Goal: Task Accomplishment & Management: Manage account settings

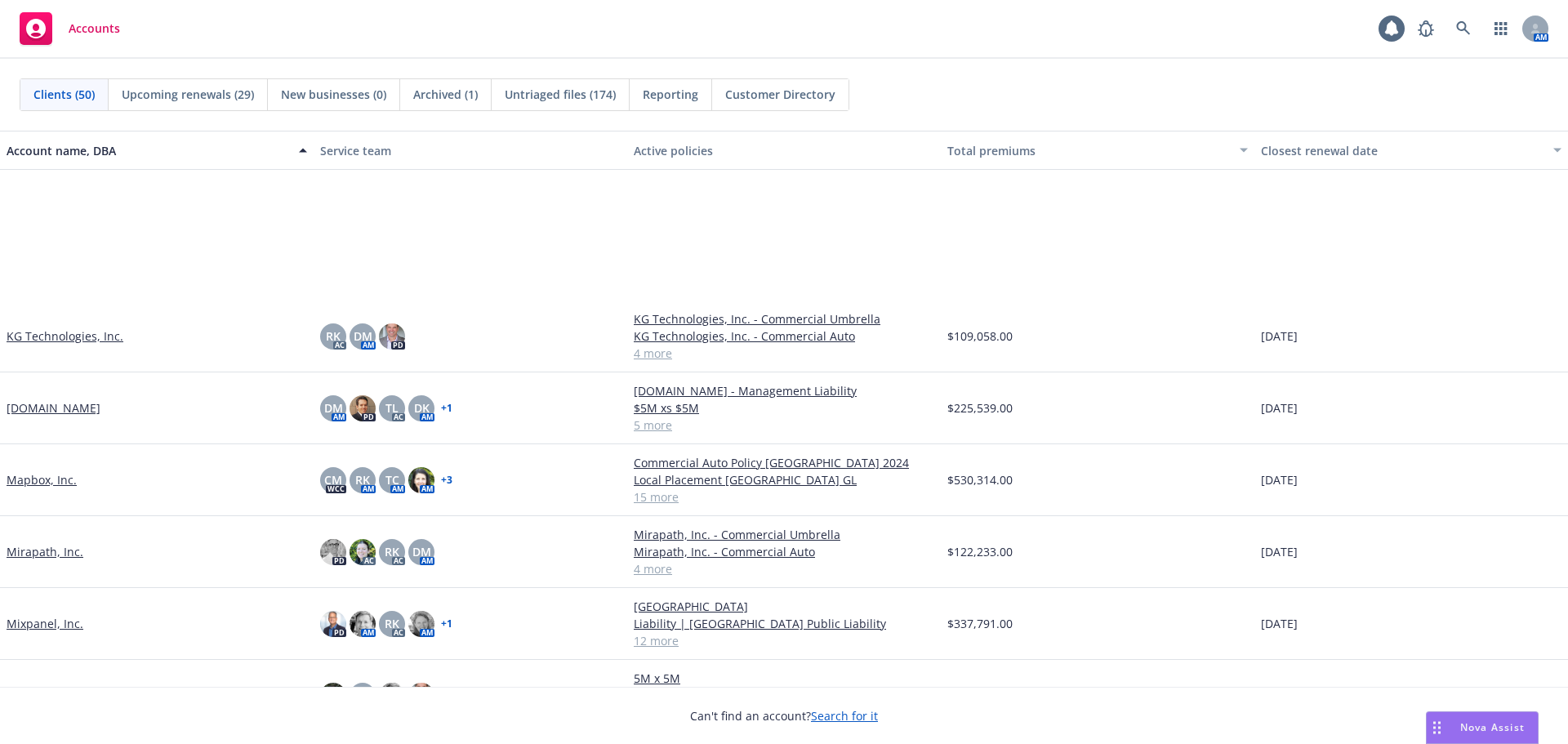
scroll to position [1715, 0]
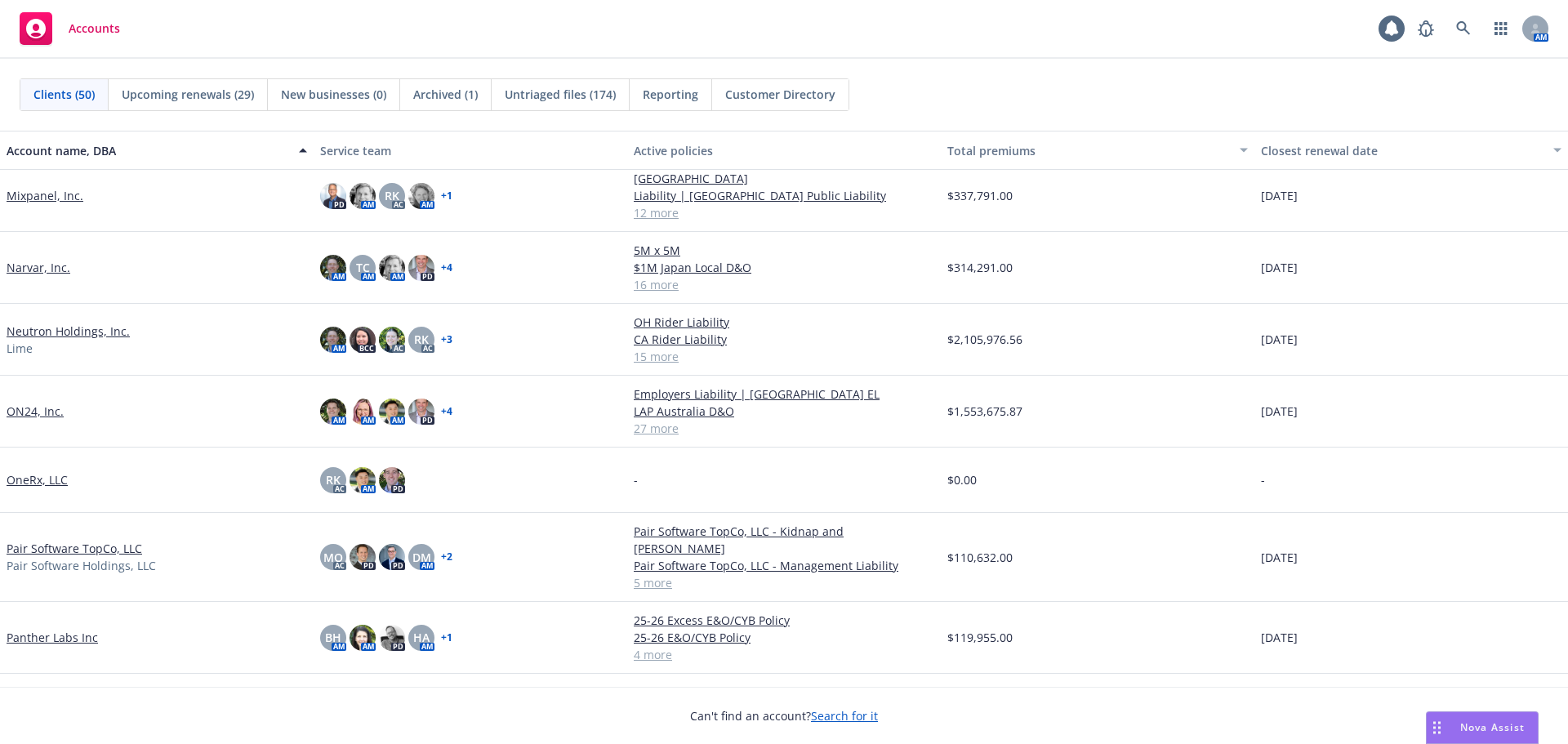
click at [135, 540] on link "Pair Software TopCo, LLC" at bounding box center [75, 549] width 136 height 17
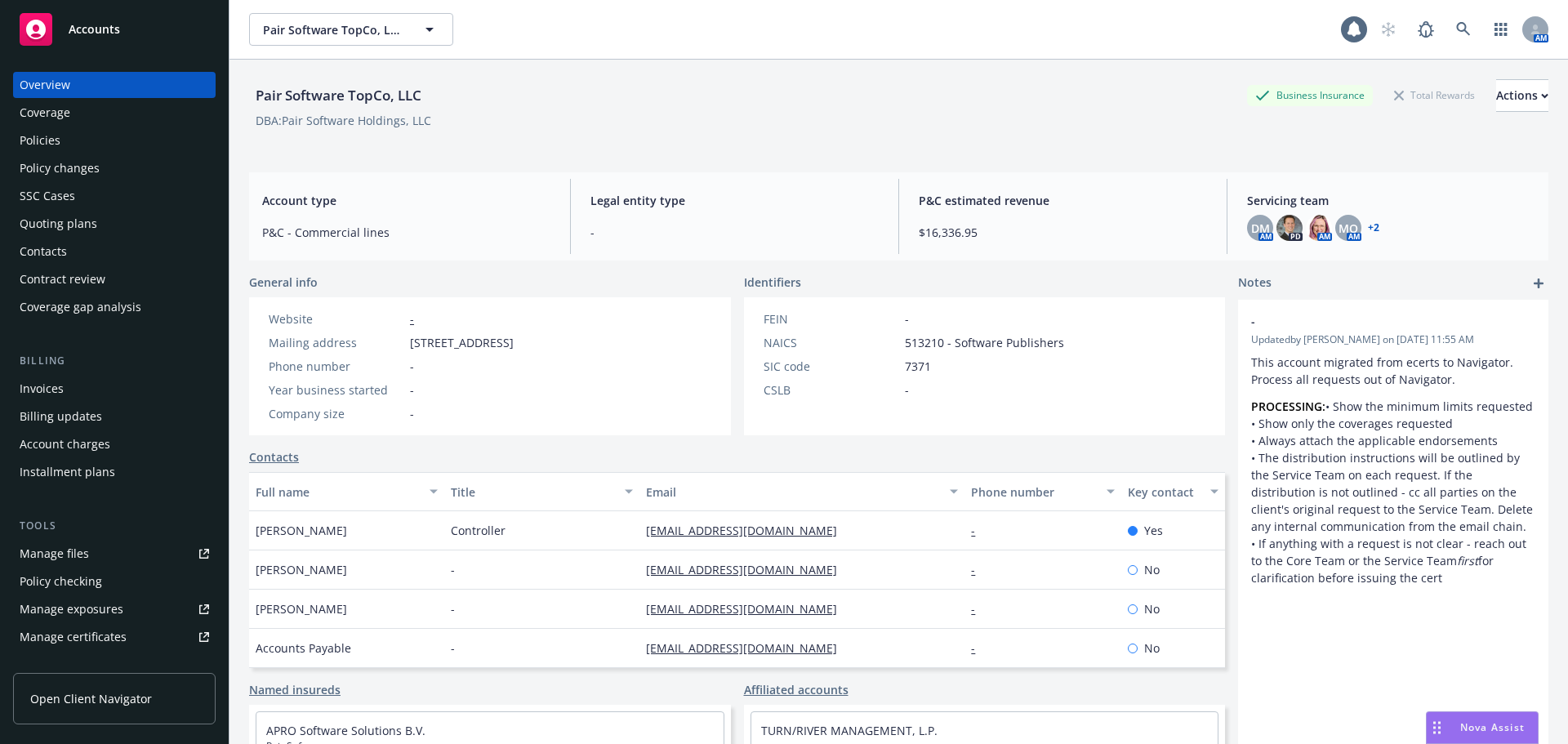
click at [113, 139] on div "Policies" at bounding box center [114, 141] width 190 height 26
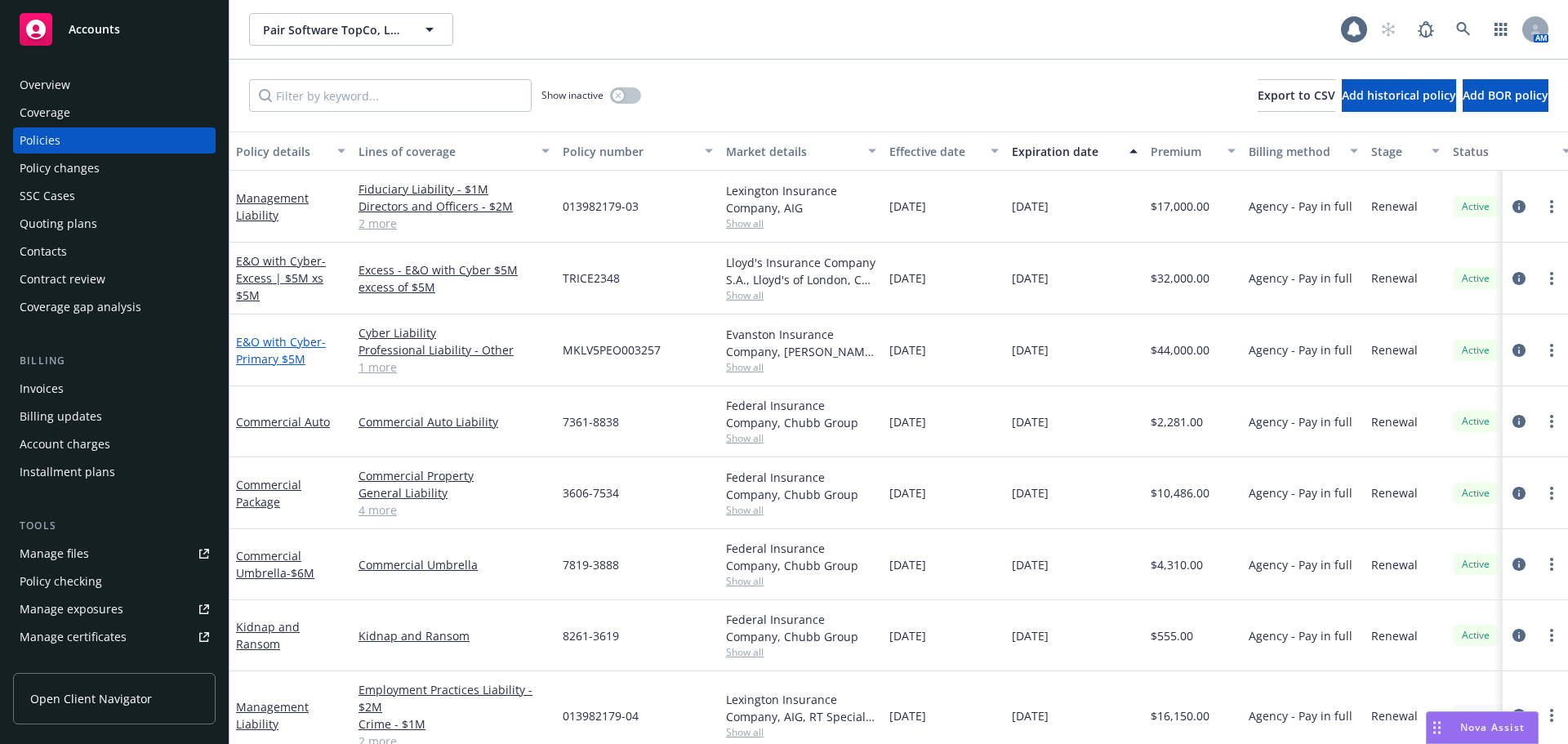
click at [293, 358] on span "- Primary $5M" at bounding box center [280, 350] width 90 height 33
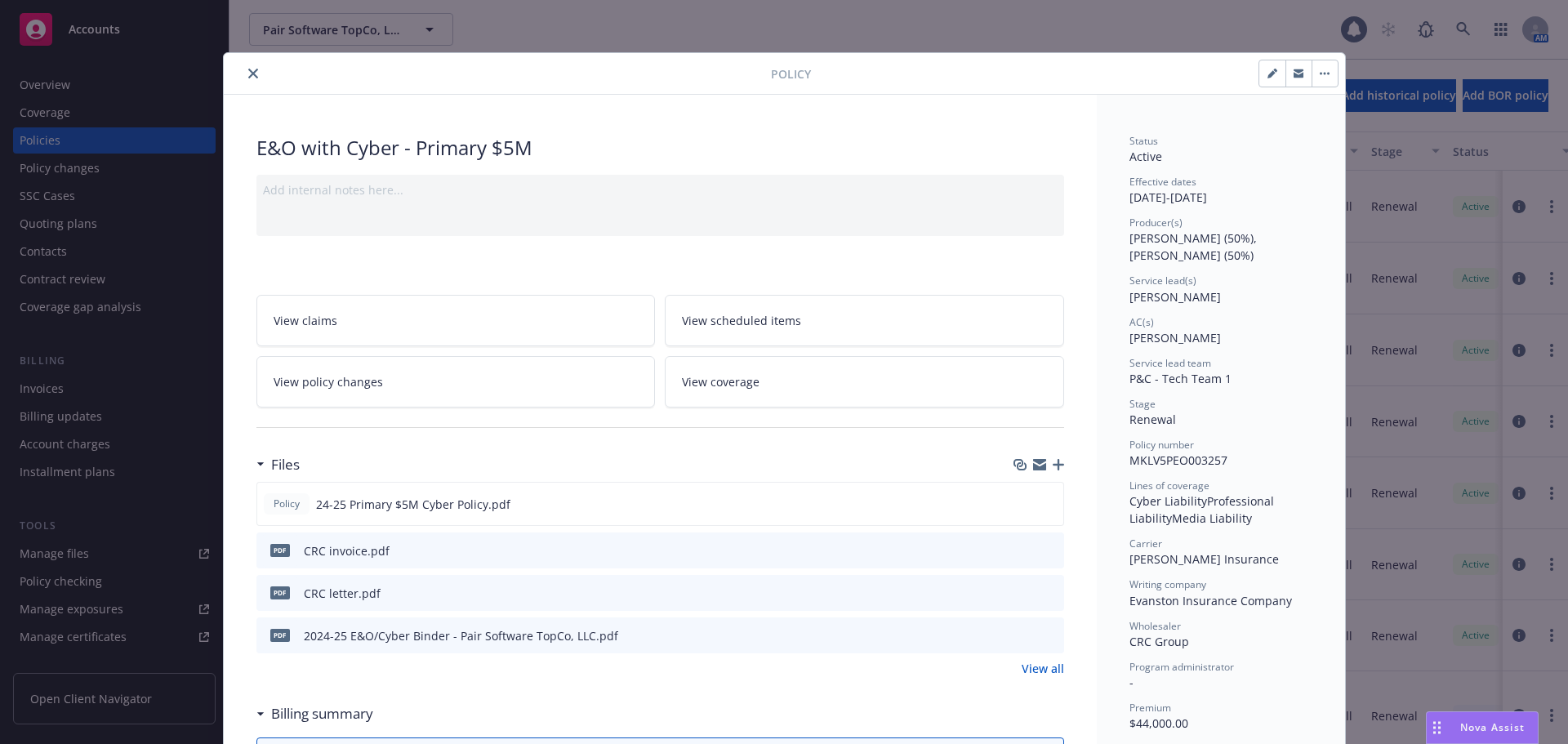
click at [250, 73] on icon "close" at bounding box center [253, 74] width 9 height 9
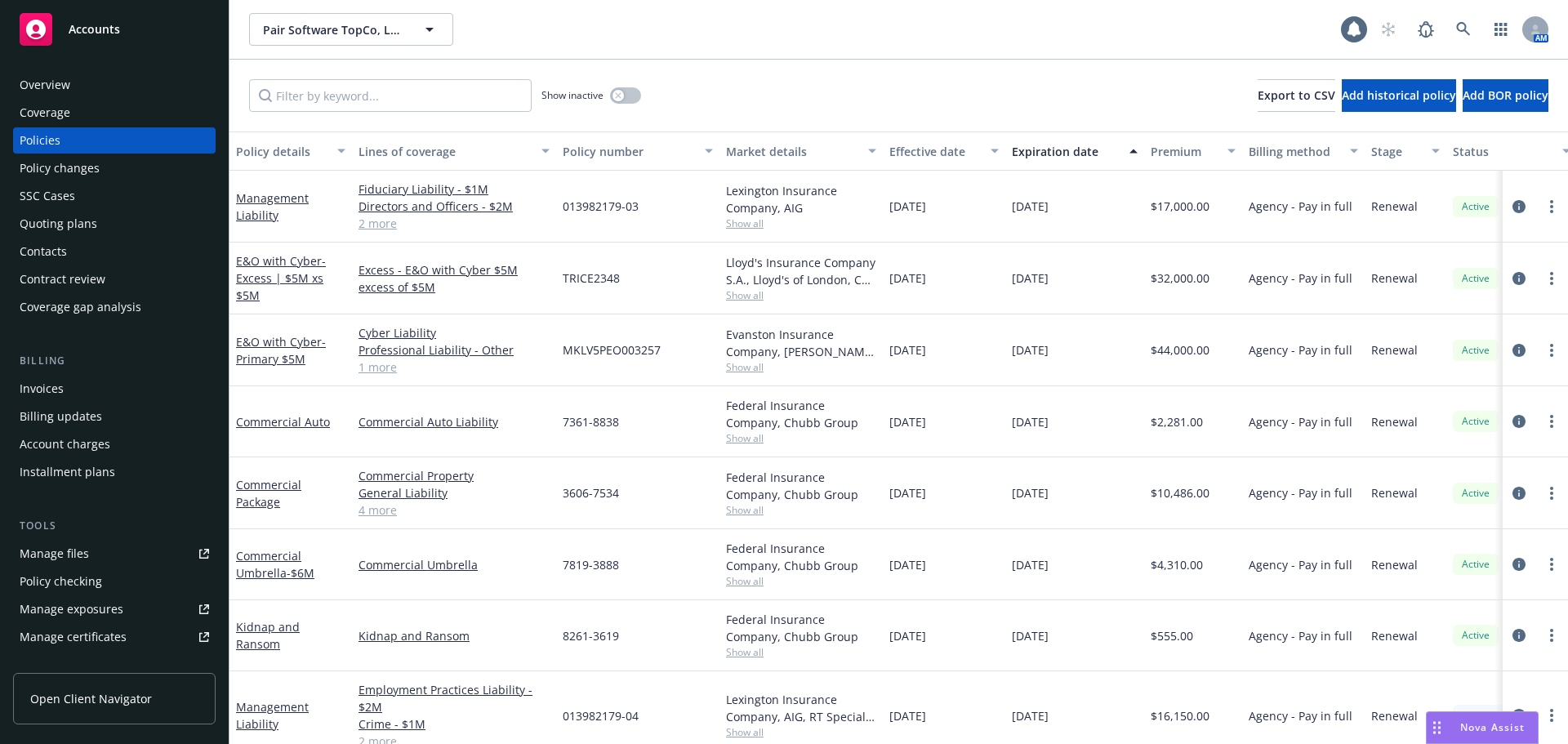
click at [148, 214] on div "Quoting plans" at bounding box center [114, 224] width 190 height 26
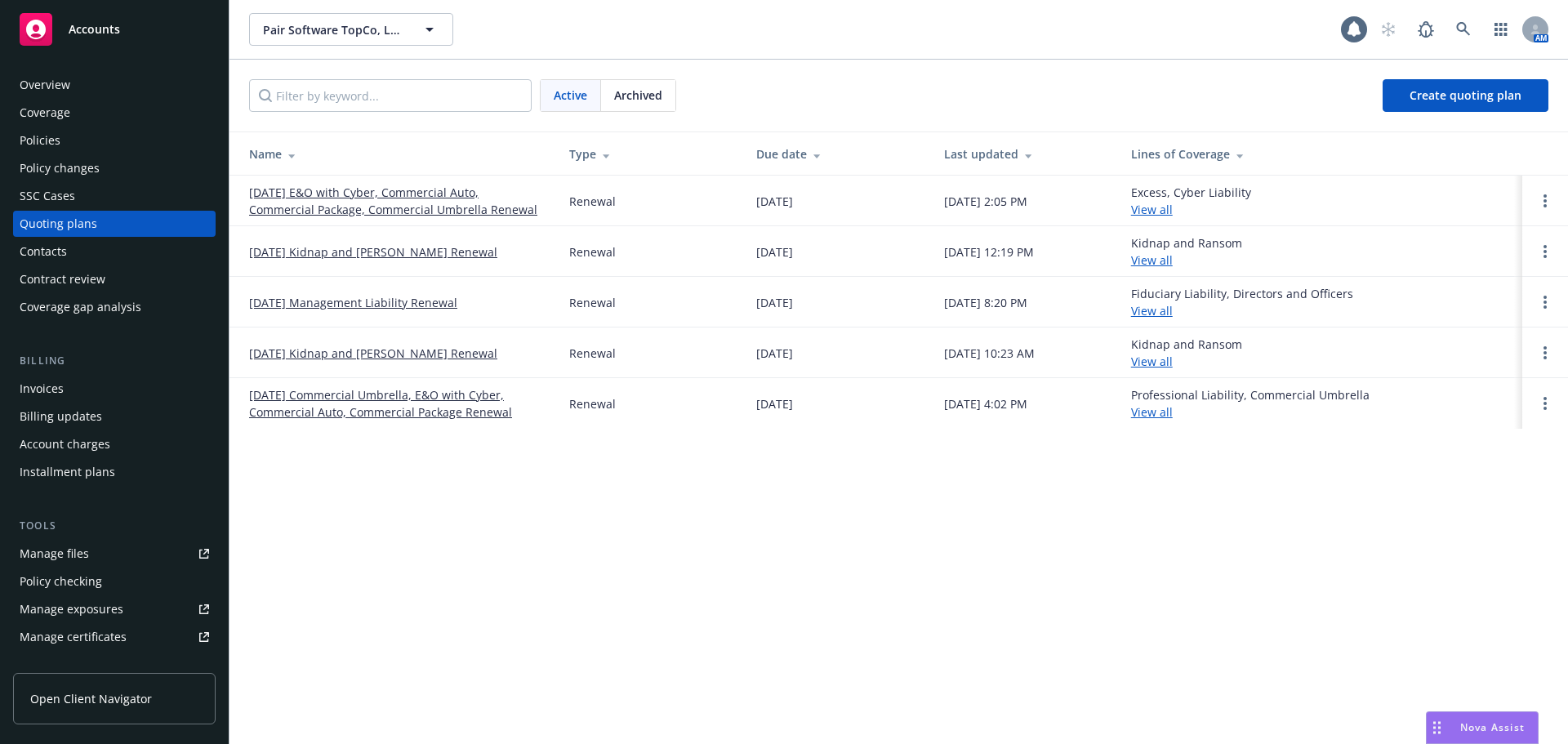
click at [418, 201] on link "[DATE] E&O with Cyber, Commercial Auto, Commercial Package, Commercial Umbrella…" at bounding box center [396, 201] width 294 height 34
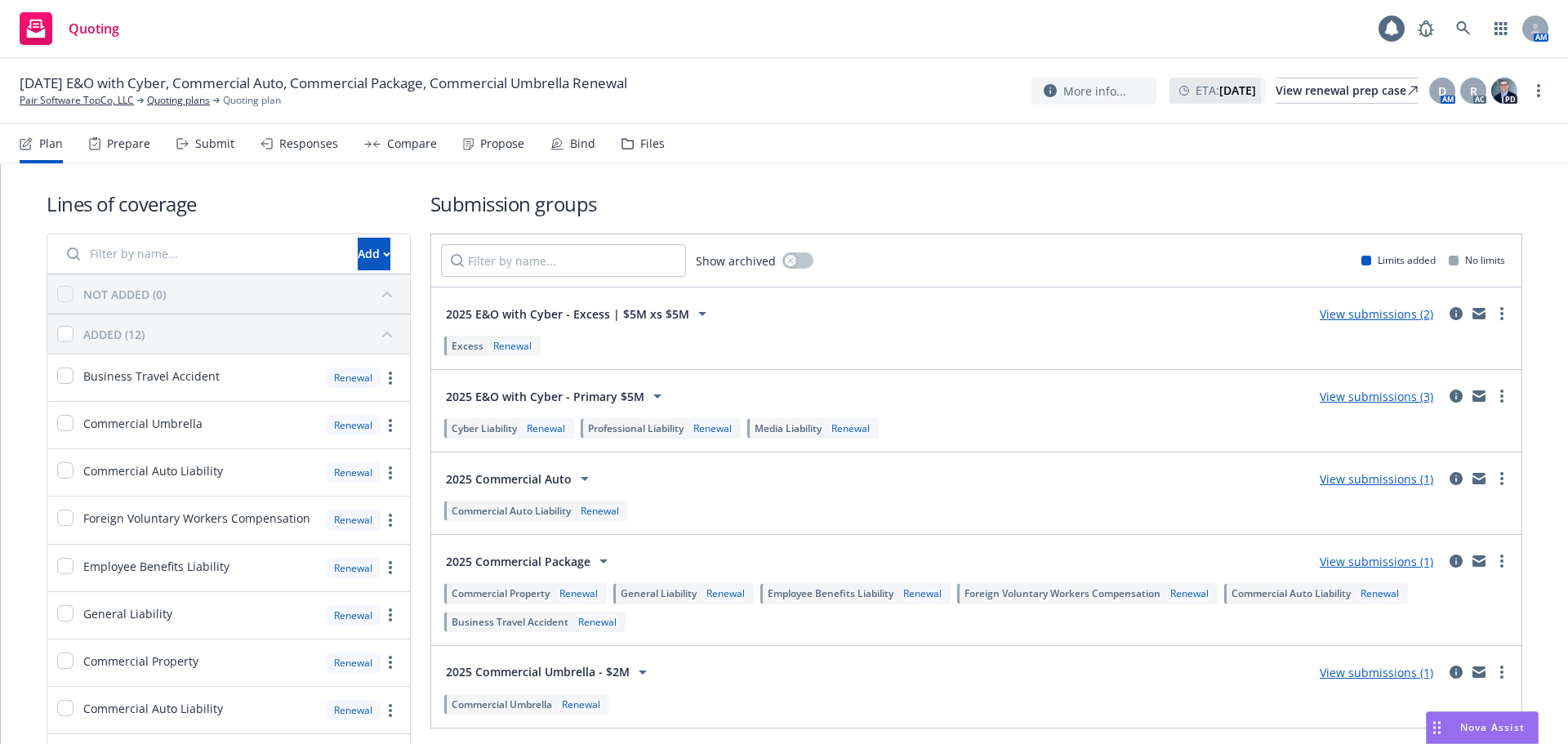
click at [209, 149] on div "Submit" at bounding box center [215, 144] width 40 height 13
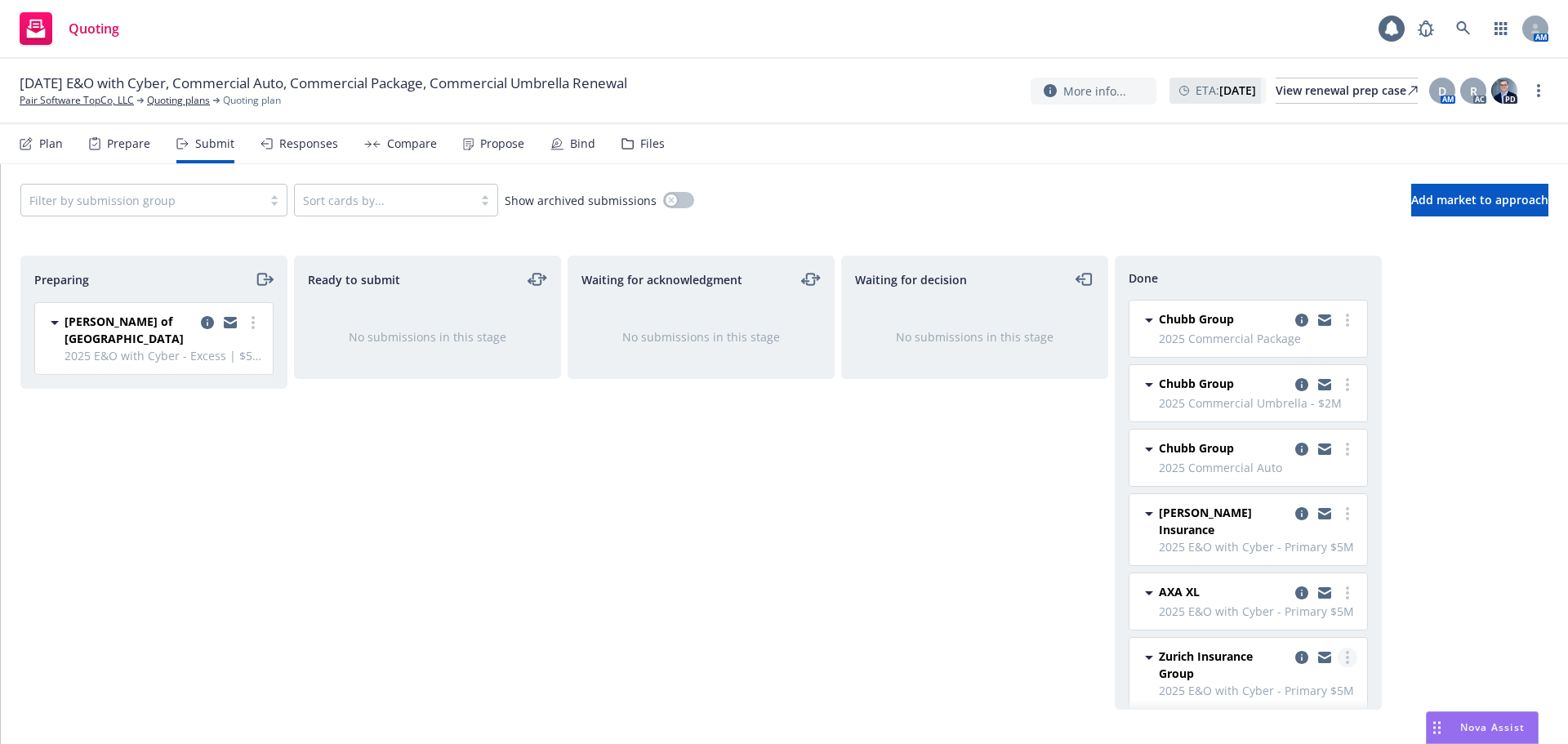
click at [1345, 661] on circle "more" at bounding box center [1346, 662] width 3 height 3
click at [1004, 611] on div "Waiting for decision No submissions in this stage" at bounding box center [974, 482] width 267 height 454
click at [1345, 591] on circle "more" at bounding box center [1346, 592] width 3 height 3
click at [1307, 442] on span "Add accepted decision" at bounding box center [1262, 446] width 163 height 15
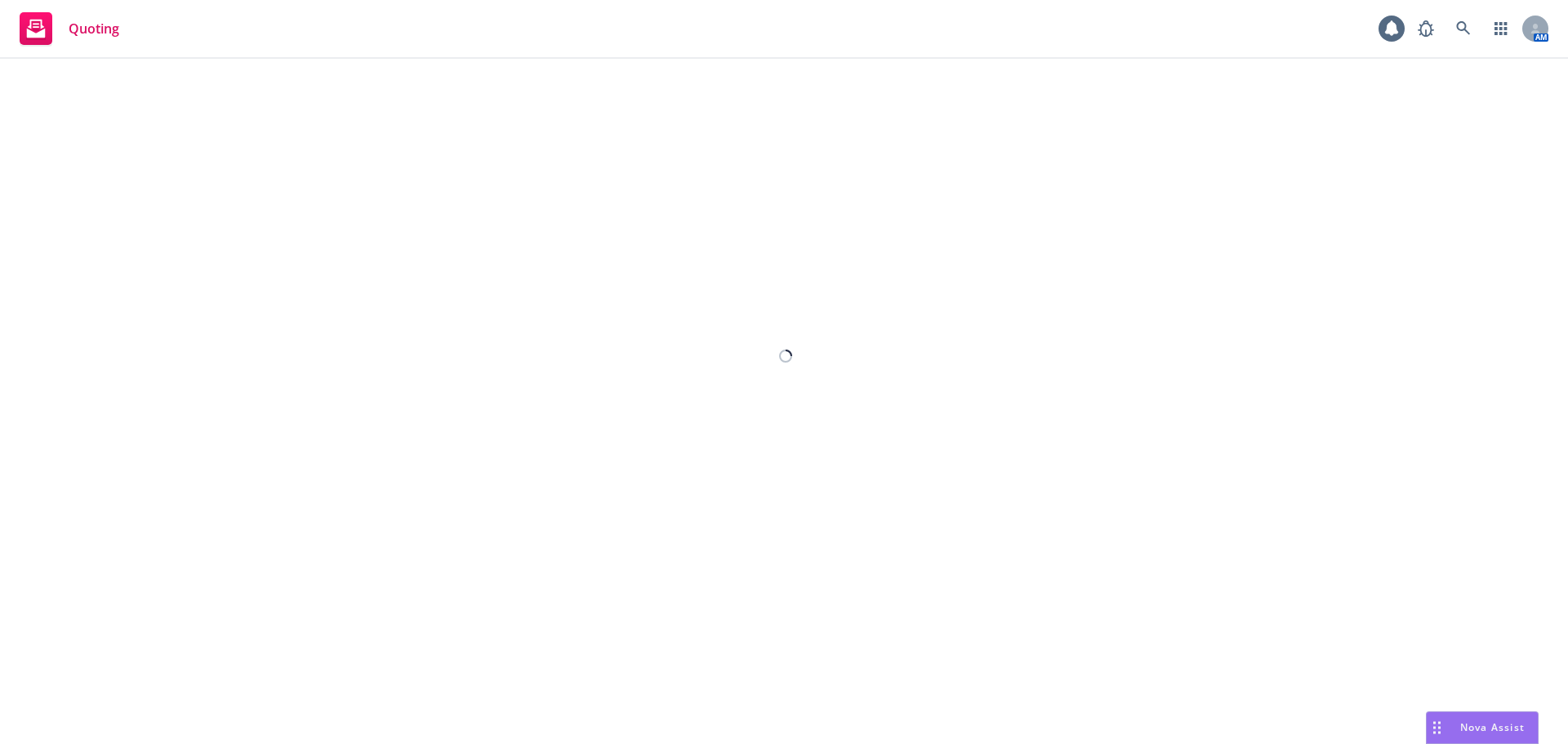
select select "12"
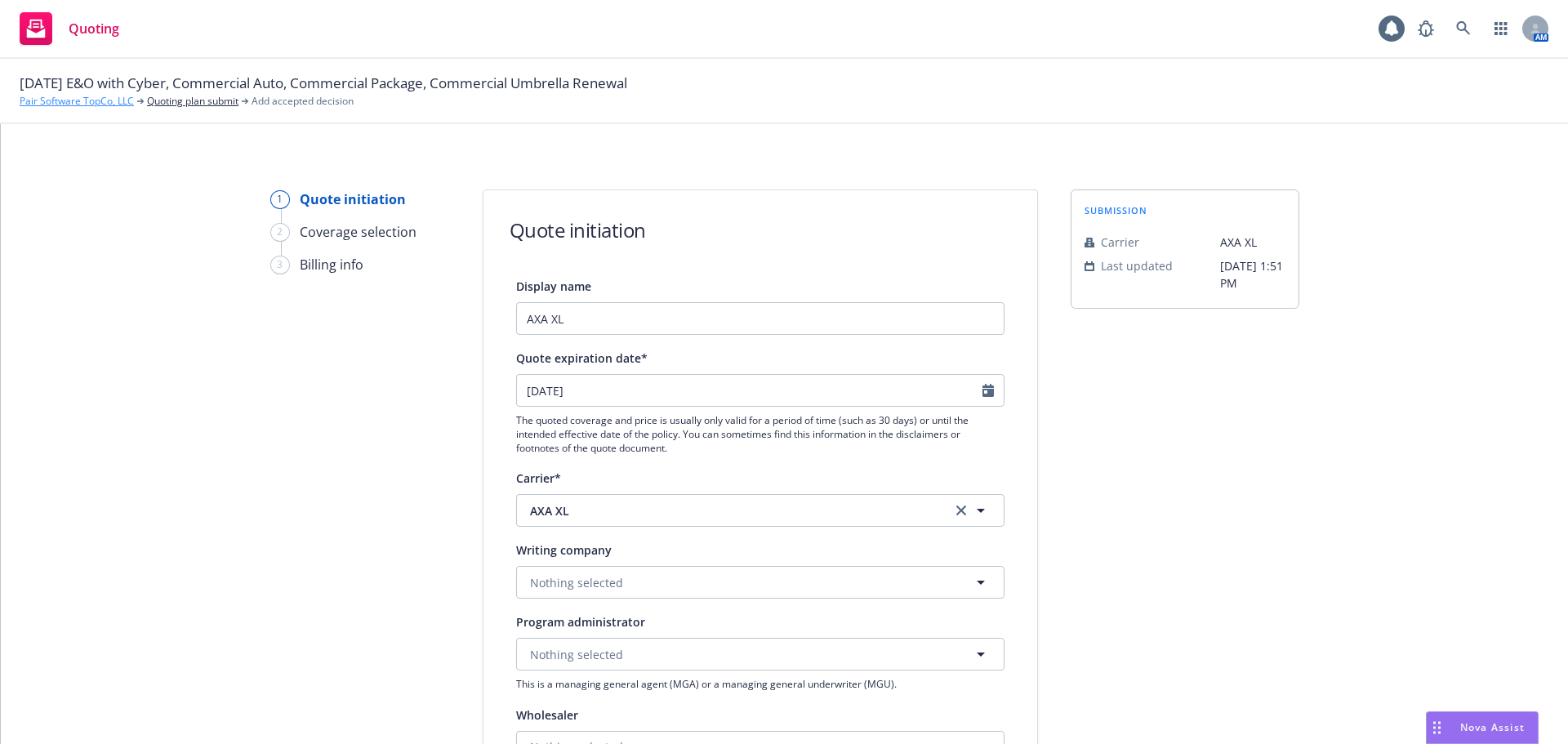
click at [100, 102] on link "Pair Software TopCo, LLC" at bounding box center [76, 101] width 114 height 15
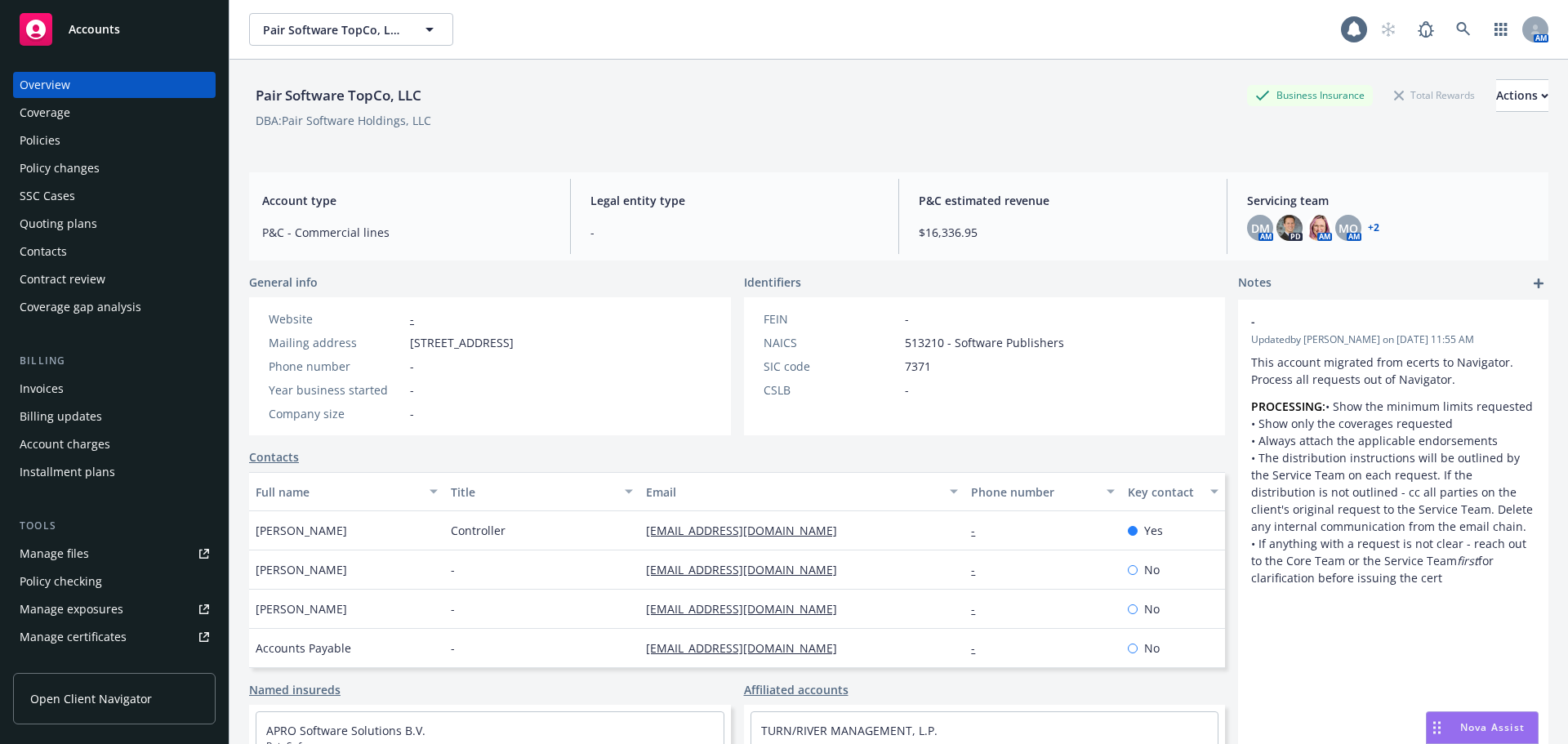
click at [106, 139] on div "Policies" at bounding box center [114, 141] width 190 height 26
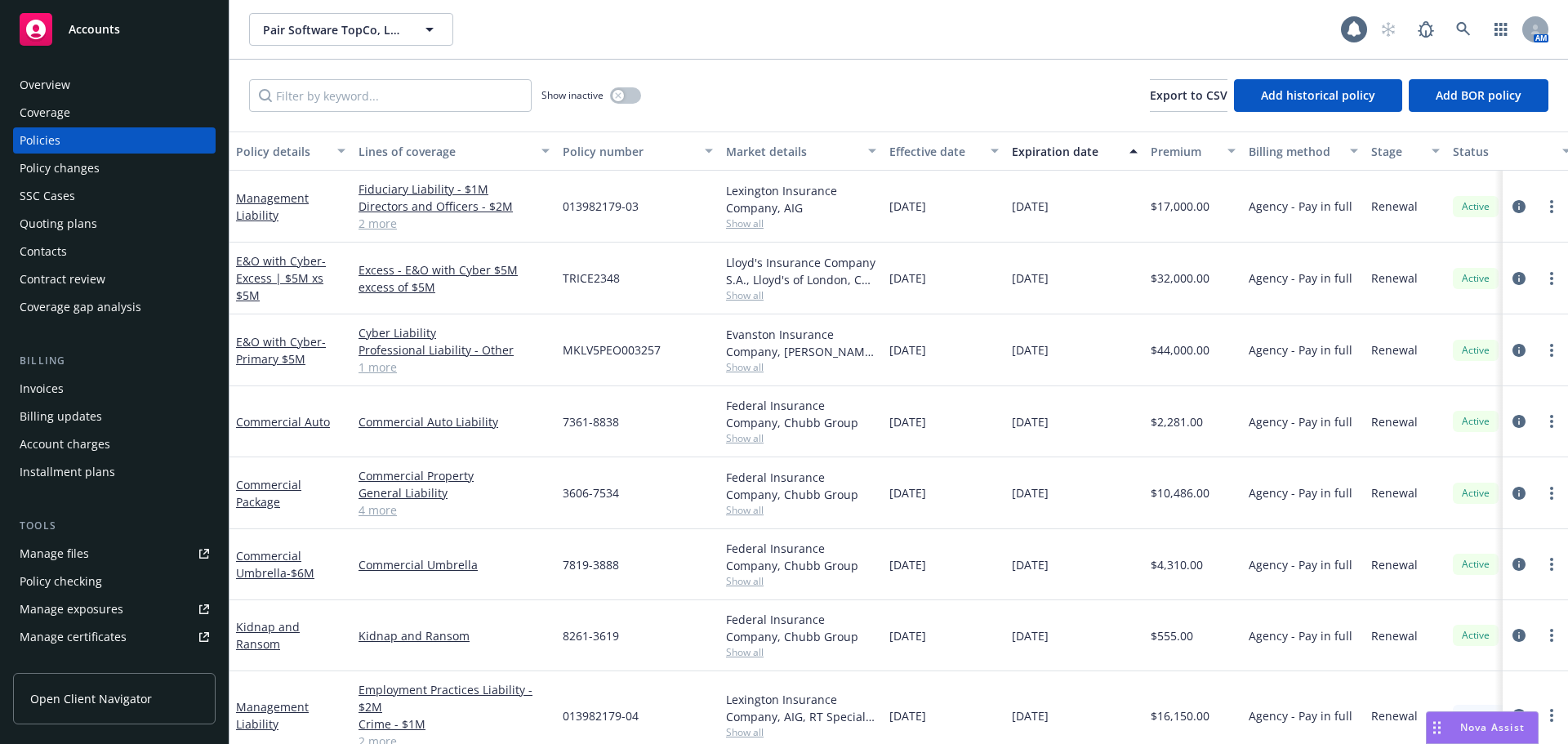
click at [135, 216] on div "Quoting plans" at bounding box center [114, 224] width 190 height 26
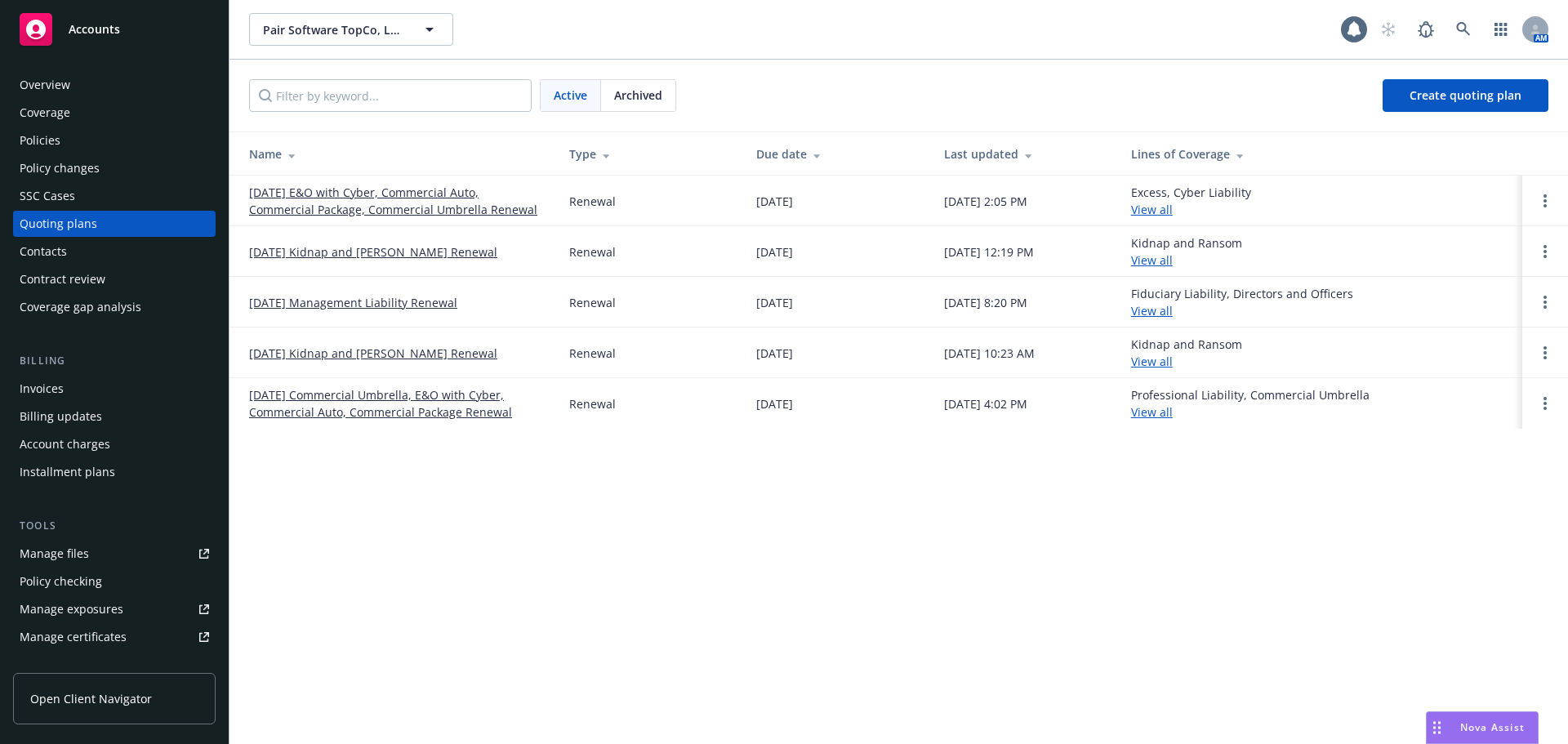
click at [264, 194] on link "[DATE] E&O with Cyber, Commercial Auto, Commercial Package, Commercial Umbrella…" at bounding box center [396, 201] width 294 height 34
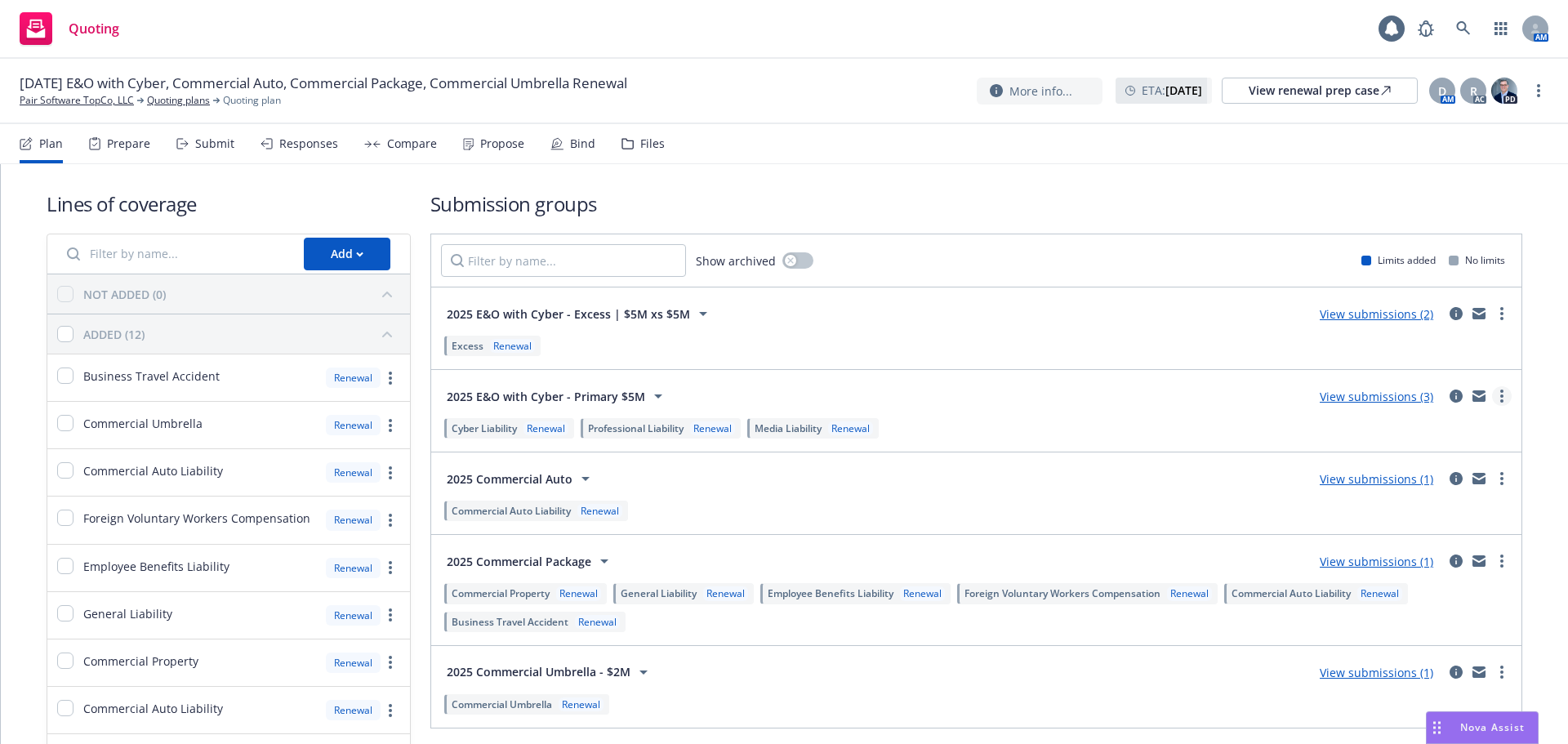
click at [1492, 399] on link "more" at bounding box center [1501, 396] width 20 height 20
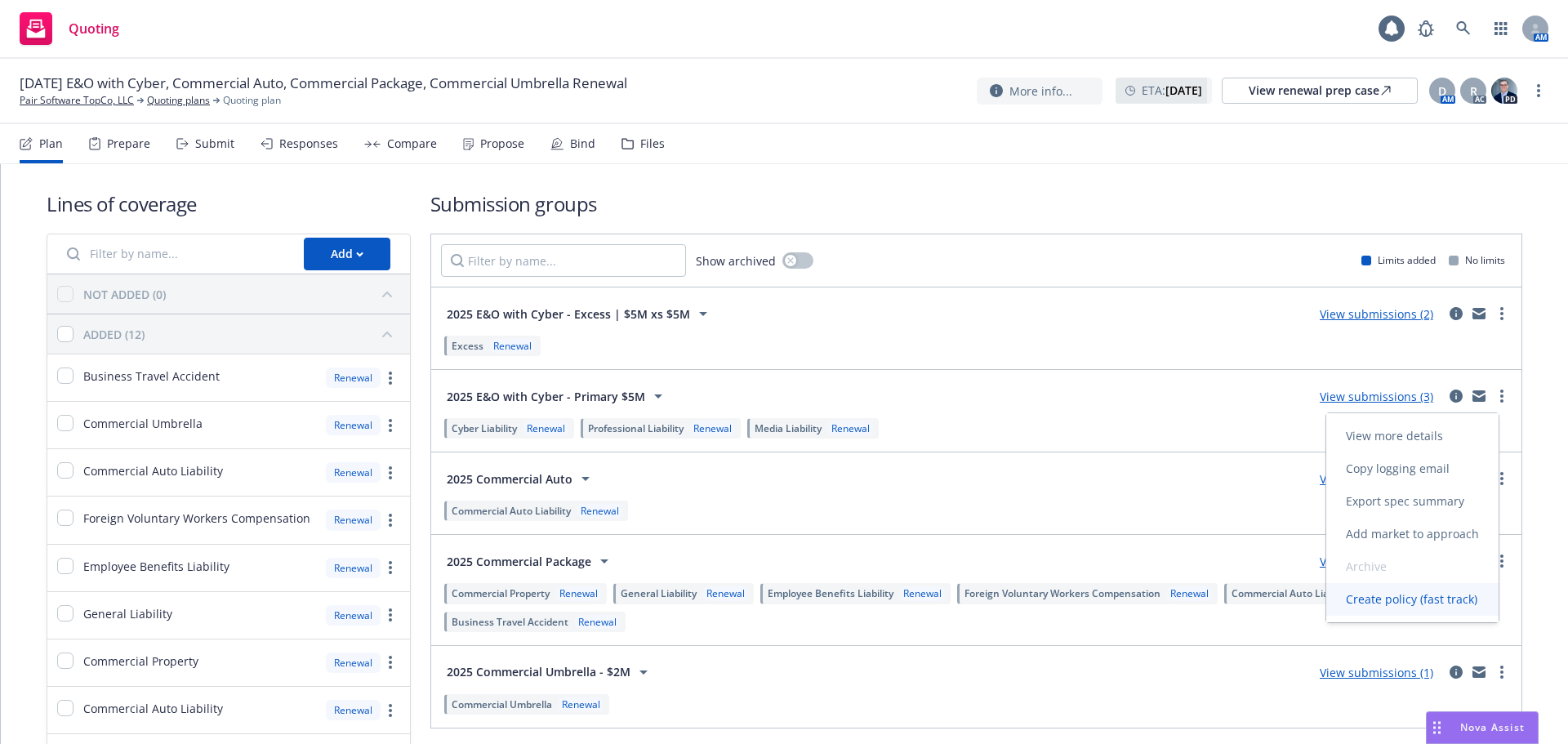
click at [1387, 595] on span "Create policy (fast track)" at bounding box center [1411, 599] width 171 height 15
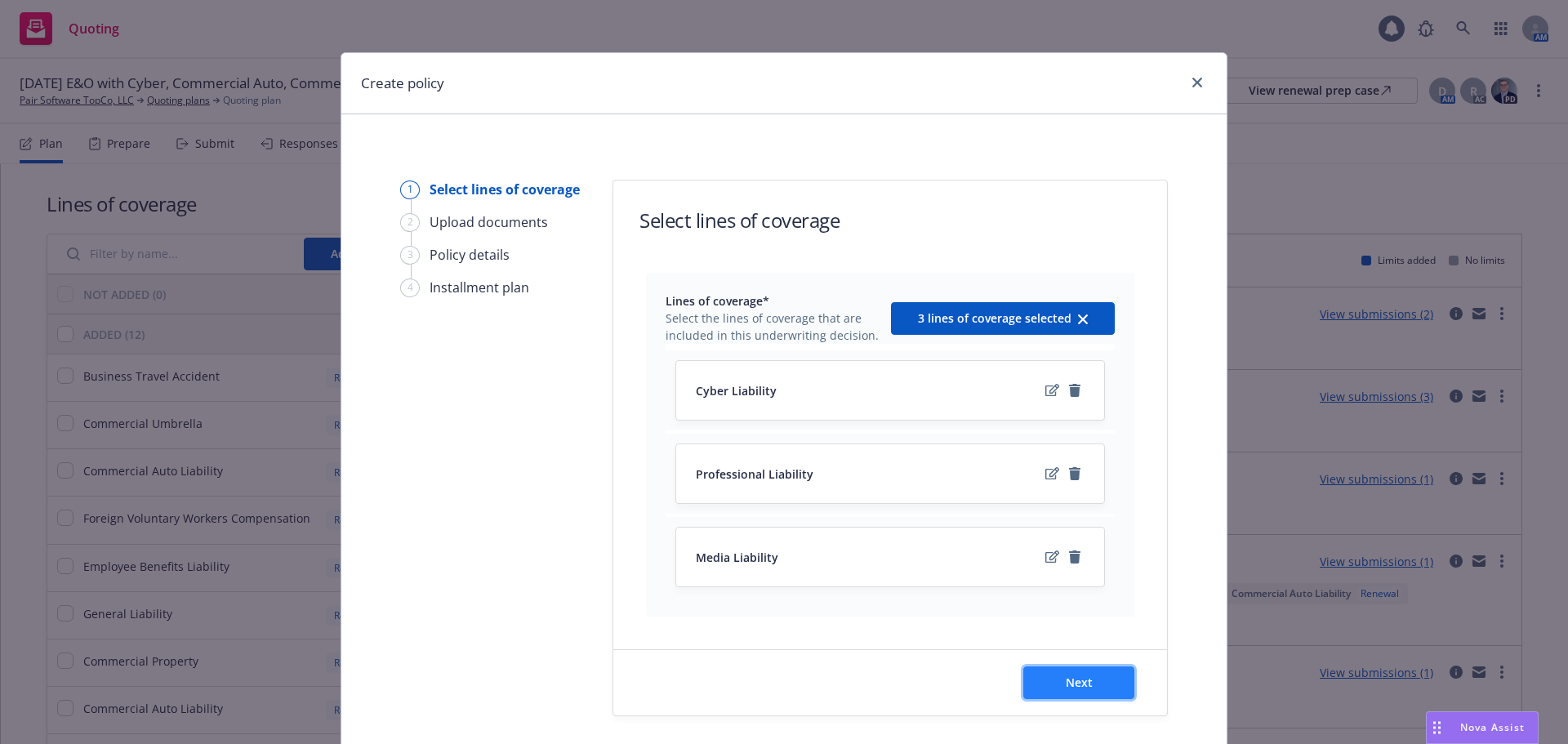
click at [1100, 681] on button "Next" at bounding box center [1079, 683] width 111 height 33
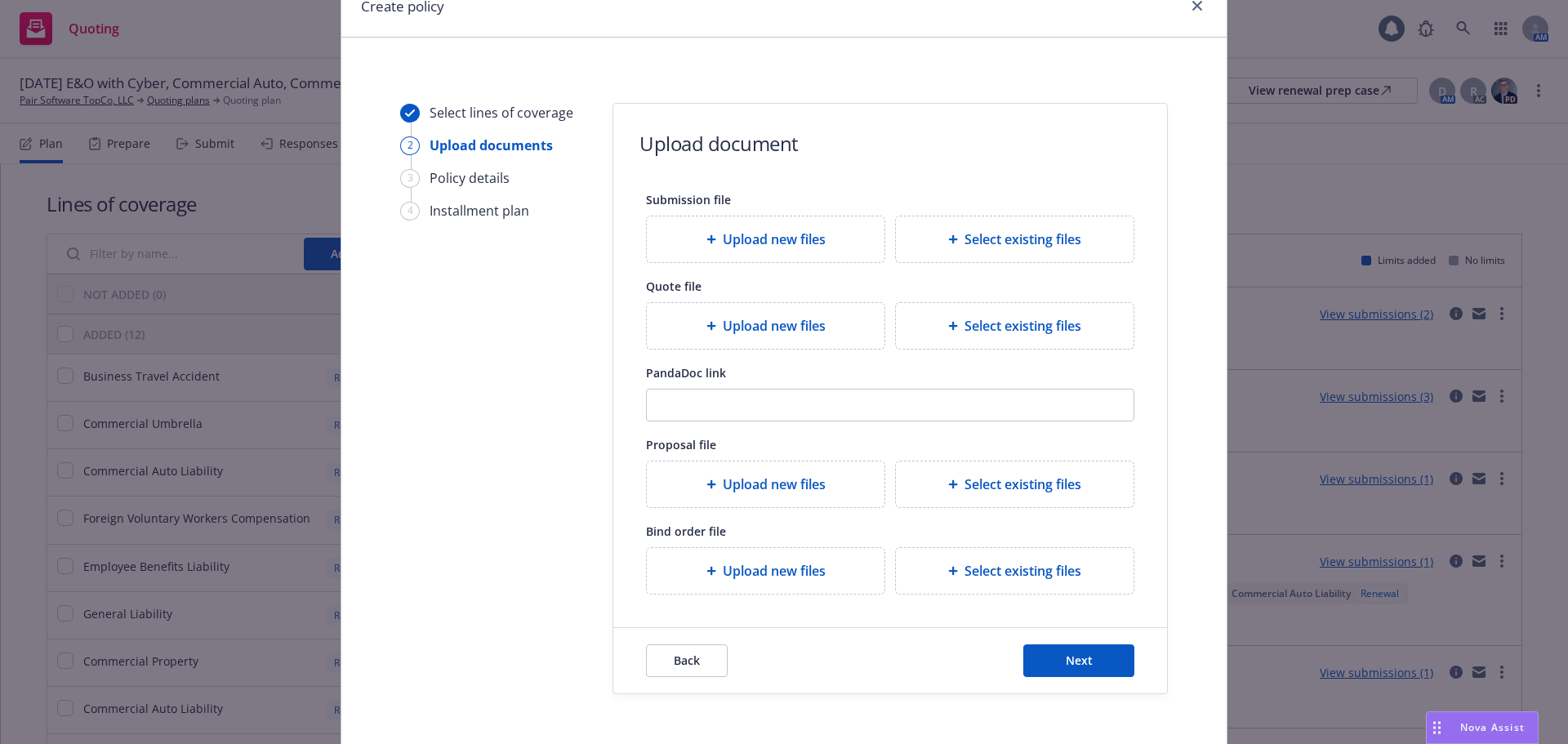
scroll to position [148, 0]
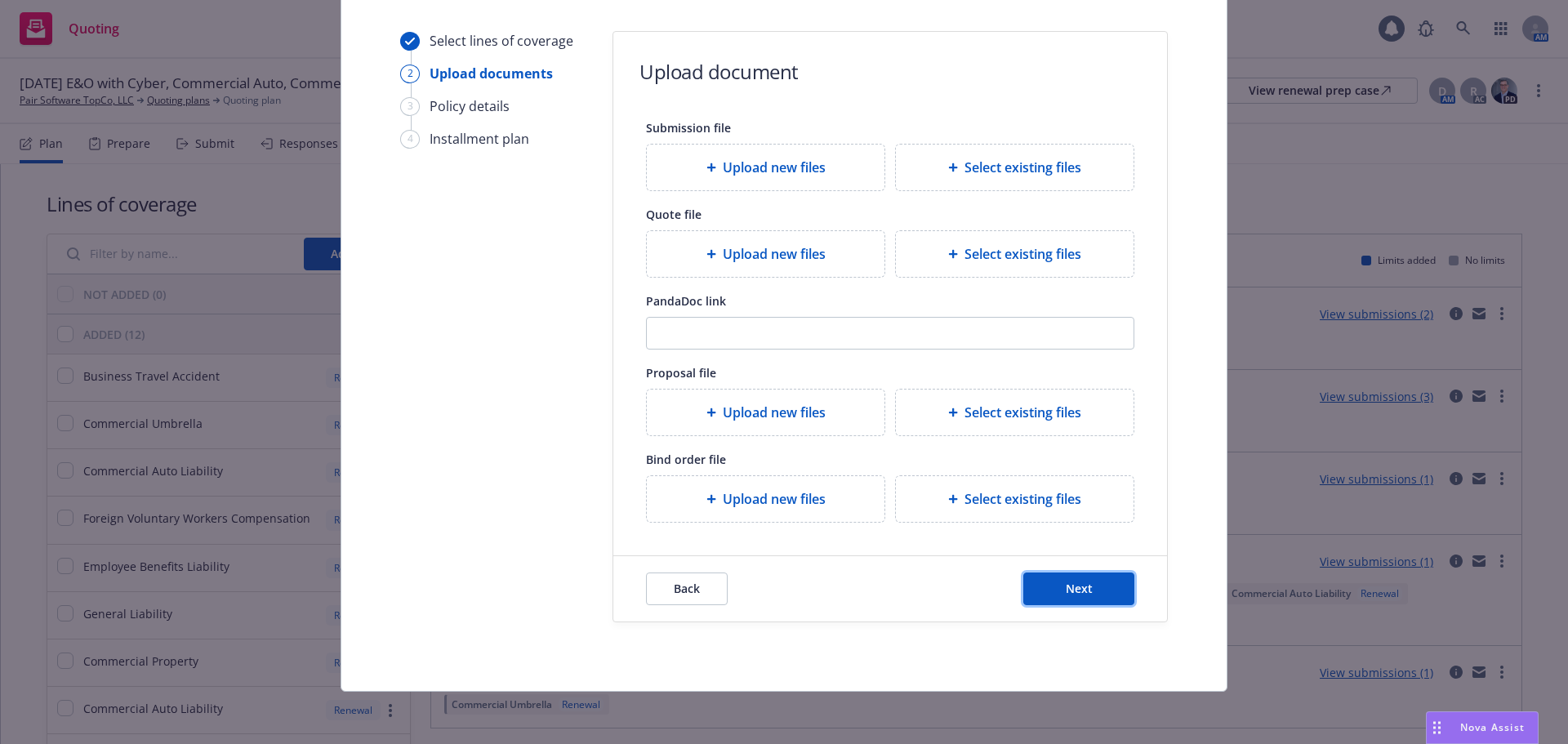
click at [1066, 595] on span "Next" at bounding box center [1079, 588] width 27 height 15
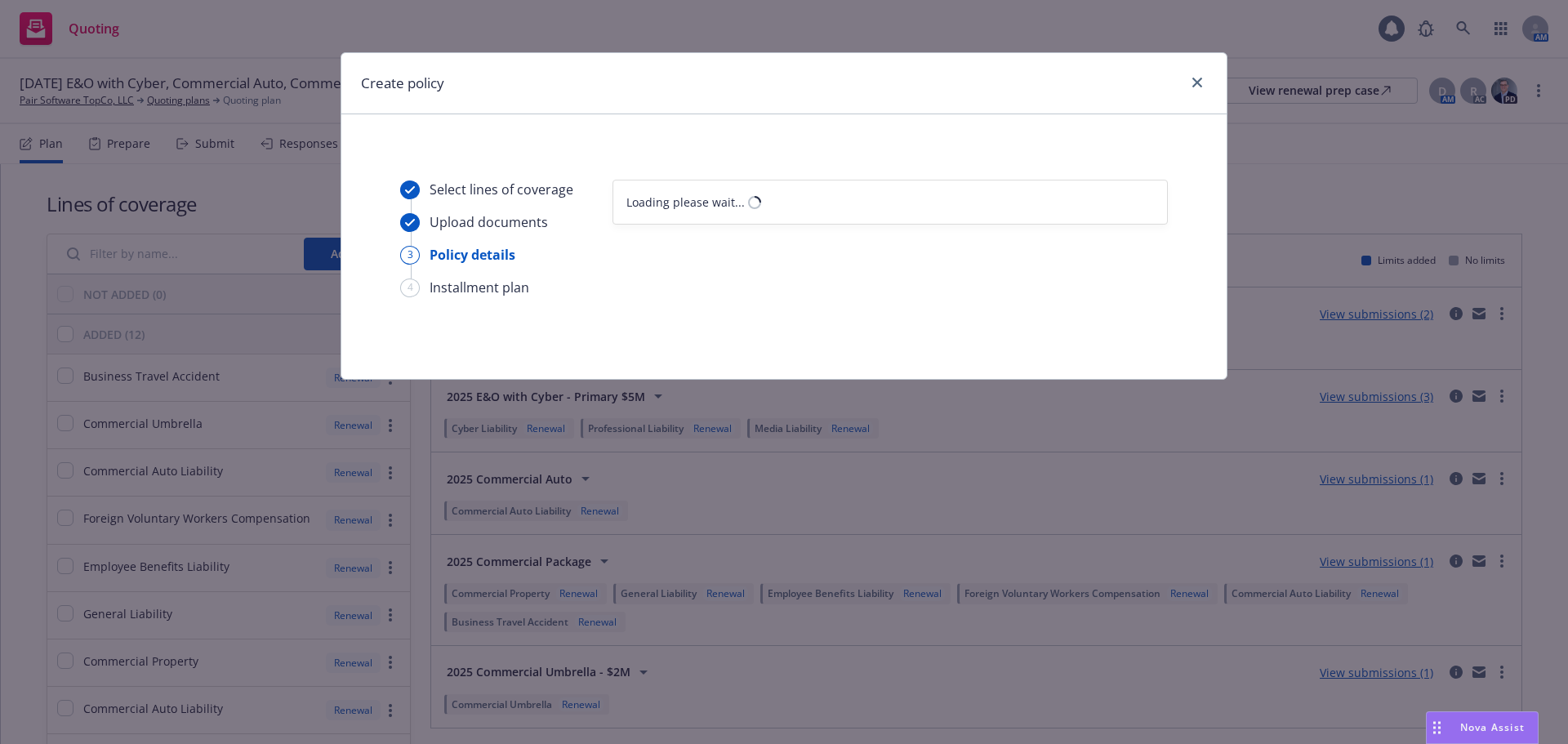
scroll to position [0, 0]
select select "12"
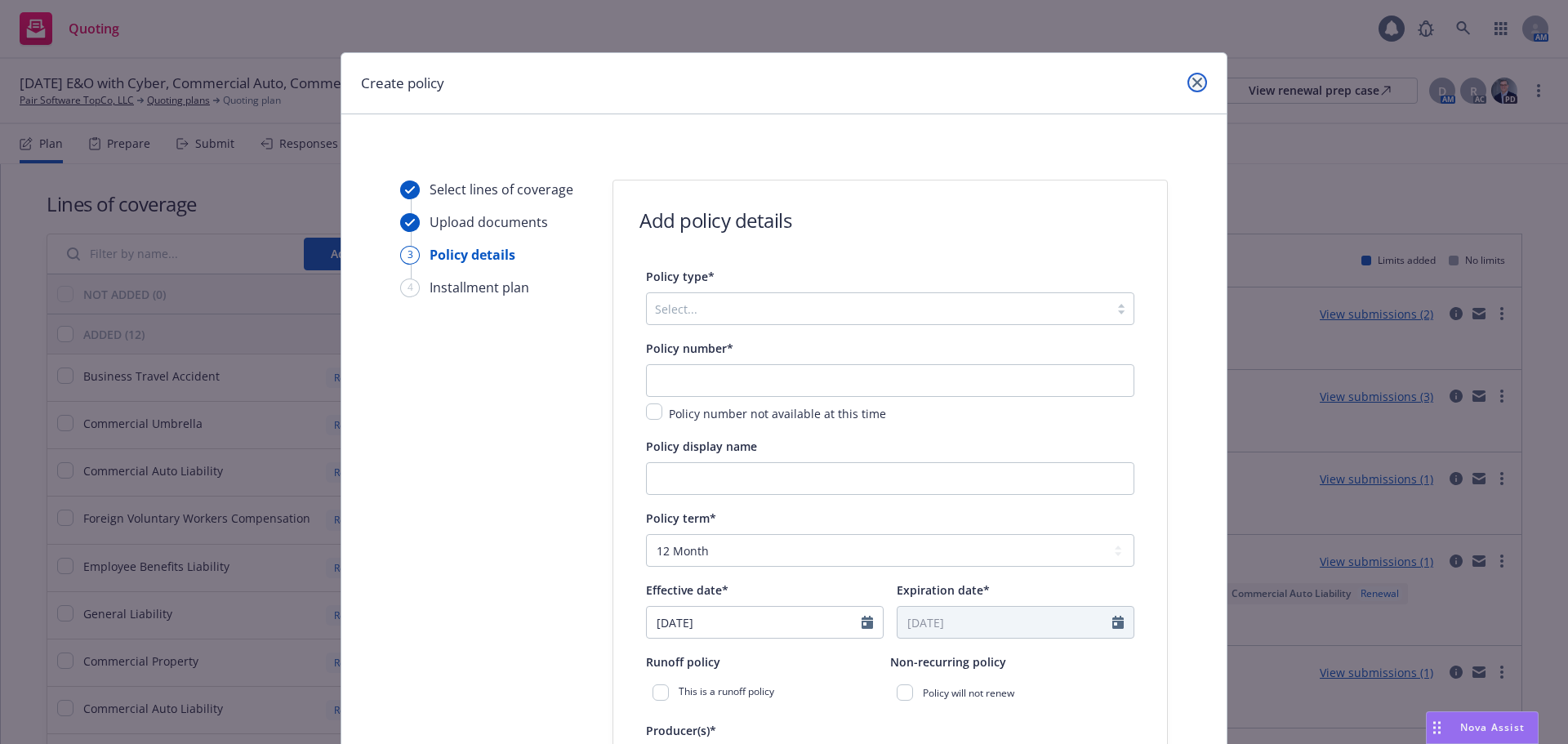
click at [1192, 87] on icon "close" at bounding box center [1197, 82] width 9 height 9
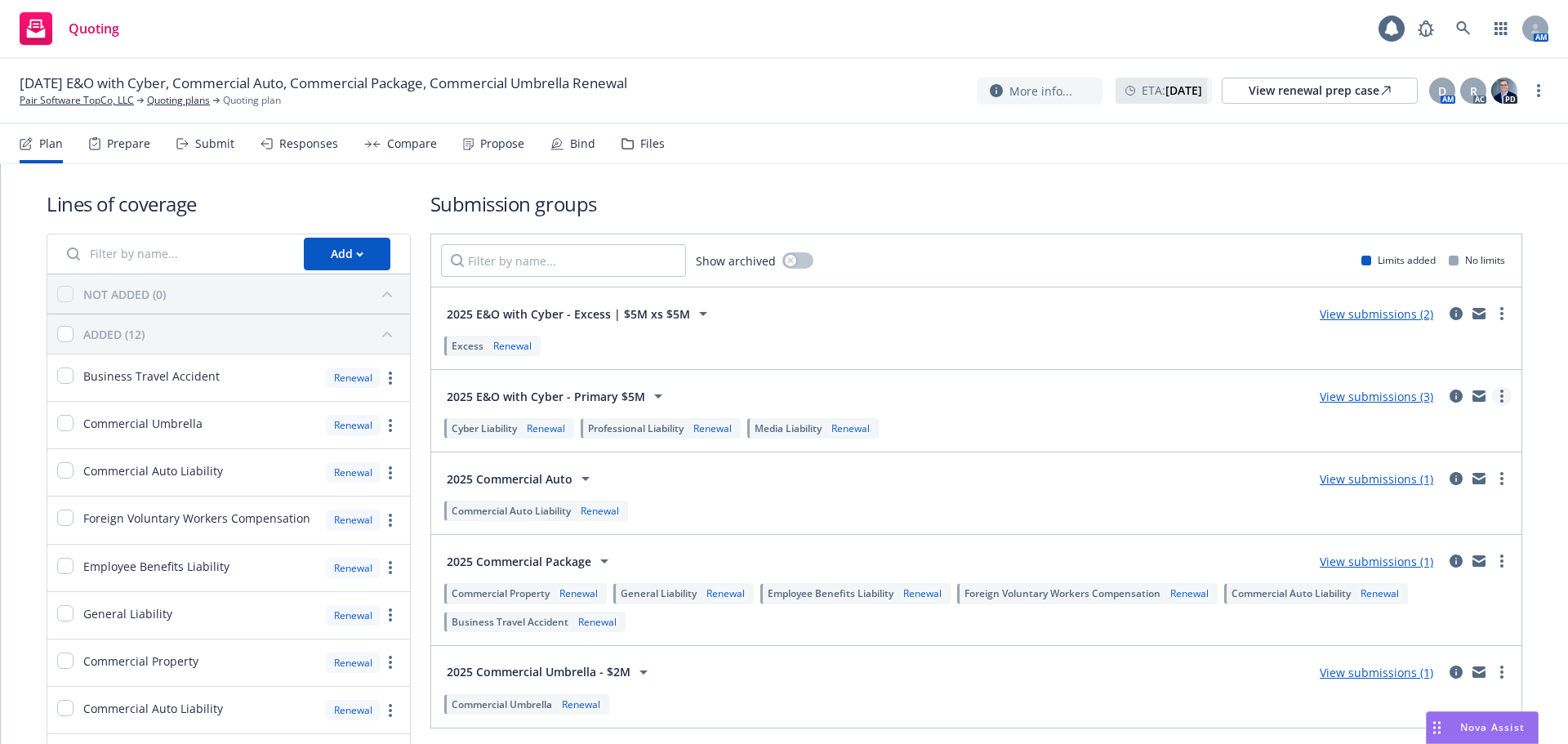
click at [1500, 397] on icon "more" at bounding box center [1501, 397] width 3 height 13
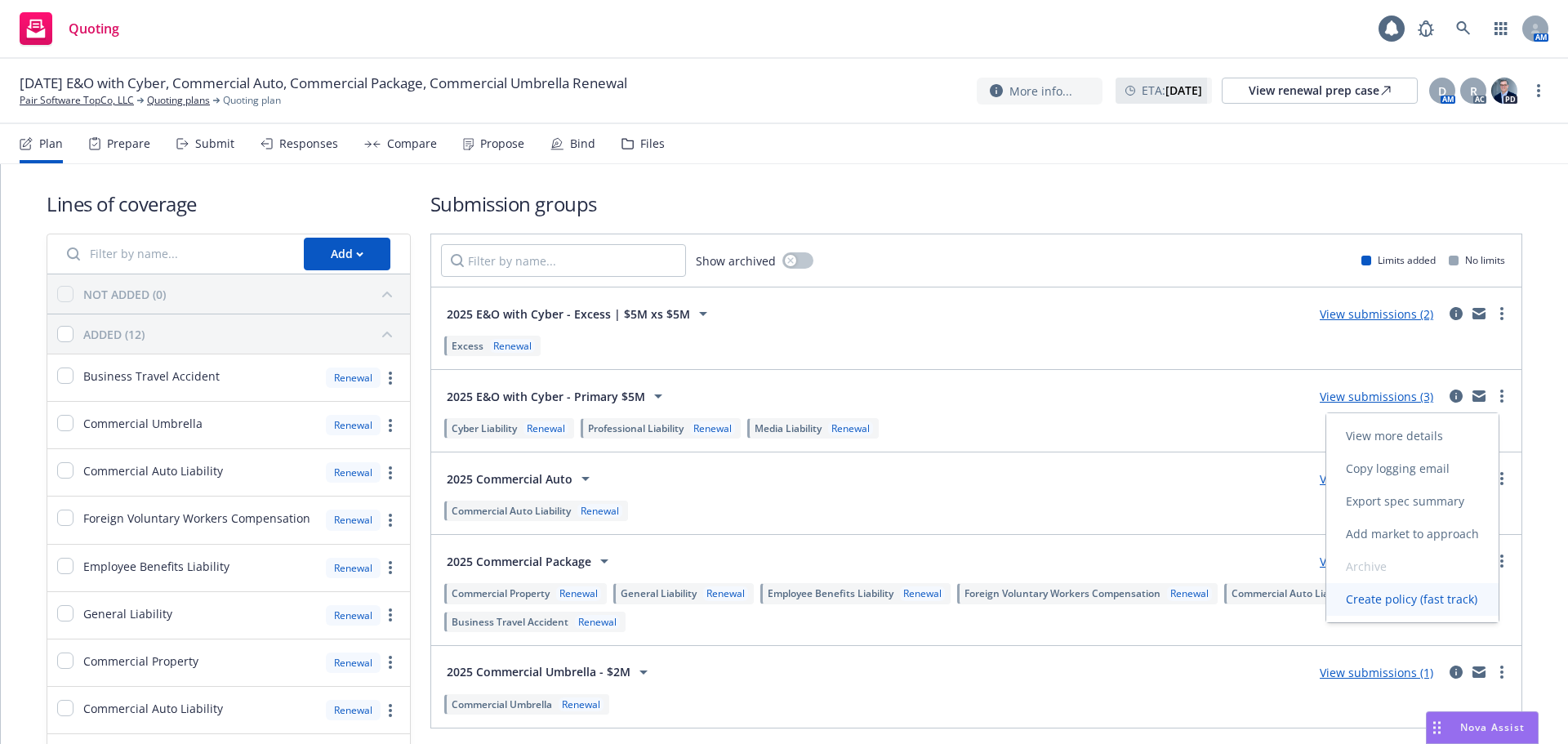
click at [1405, 595] on span "Create policy (fast track)" at bounding box center [1411, 599] width 171 height 15
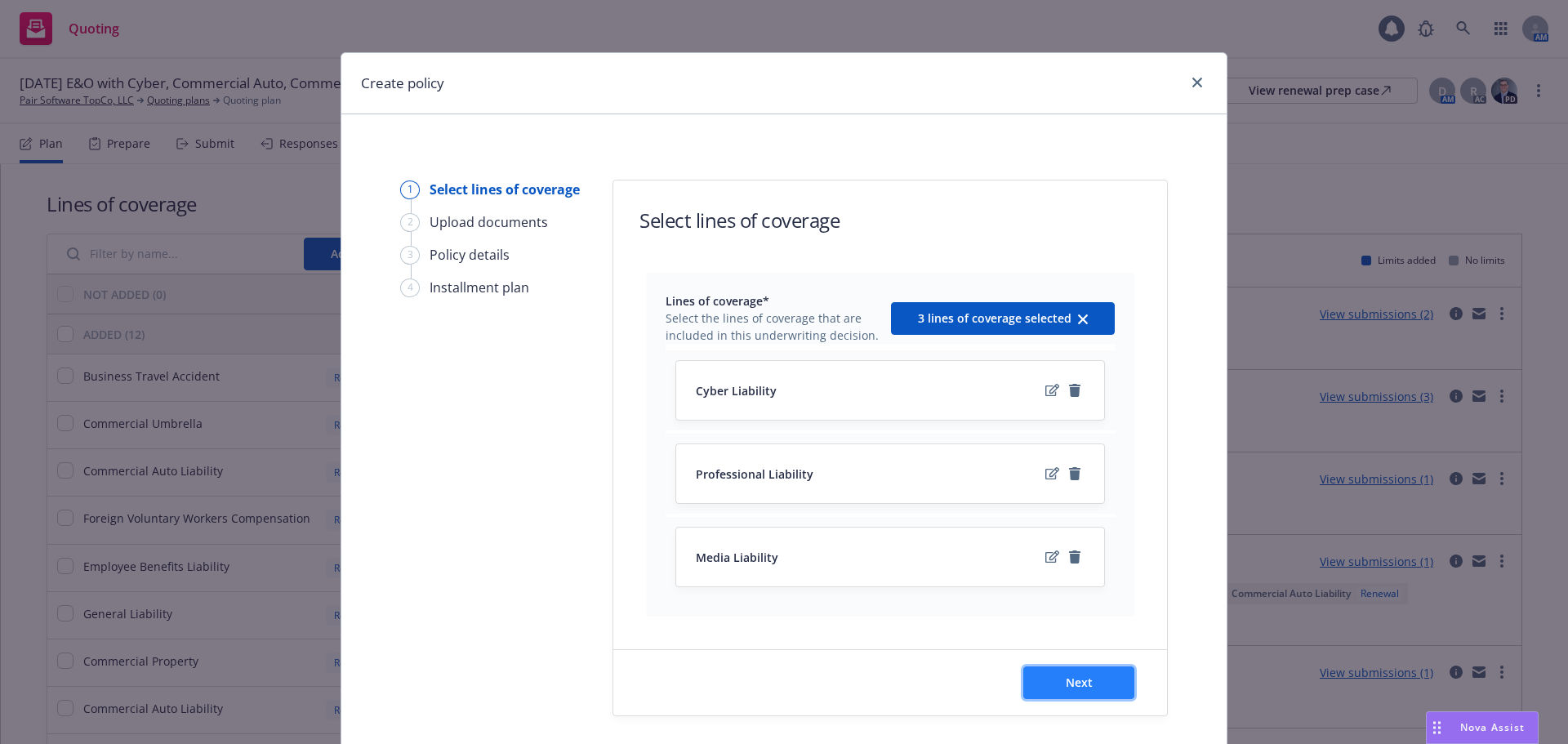
click at [1037, 680] on button "Next" at bounding box center [1079, 683] width 111 height 33
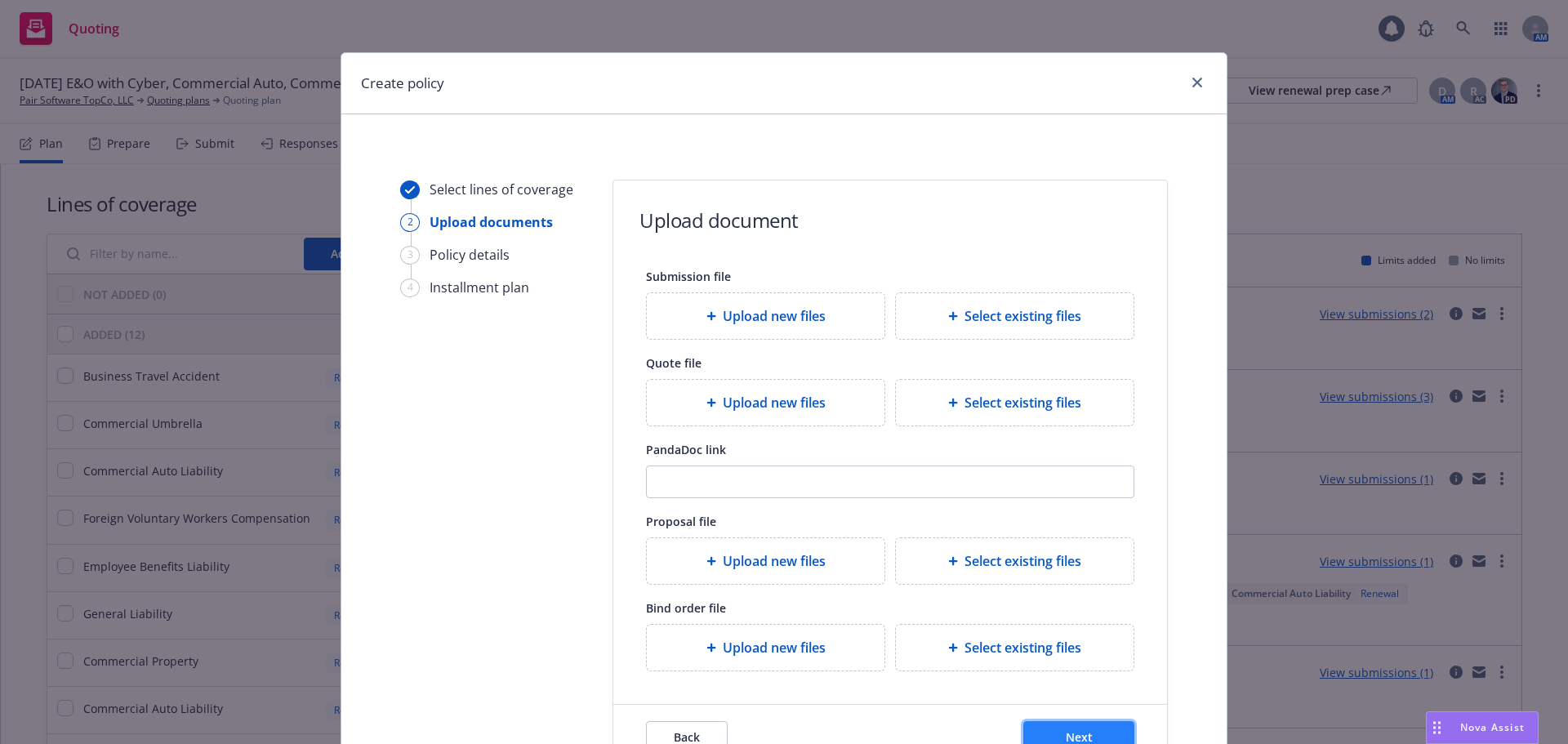
click at [1073, 739] on span "Next" at bounding box center [1079, 736] width 27 height 15
select select "12"
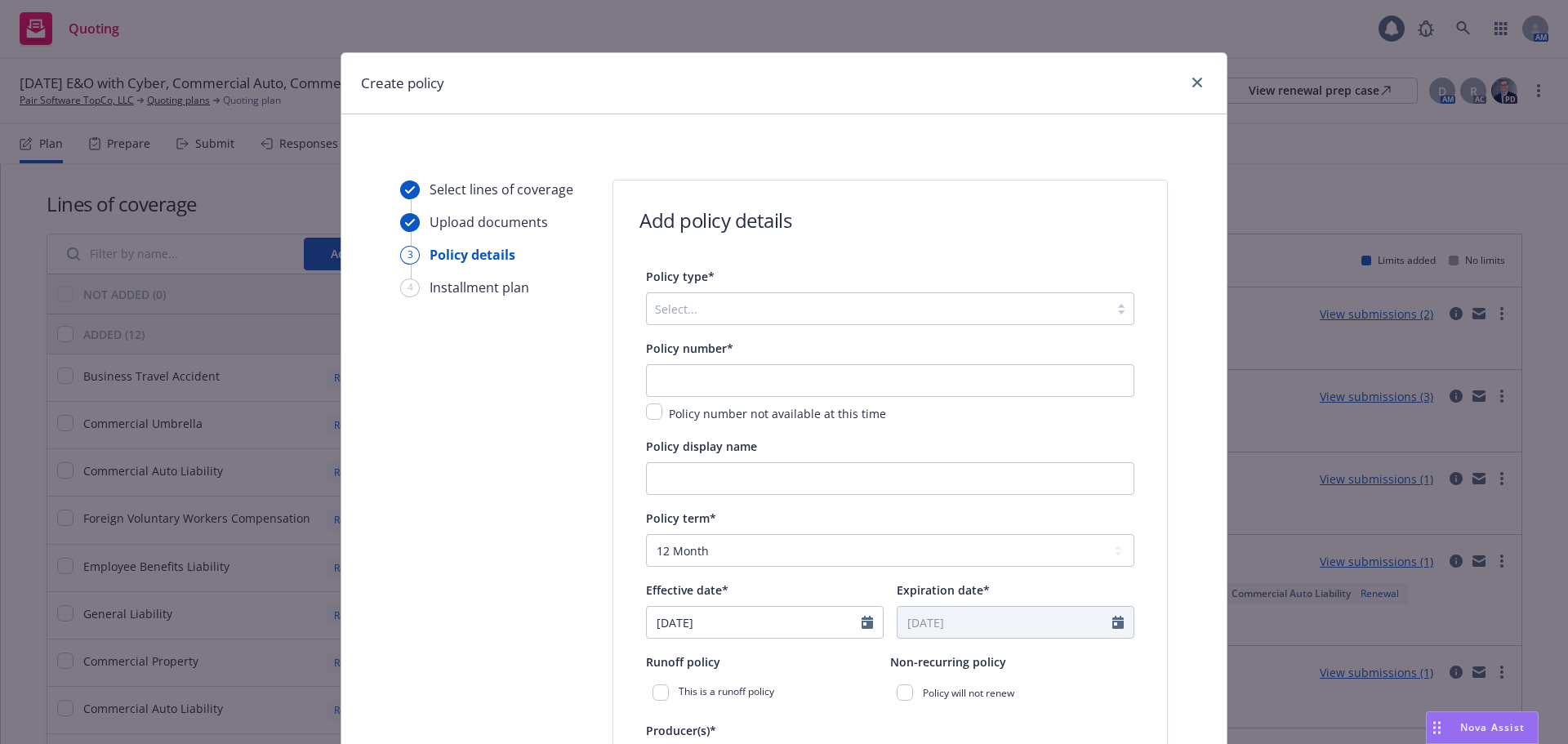
click at [742, 308] on div at bounding box center [878, 309] width 446 height 20
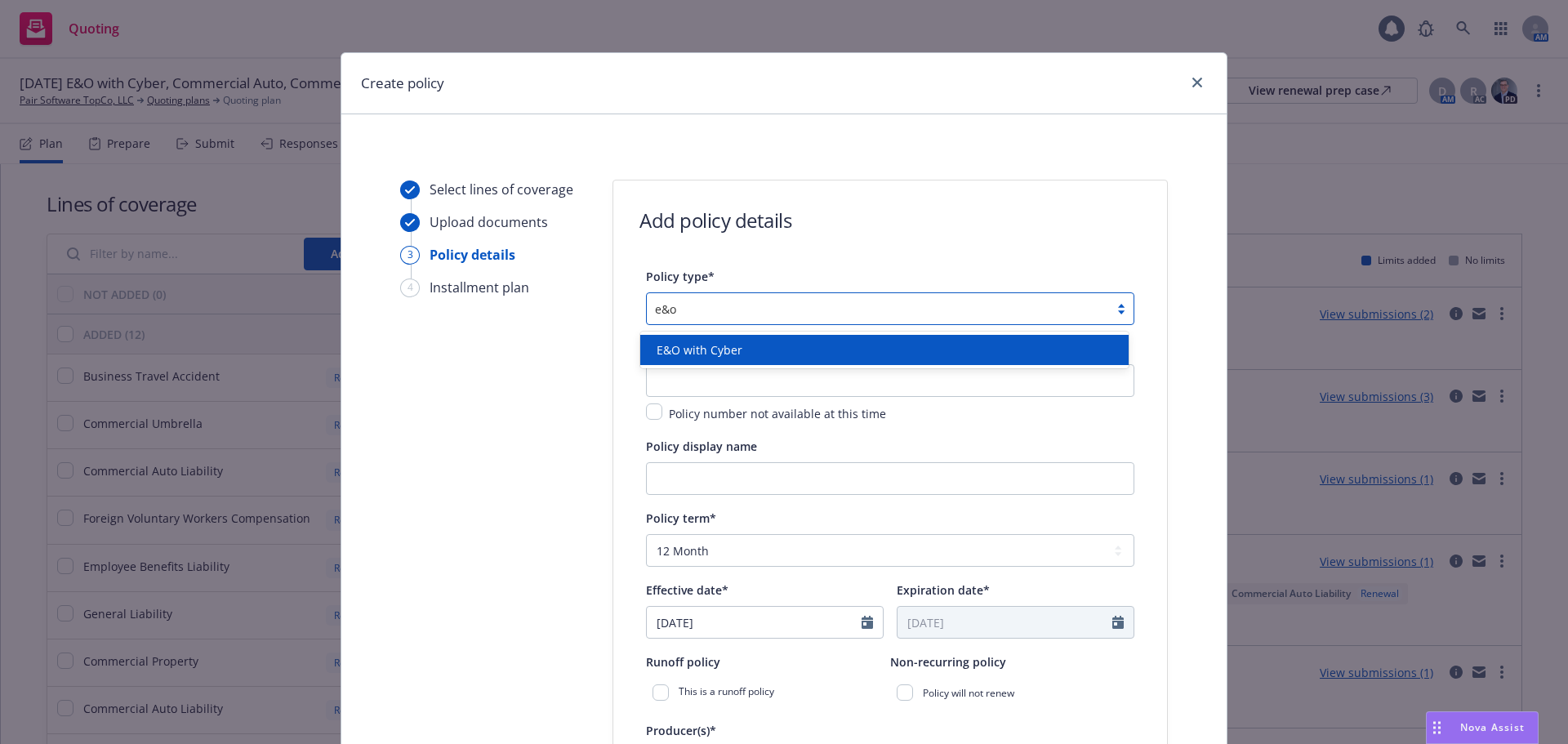
click at [735, 349] on span "E&O with Cyber" at bounding box center [699, 350] width 86 height 17
type input "e&o"
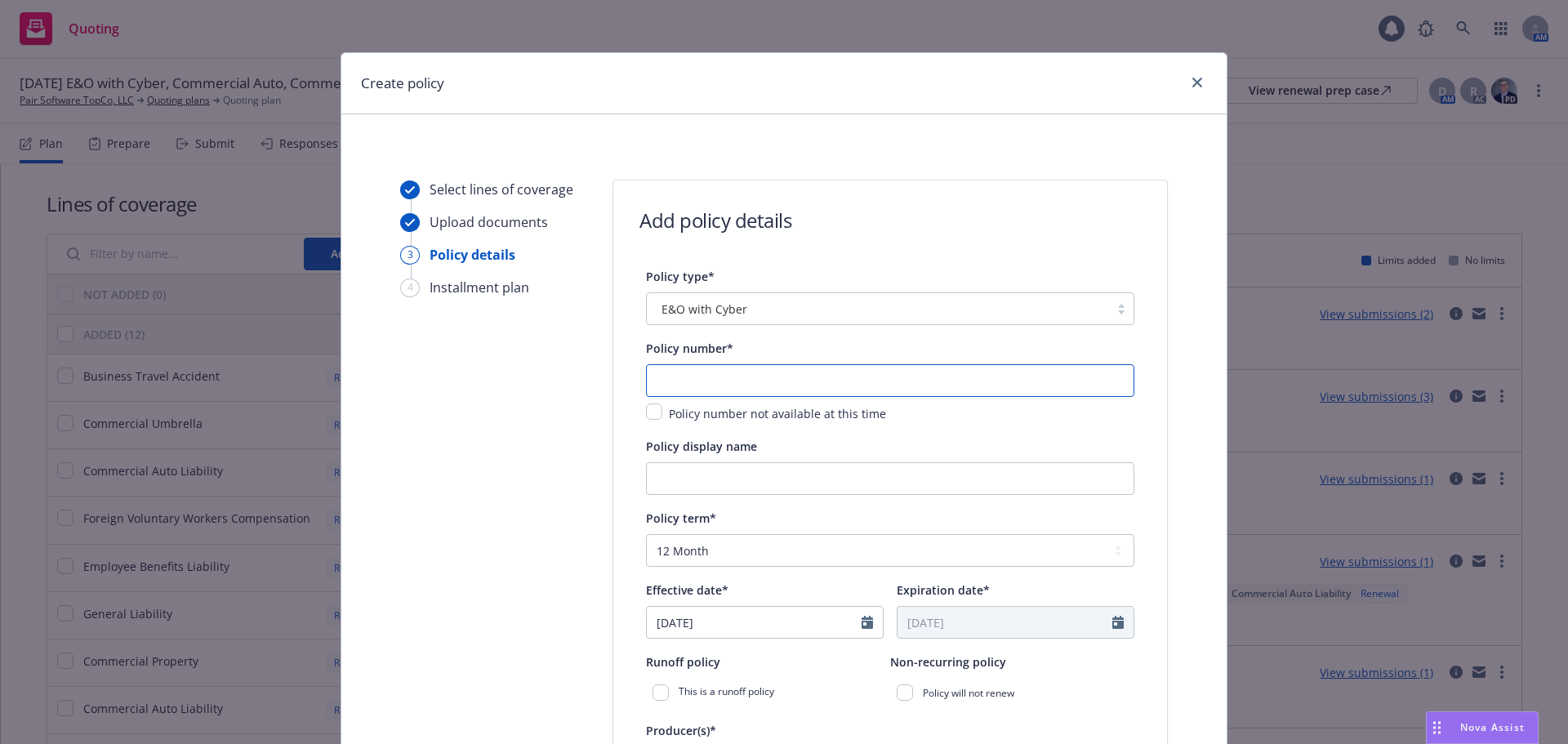
paste input "MTP9049266 00"
type input "MTP9049266 00"
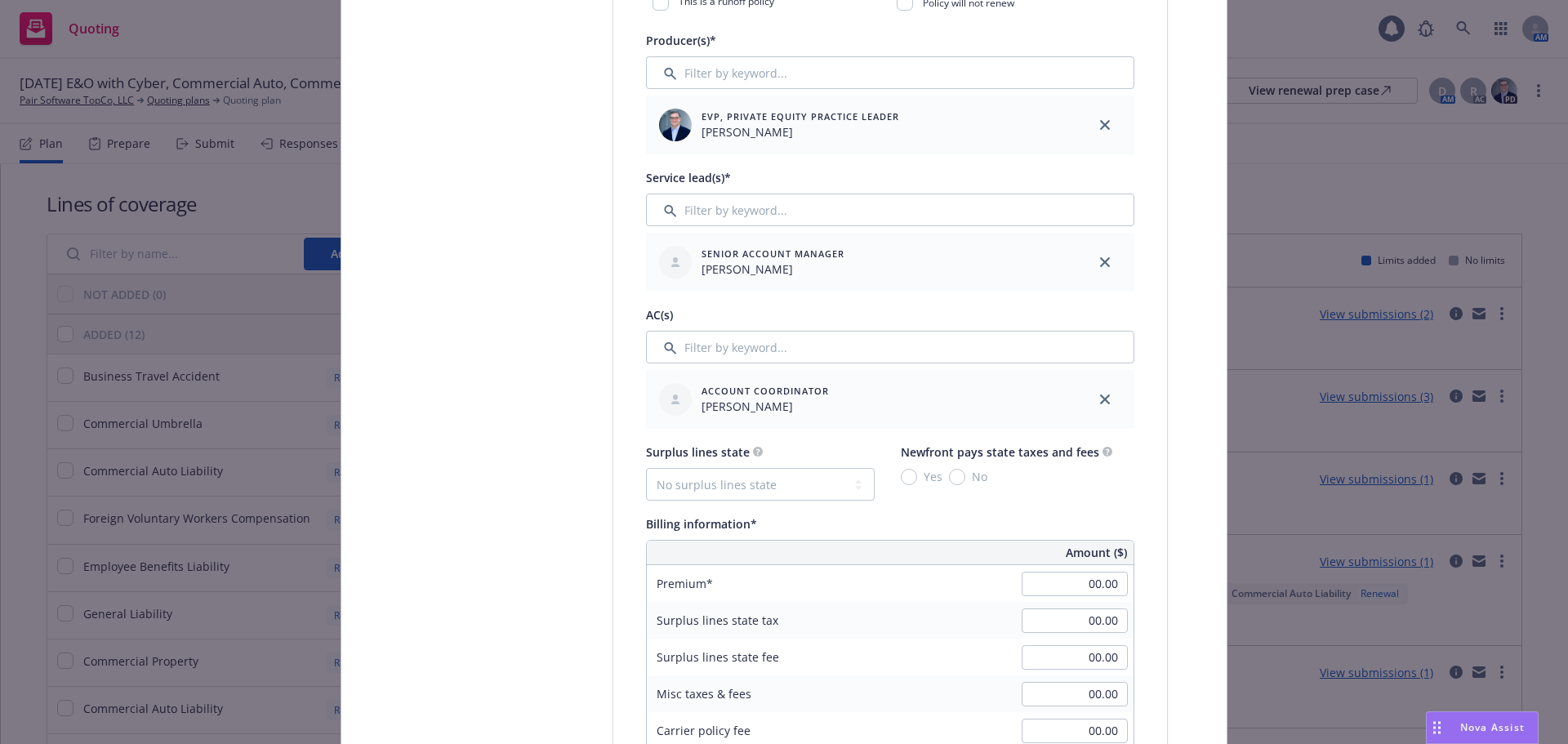
scroll to position [735, 0]
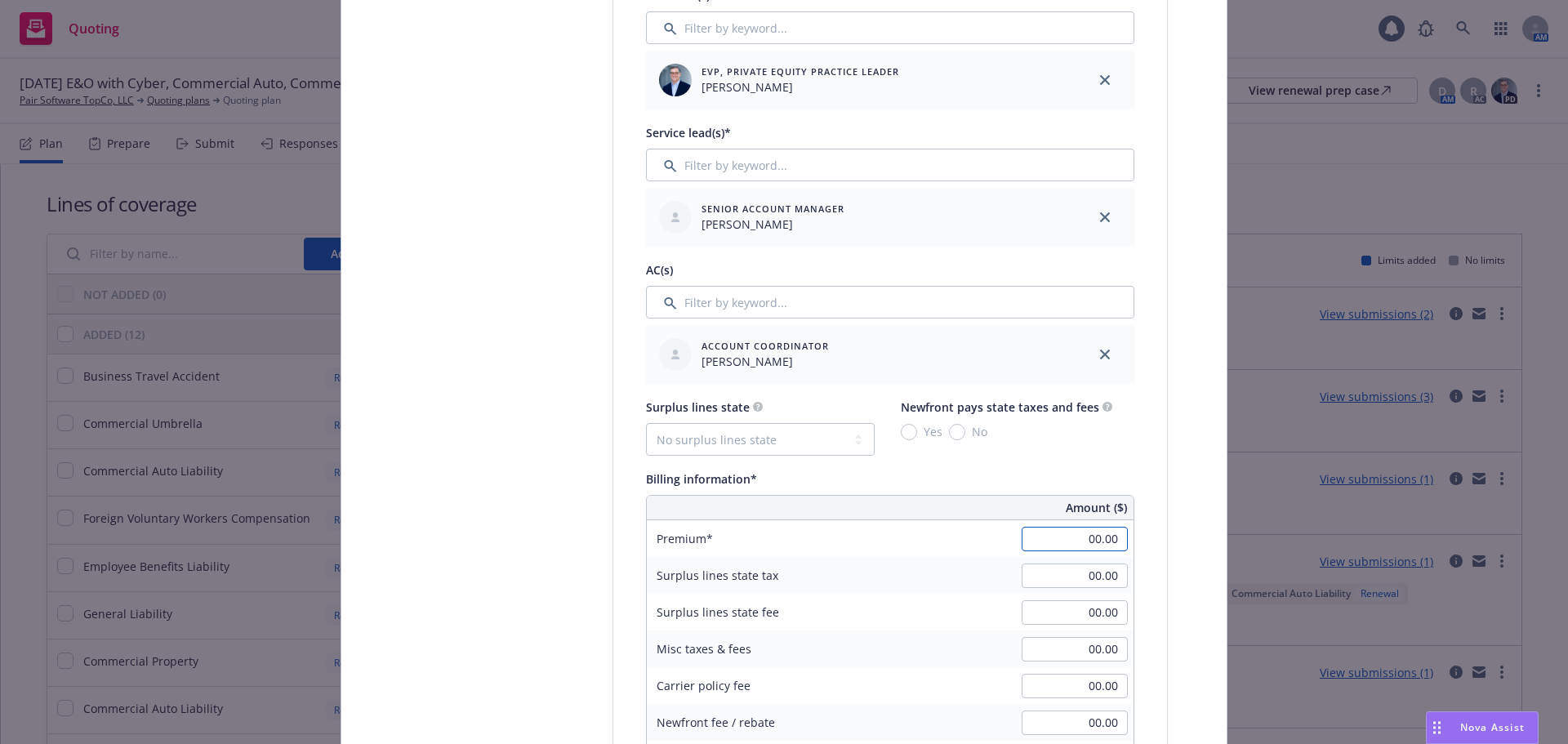
click at [1033, 541] on input "00.00" at bounding box center [1074, 539] width 106 height 25
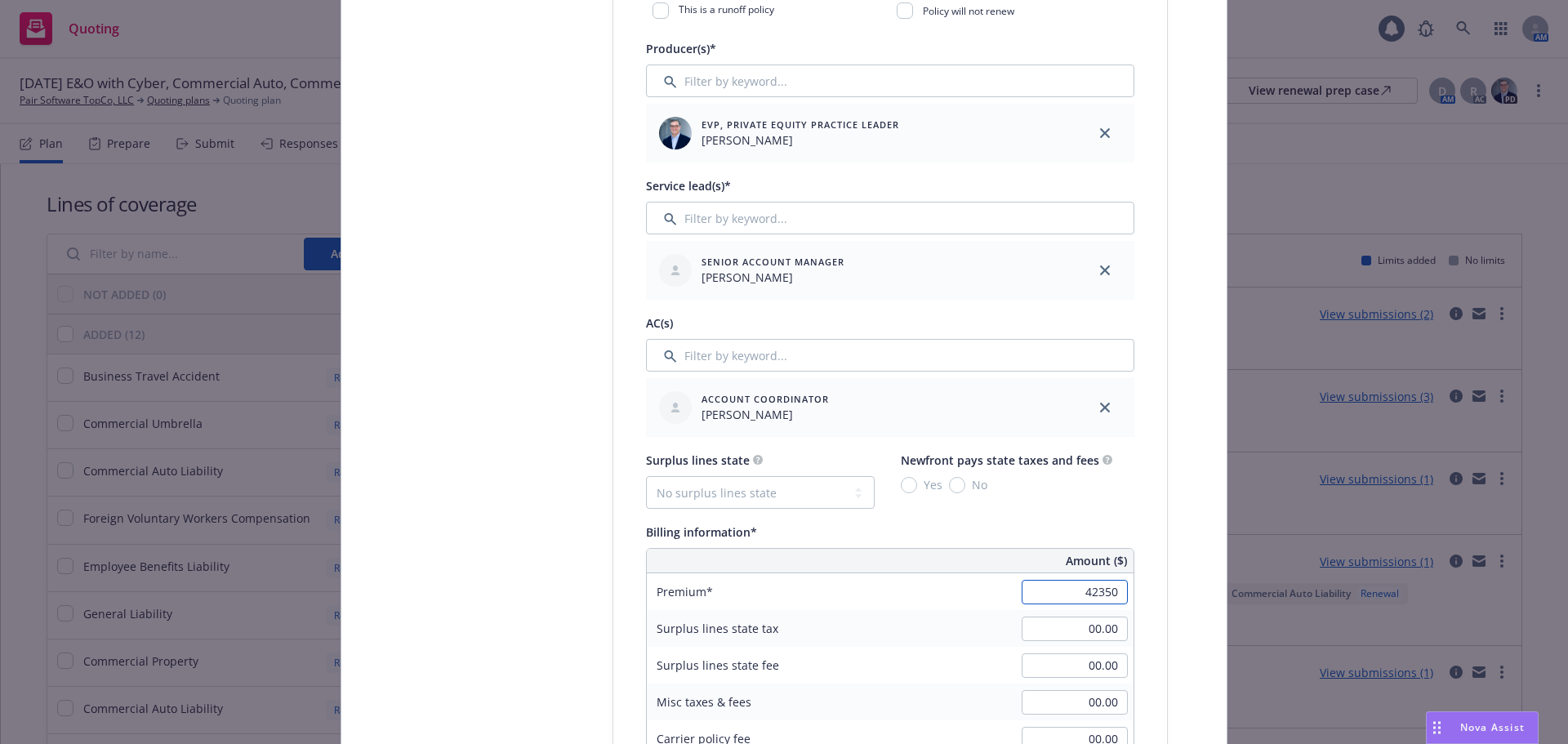
scroll to position [653, 0]
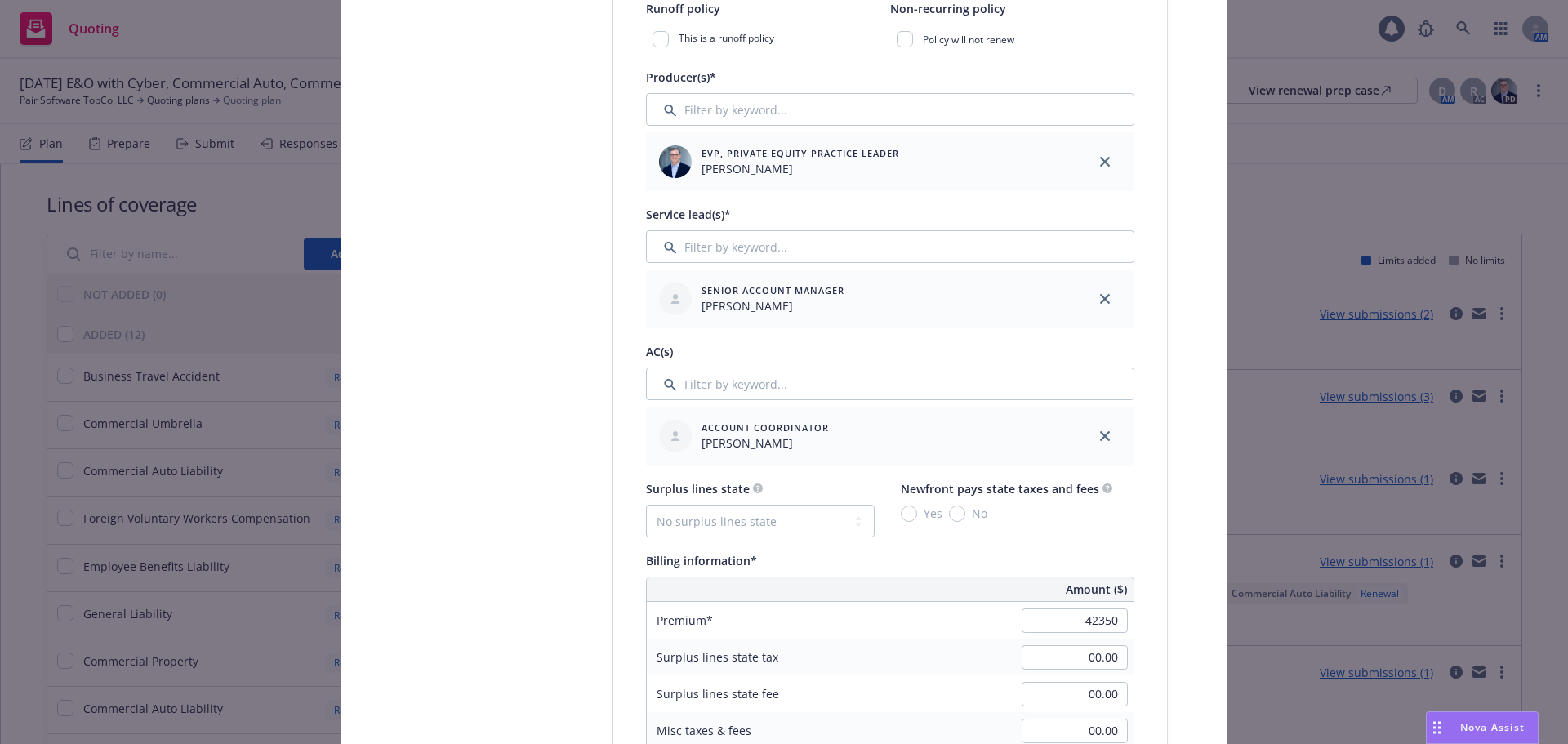
type input "42,350.00"
click at [963, 607] on div "Premium 42,350.00" at bounding box center [890, 619] width 487 height 37
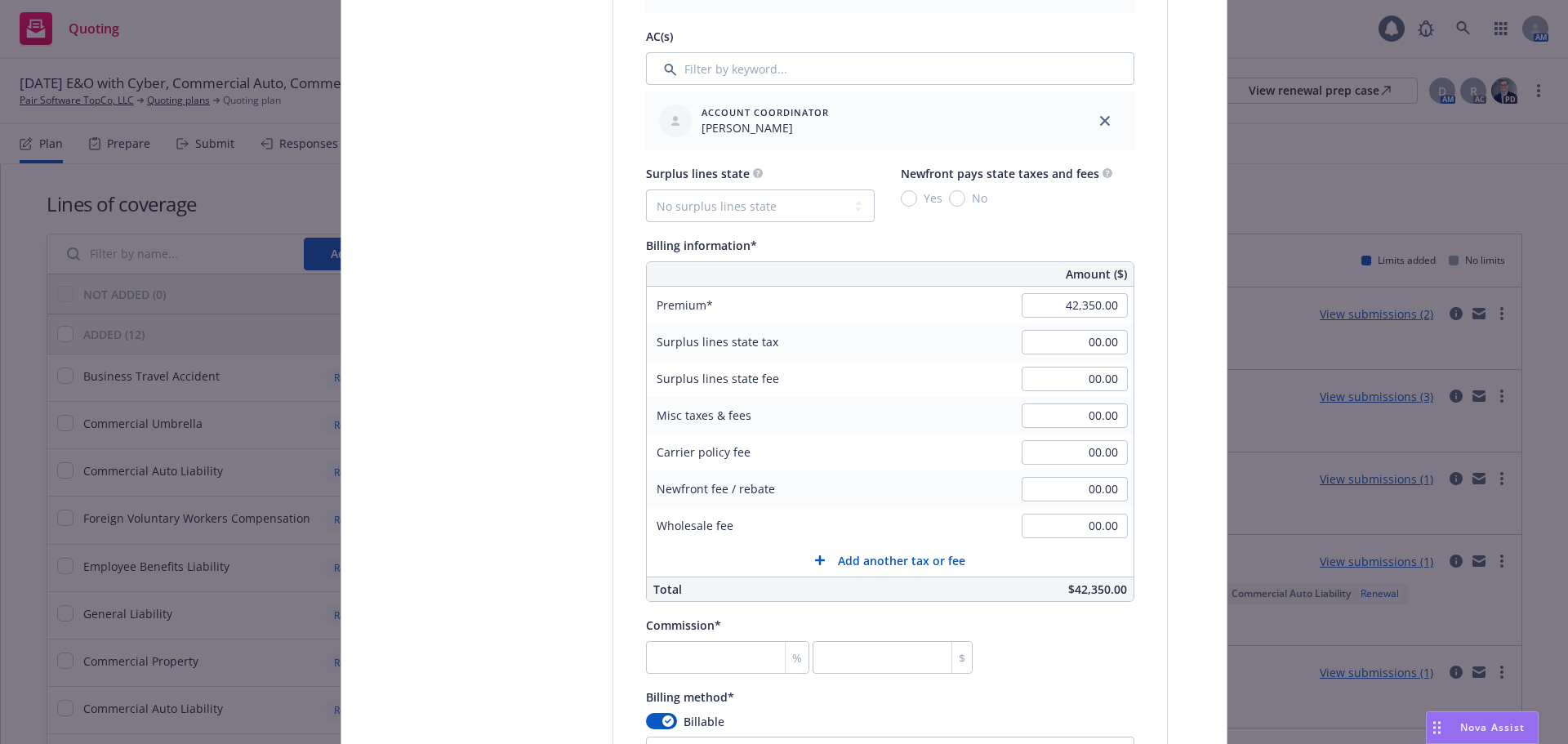
scroll to position [980, 0]
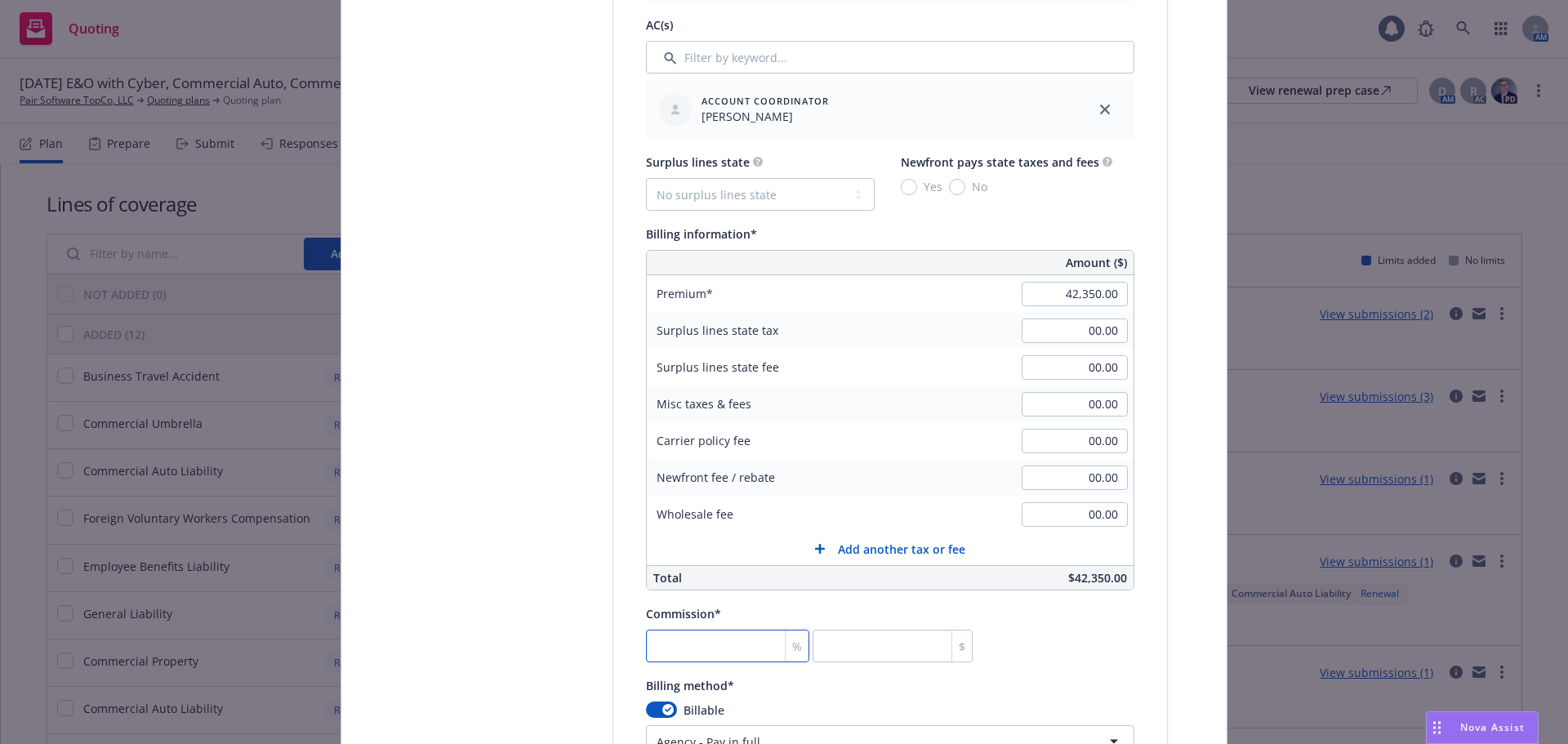
click at [715, 647] on input "number" at bounding box center [727, 646] width 163 height 33
type input "1"
type input "423.5"
type input "18"
type input "7623"
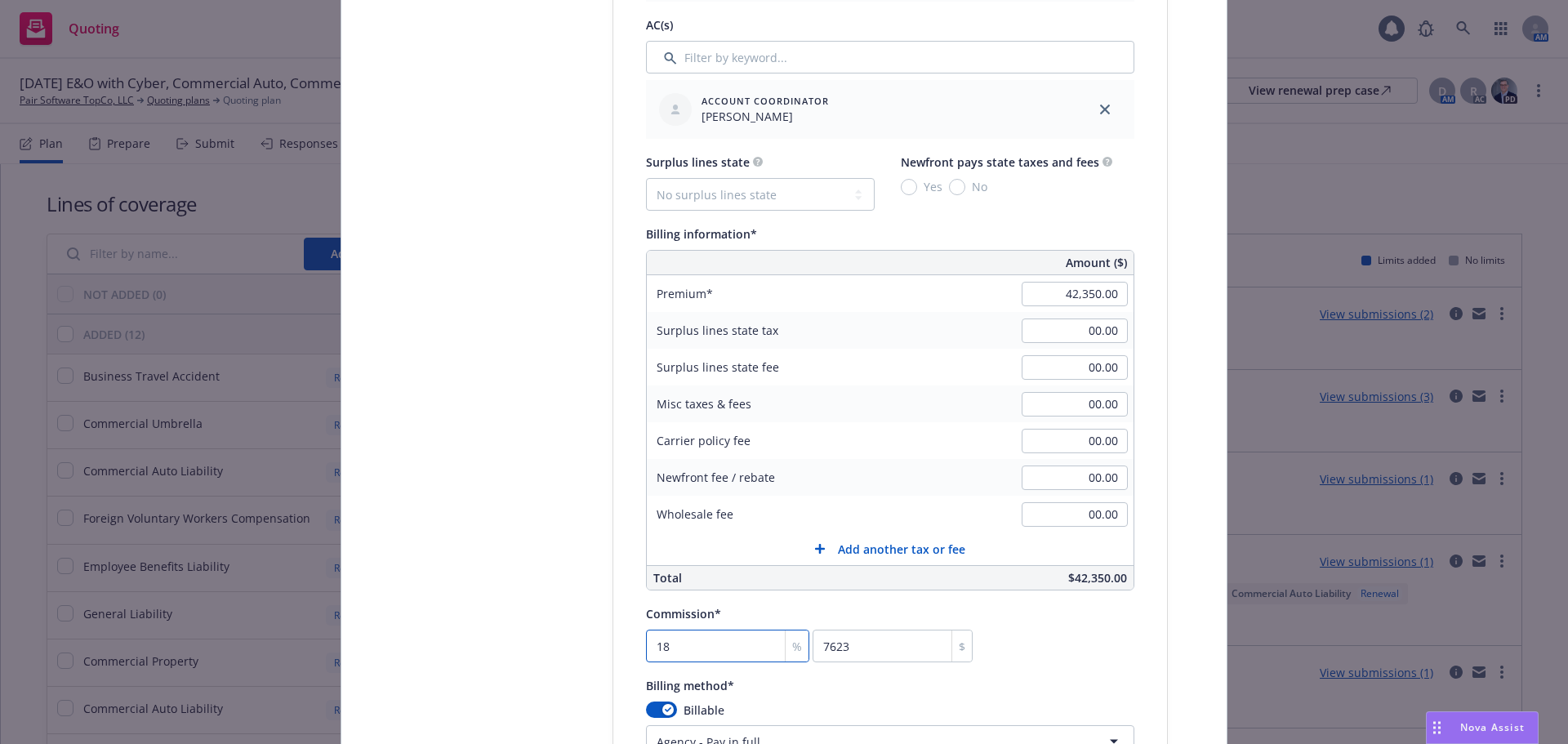
type input "18"
click at [1044, 634] on div "Commission* 18 % 7623 $" at bounding box center [889, 633] width 488 height 59
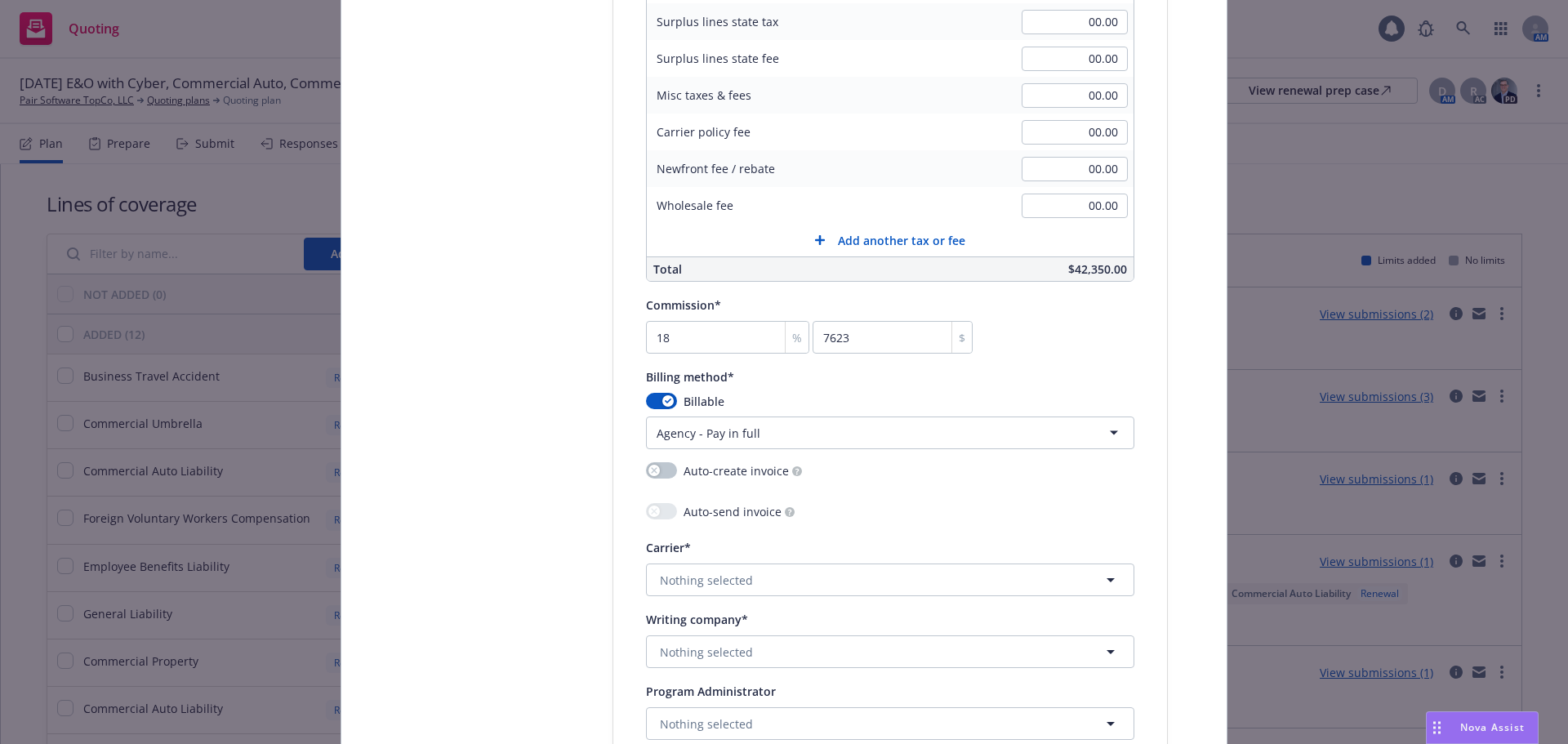
scroll to position [1307, 0]
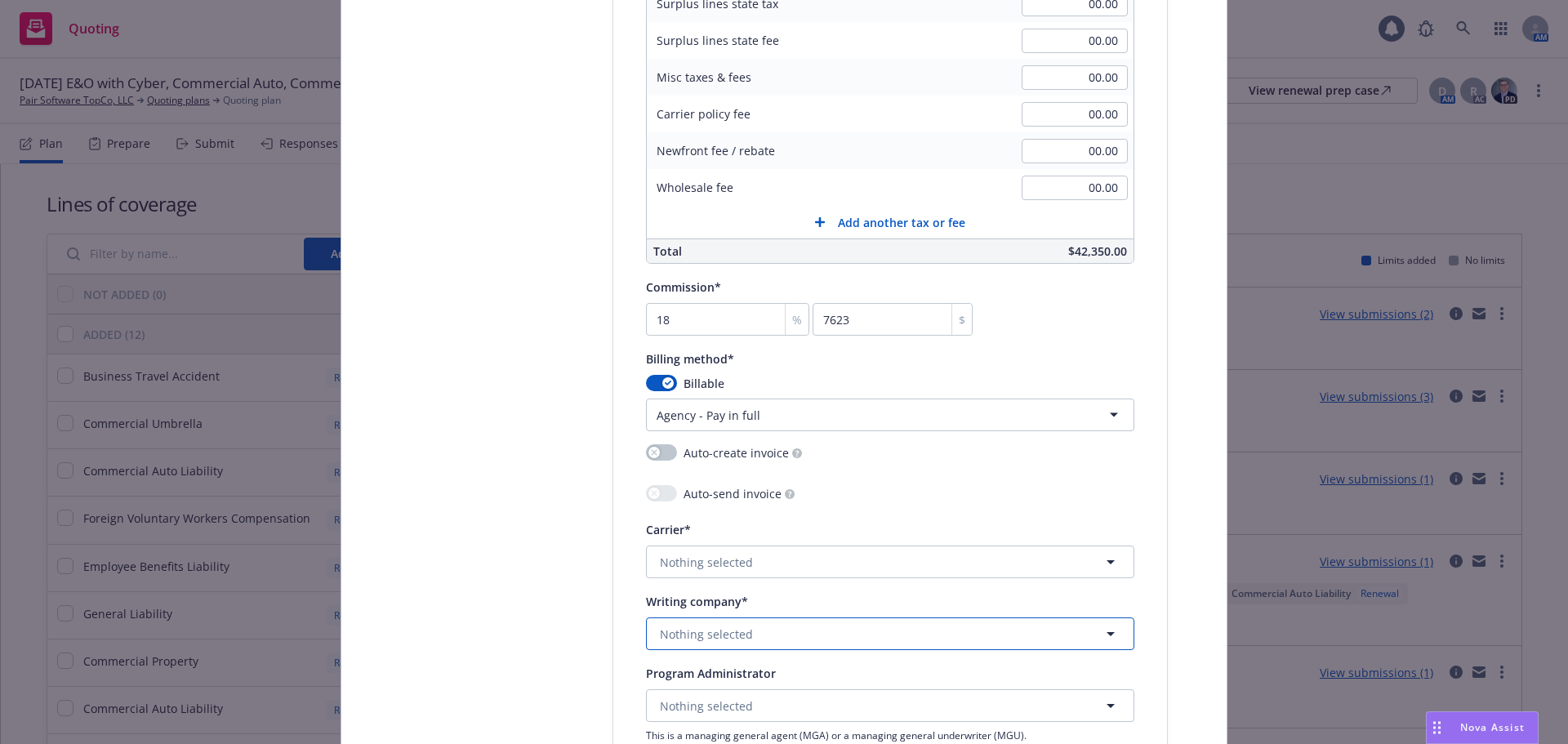
click at [718, 632] on span "Nothing selected" at bounding box center [706, 634] width 93 height 17
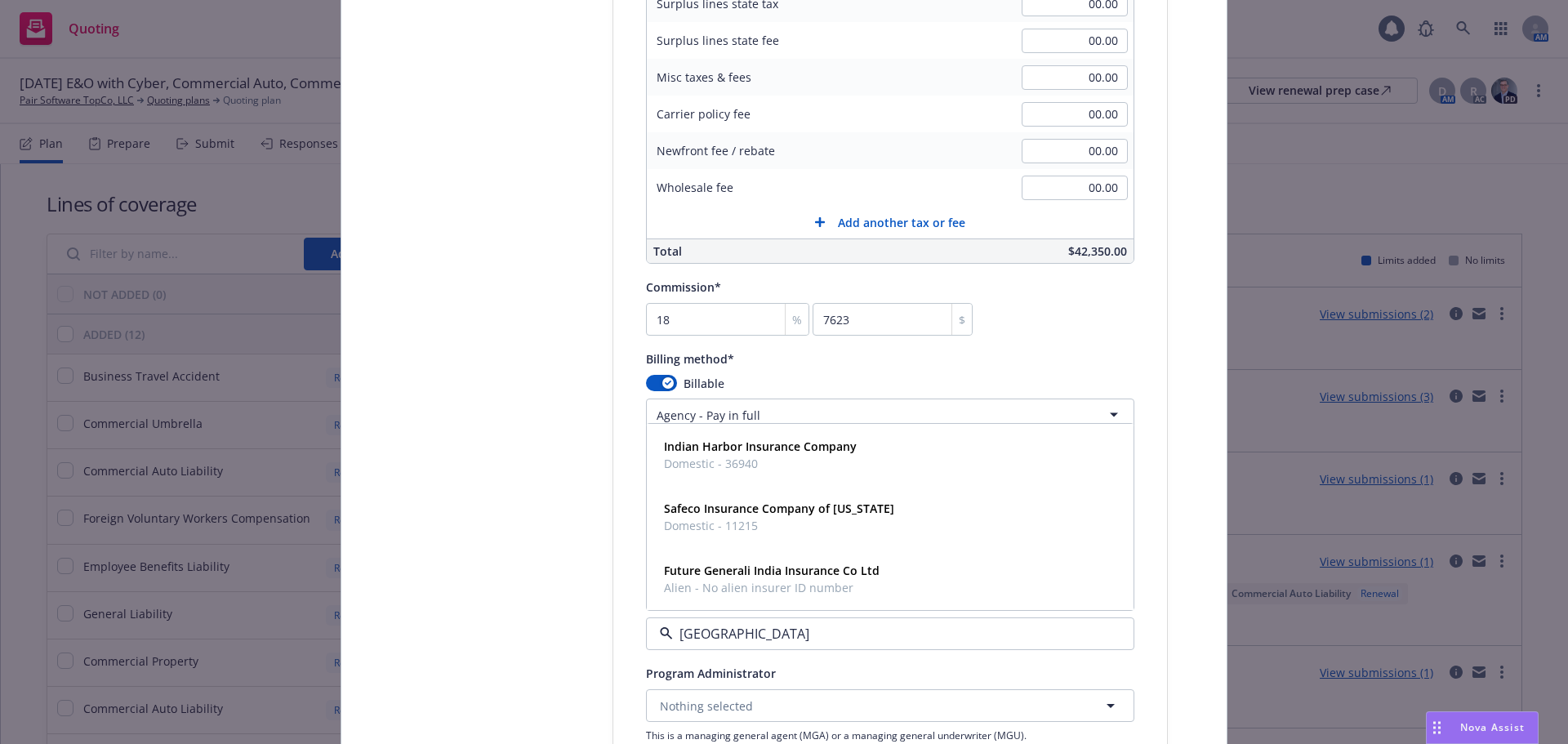
type input "Indian"
click at [821, 515] on strong "Indian Harbor Insurance Company" at bounding box center [760, 508] width 193 height 15
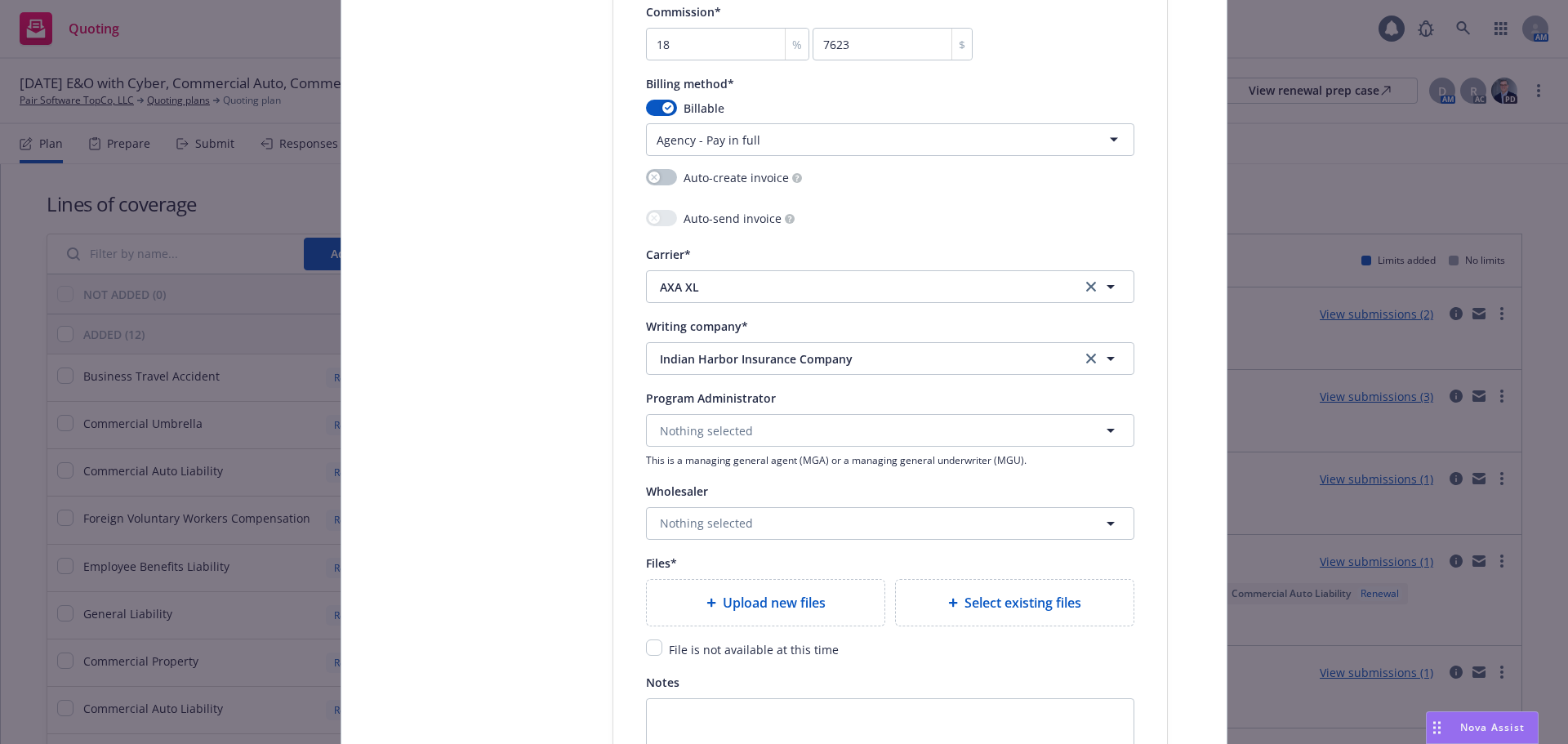
scroll to position [1633, 0]
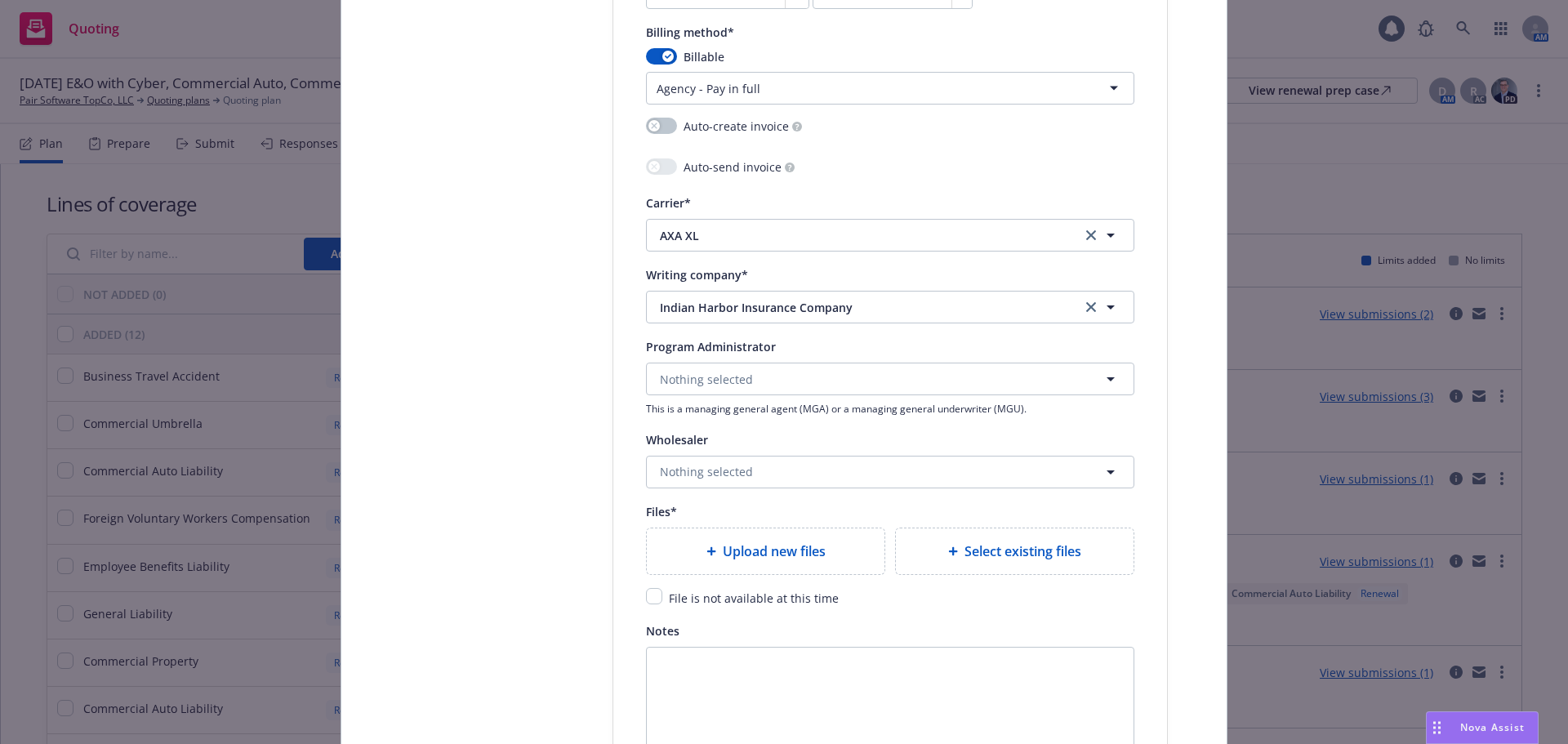
click at [750, 556] on span "Upload new files" at bounding box center [773, 550] width 103 height 20
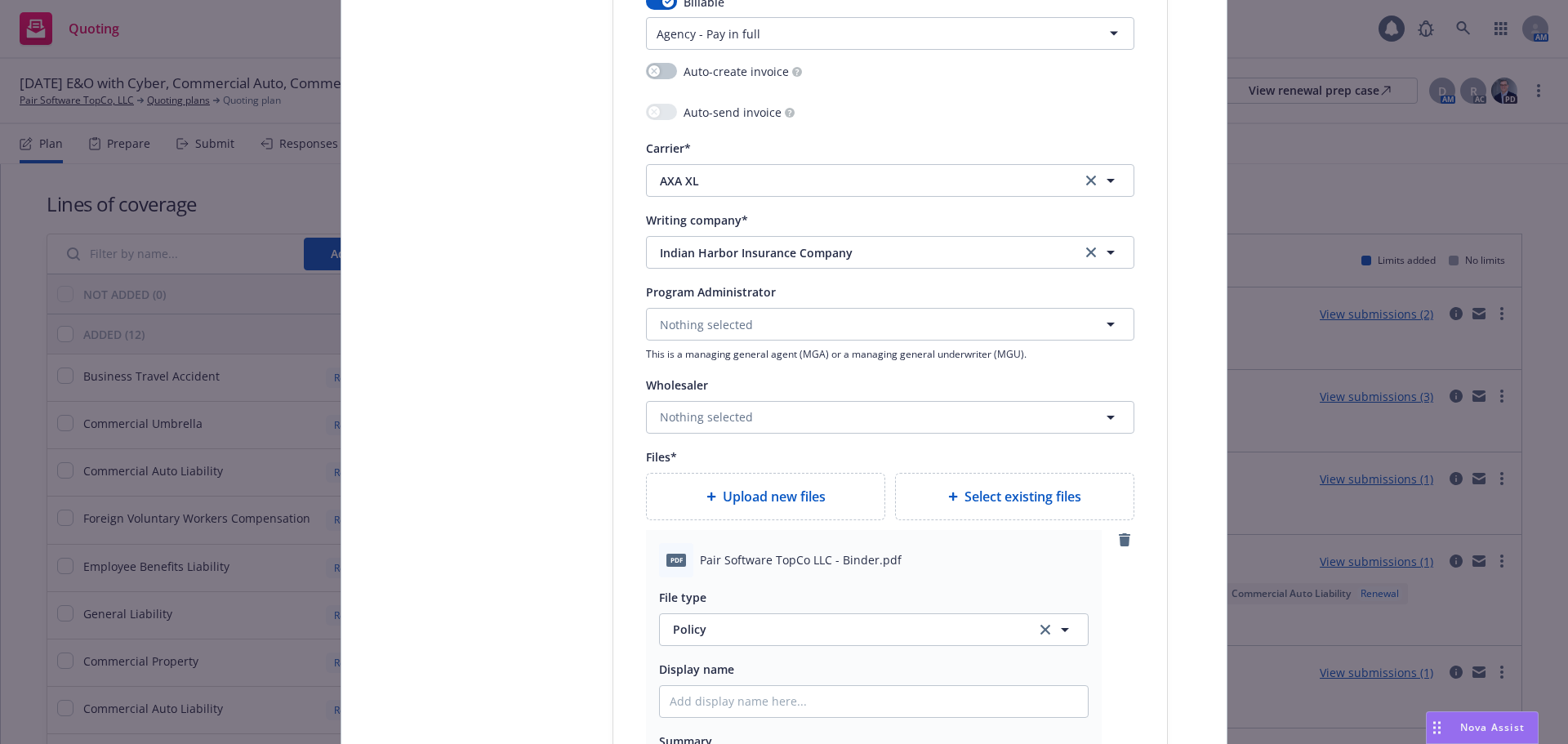
scroll to position [1715, 0]
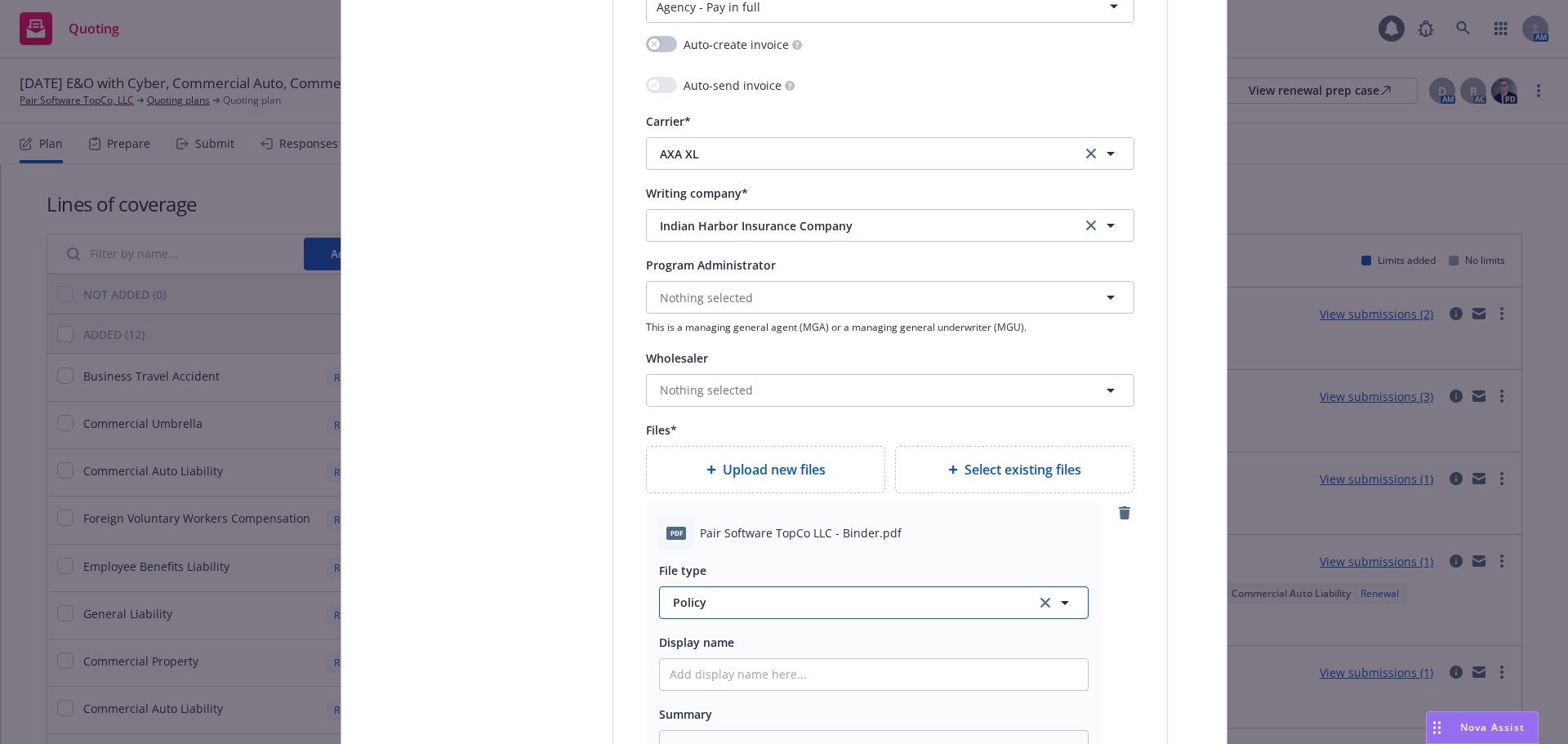
click at [719, 613] on button "Policy" at bounding box center [873, 602] width 430 height 33
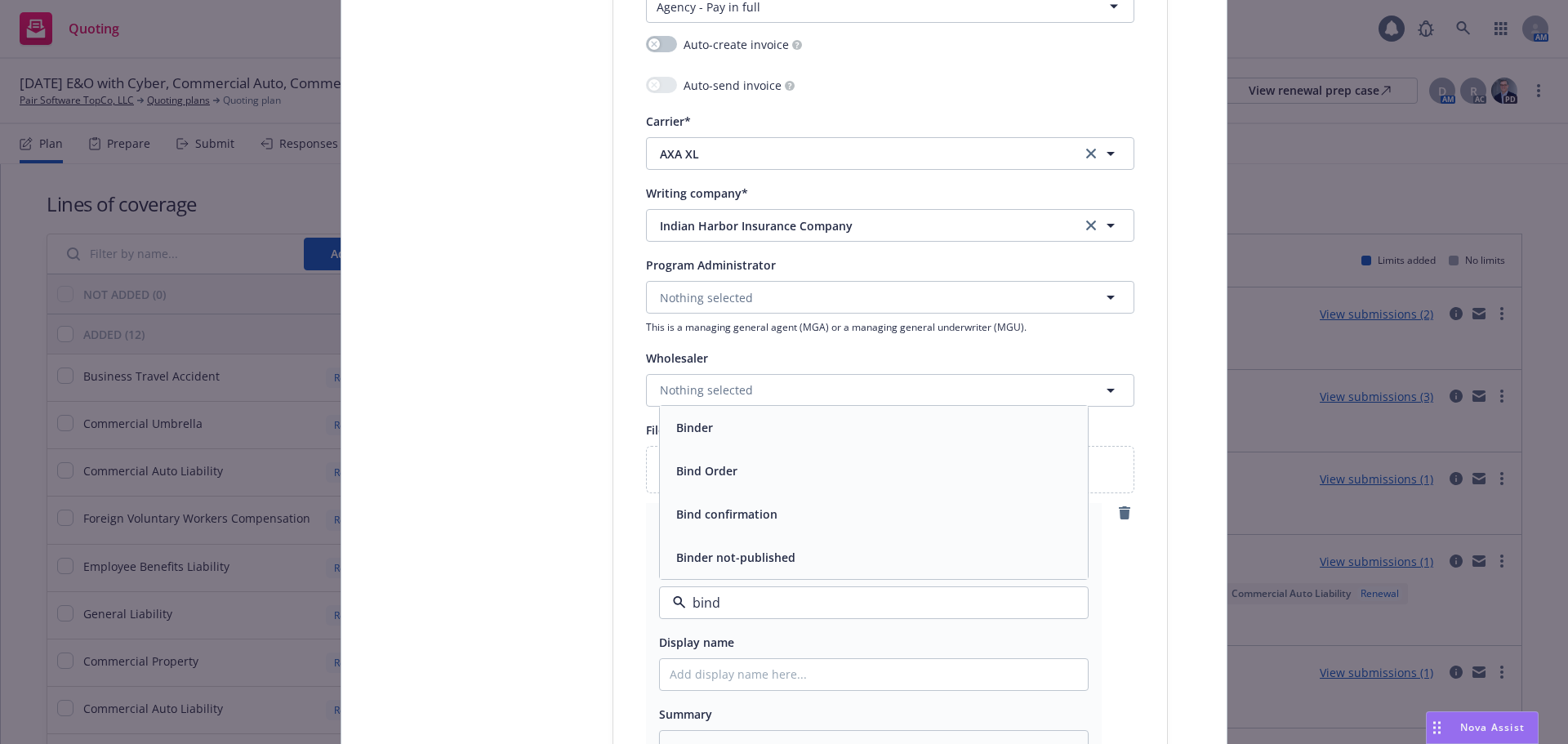
type input "binde"
click at [698, 507] on span "Binder" at bounding box center [694, 514] width 37 height 17
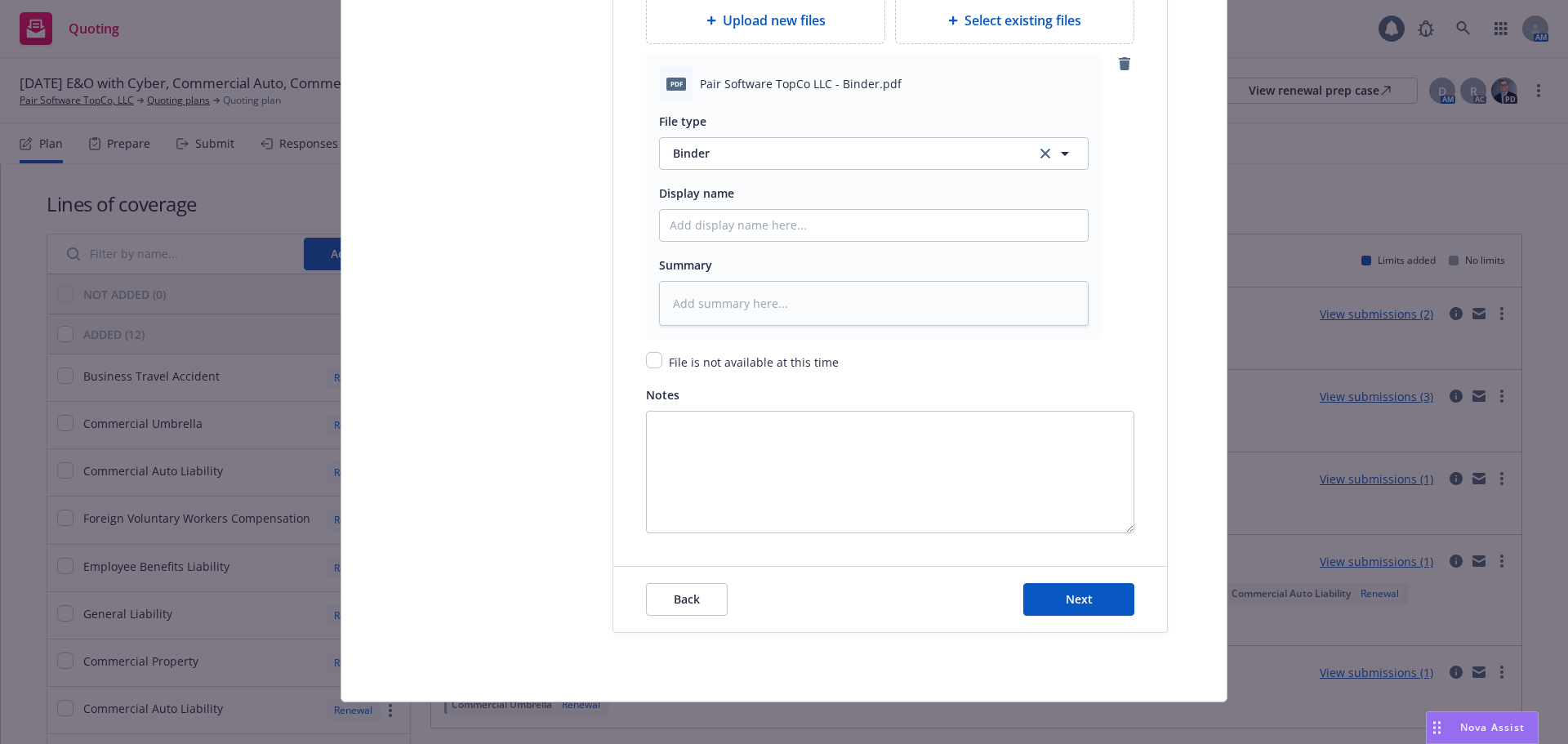
scroll to position [2174, 0]
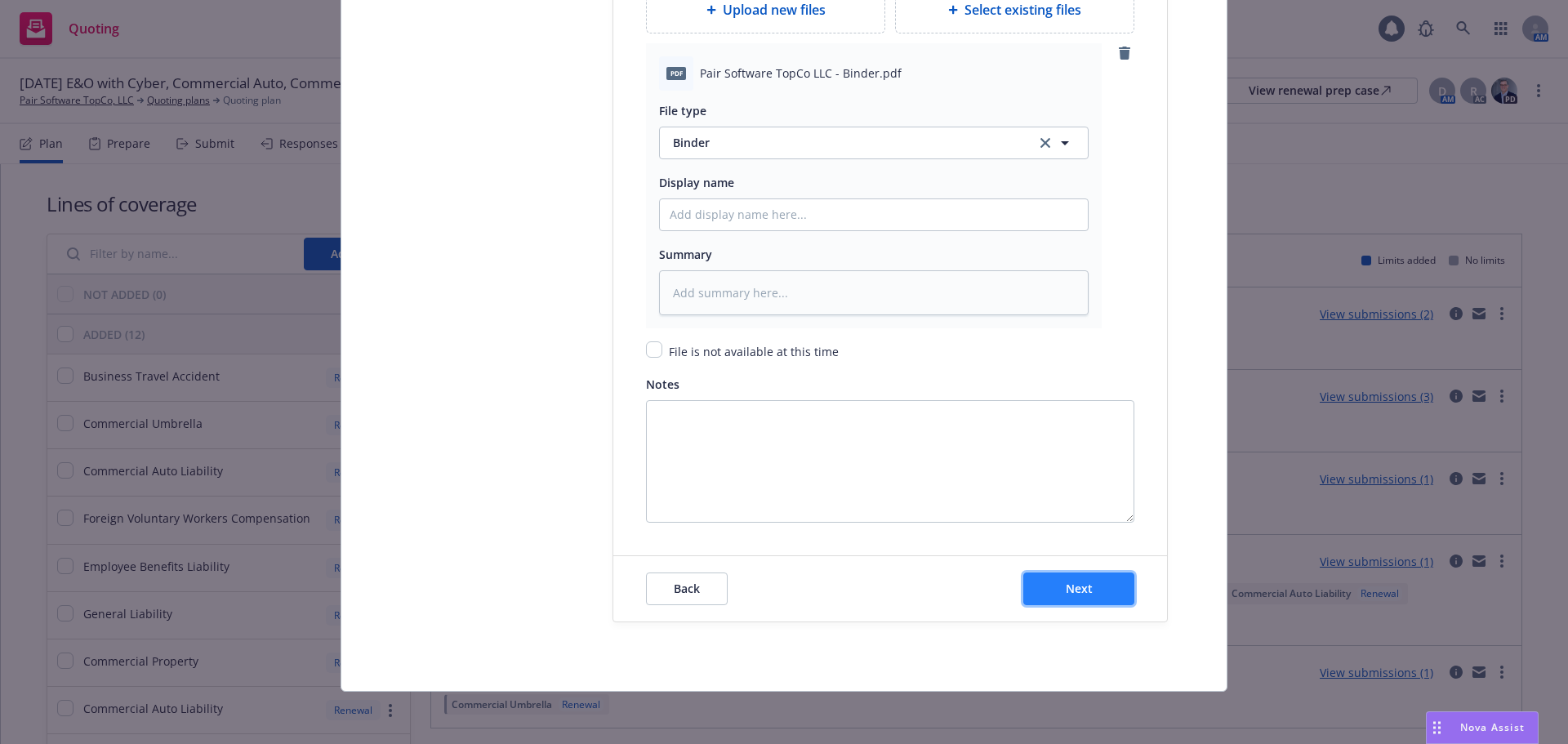
click at [1069, 596] on span "Next" at bounding box center [1079, 588] width 27 height 15
type textarea "x"
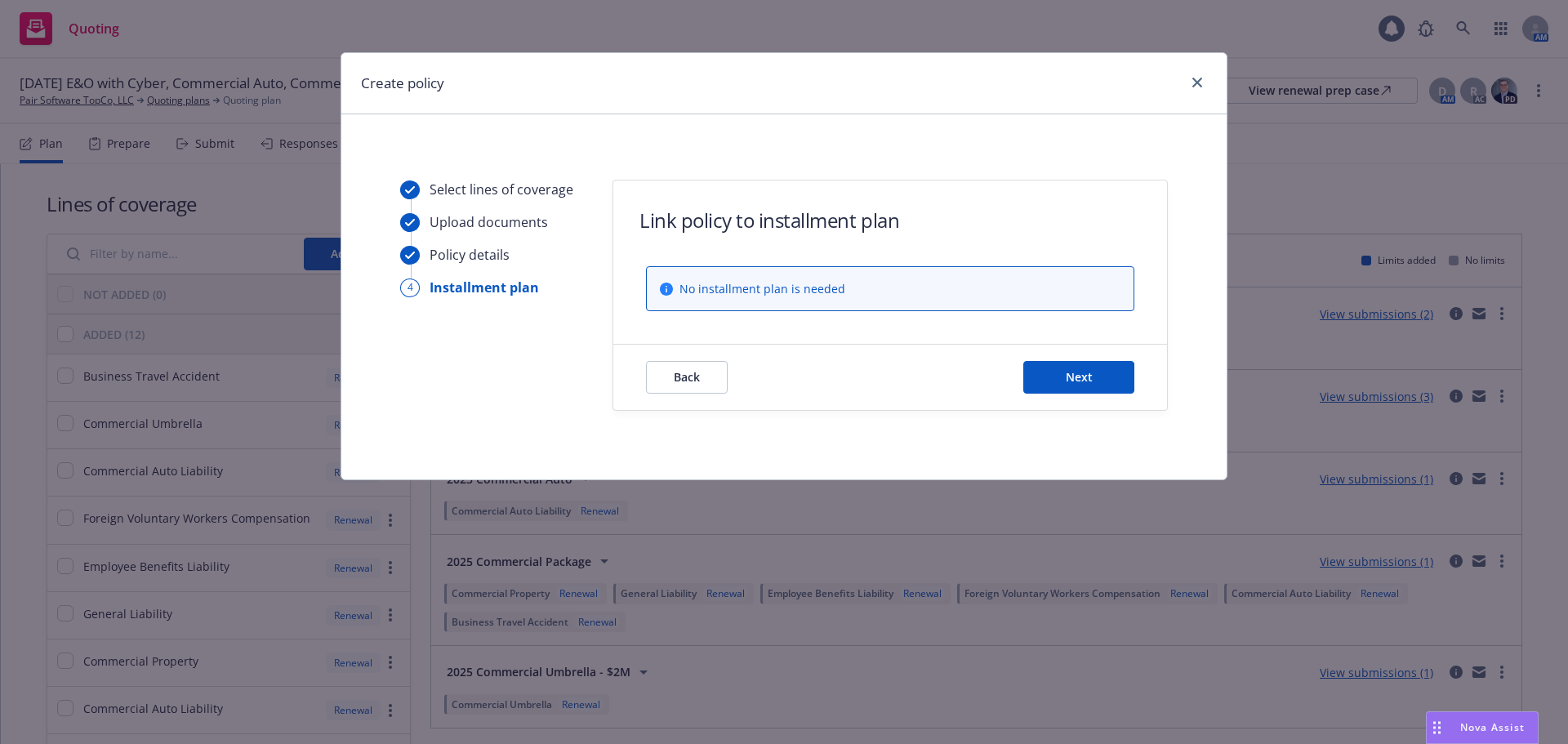
scroll to position [0, 0]
click at [1054, 378] on button "Next" at bounding box center [1079, 377] width 111 height 33
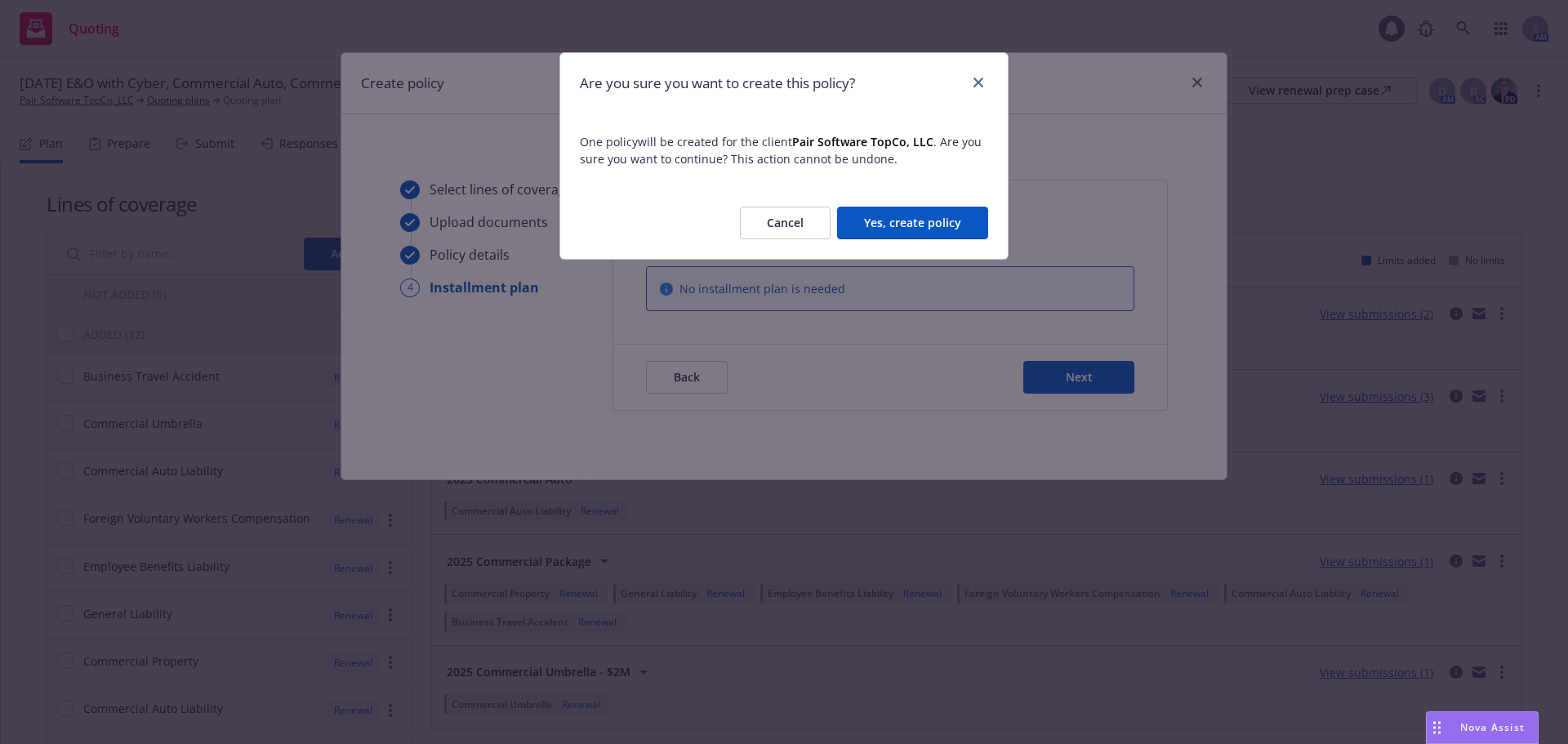
click at [965, 225] on button "Yes, create policy" at bounding box center [913, 223] width 151 height 33
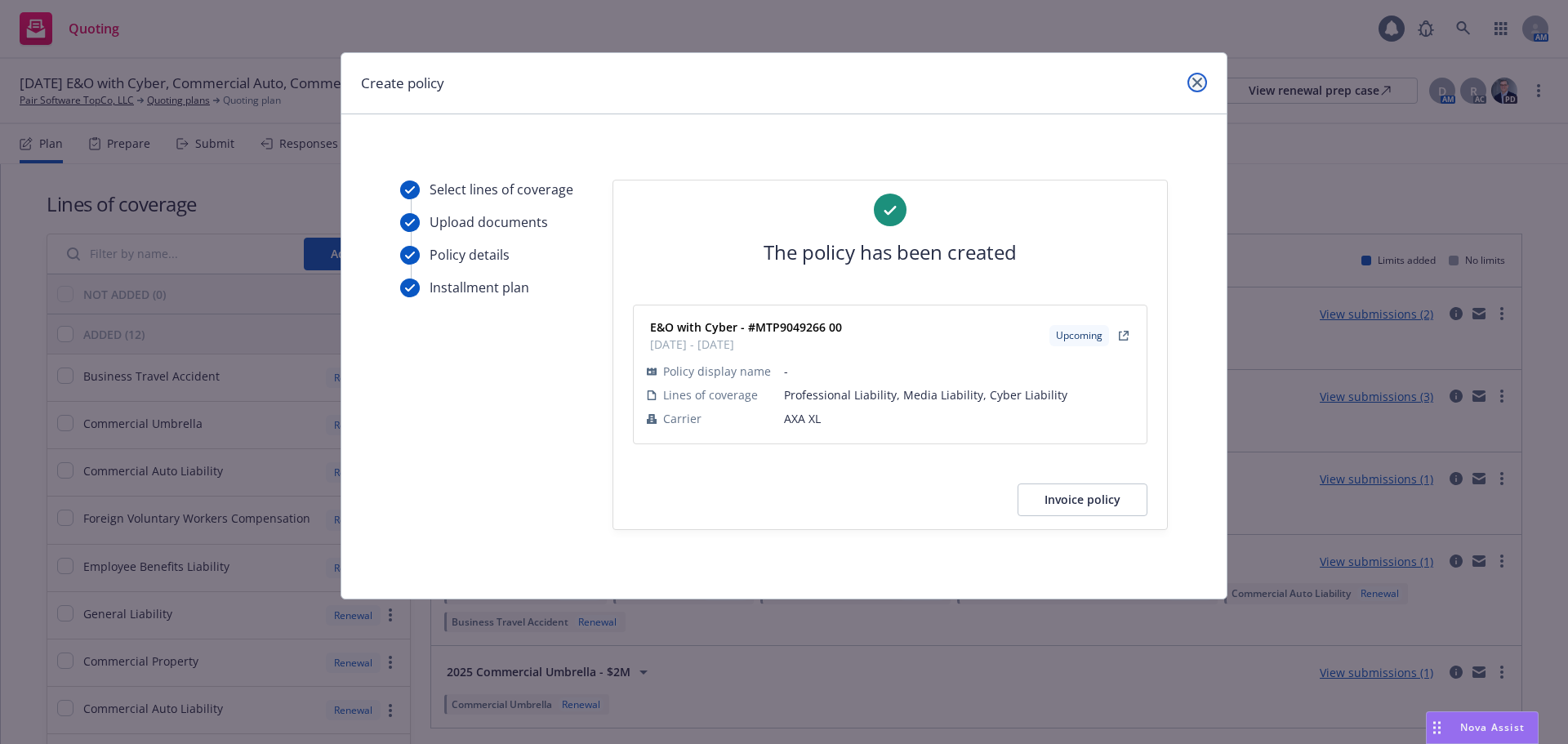
click at [1194, 81] on icon "close" at bounding box center [1197, 82] width 9 height 9
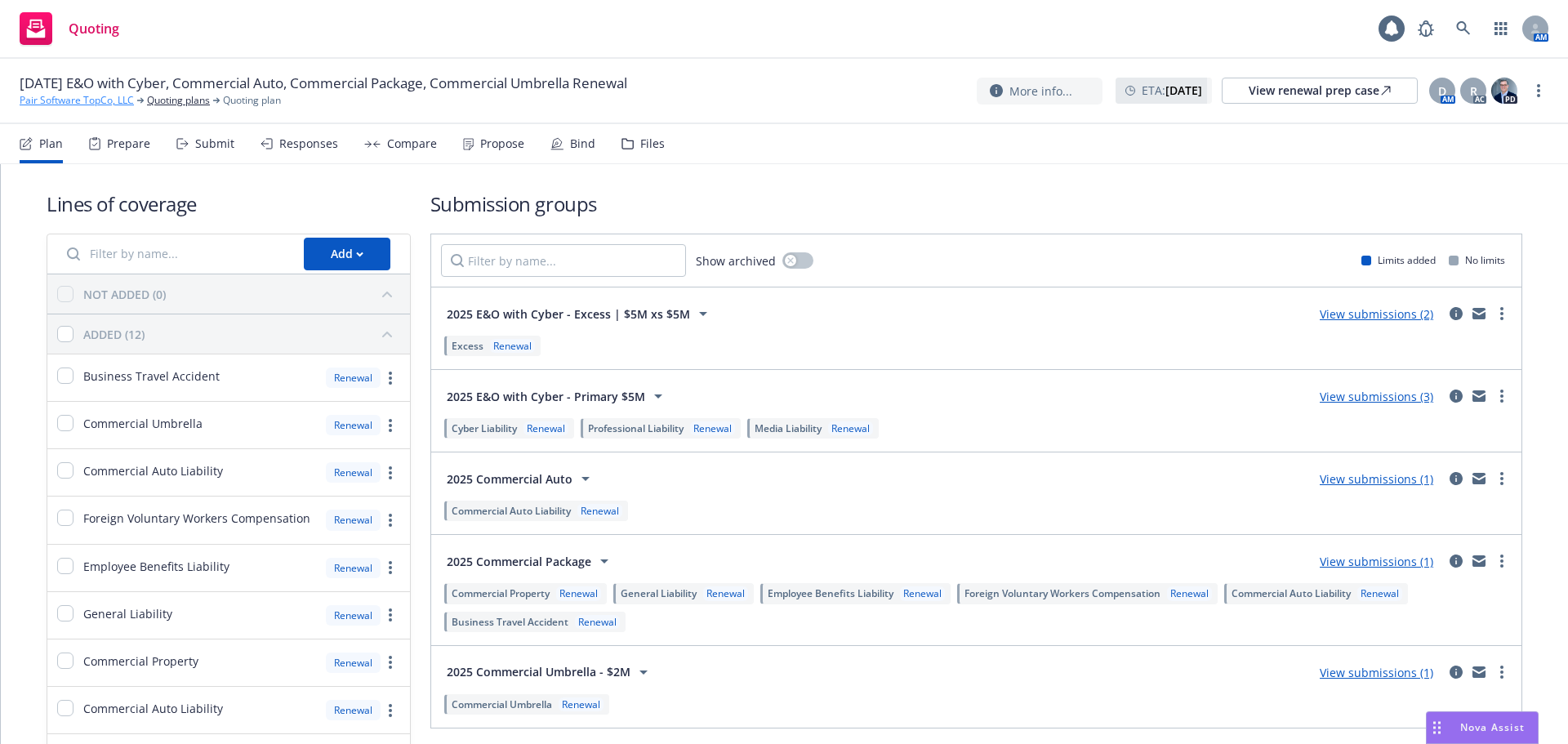
click at [111, 100] on link "Pair Software TopCo, LLC" at bounding box center [76, 101] width 114 height 15
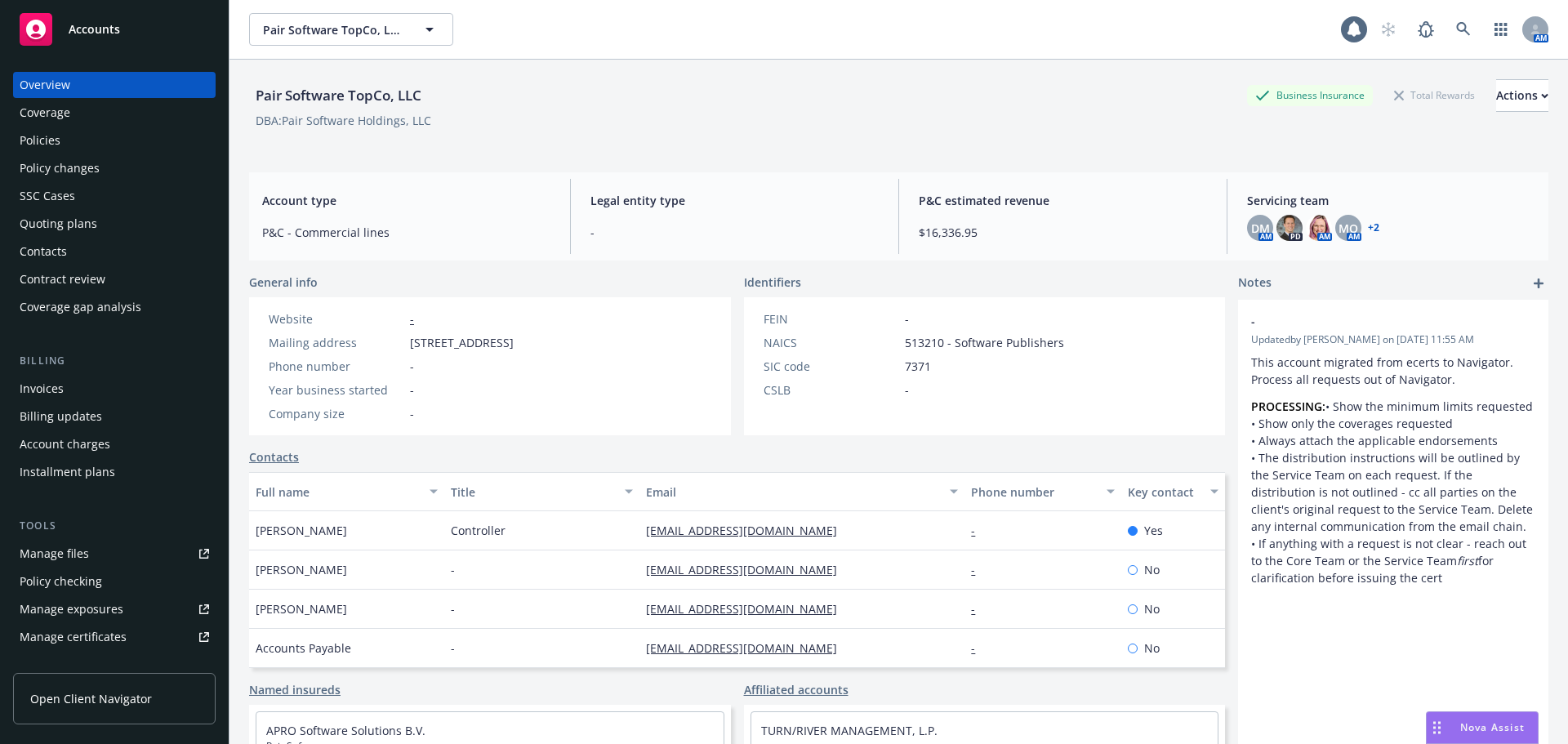
click at [105, 142] on div "Policies" at bounding box center [114, 141] width 190 height 26
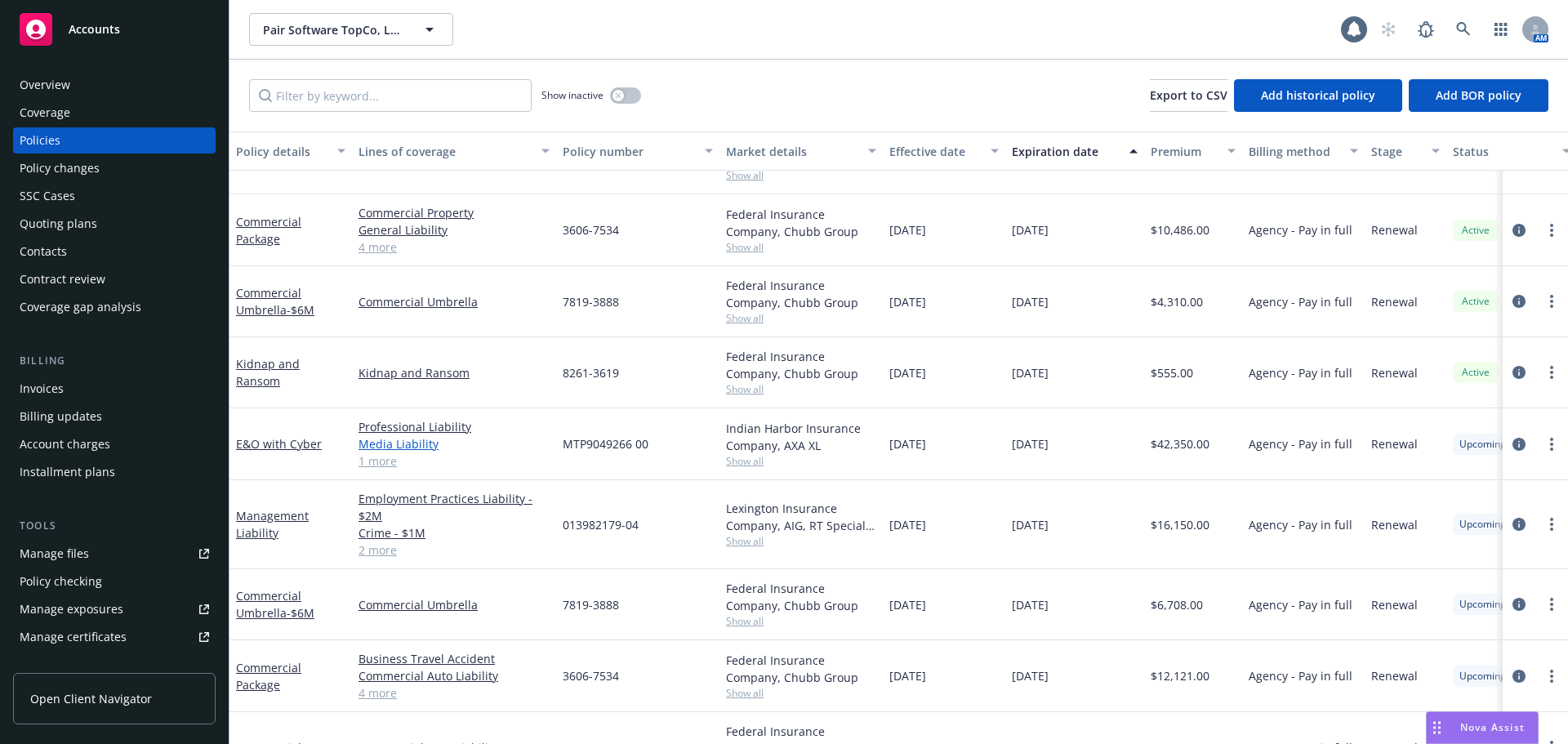
scroll to position [295, 0]
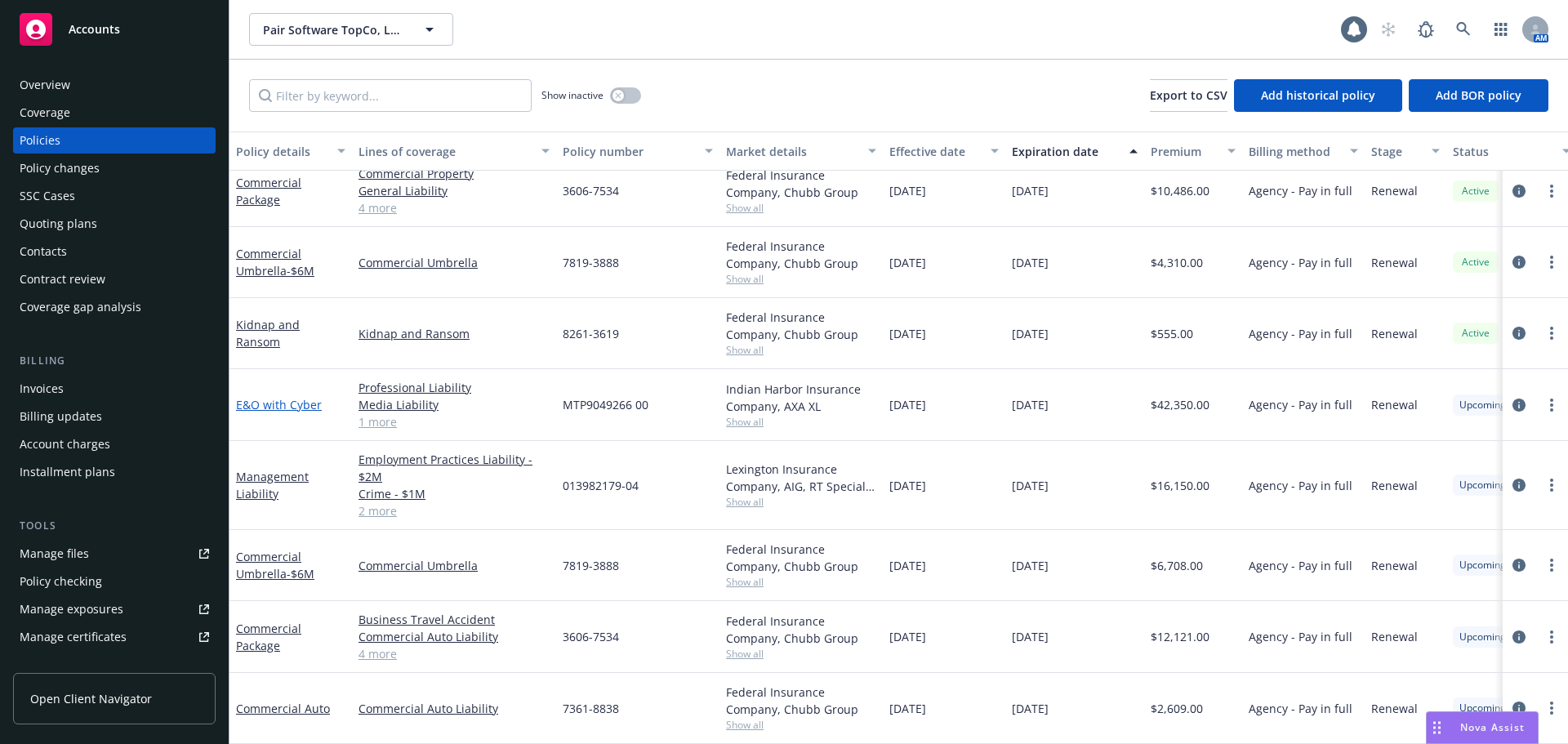
click at [292, 397] on link "E&O with Cyber" at bounding box center [278, 404] width 86 height 15
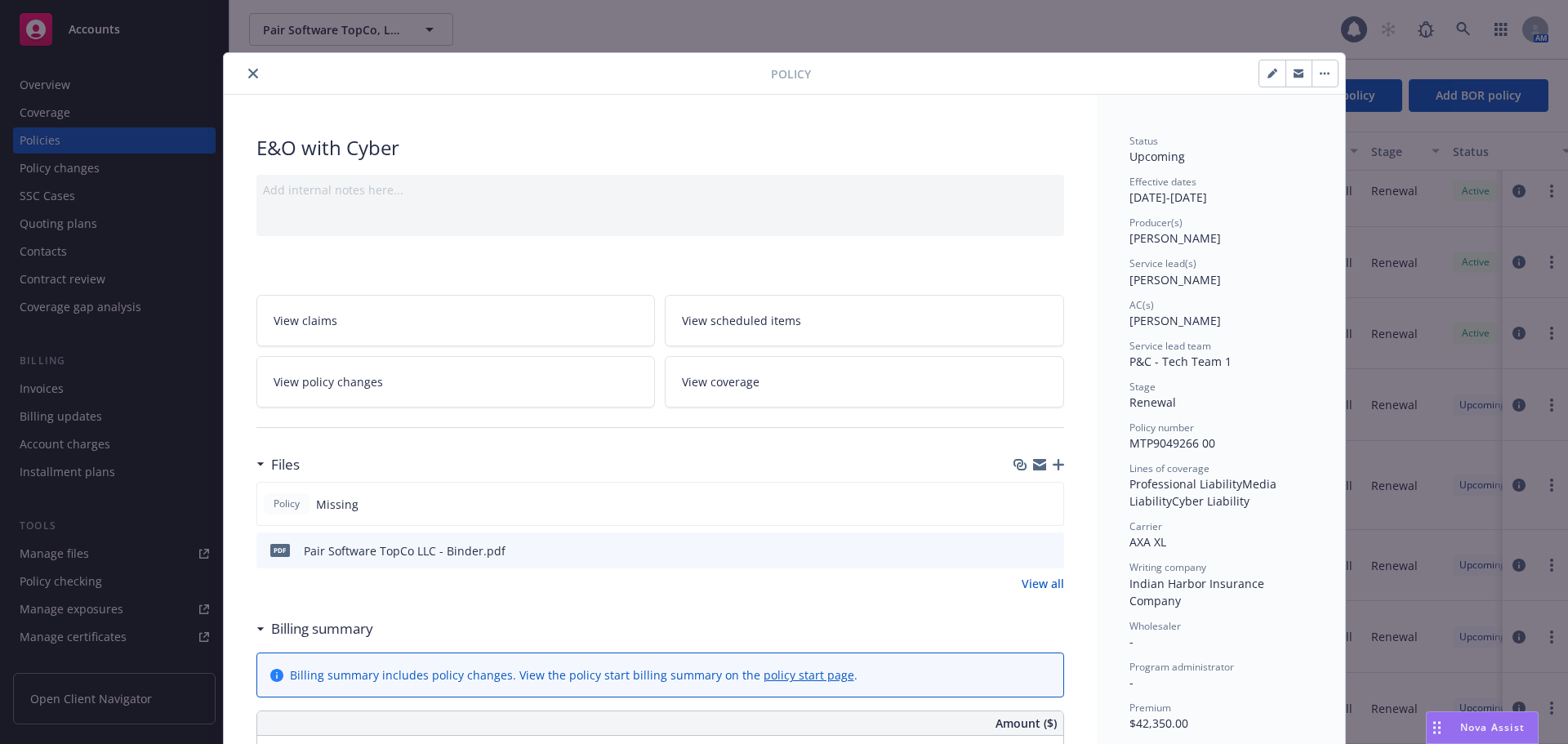
click at [1337, 66] on div "Policy" at bounding box center [784, 74] width 1121 height 42
click at [1324, 78] on button "button" at bounding box center [1324, 74] width 26 height 26
click at [1259, 76] on button "button" at bounding box center [1273, 74] width 26 height 26
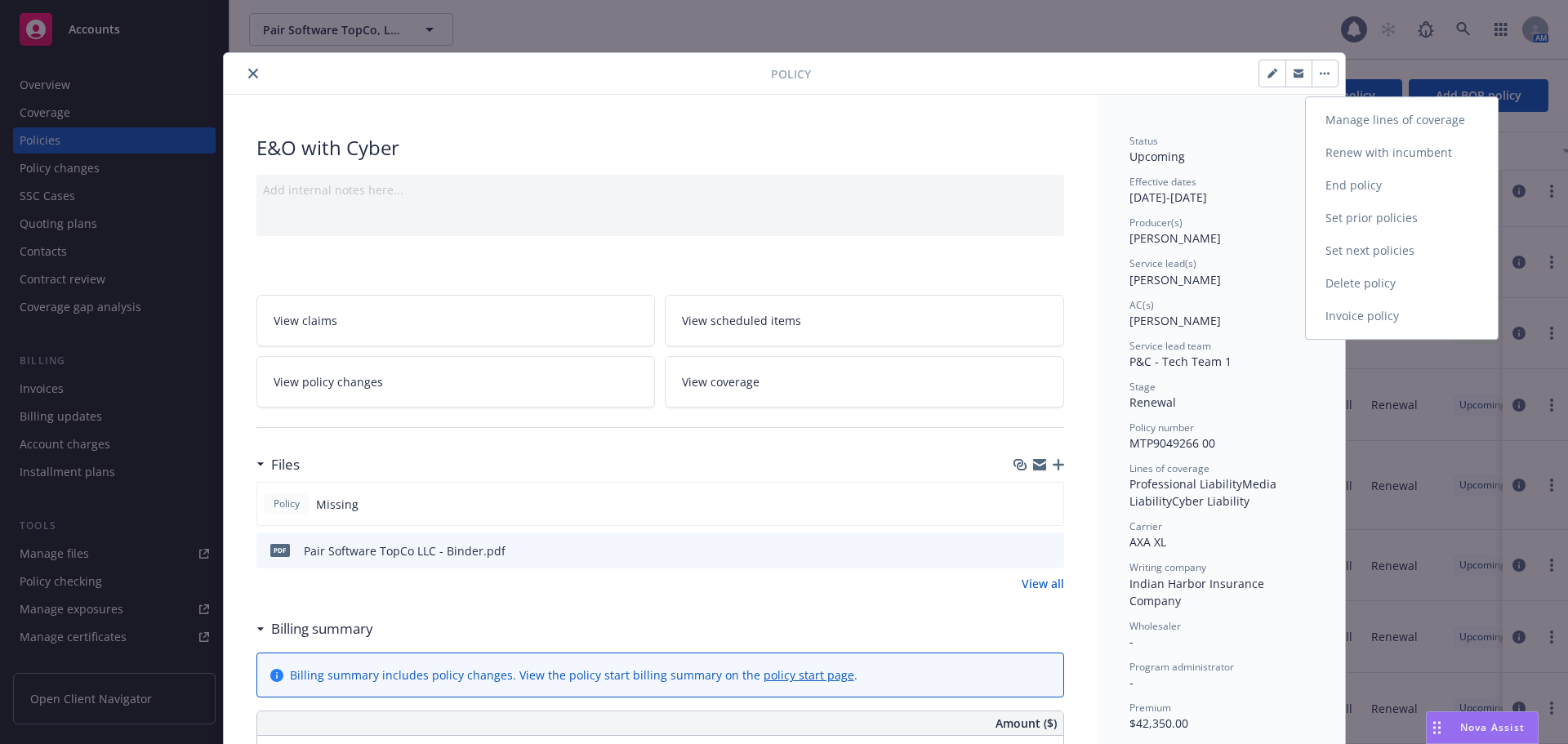
select select "RENEWAL"
select select "12"
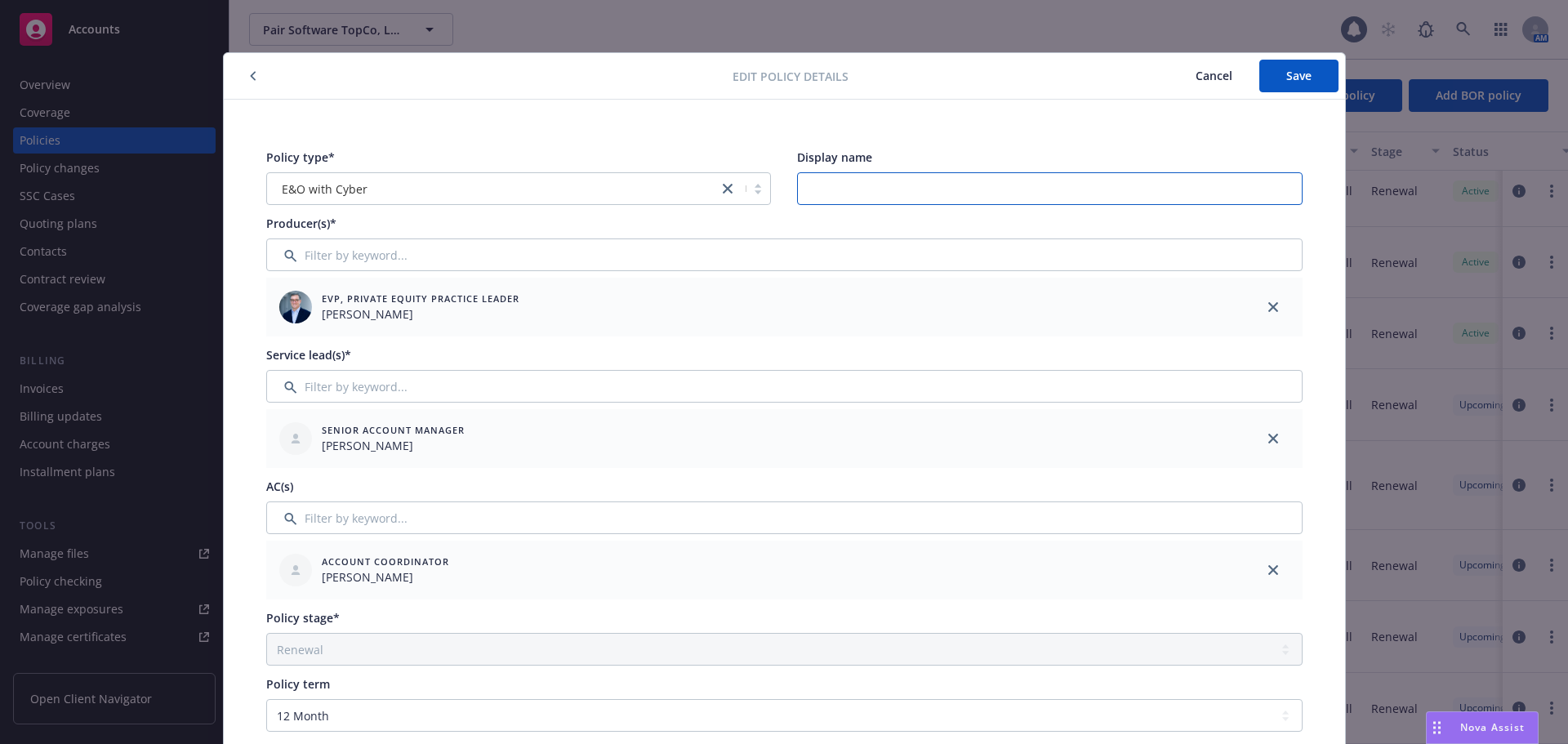
click at [829, 197] on input "Display name" at bounding box center [1049, 189] width 505 height 33
type input "Primary $5M"
click at [1294, 77] on span "Save" at bounding box center [1298, 76] width 25 height 15
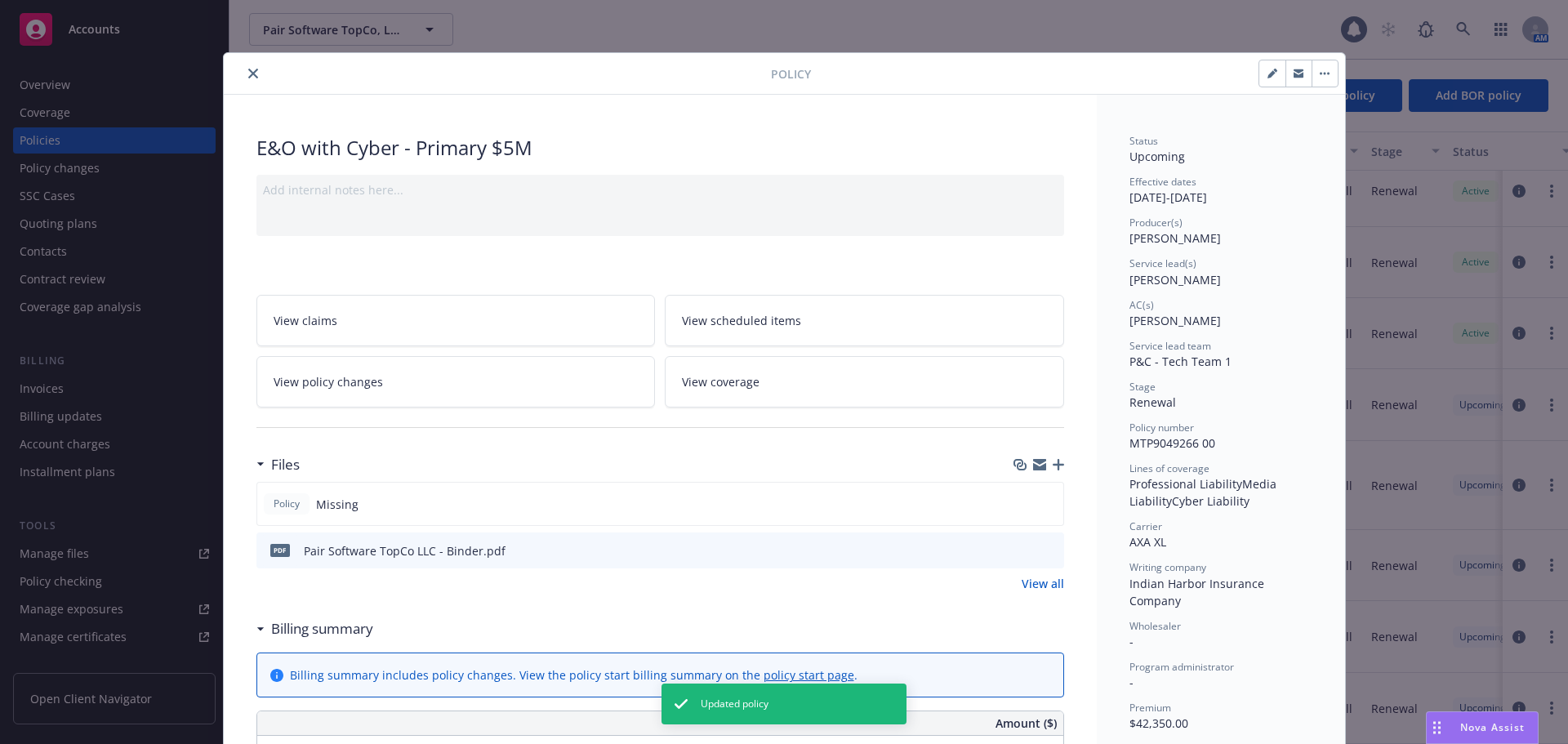
click at [1055, 463] on icon "button" at bounding box center [1058, 465] width 11 height 11
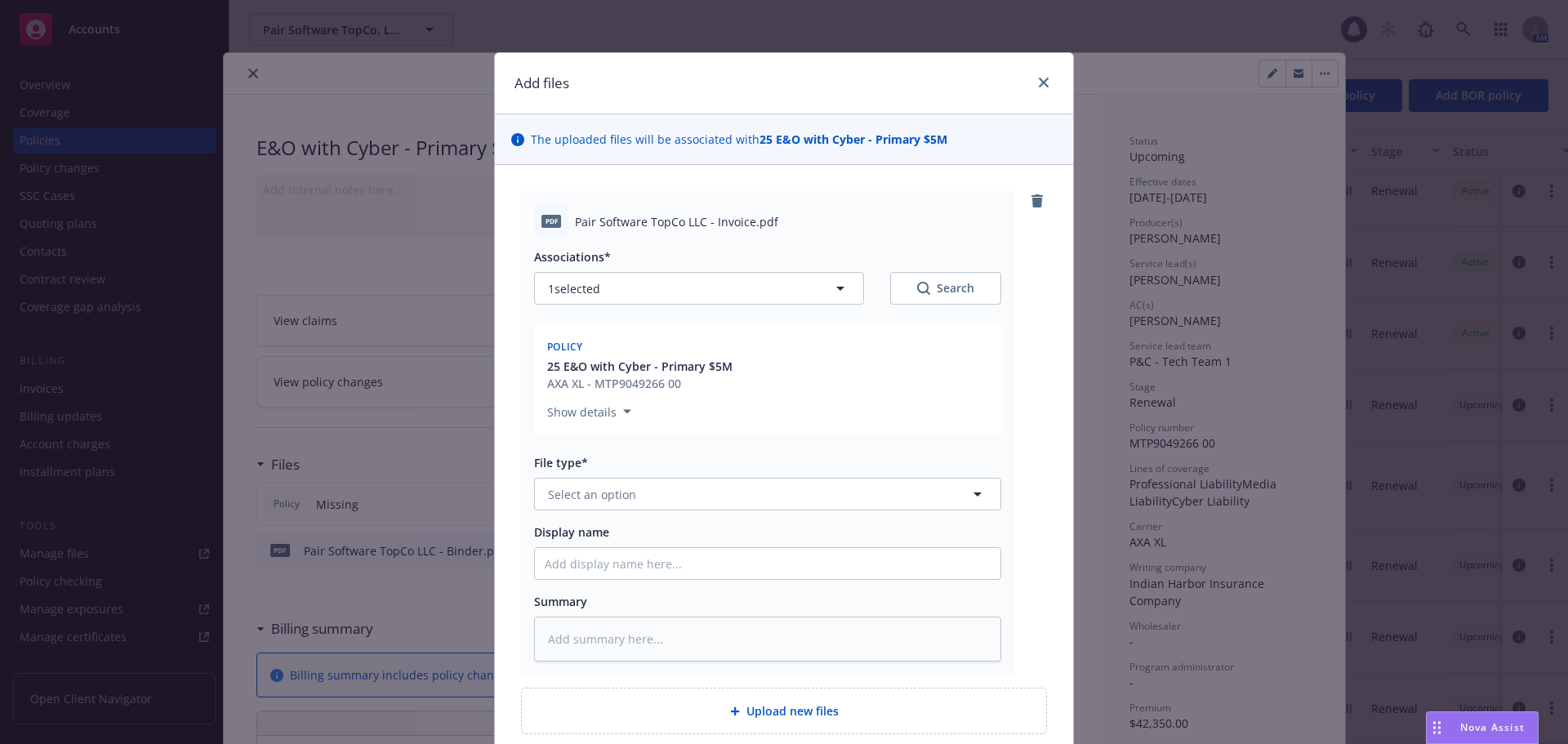
type textarea "x"
click at [653, 496] on button "Select an option" at bounding box center [767, 494] width 467 height 33
type input "invo"
click at [622, 573] on div "Invoice - Third Party" at bounding box center [606, 583] width 123 height 24
click at [983, 412] on div "Show details" at bounding box center [767, 408] width 447 height 33
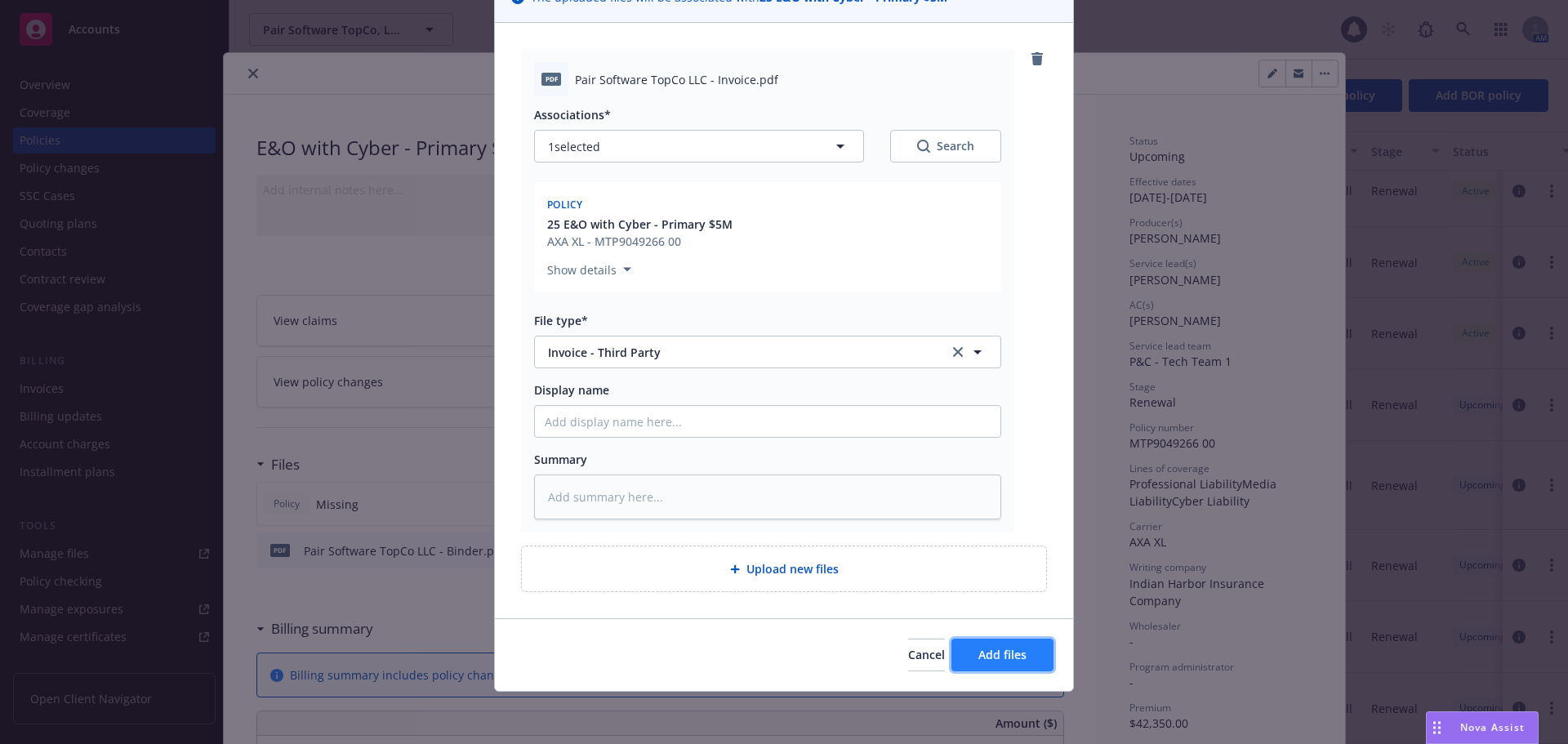
click at [1000, 654] on span "Add files" at bounding box center [1002, 654] width 48 height 15
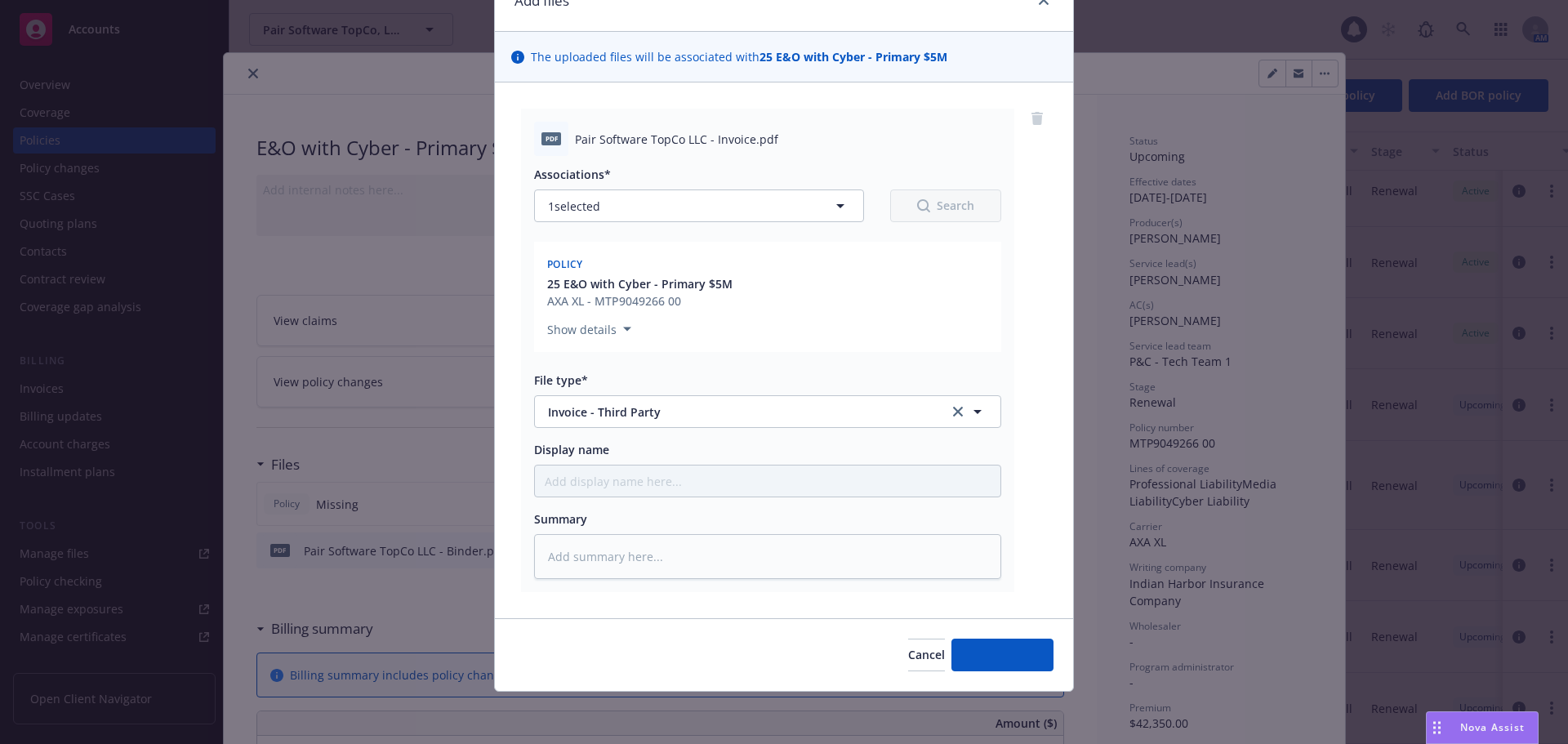
scroll to position [82, 0]
type textarea "x"
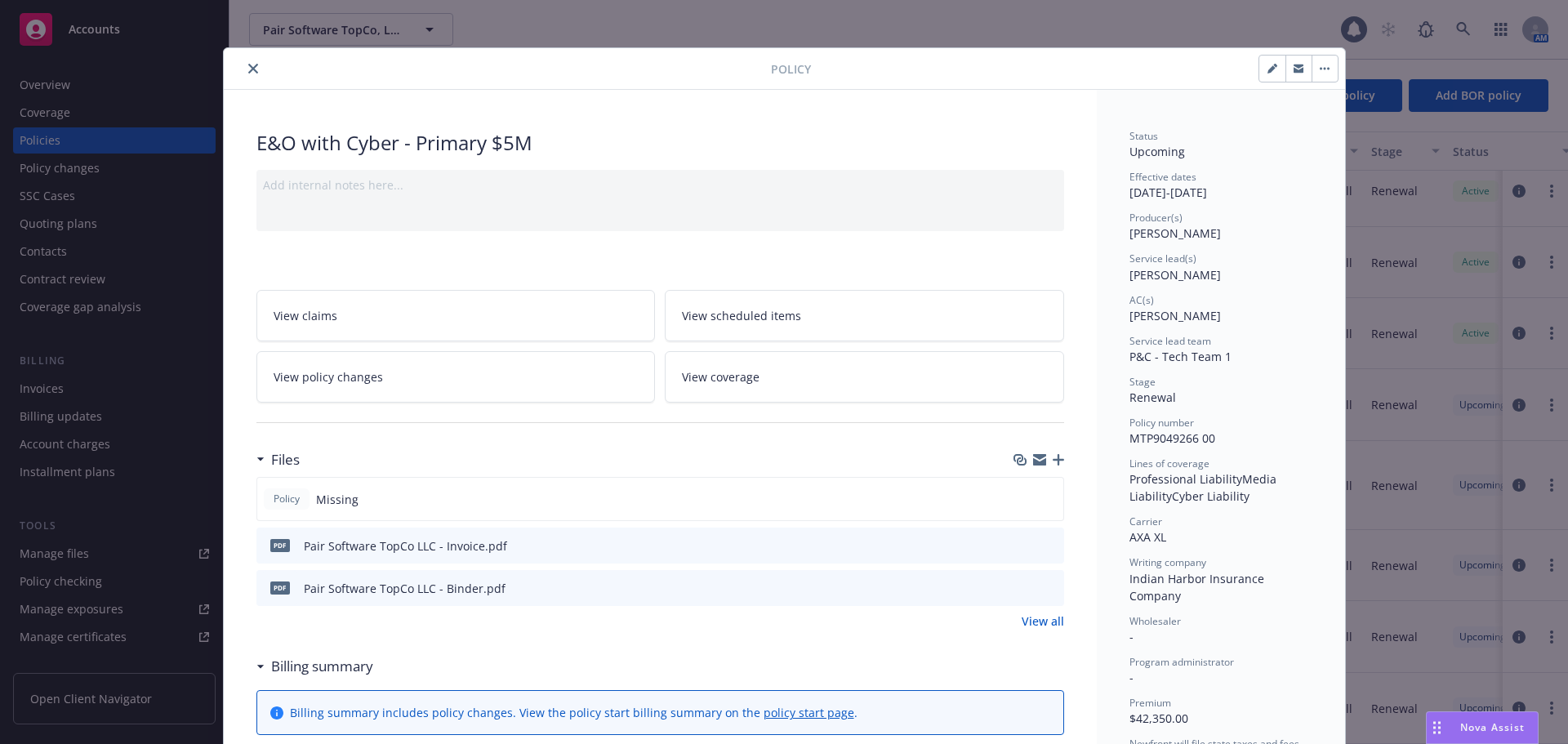
scroll to position [0, 0]
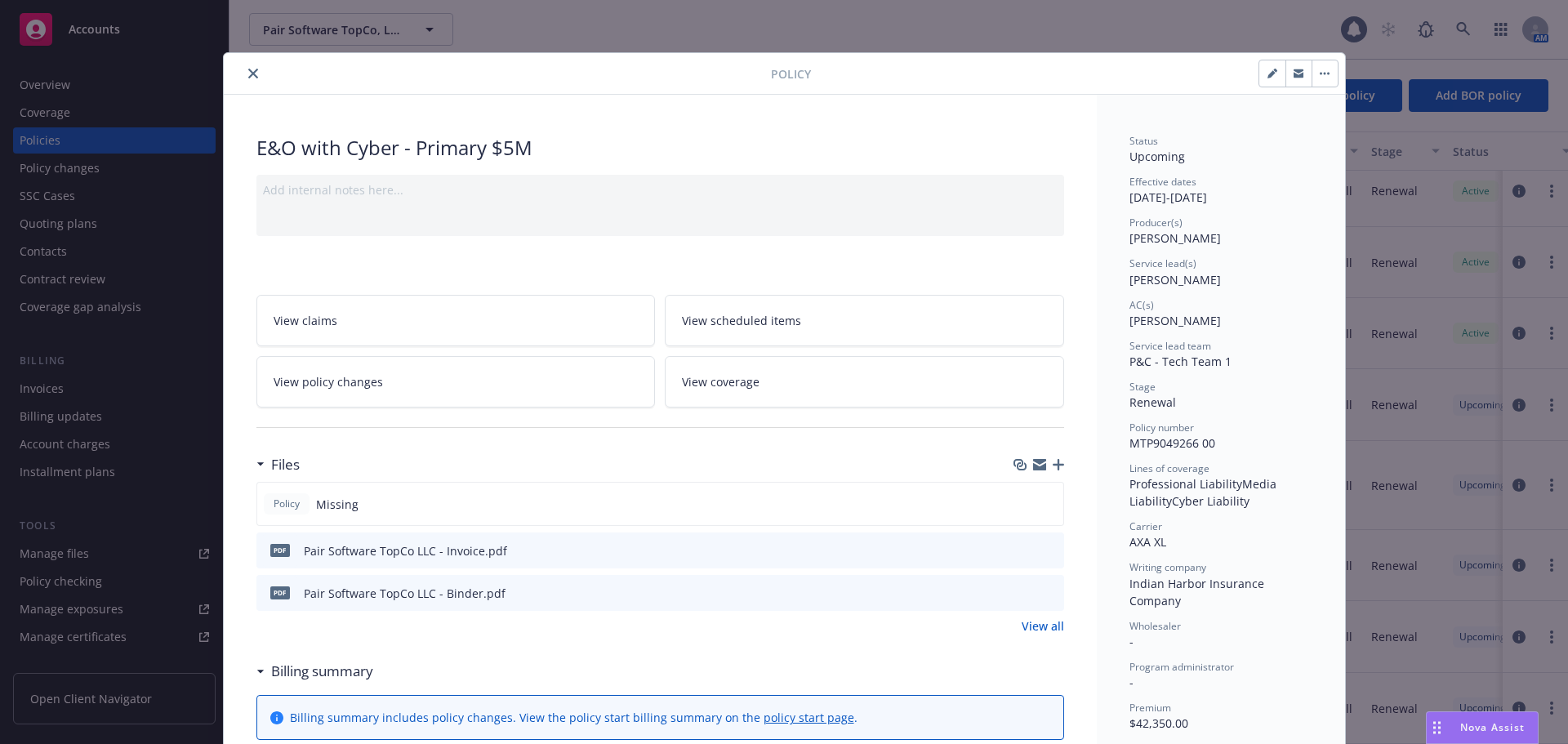
click at [251, 68] on button "close" at bounding box center [253, 73] width 20 height 20
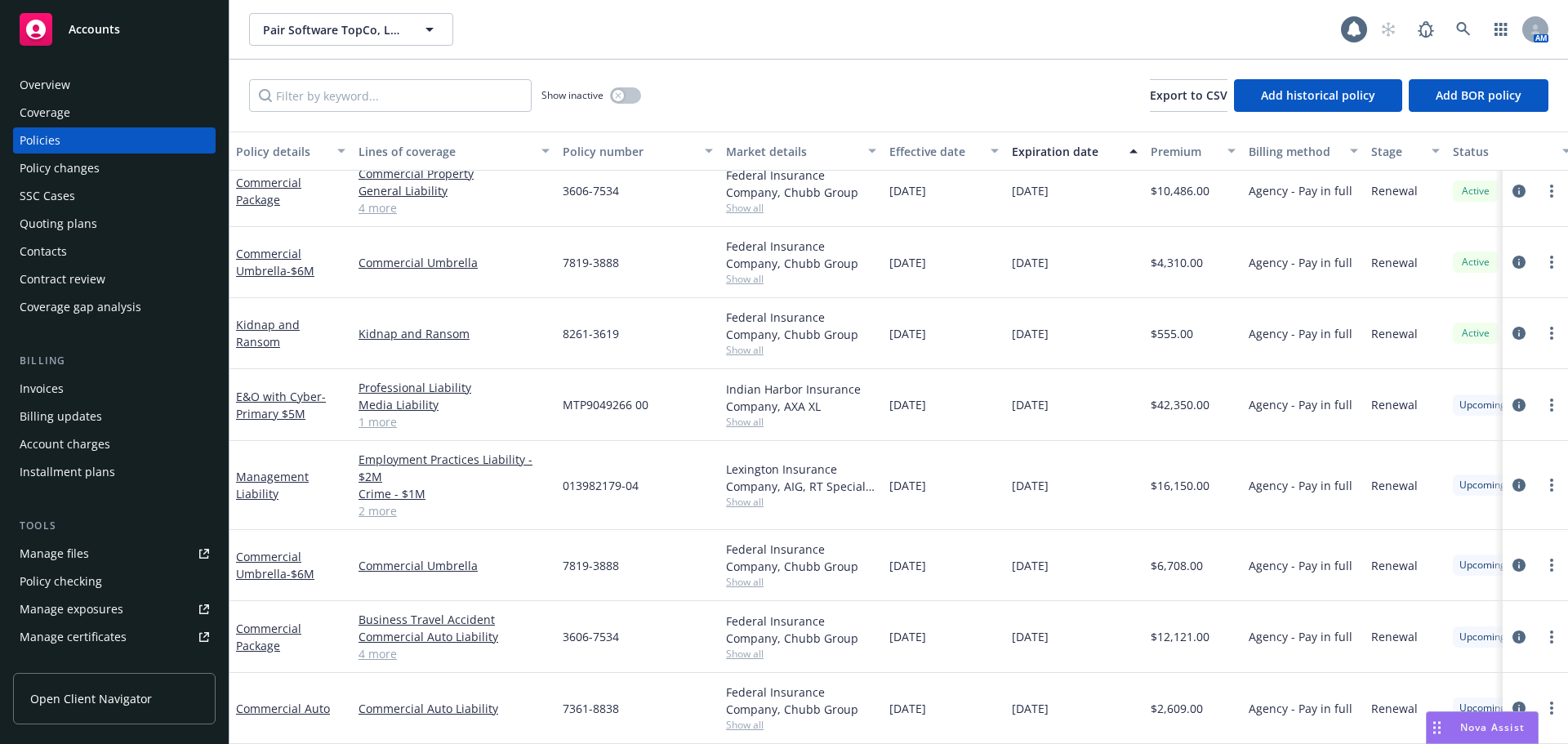
click at [131, 214] on div "Quoting plans" at bounding box center [114, 224] width 190 height 26
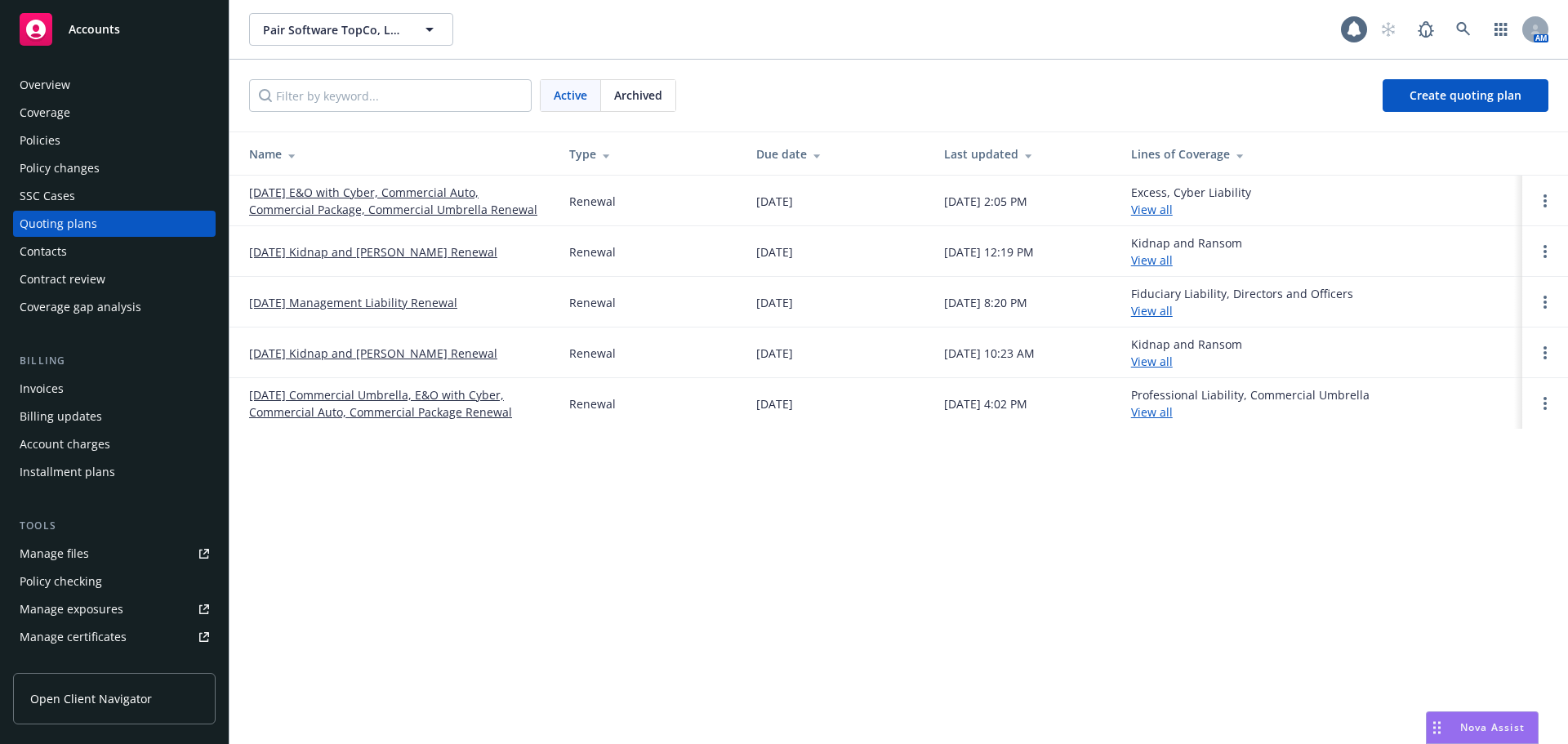
click at [329, 199] on link "09/01/25 E&O with Cyber, Commercial Auto, Commercial Package, Commercial Umbrel…" at bounding box center [396, 201] width 294 height 34
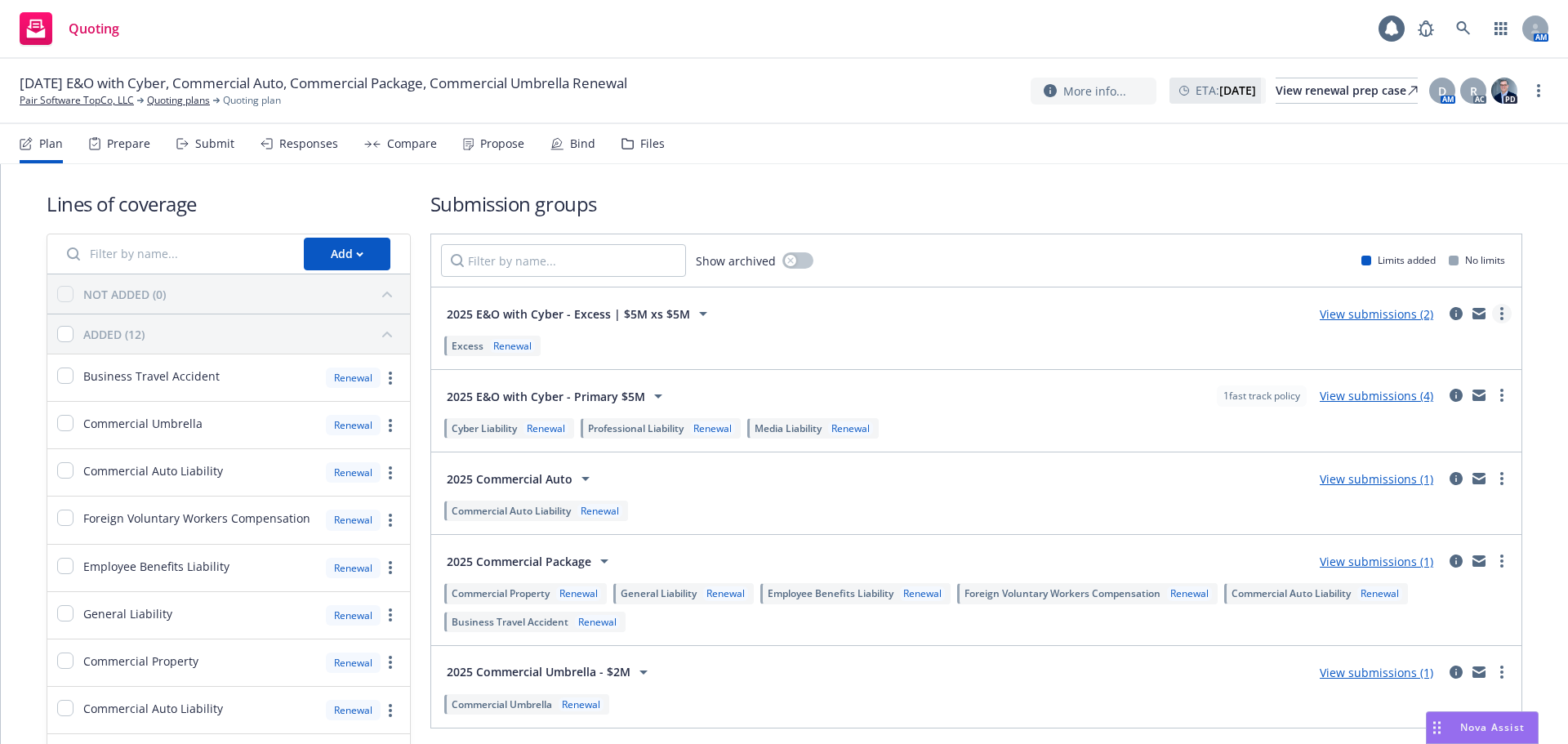
click at [1500, 312] on icon "more" at bounding box center [1501, 313] width 3 height 13
click at [1417, 518] on span "Create policy (fast track)" at bounding box center [1411, 516] width 171 height 15
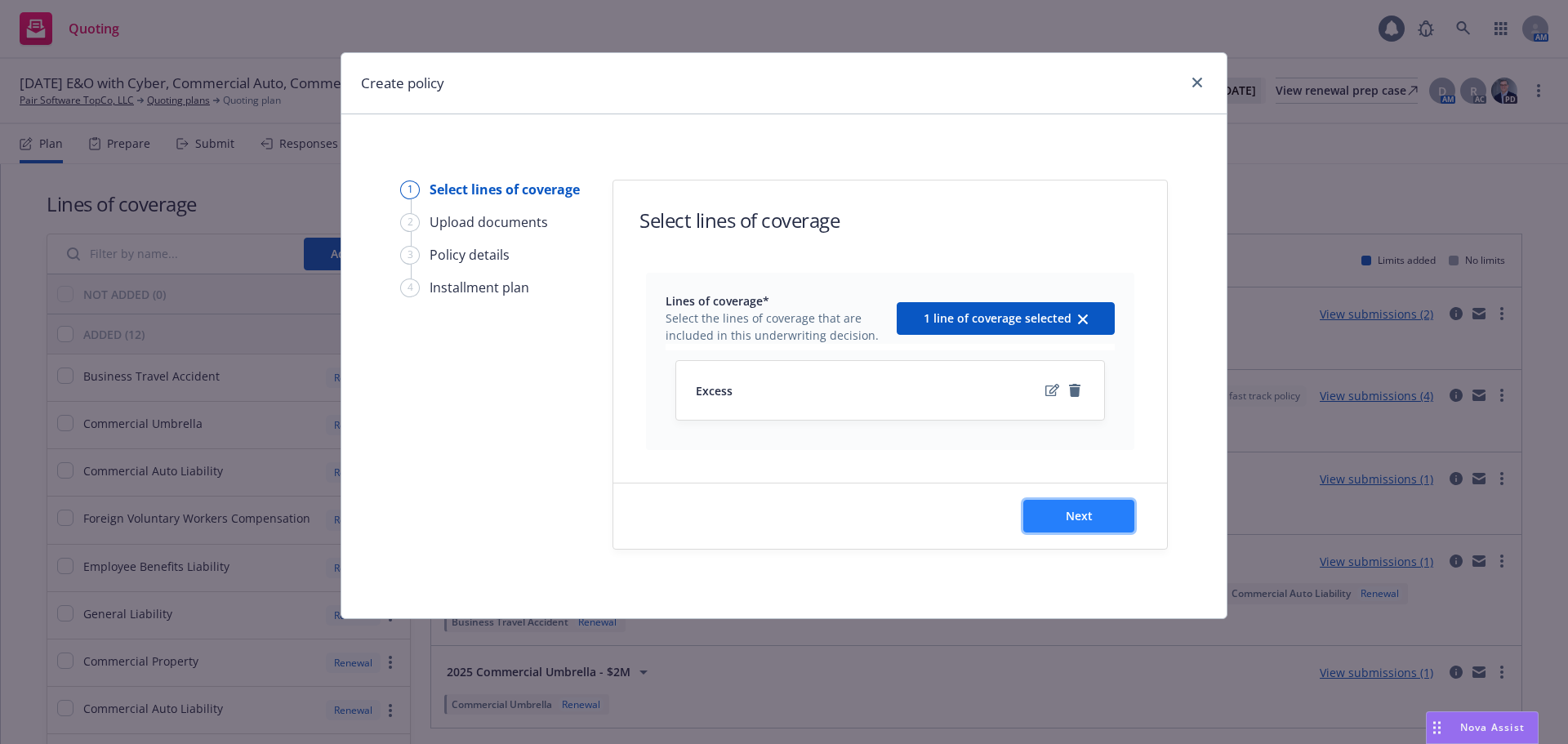
click at [1090, 521] on span "Next" at bounding box center [1079, 516] width 27 height 15
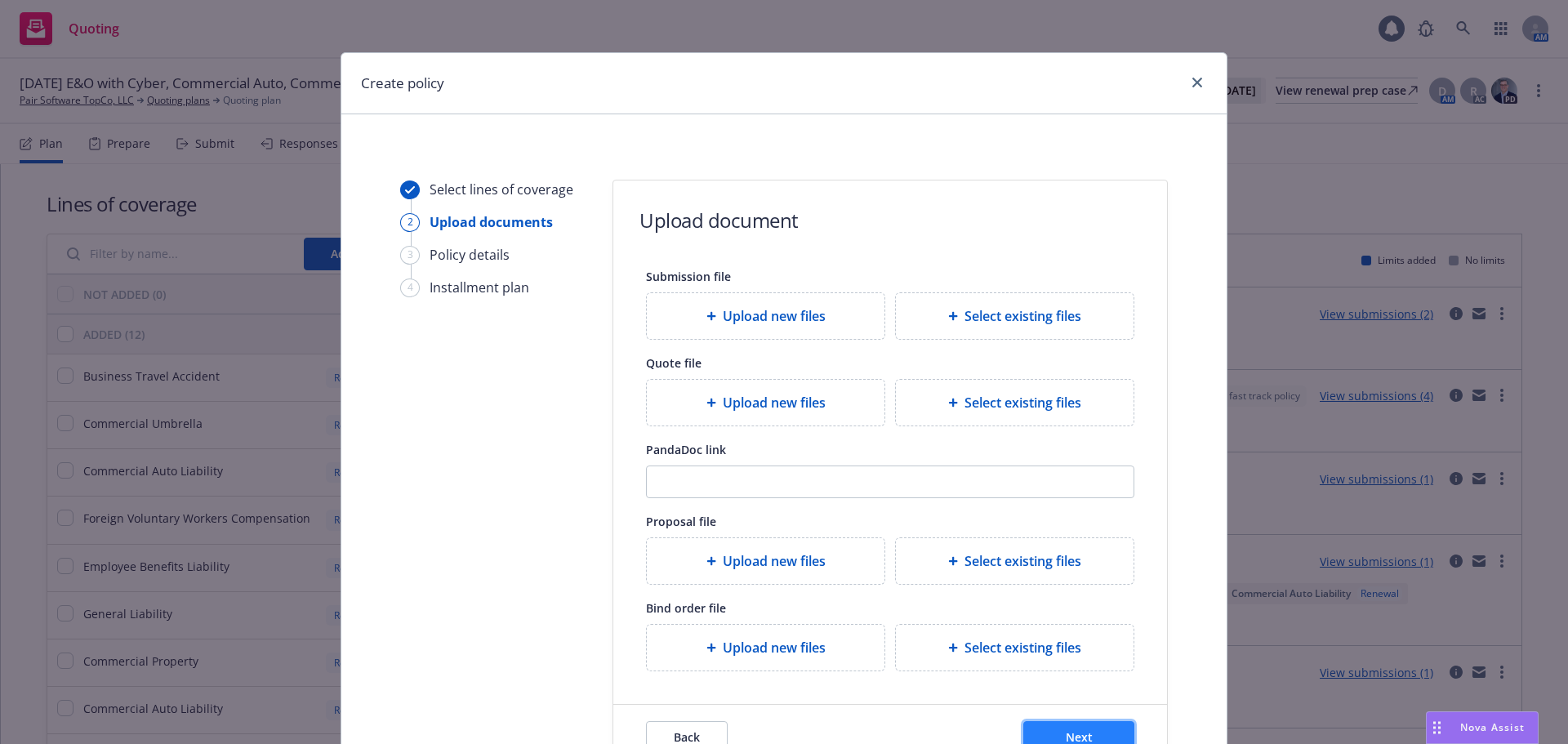
click at [1073, 730] on span "Next" at bounding box center [1079, 736] width 27 height 15
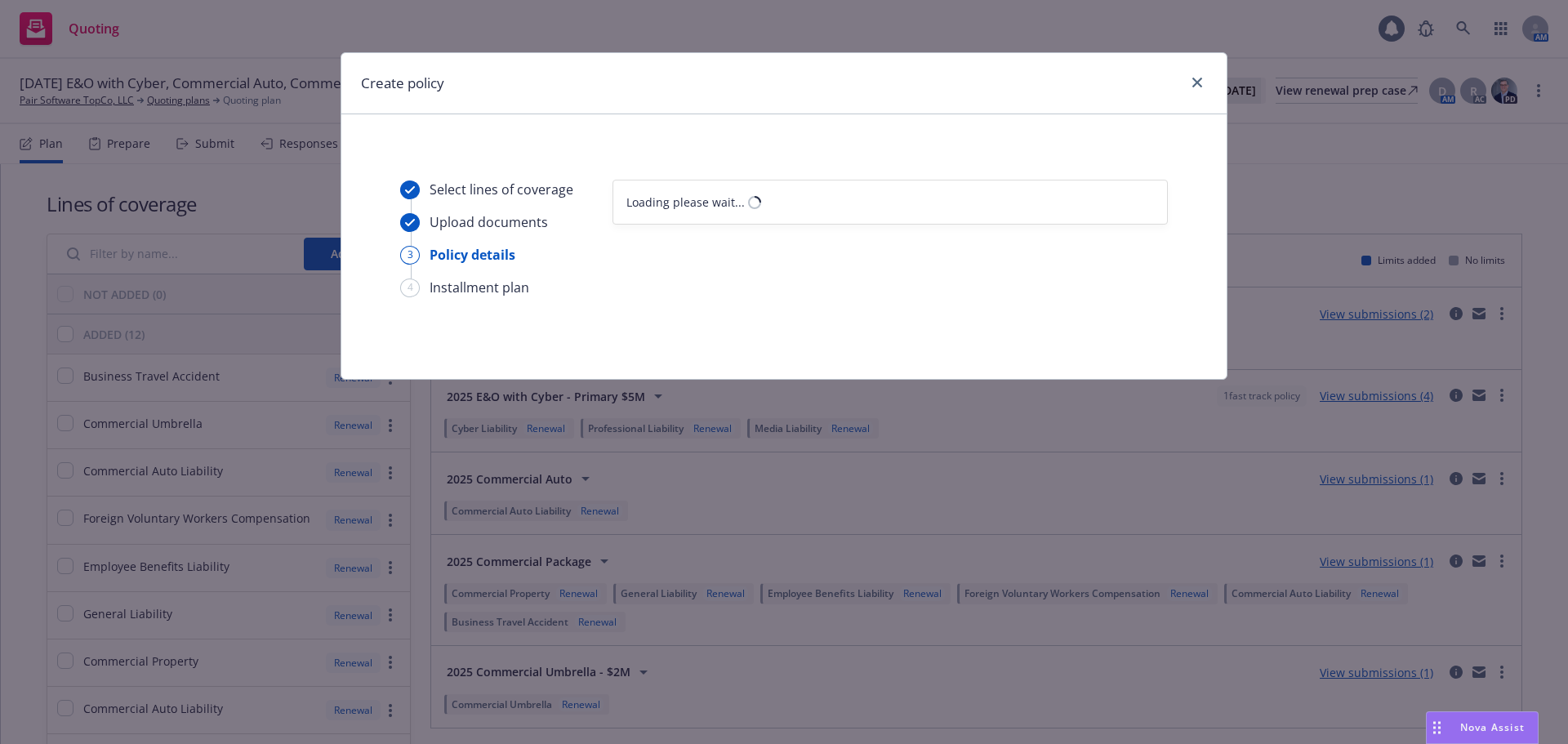
select select "12"
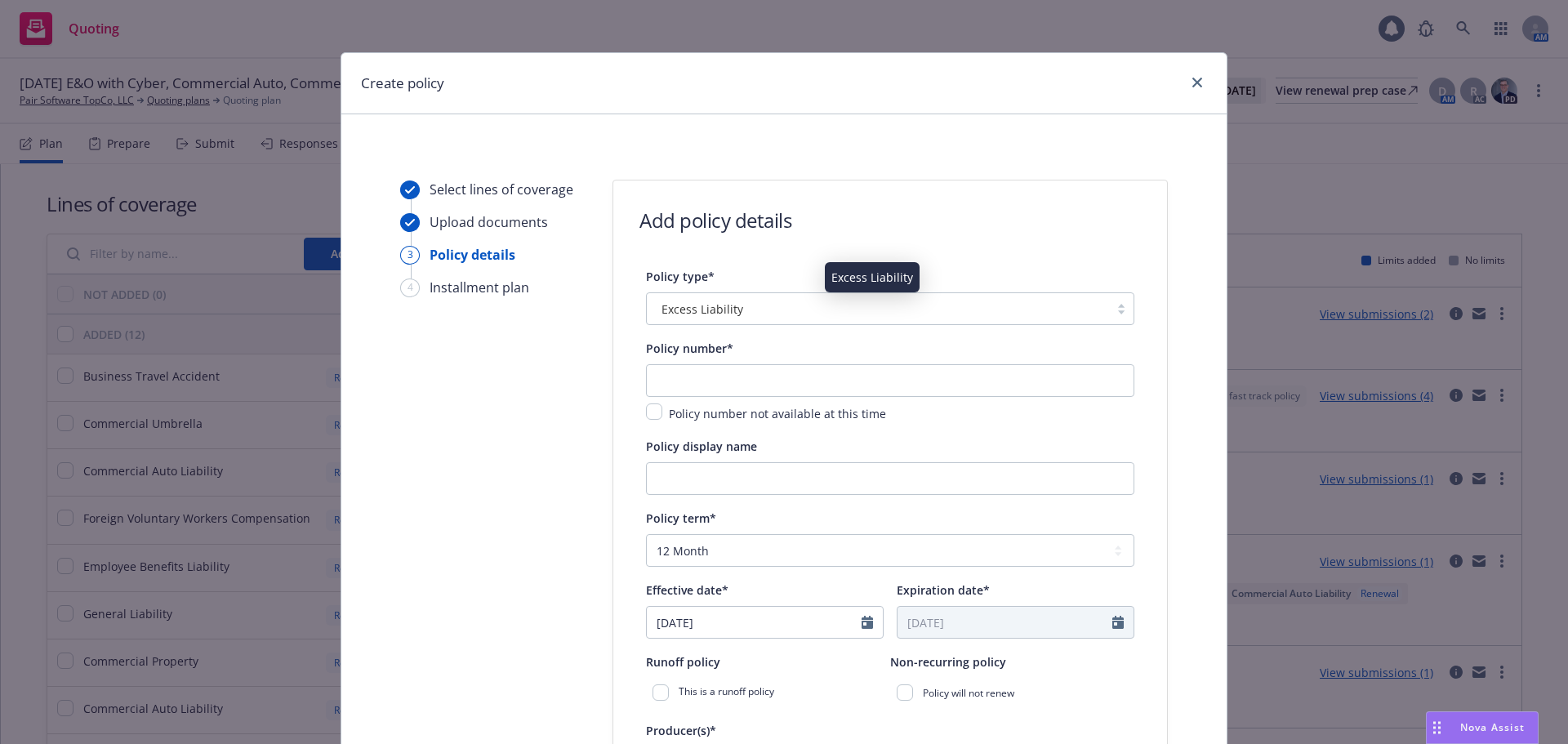
click at [775, 312] on div "Excess Liability" at bounding box center [878, 309] width 446 height 17
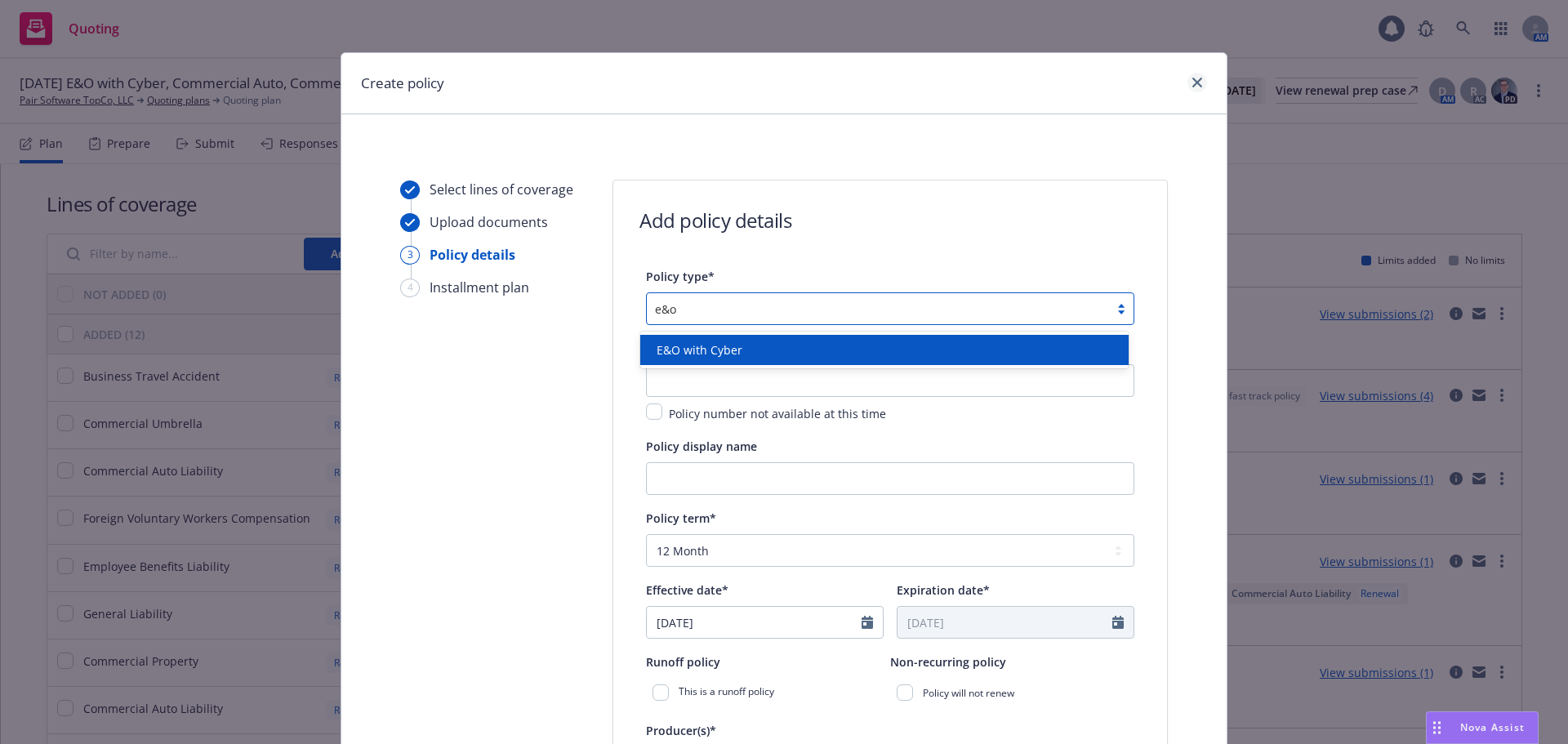
type input "e&o"
click at [1194, 84] on icon "close" at bounding box center [1197, 82] width 9 height 9
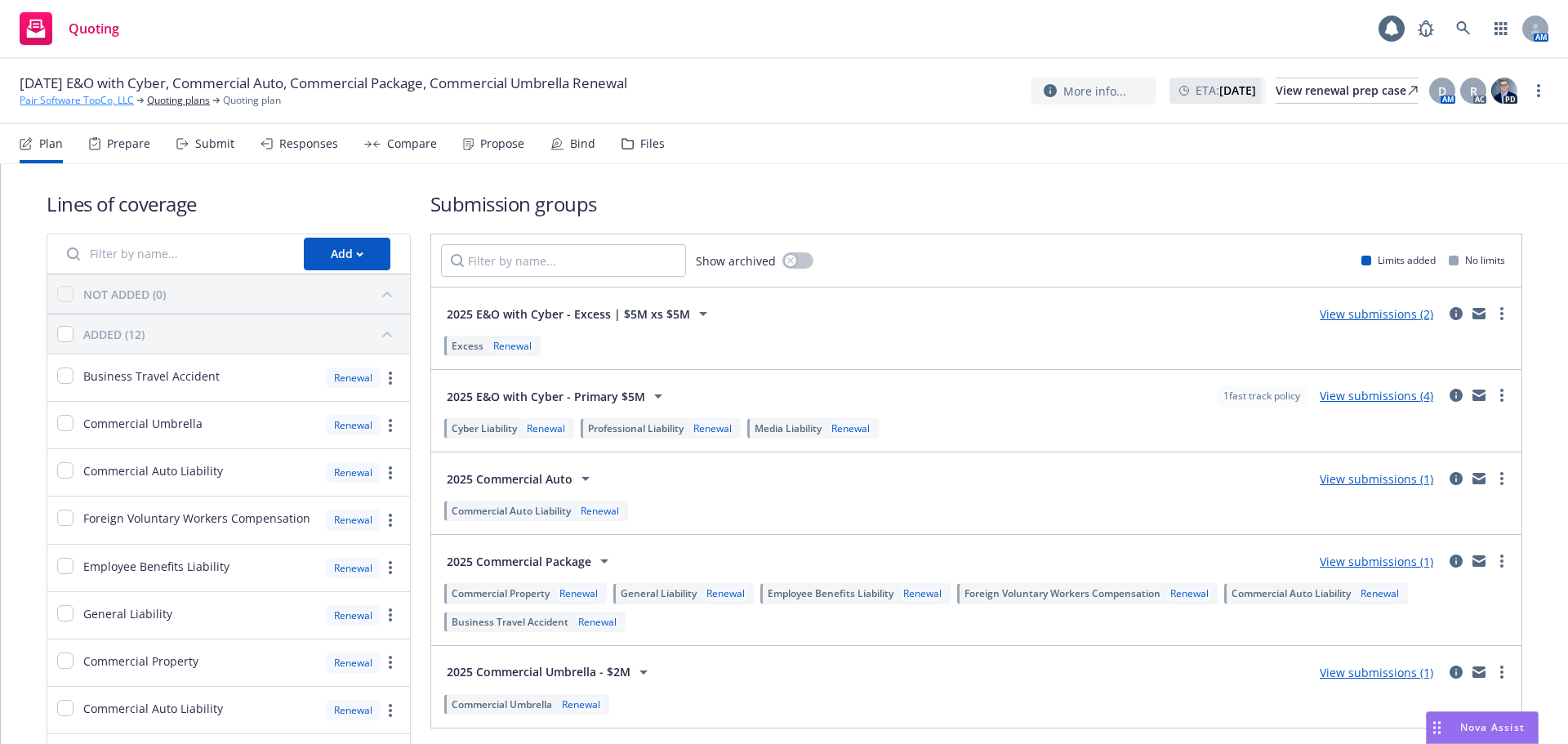
click at [100, 101] on link "Pair Software TopCo, LLC" at bounding box center [76, 101] width 114 height 15
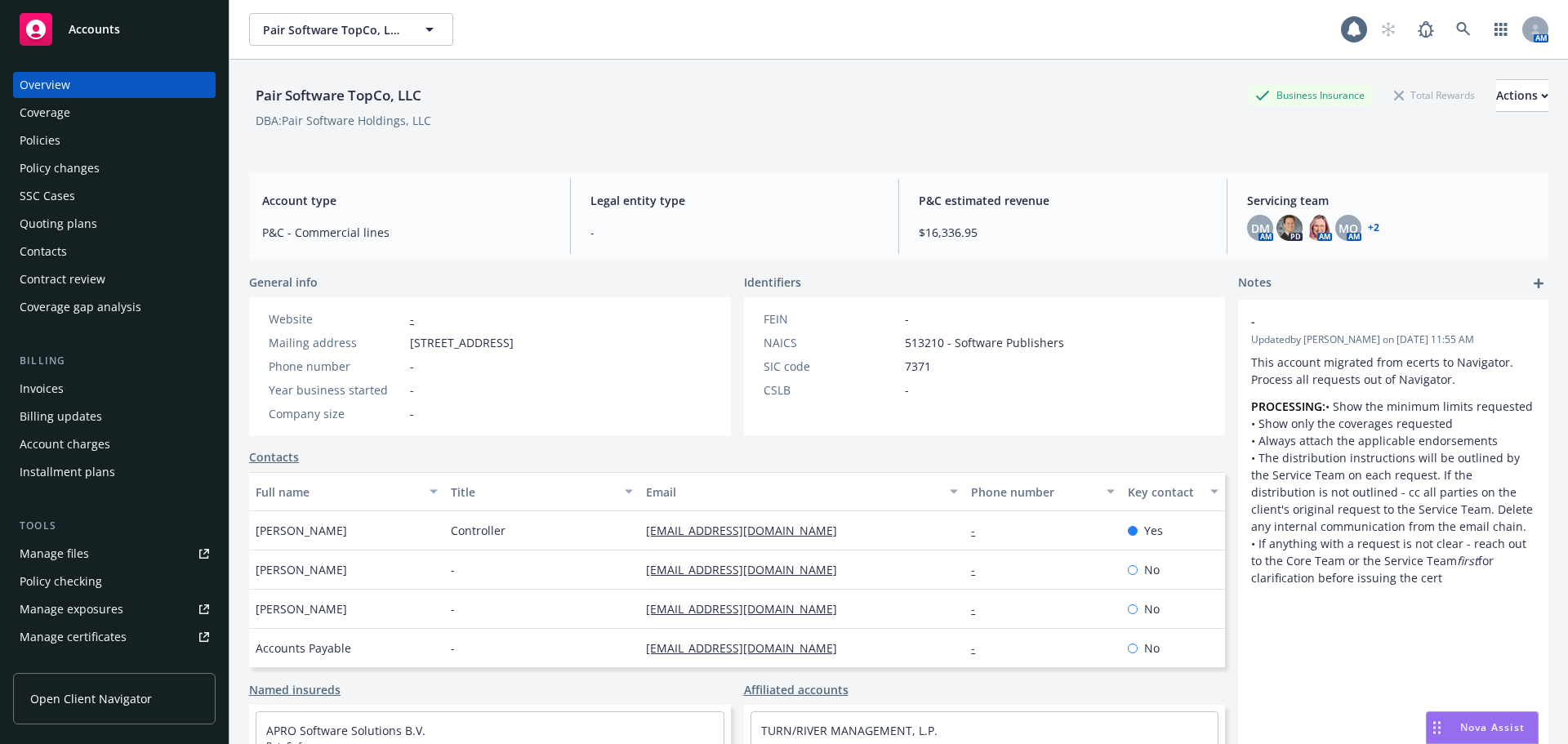
click at [93, 136] on div "Policies" at bounding box center [114, 141] width 190 height 26
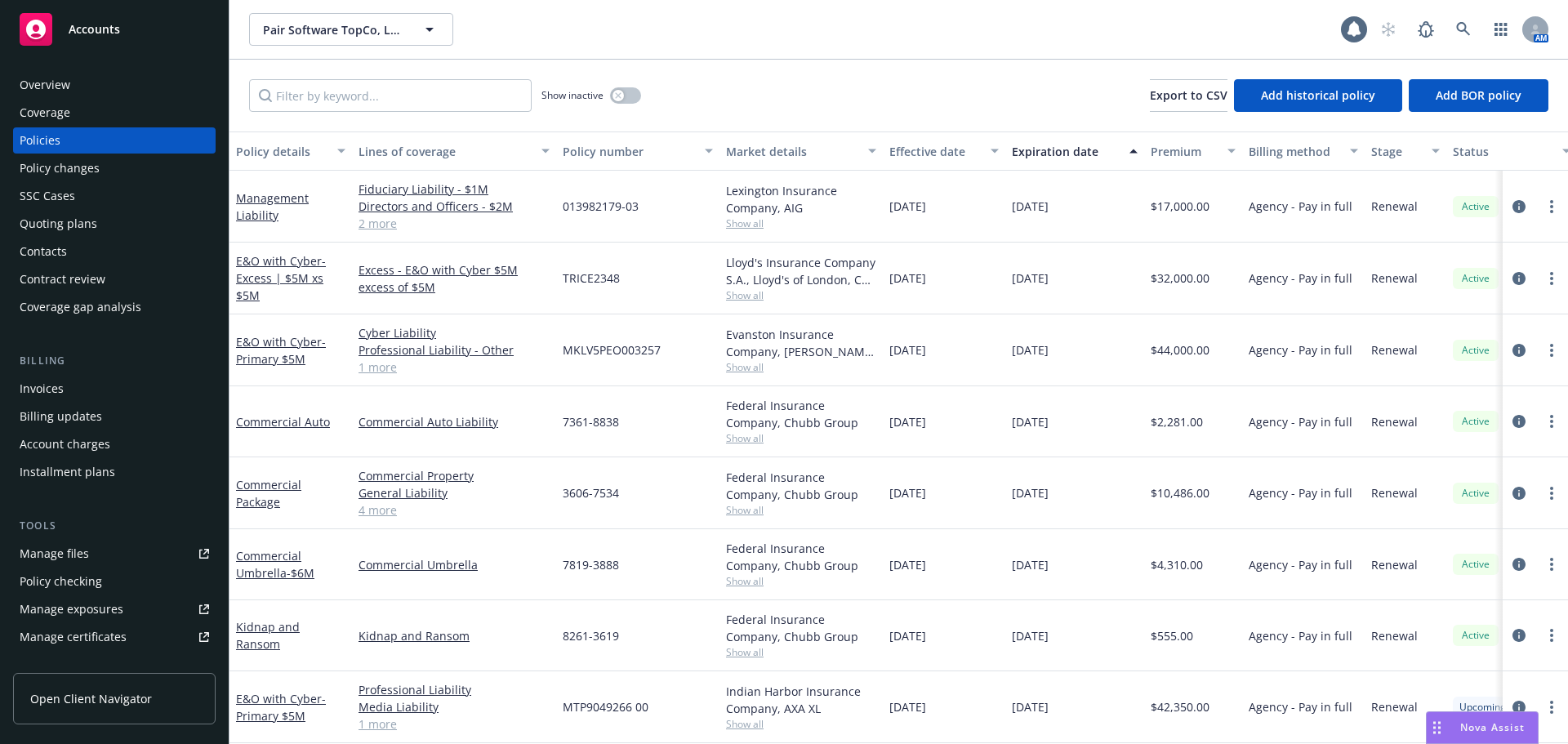
click at [154, 233] on div "Quoting plans" at bounding box center [114, 224] width 190 height 26
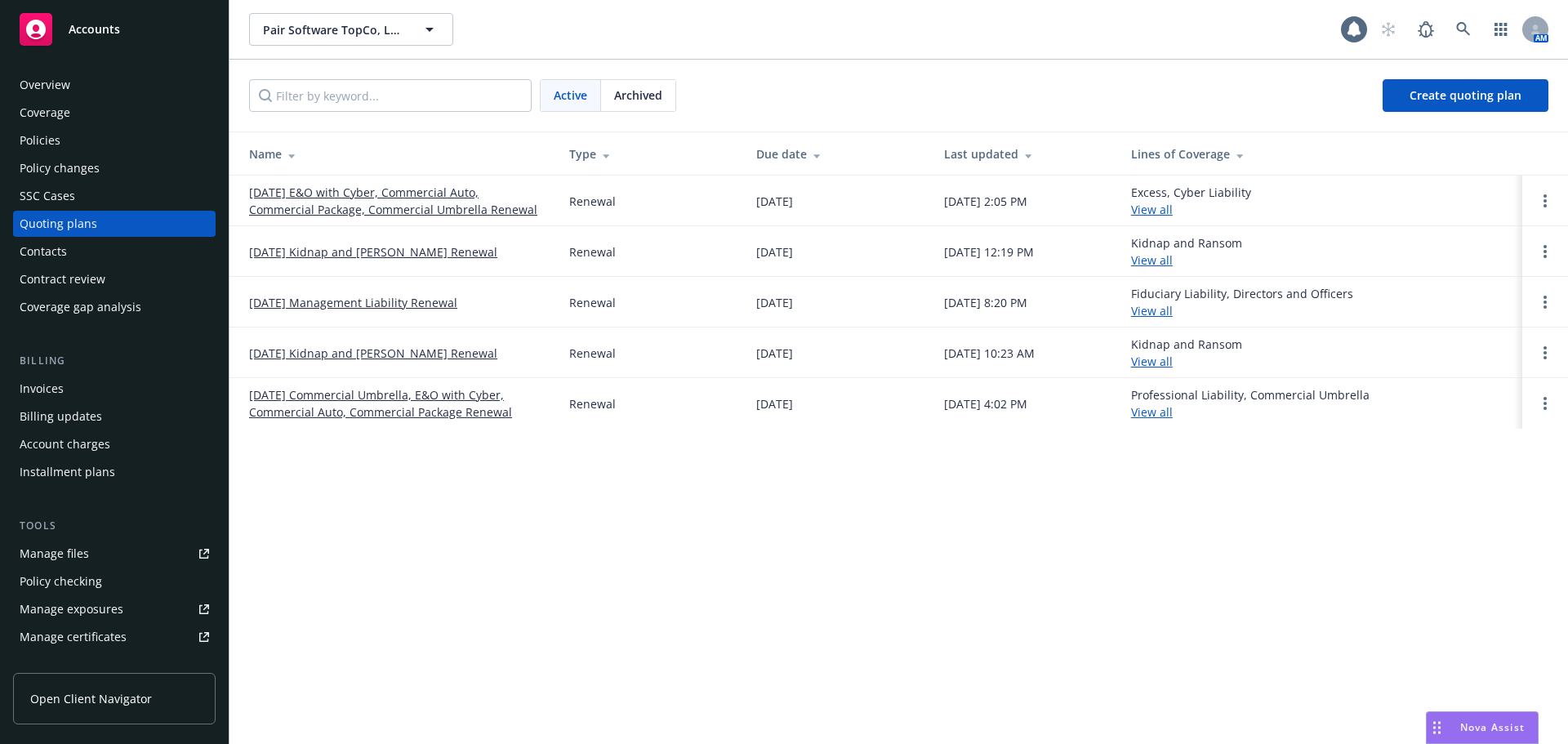
click at [410, 208] on link "[DATE] E&O with Cyber, Commercial Auto, Commercial Package, Commercial Umbrella…" at bounding box center [396, 201] width 294 height 34
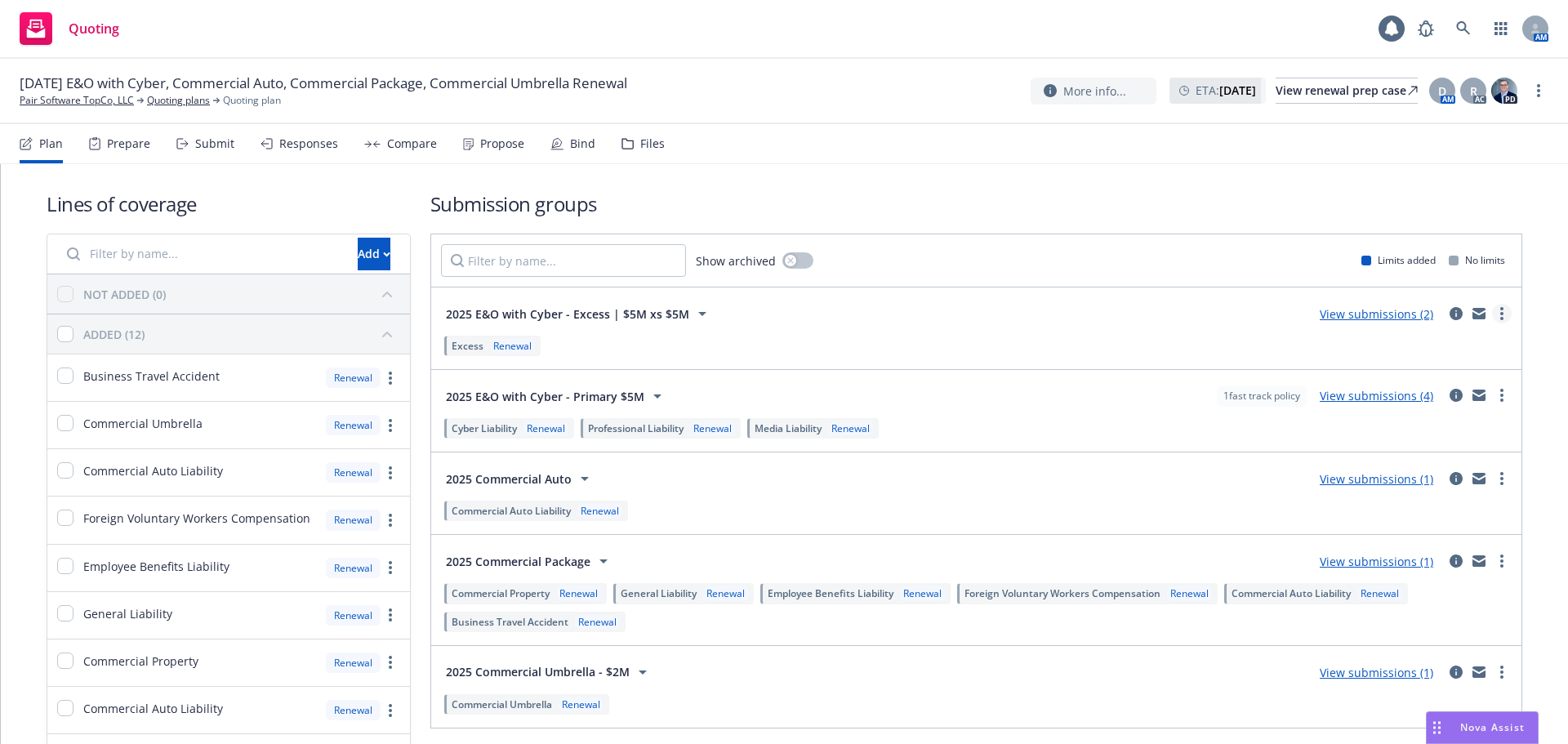
click at [1500, 314] on icon "more" at bounding box center [1501, 313] width 3 height 13
click at [1439, 516] on span "Create policy (fast track)" at bounding box center [1411, 516] width 171 height 15
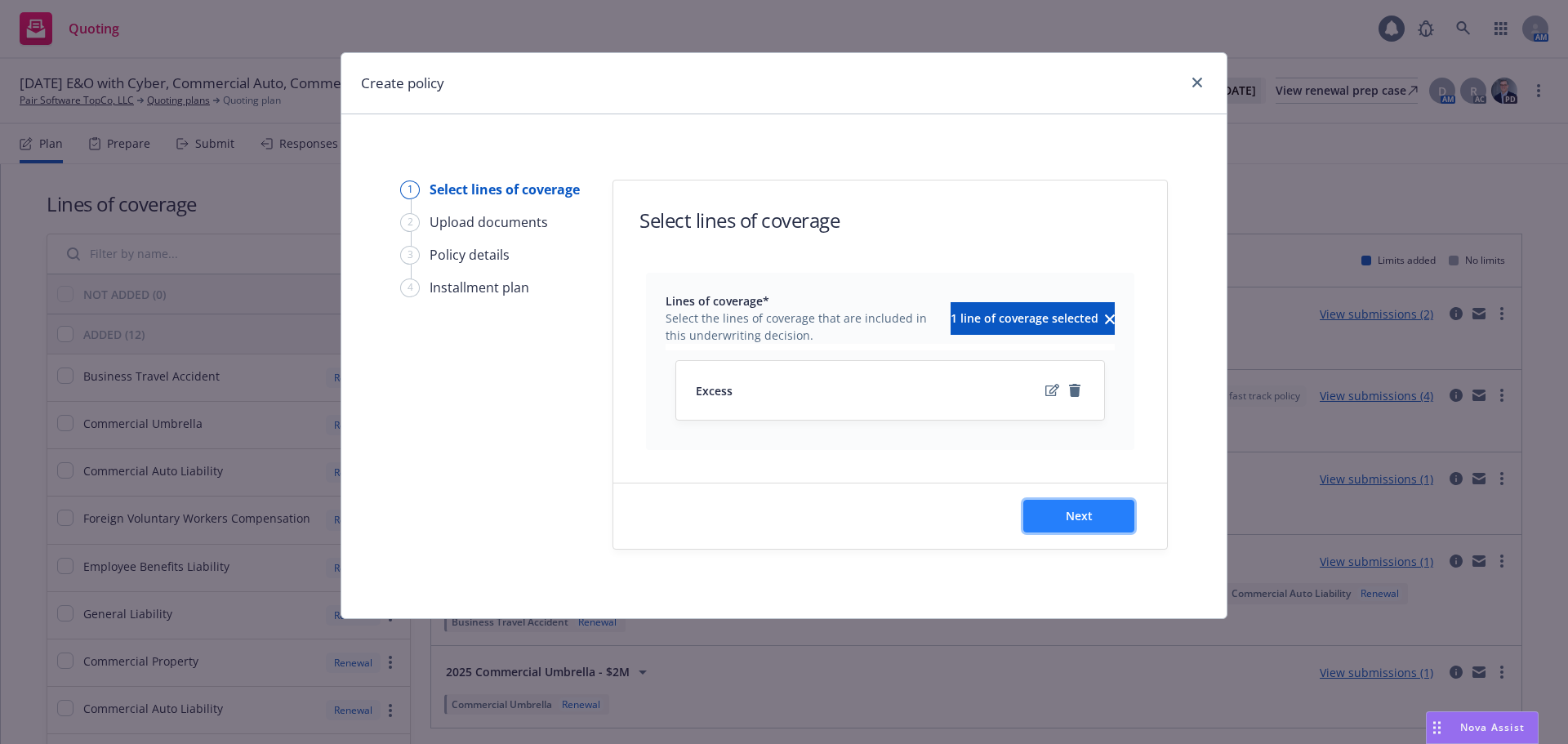
click at [1052, 517] on button "Next" at bounding box center [1079, 516] width 111 height 33
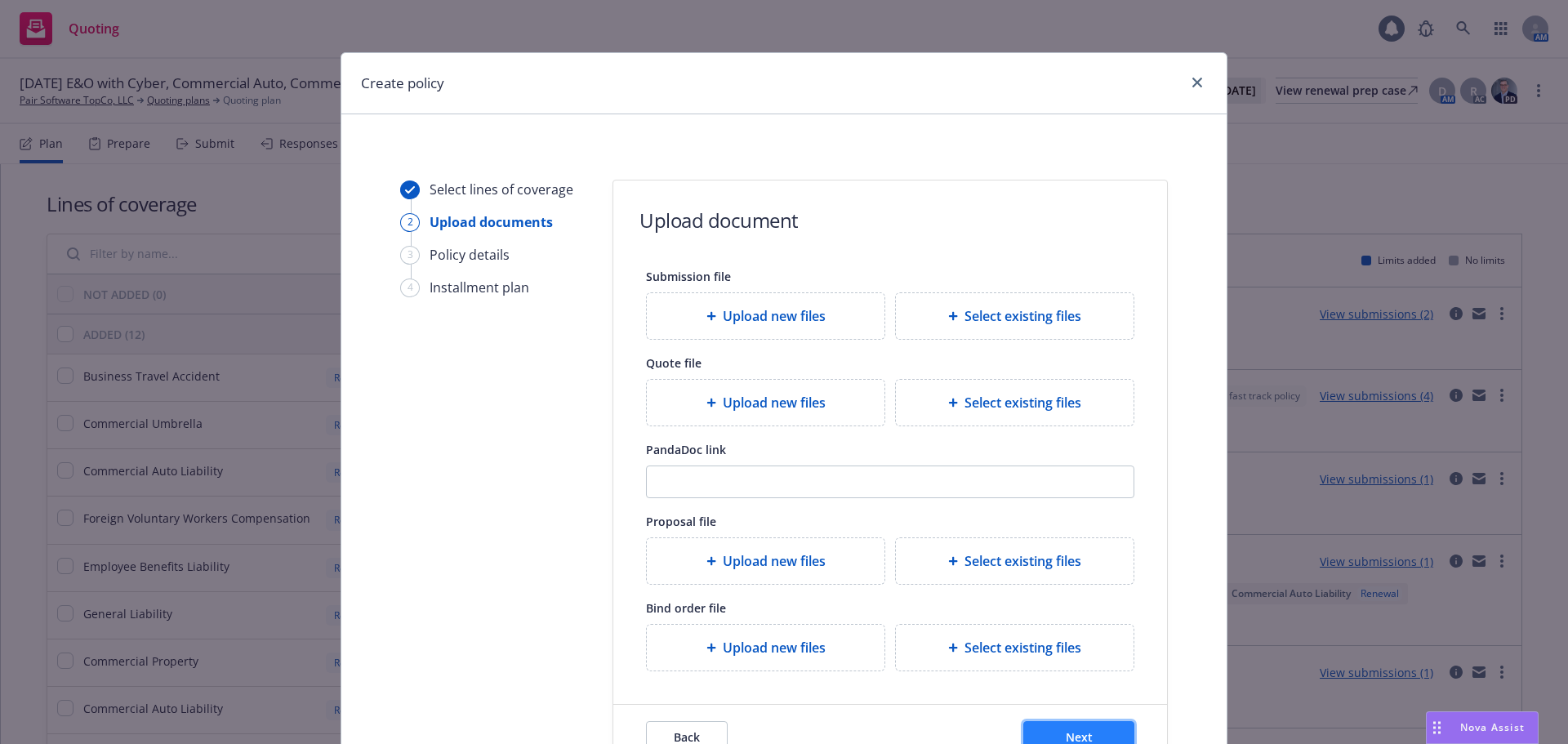
click at [1031, 722] on button "Next" at bounding box center [1079, 737] width 111 height 33
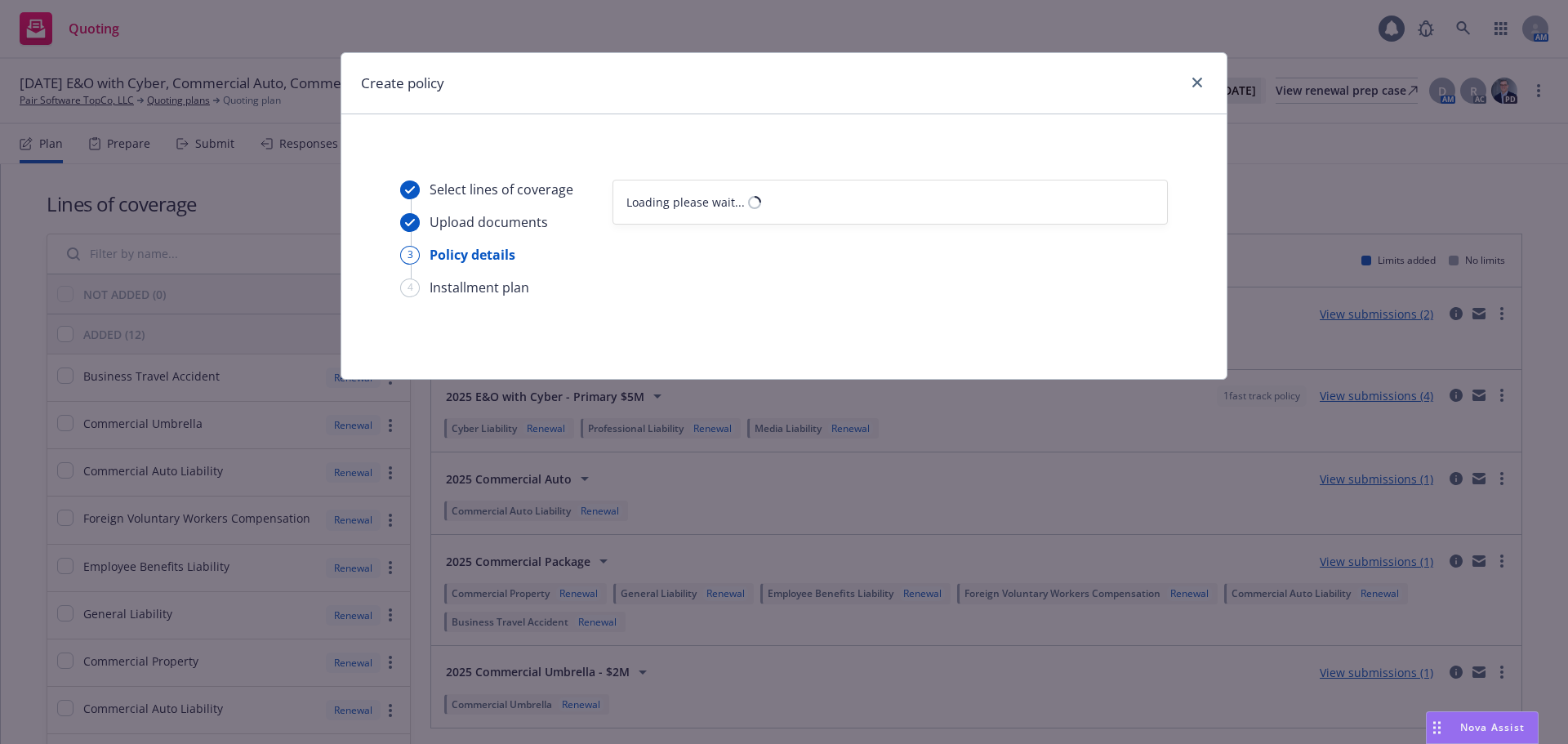
select select "12"
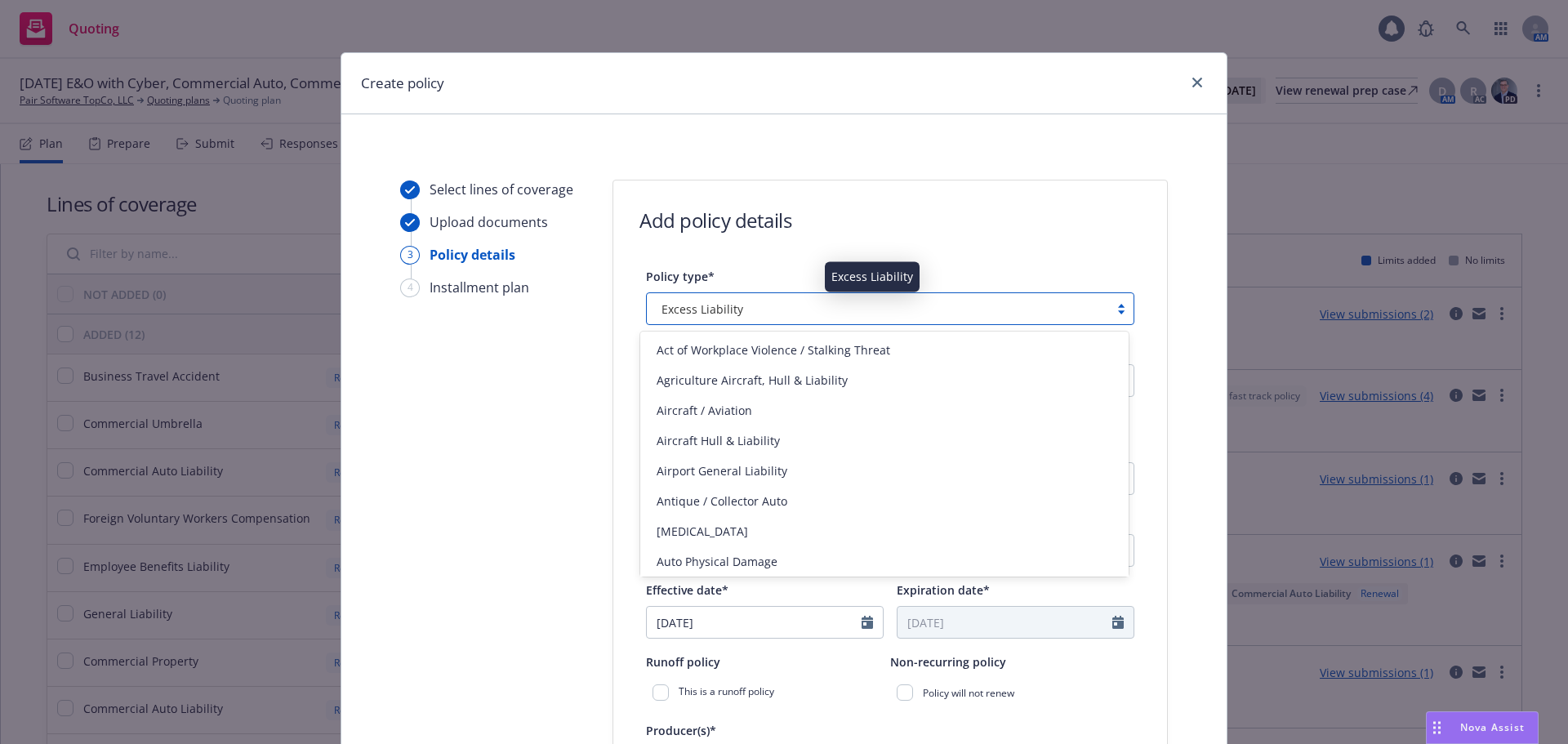
click at [713, 313] on span "Excess Liability" at bounding box center [702, 309] width 81 height 17
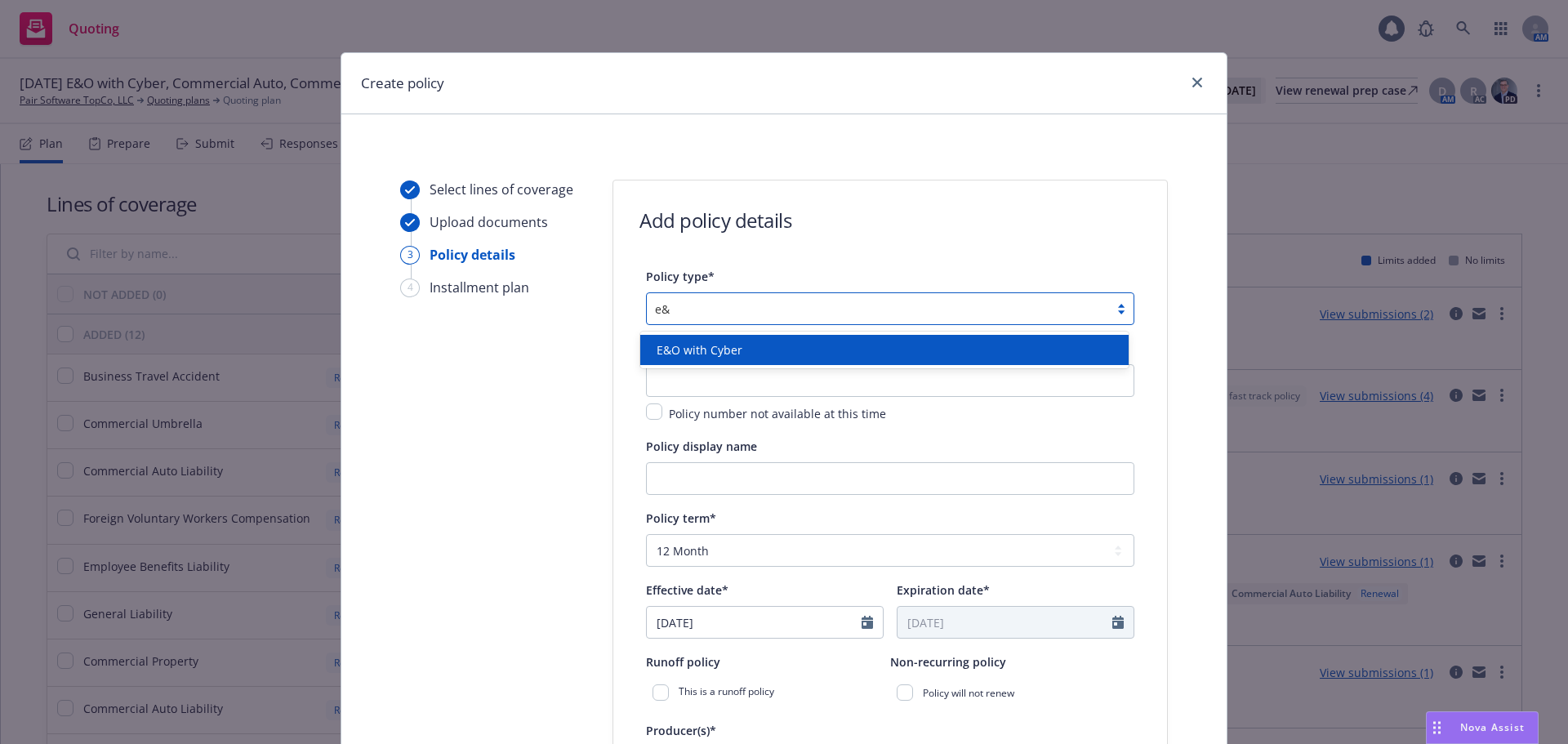
type input "e&o"
click at [770, 350] on div "E&O with Cyber" at bounding box center [884, 350] width 468 height 17
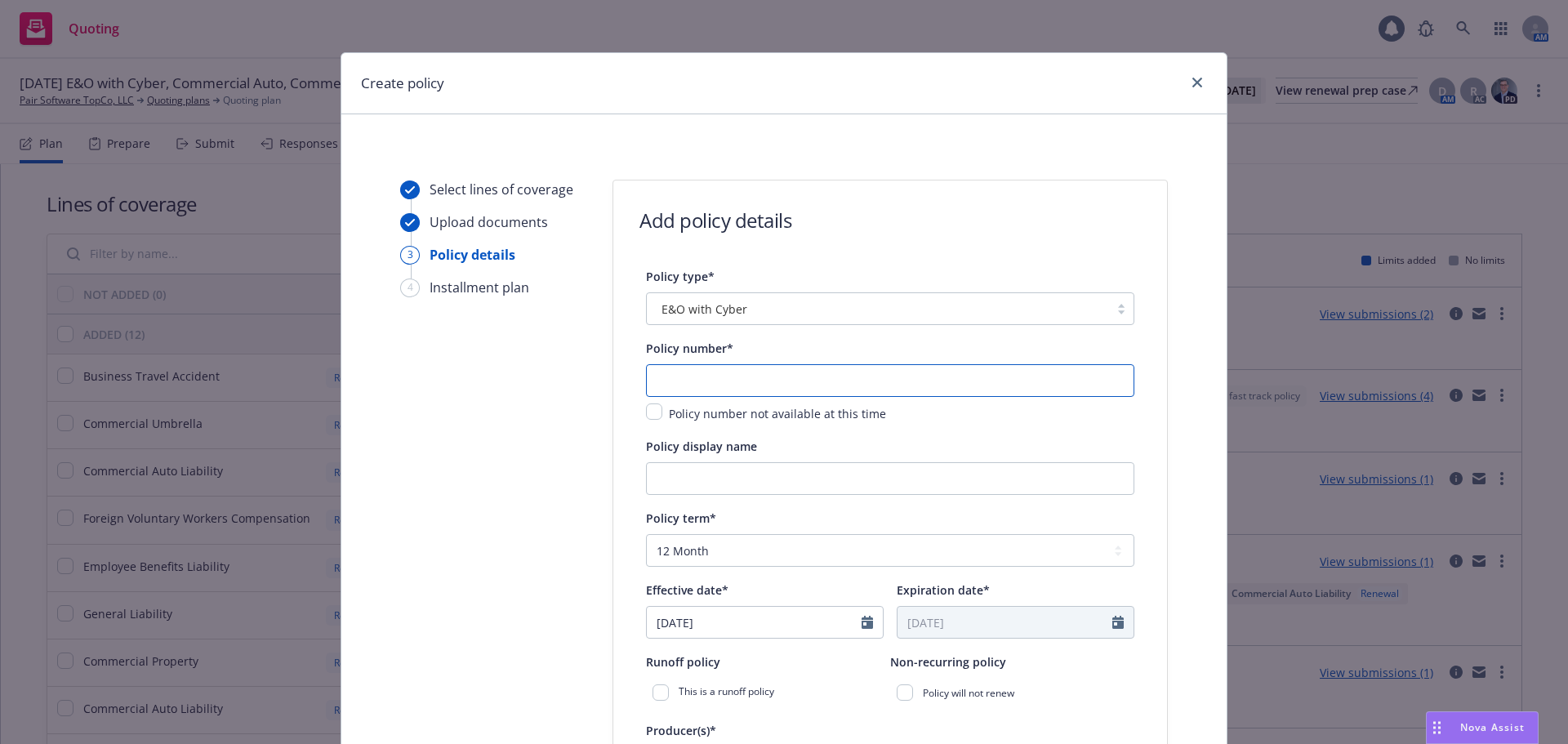
paste input "EOC 6856256 - 00"
type input "EOC 6856256 - 00"
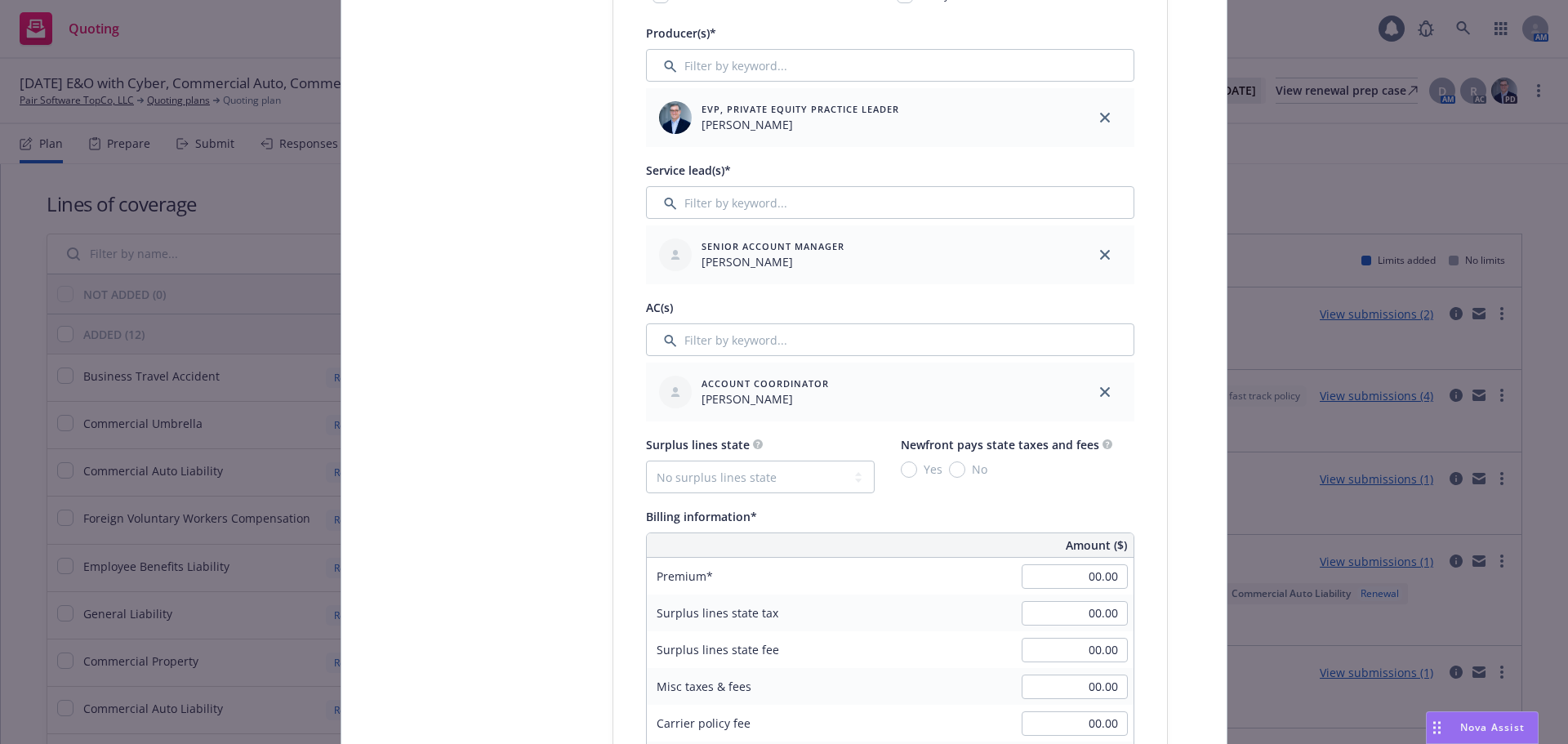
scroll to position [735, 0]
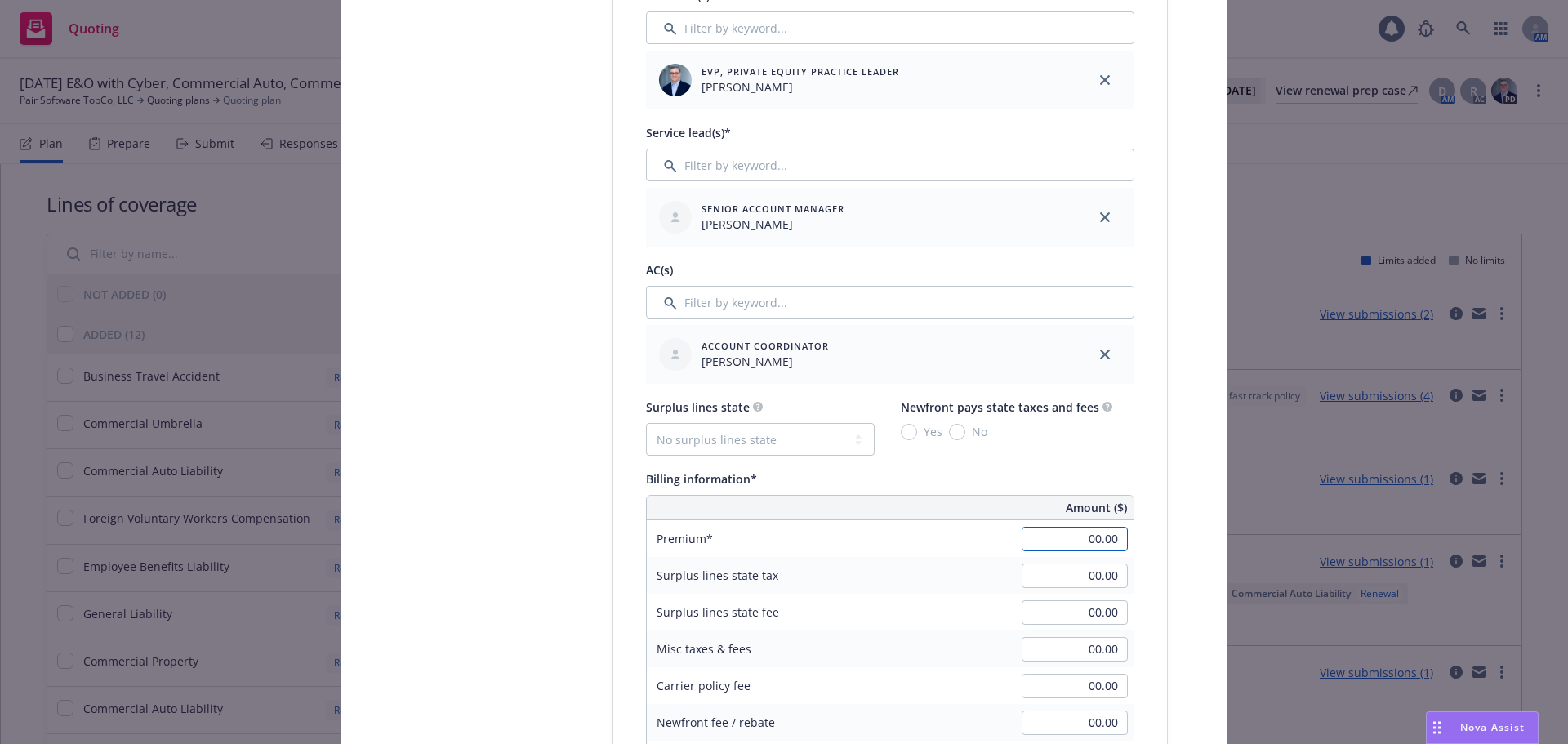
click at [1060, 530] on input "00.00" at bounding box center [1074, 539] width 106 height 25
type input "30,000.00"
click at [1132, 543] on div "Policy type* E&O with Cyber Policy number* EOC 6856256 - 00 Policy number not a…" at bounding box center [890, 600] width 553 height 2136
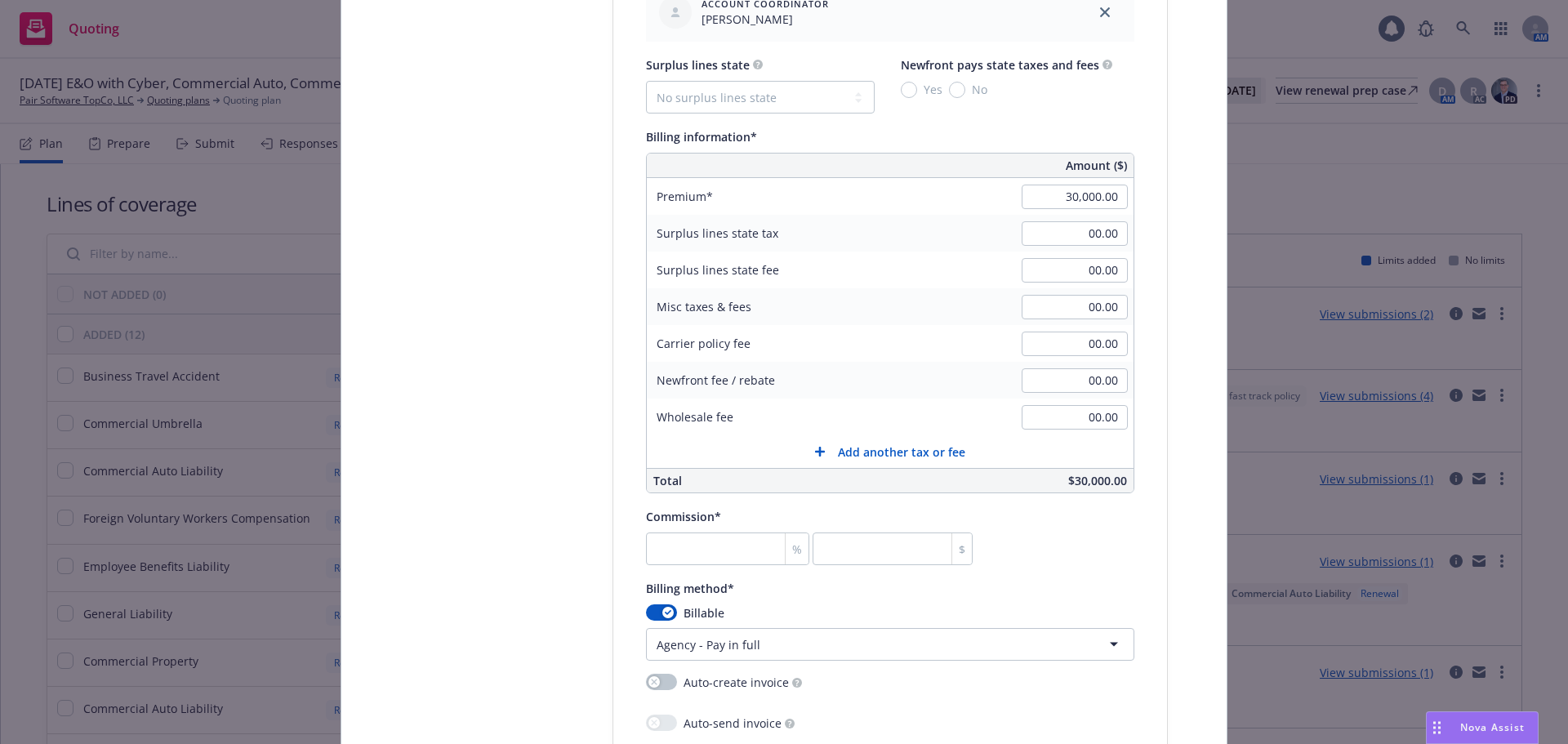
scroll to position [1143, 0]
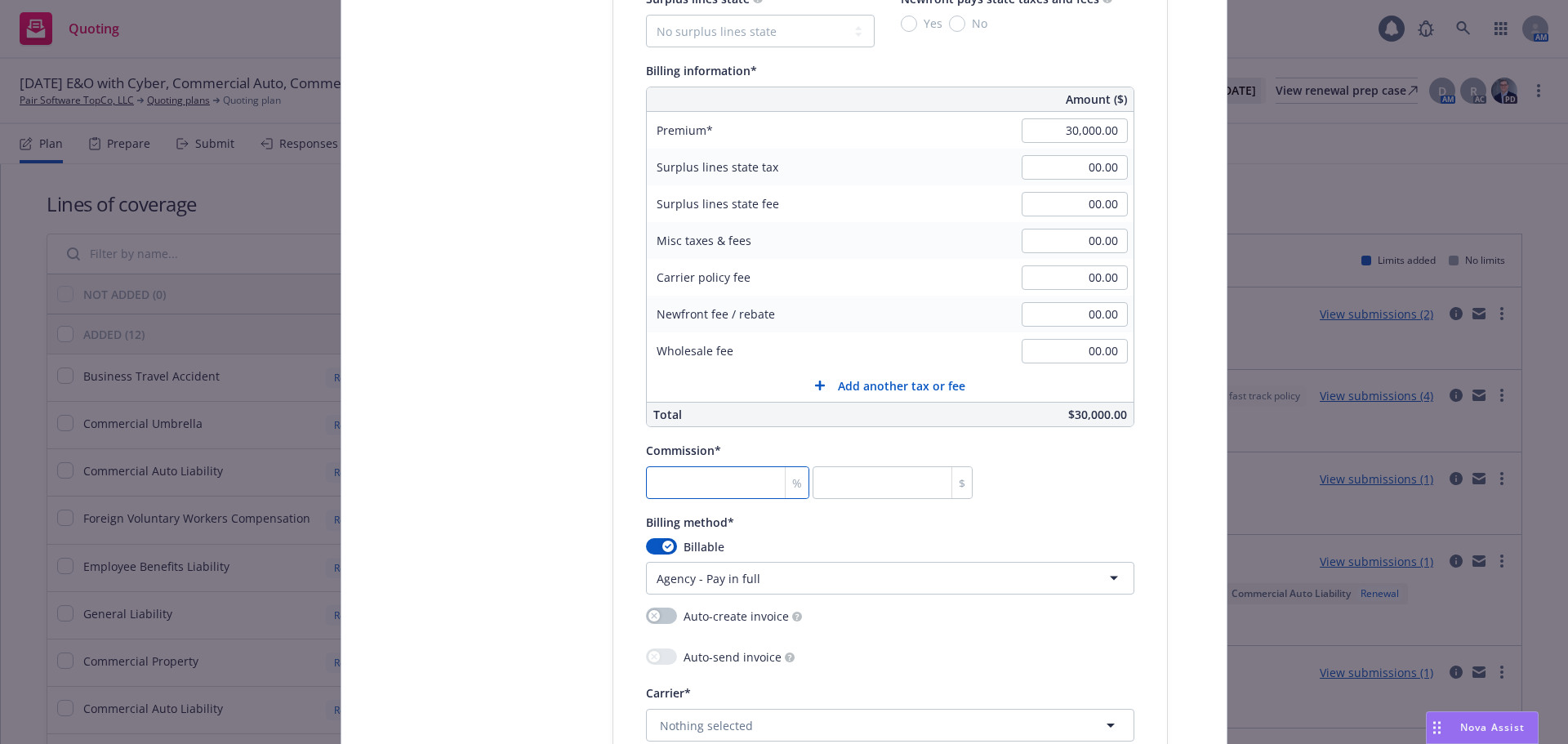
click at [737, 487] on input "number" at bounding box center [727, 482] width 163 height 33
type input "2"
type input "600"
type input "20"
type input "6000"
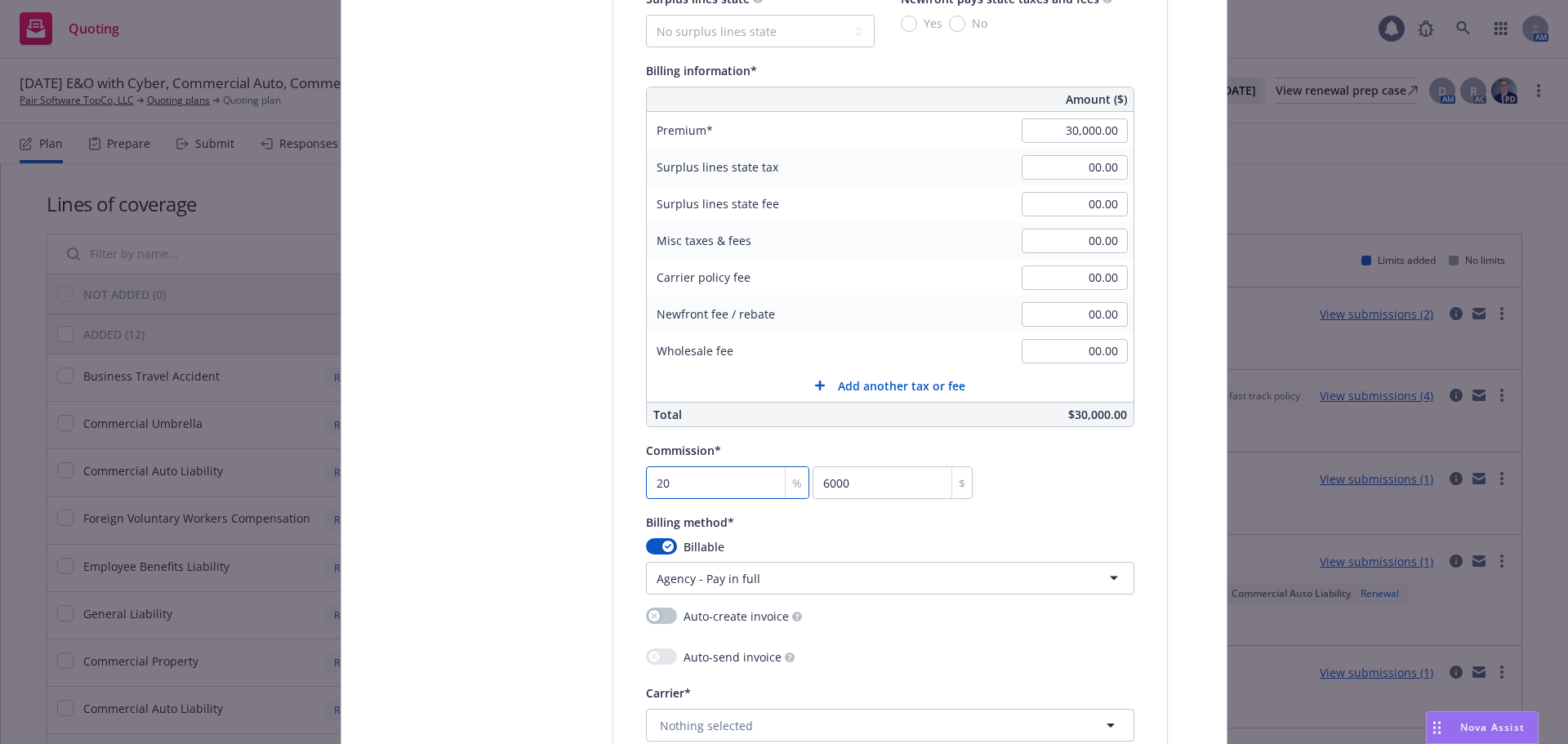
type input "20"
click at [1052, 484] on div "Commission* 20 % 6000 $" at bounding box center [889, 469] width 488 height 59
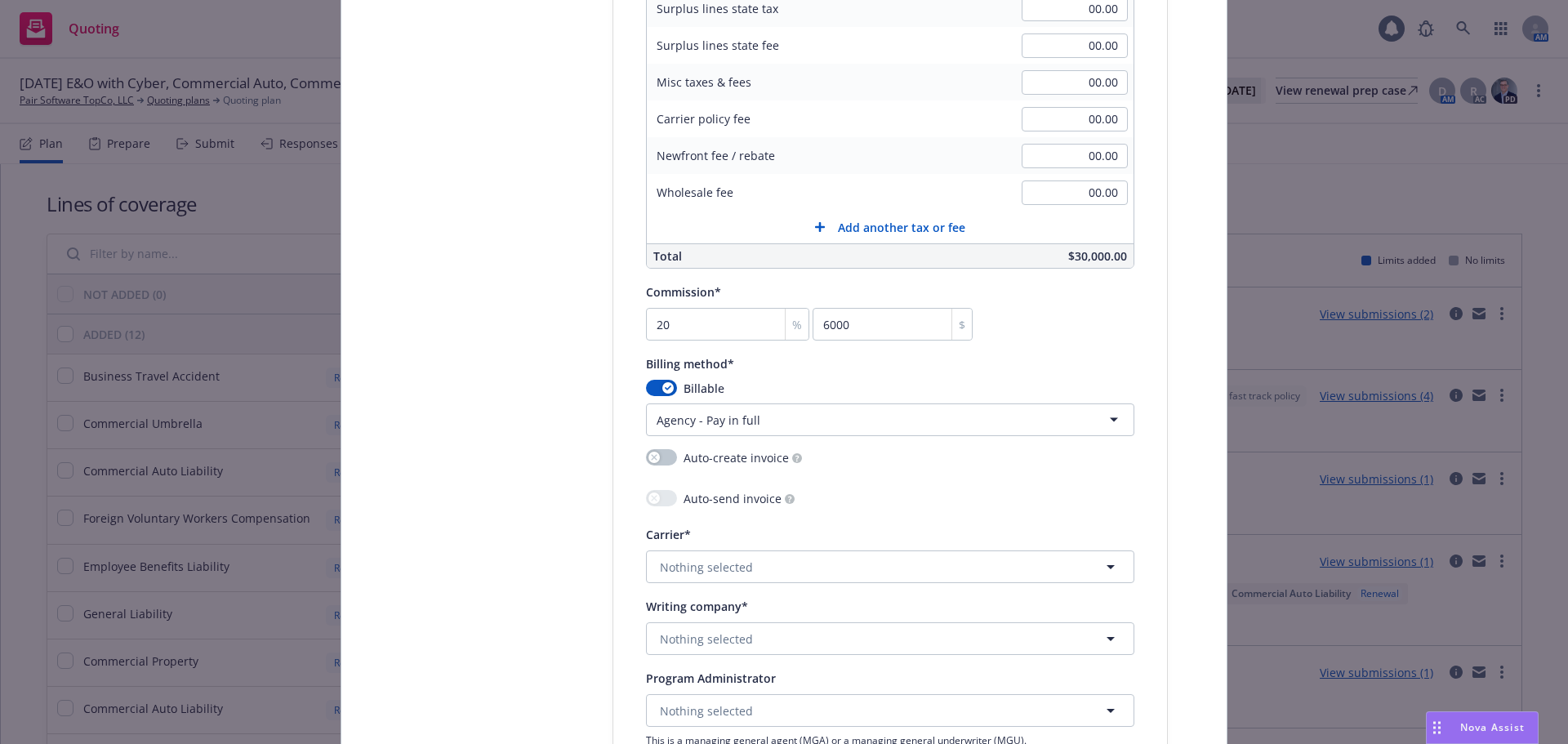
scroll to position [1307, 0]
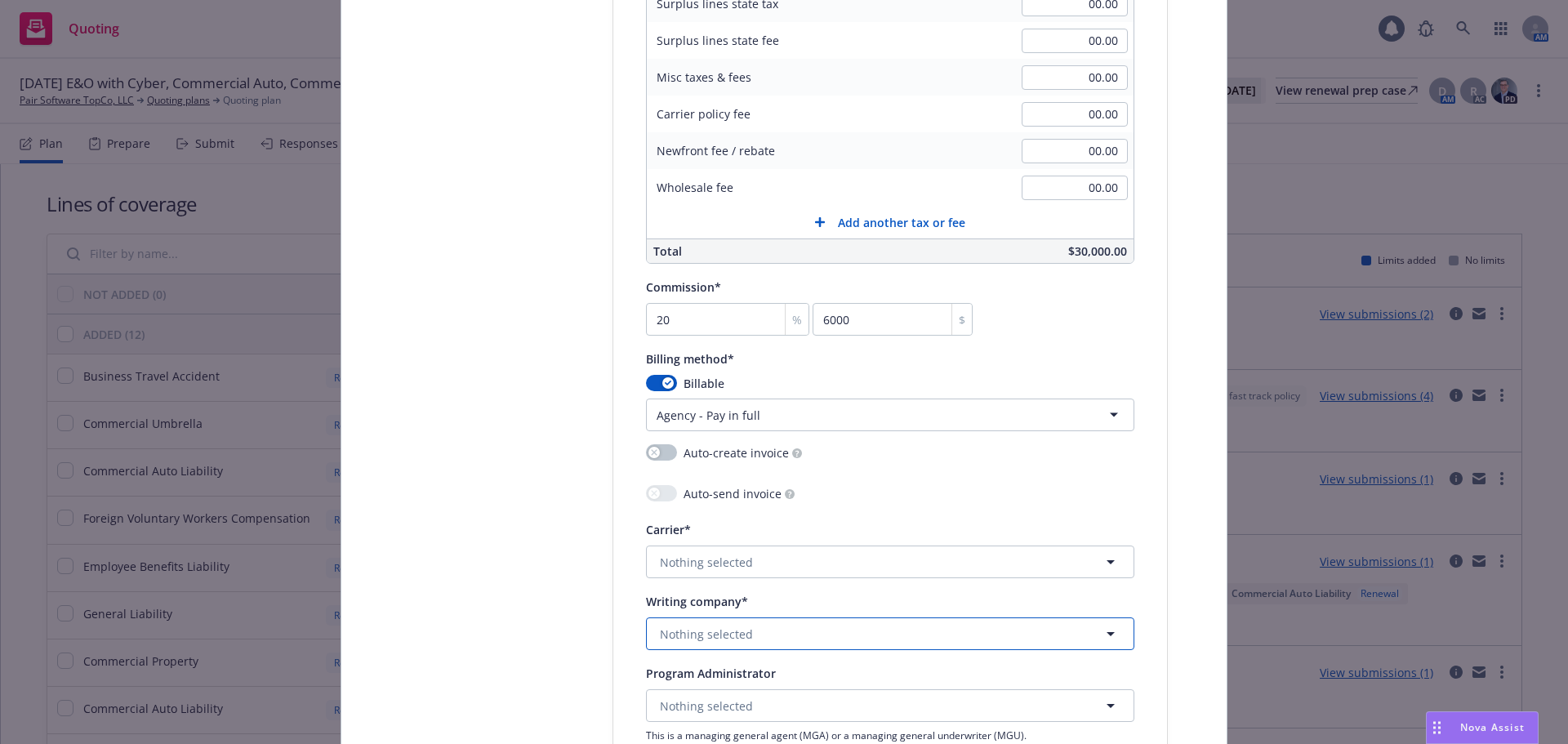
click at [750, 635] on button "Nothing selected" at bounding box center [889, 634] width 488 height 33
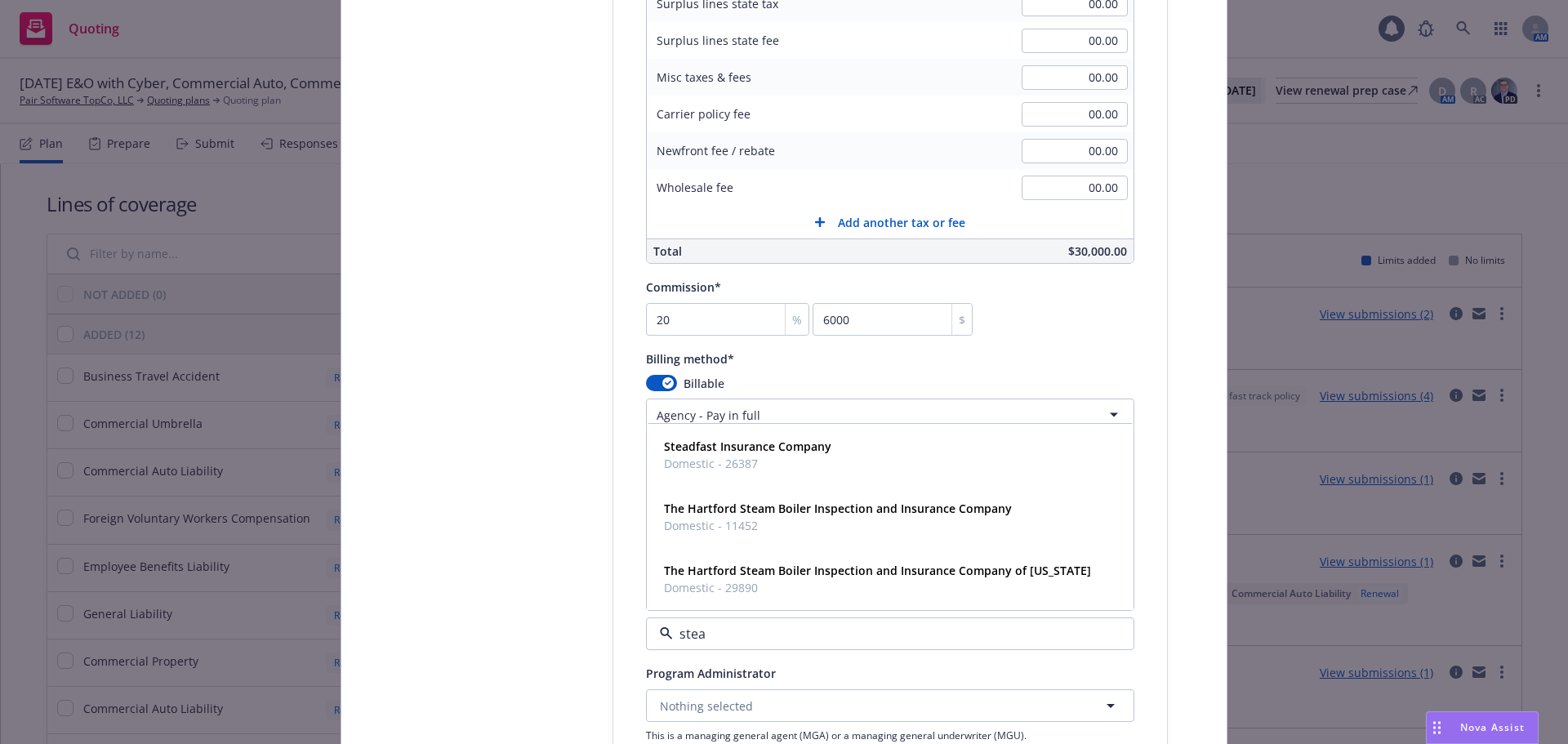
type input "stead"
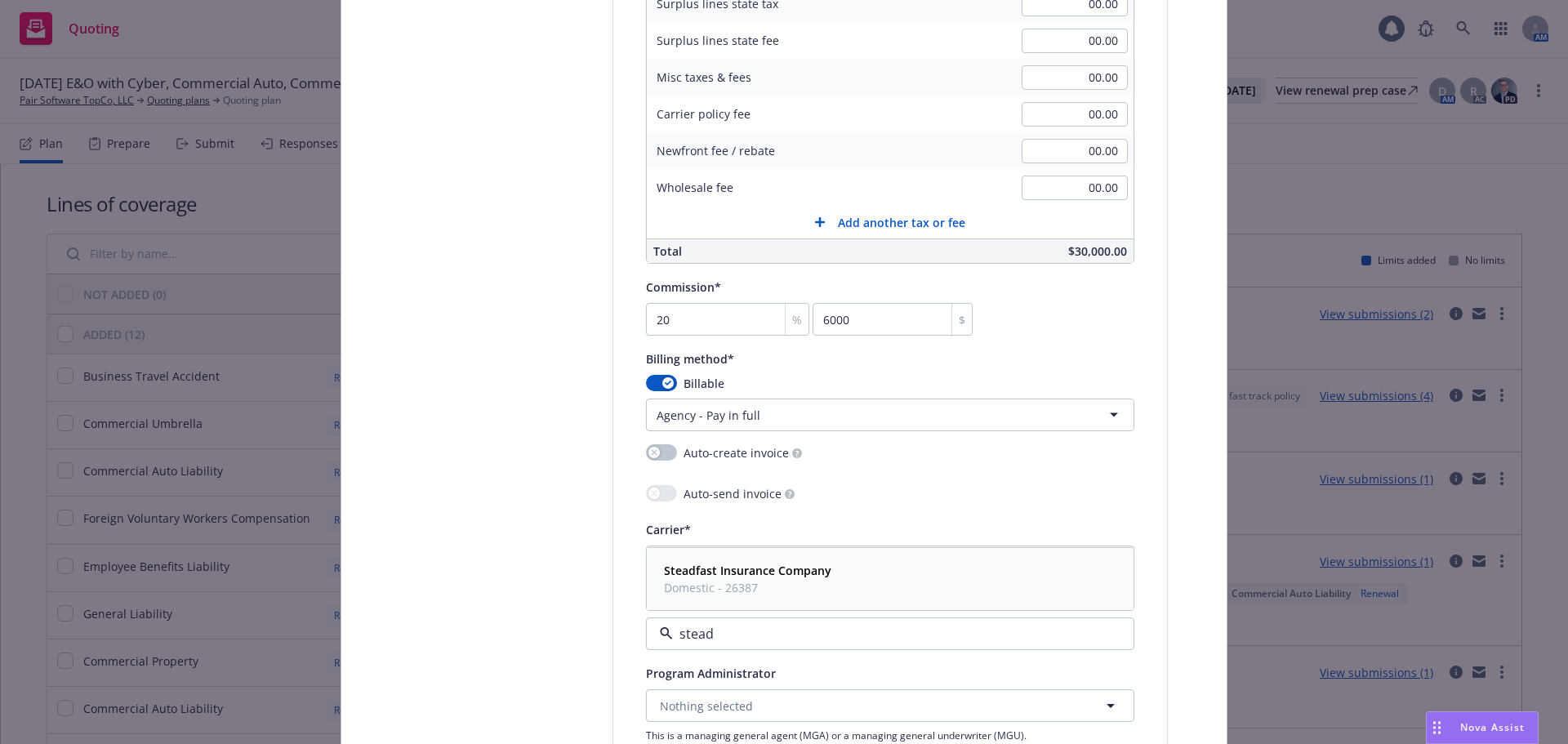
click at [775, 571] on strong "Steadfast Insurance Company" at bounding box center [747, 570] width 167 height 15
click at [616, 571] on div "Policy type* E&O with Cyber Policy number* EOC 6856256 - 00 Policy number not a…" at bounding box center [890, 27] width 553 height 2136
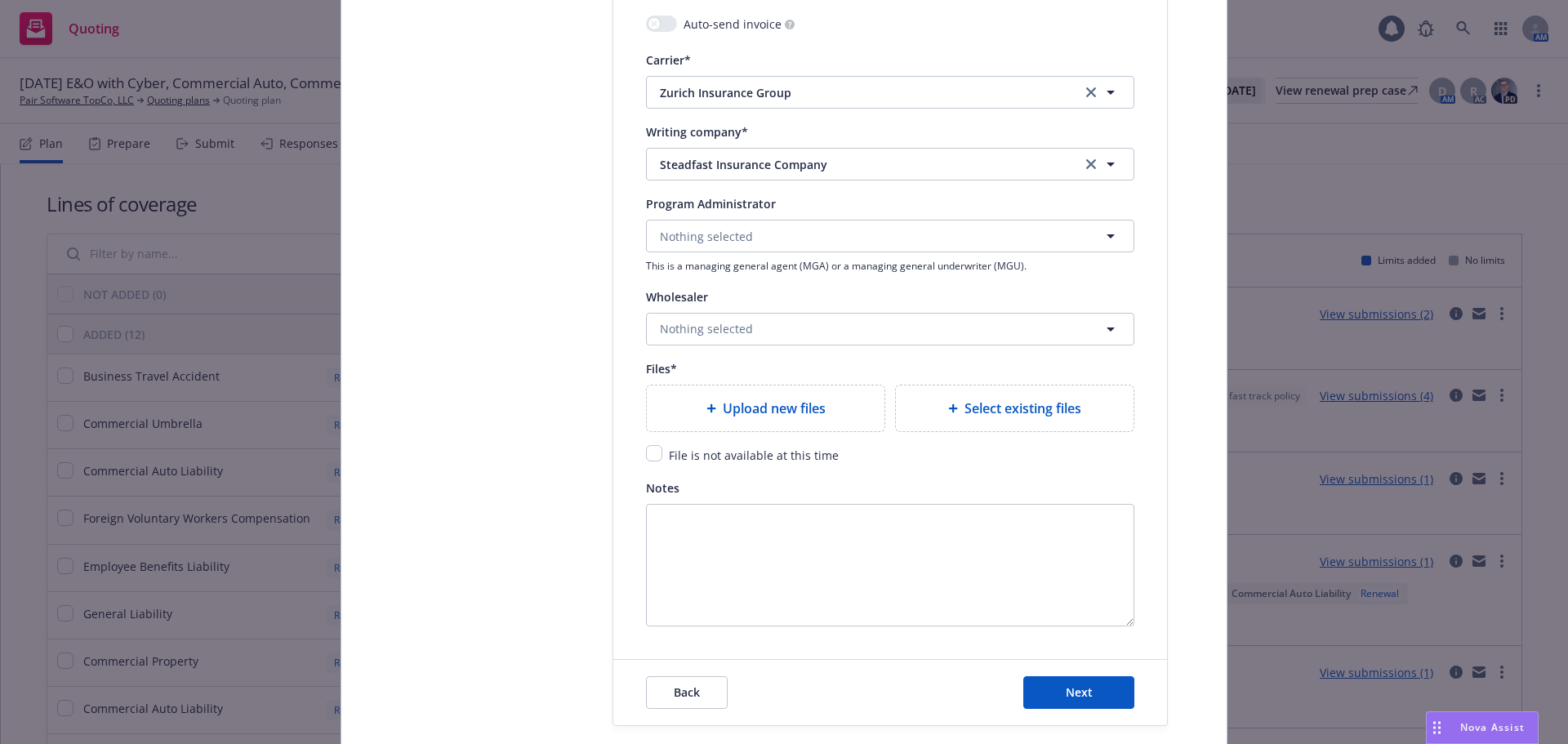
scroll to position [1797, 0]
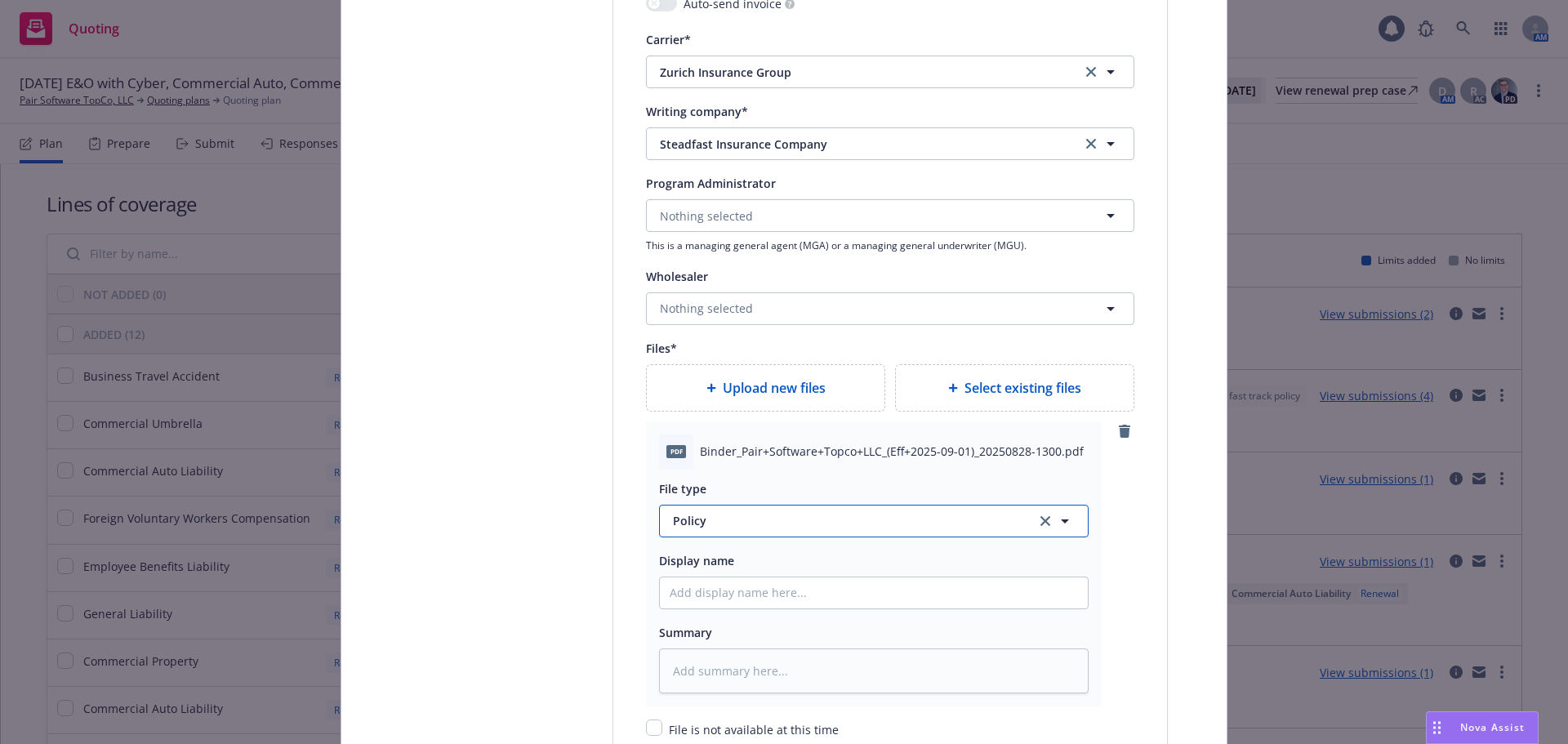
click at [782, 525] on span "Policy" at bounding box center [845, 520] width 344 height 17
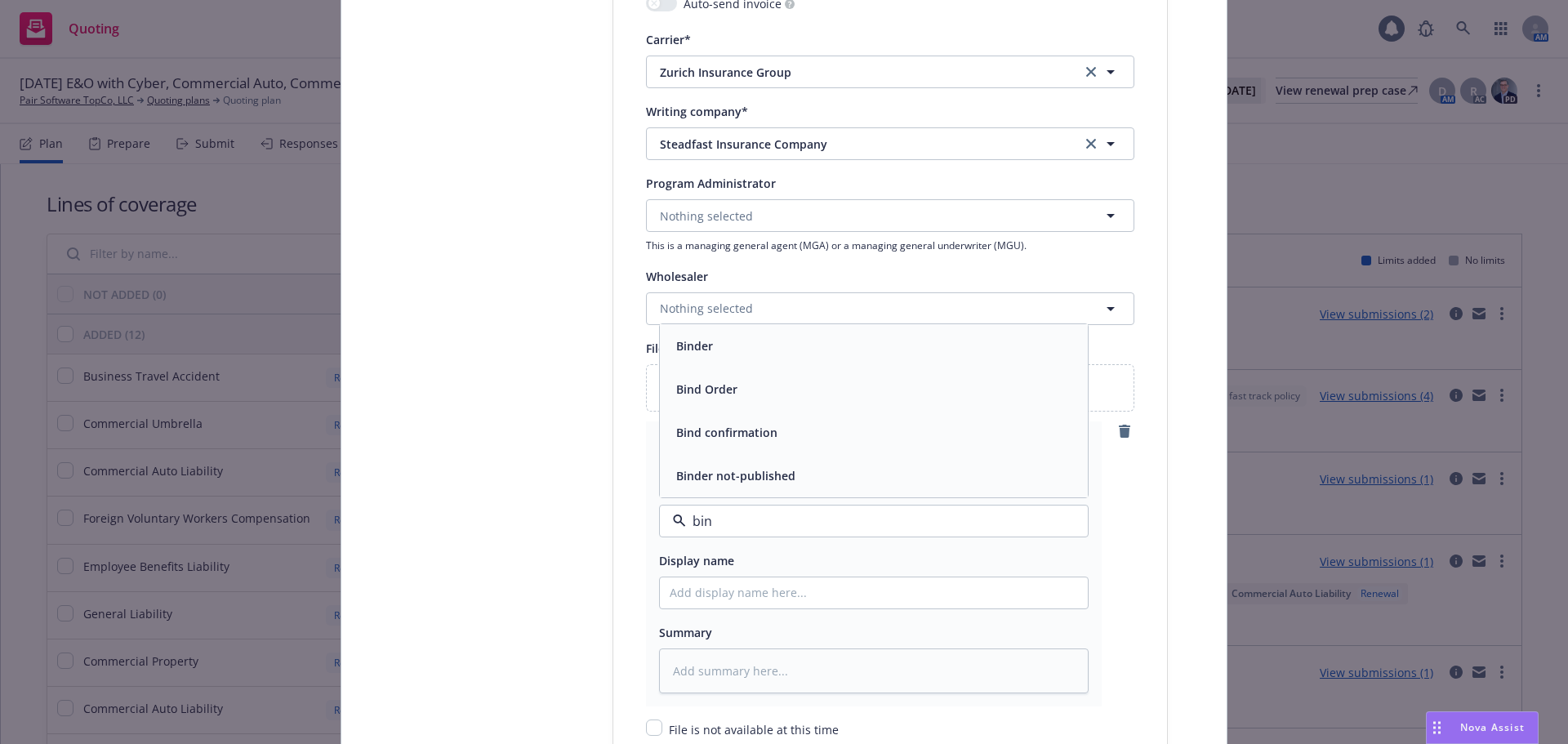
type input "bind"
click at [700, 342] on span "Binder" at bounding box center [694, 346] width 37 height 17
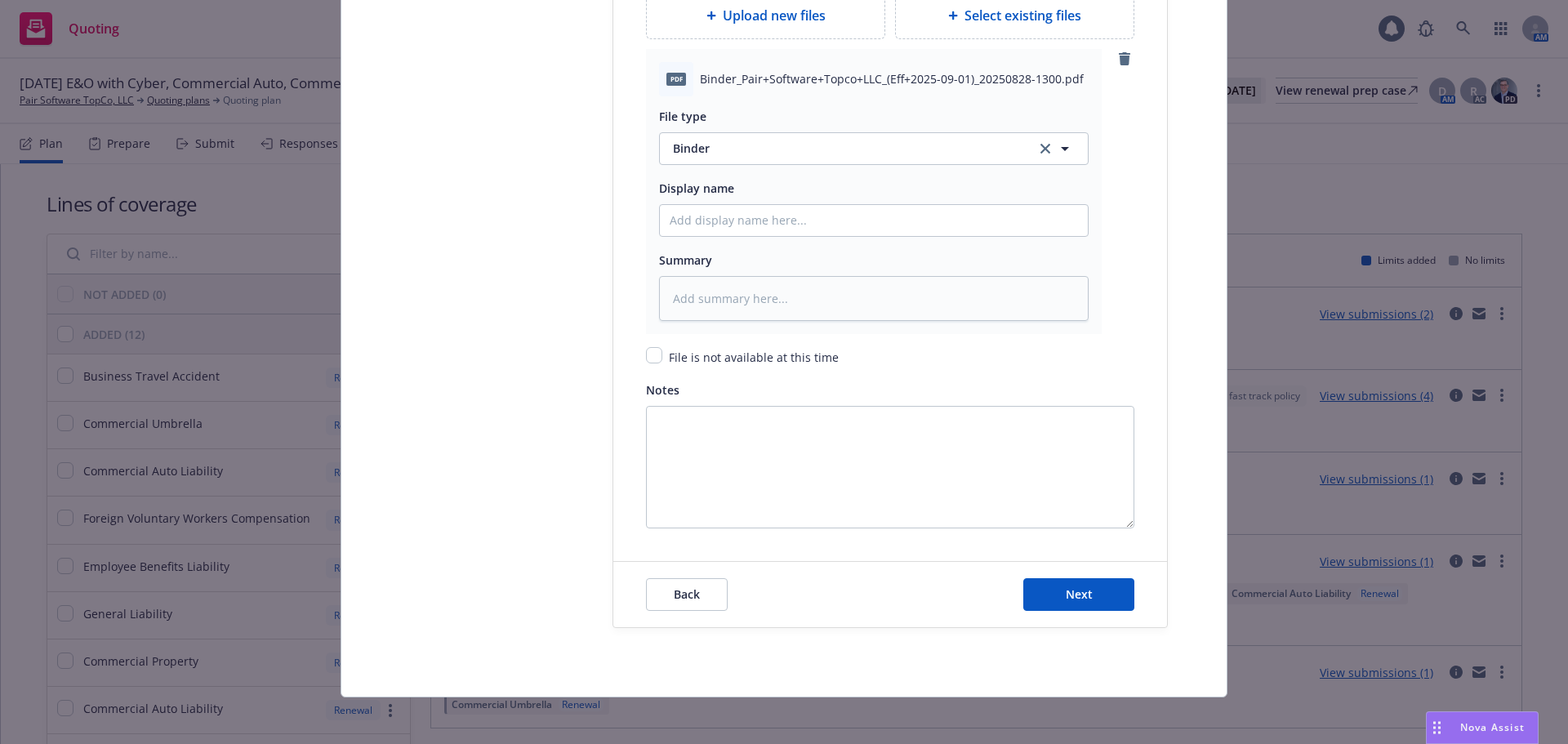
scroll to position [2174, 0]
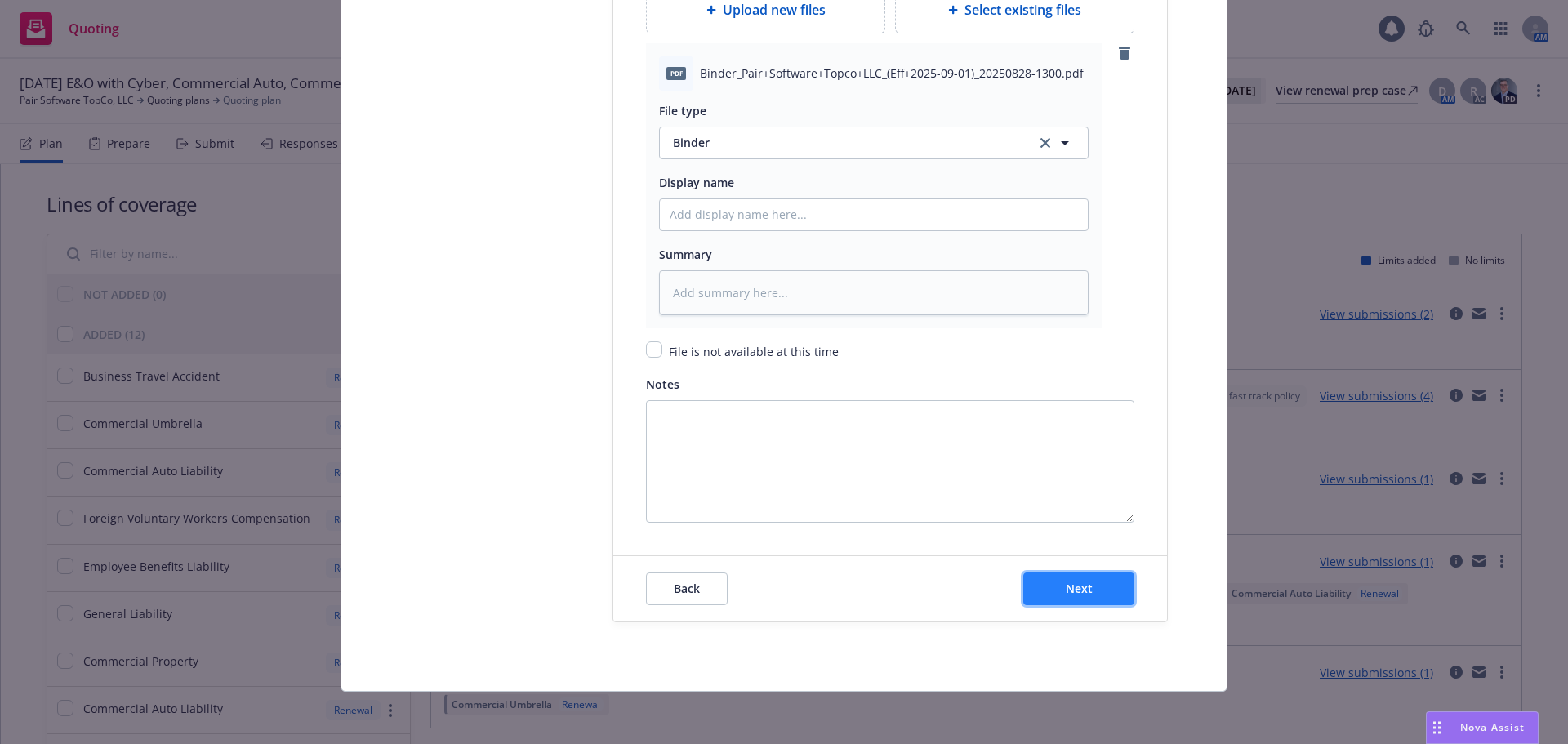
click at [1067, 587] on span "Next" at bounding box center [1079, 588] width 27 height 15
type textarea "x"
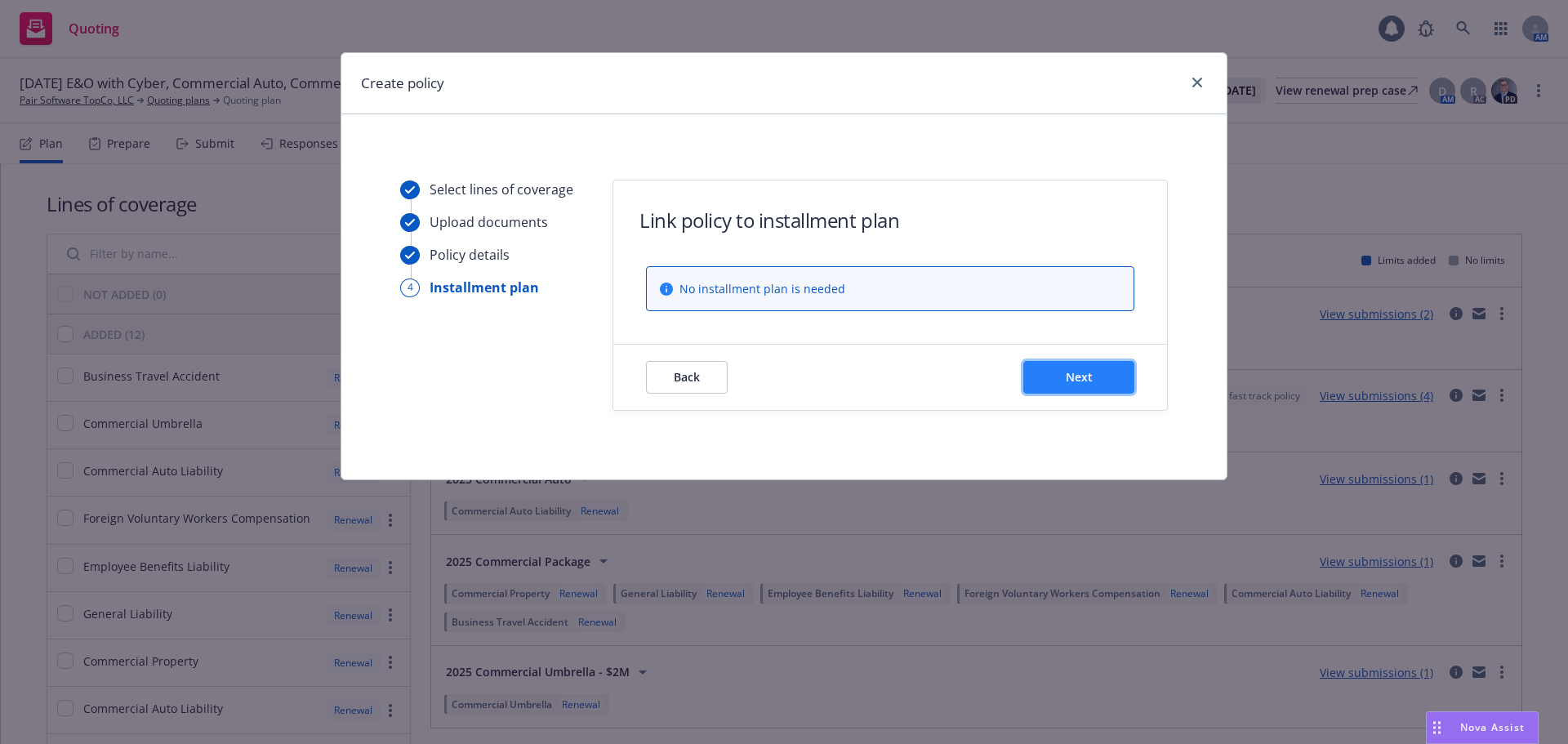
click at [1071, 378] on span "Next" at bounding box center [1079, 377] width 27 height 15
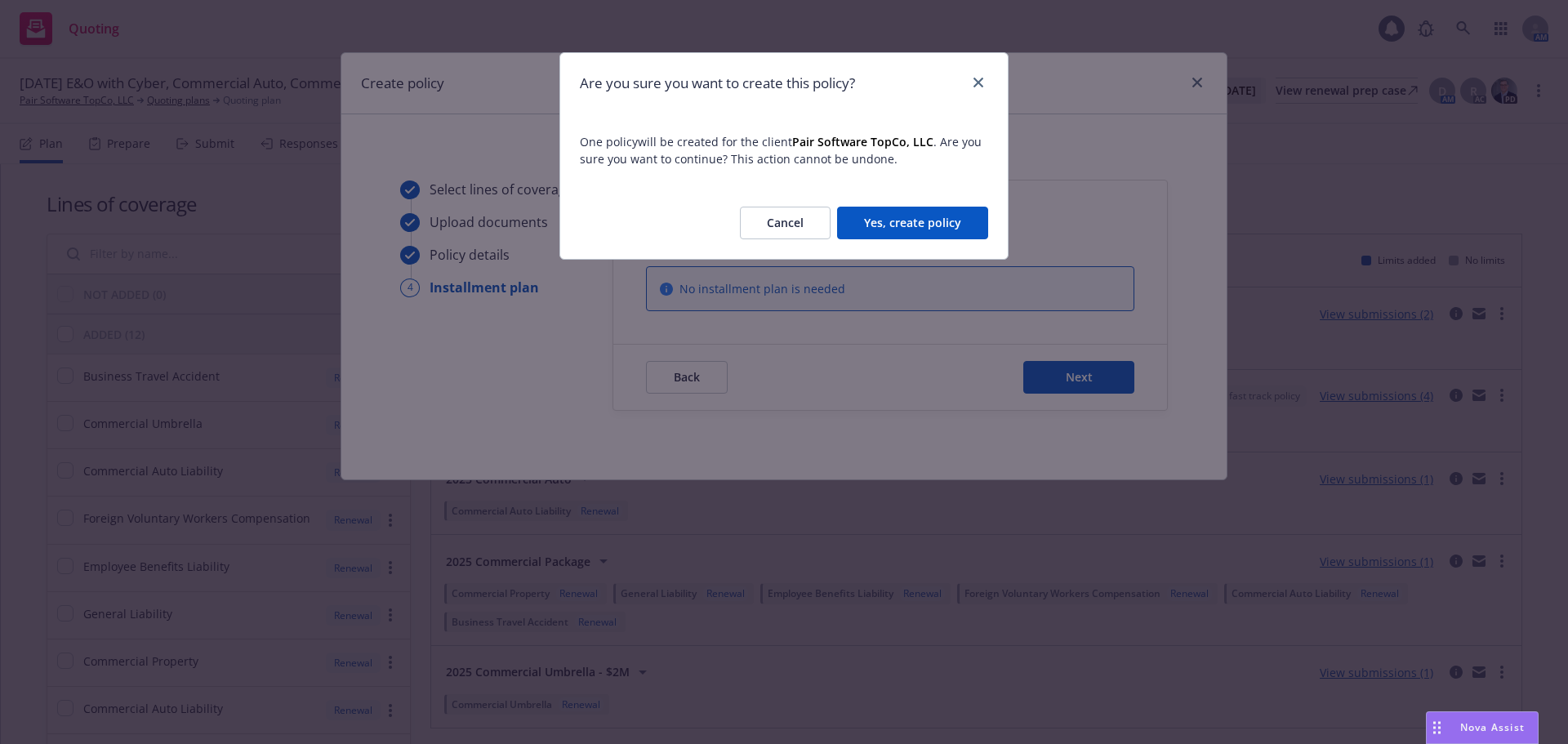
click at [960, 226] on button "Yes, create policy" at bounding box center [913, 223] width 151 height 33
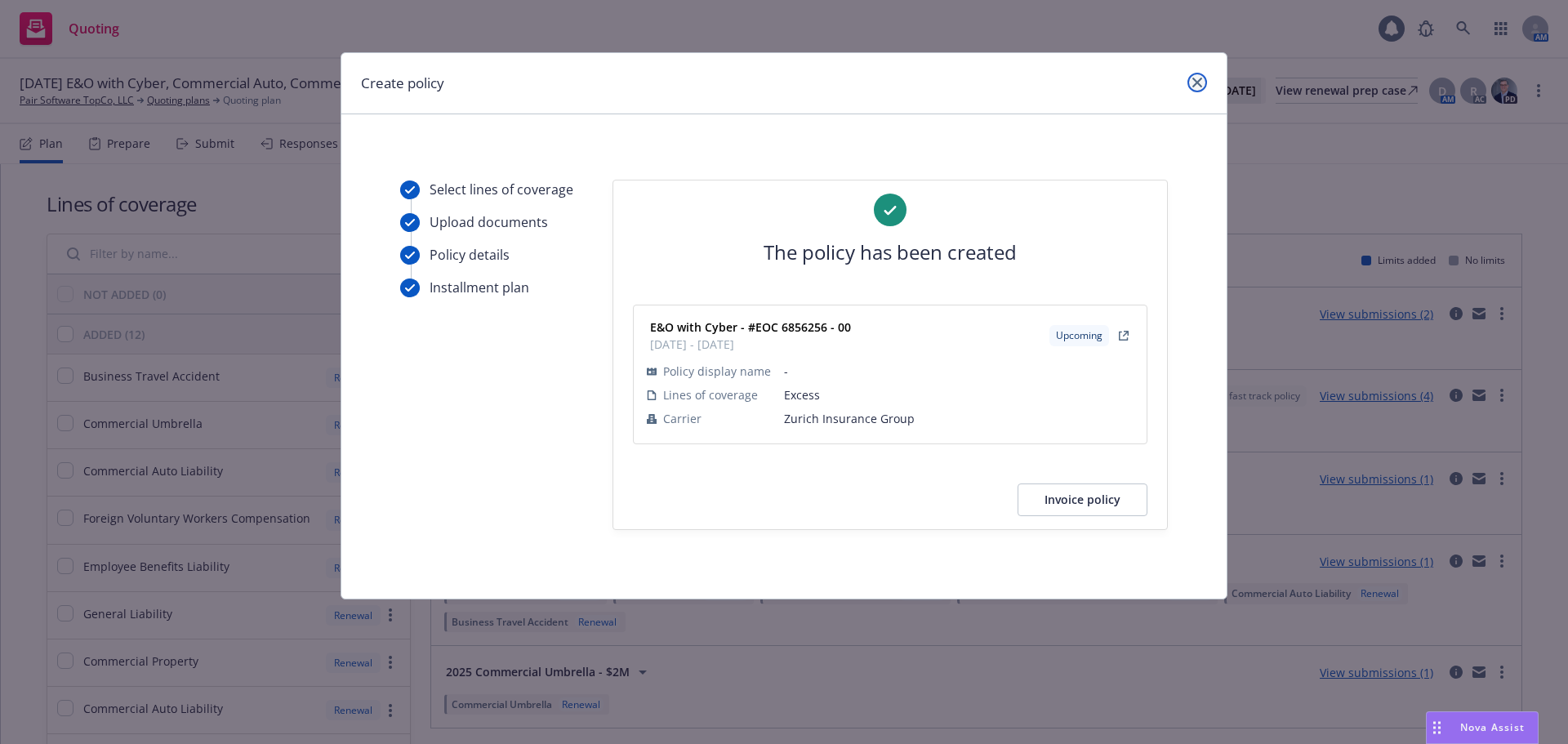
click at [1190, 86] on link "close" at bounding box center [1197, 82] width 20 height 20
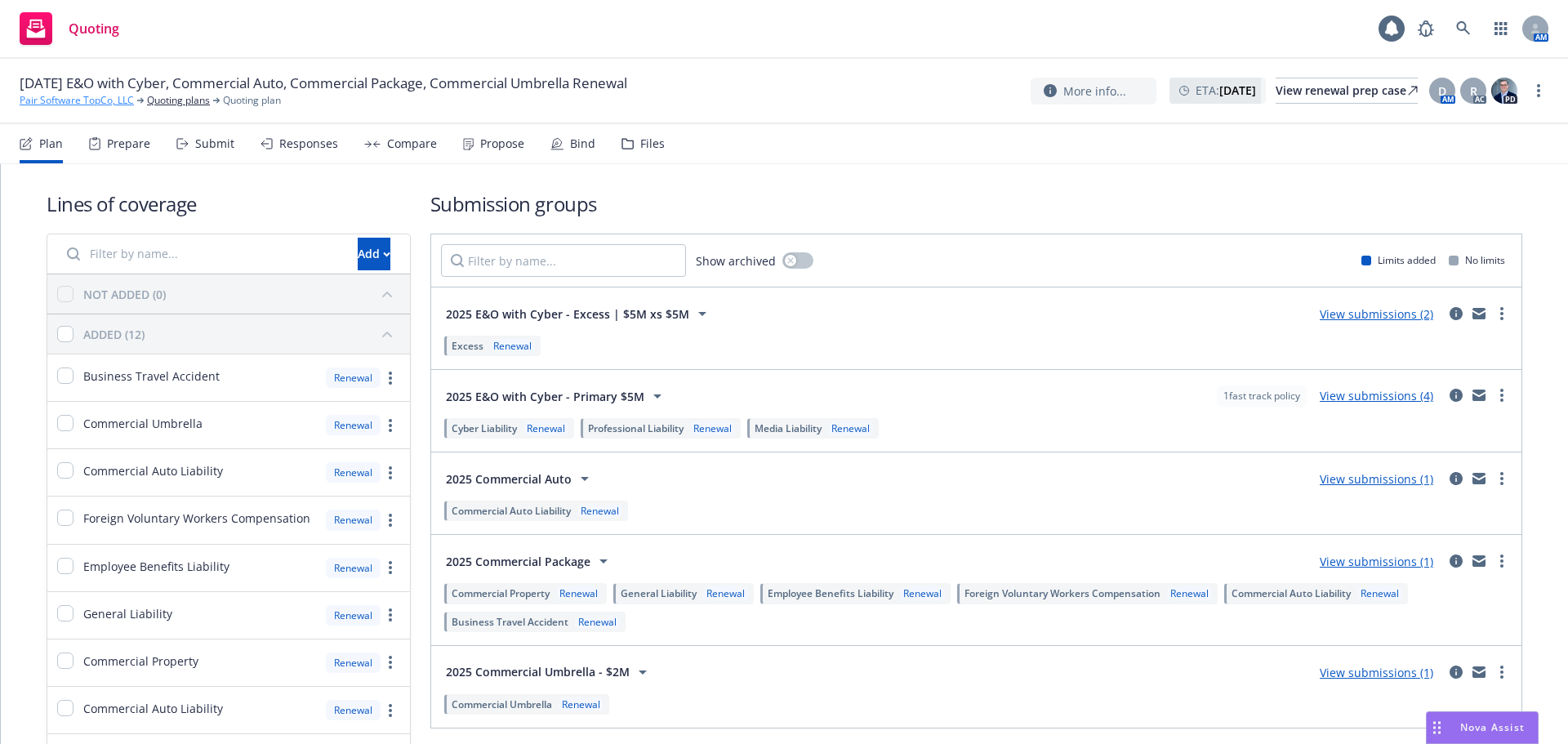
click at [121, 98] on link "Pair Software TopCo, LLC" at bounding box center [76, 101] width 114 height 15
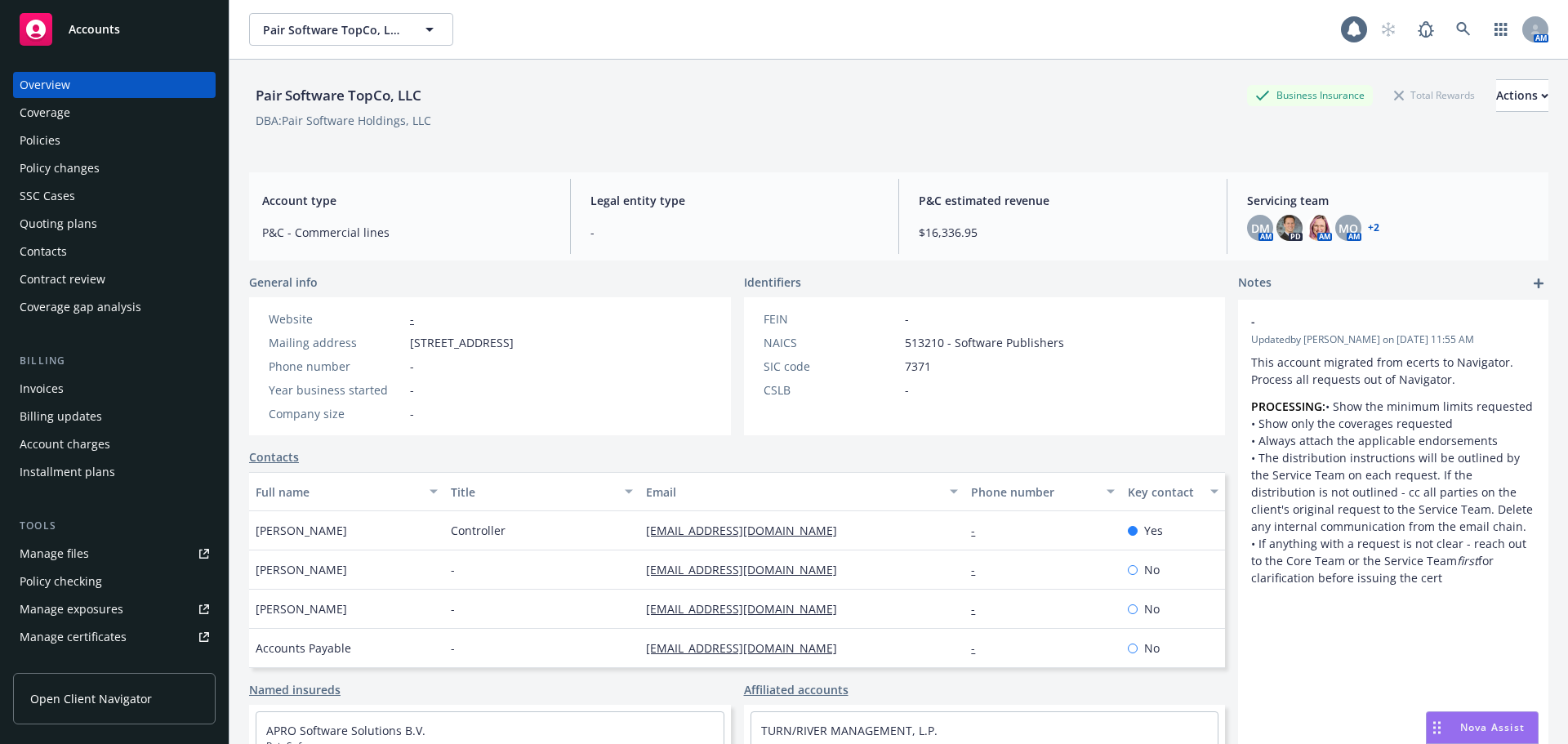
click at [82, 137] on div "Policies" at bounding box center [114, 141] width 190 height 26
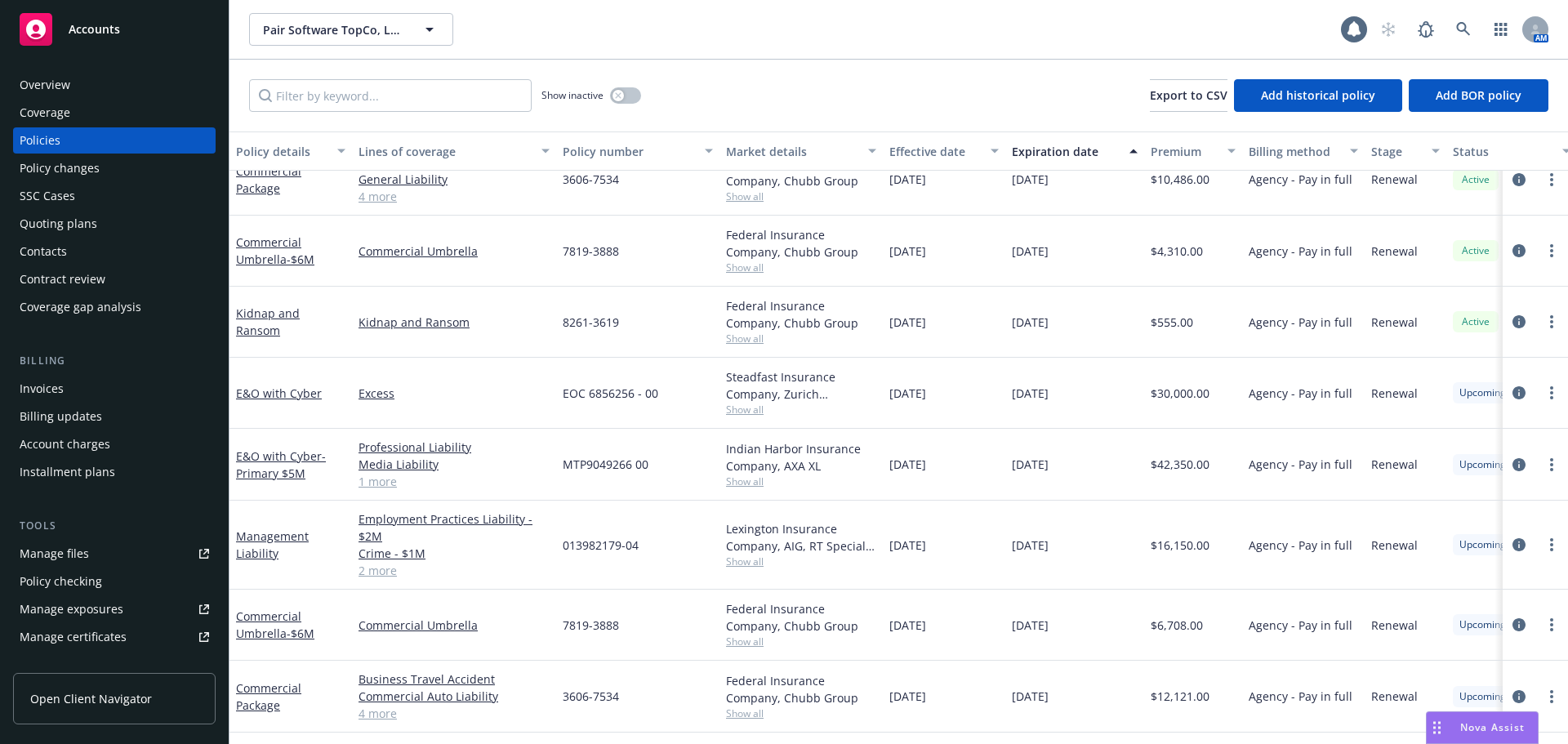
scroll to position [360, 0]
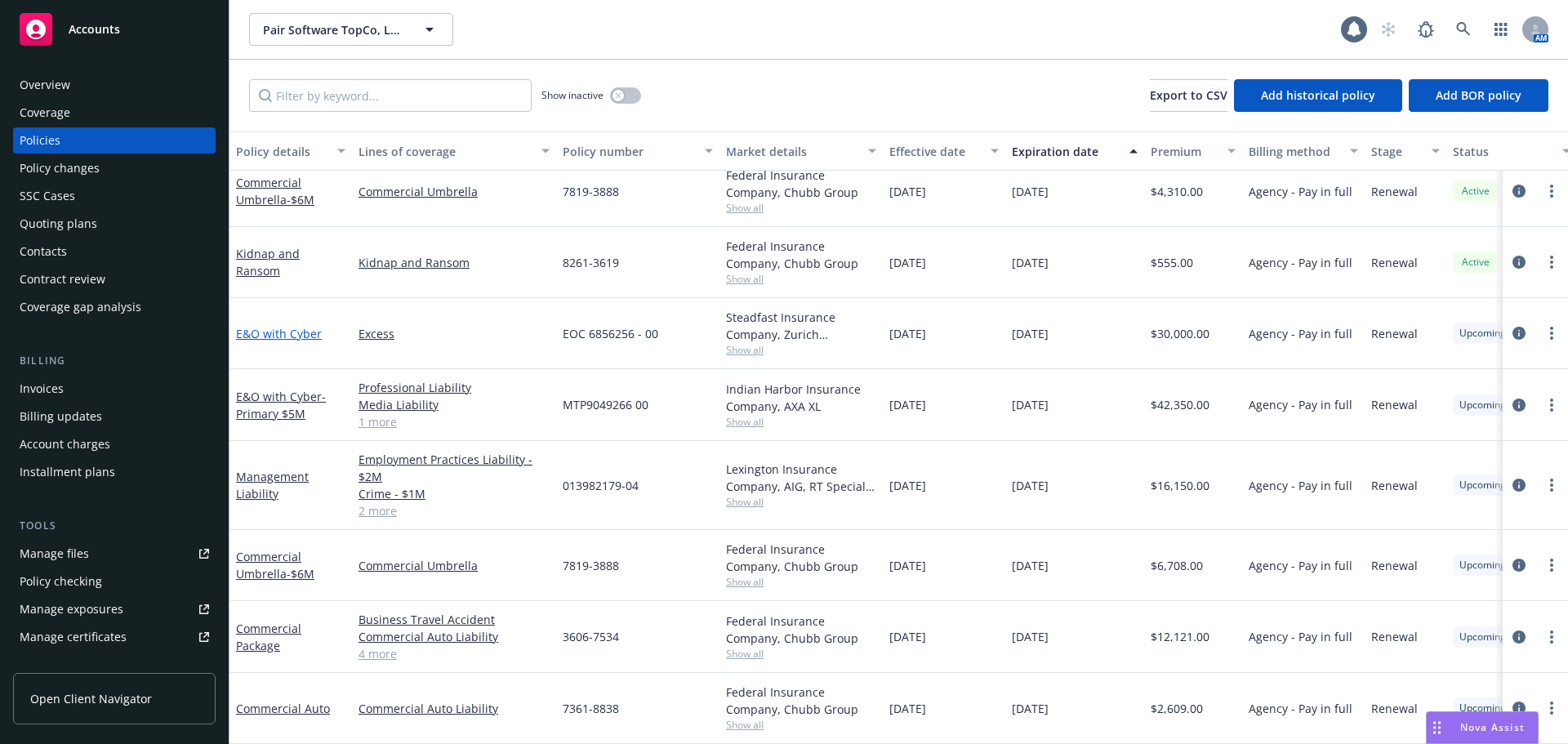
click at [285, 329] on link "E&O with Cyber" at bounding box center [278, 333] width 86 height 15
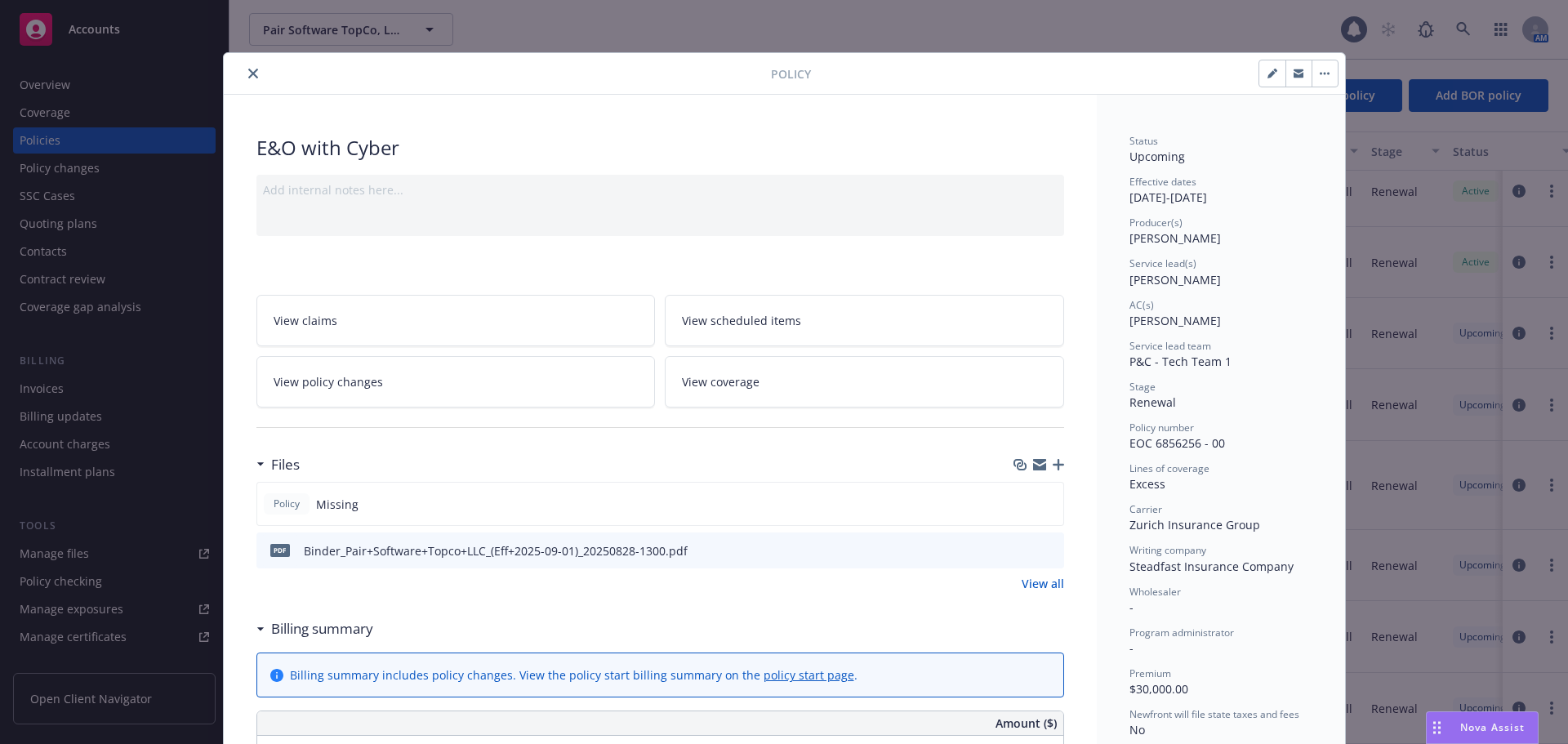
click at [1271, 76] on icon "button" at bounding box center [1272, 74] width 9 height 9
select select "RENEWAL"
select select "12"
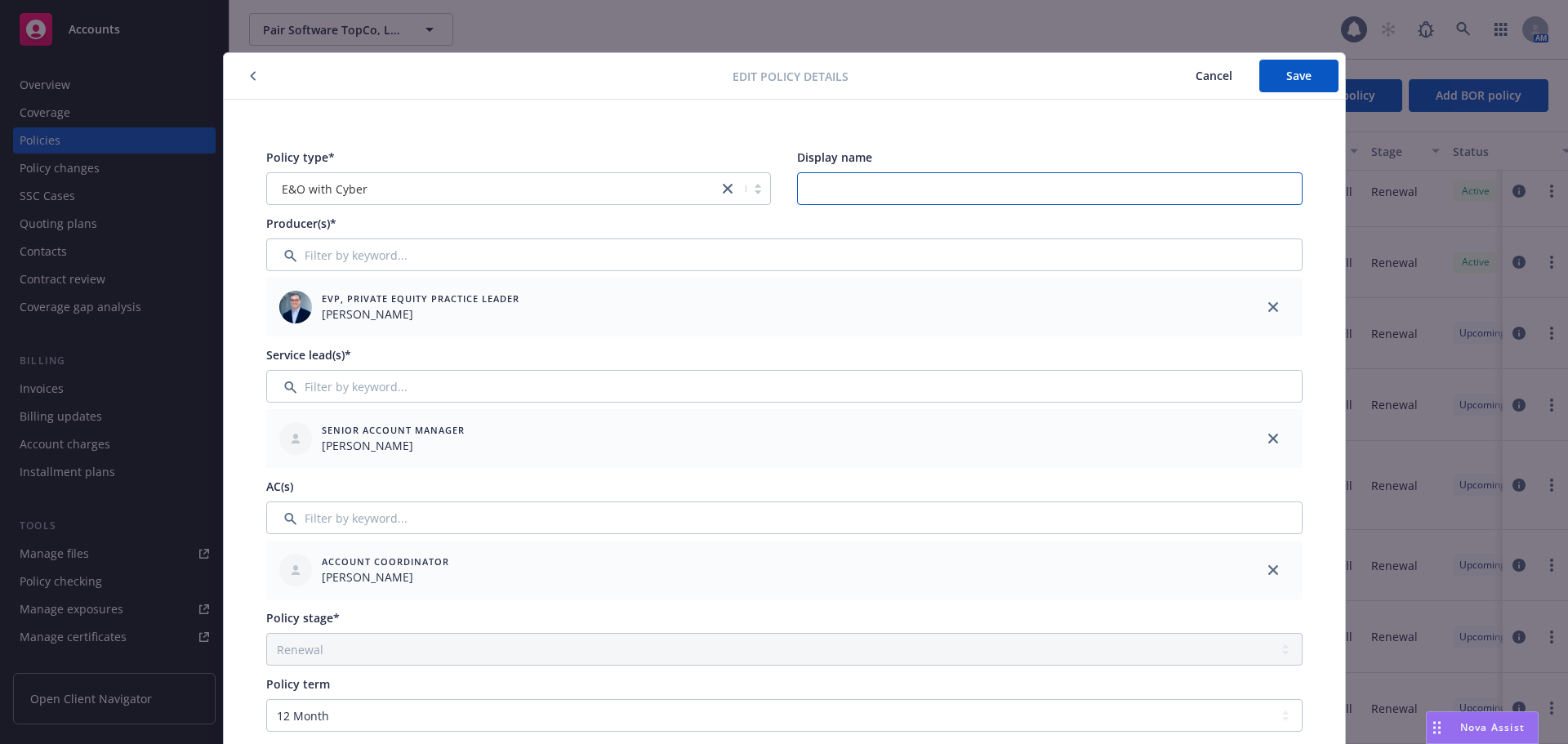
click at [811, 195] on input "Display name" at bounding box center [1049, 189] width 505 height 33
type input "Excess | $5M xs $5M"
click at [1314, 77] on button "Save" at bounding box center [1299, 76] width 79 height 33
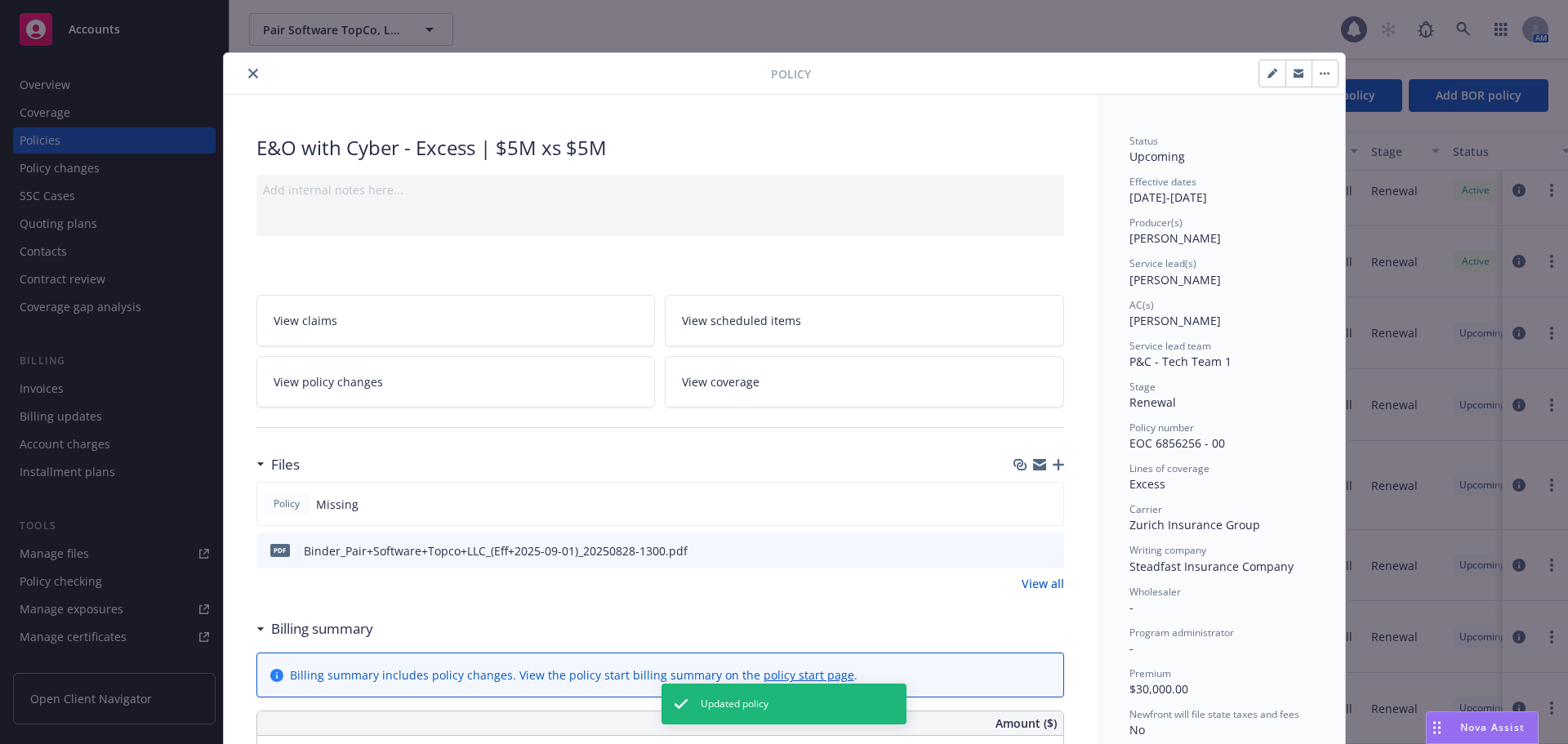
click at [249, 72] on icon "close" at bounding box center [253, 74] width 9 height 9
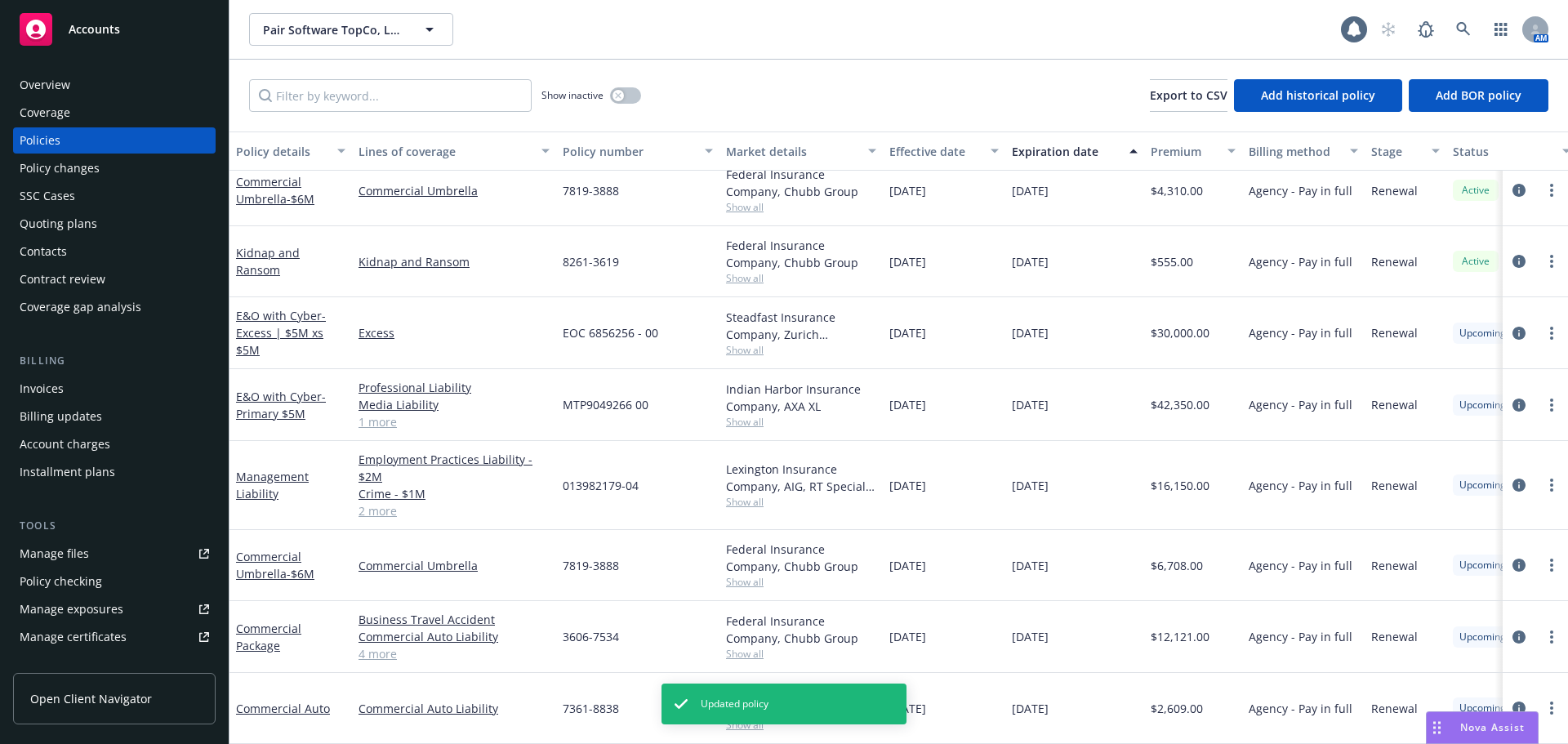
scroll to position [361, 0]
click at [118, 33] on span "Accounts" at bounding box center [94, 29] width 51 height 13
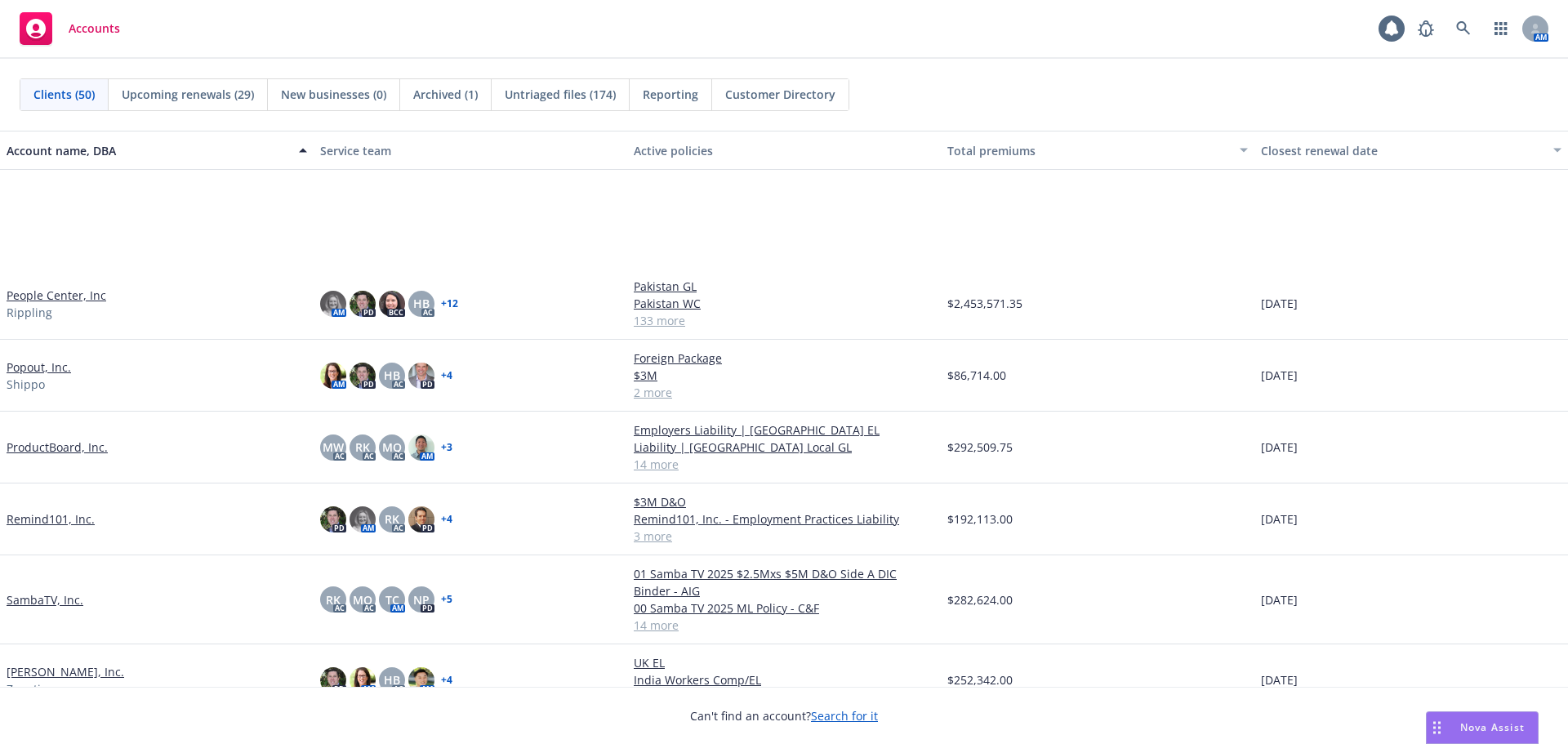
scroll to position [2450, 0]
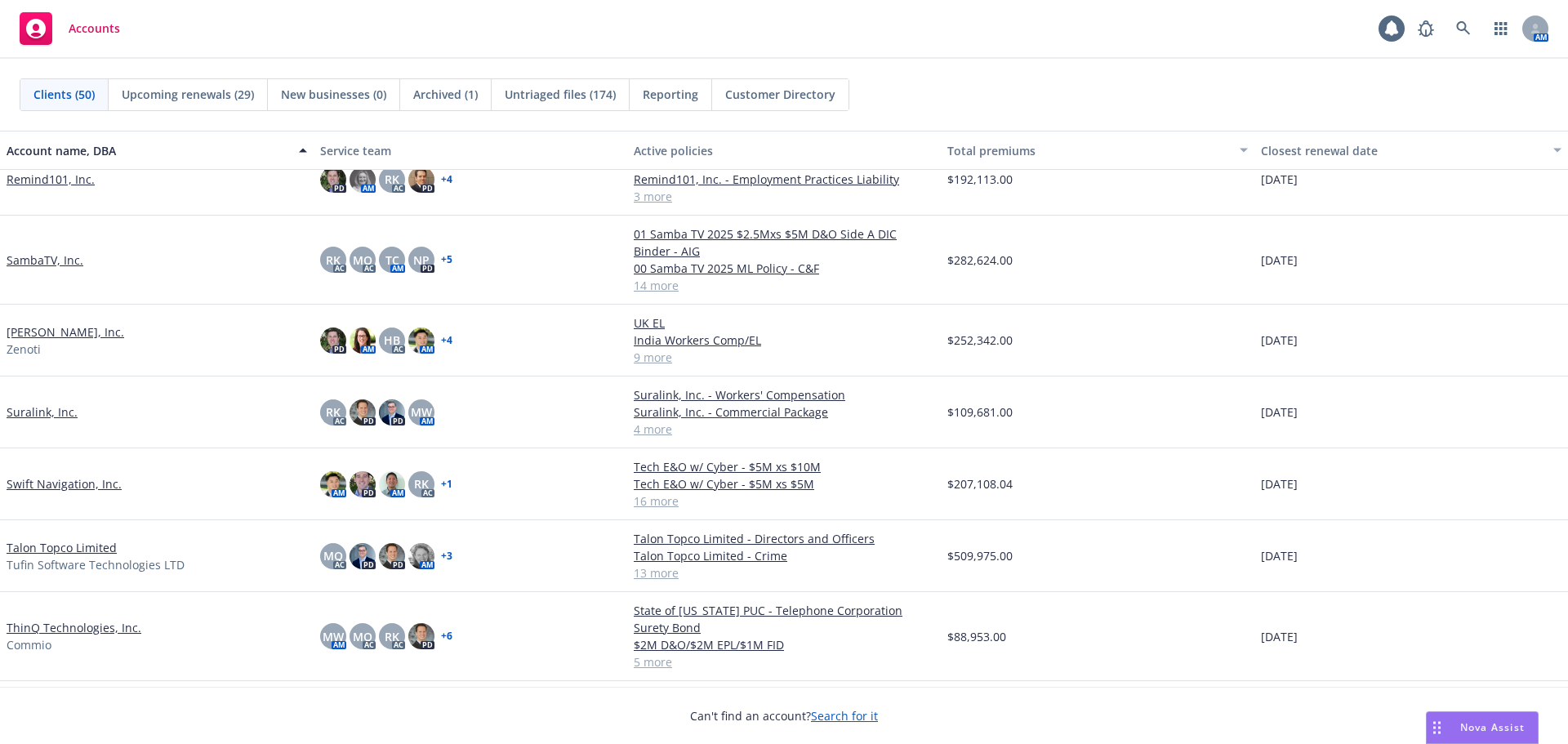
click at [94, 545] on link "Talon Topco Limited" at bounding box center [61, 548] width 110 height 17
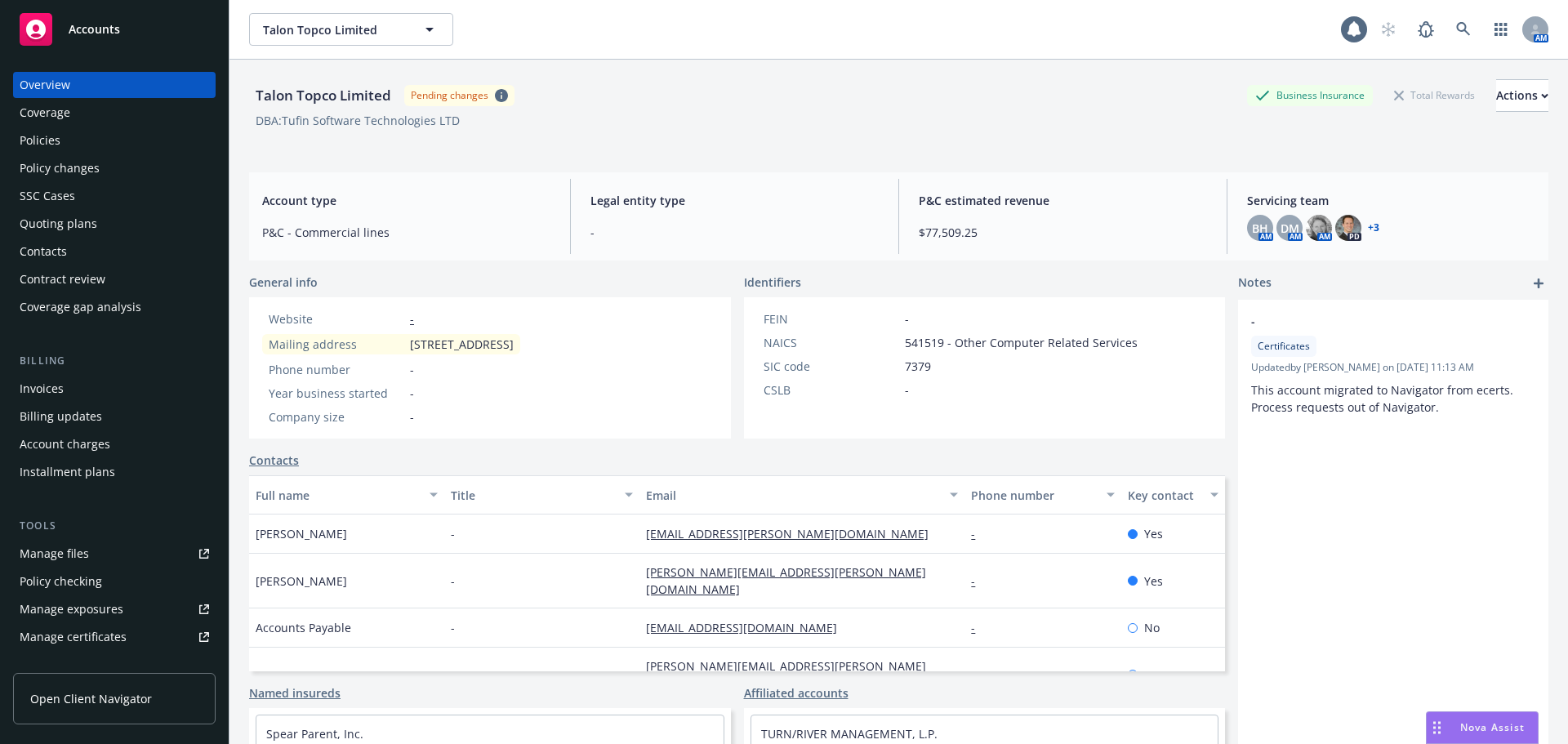
click at [159, 141] on div "Policies" at bounding box center [114, 141] width 190 height 26
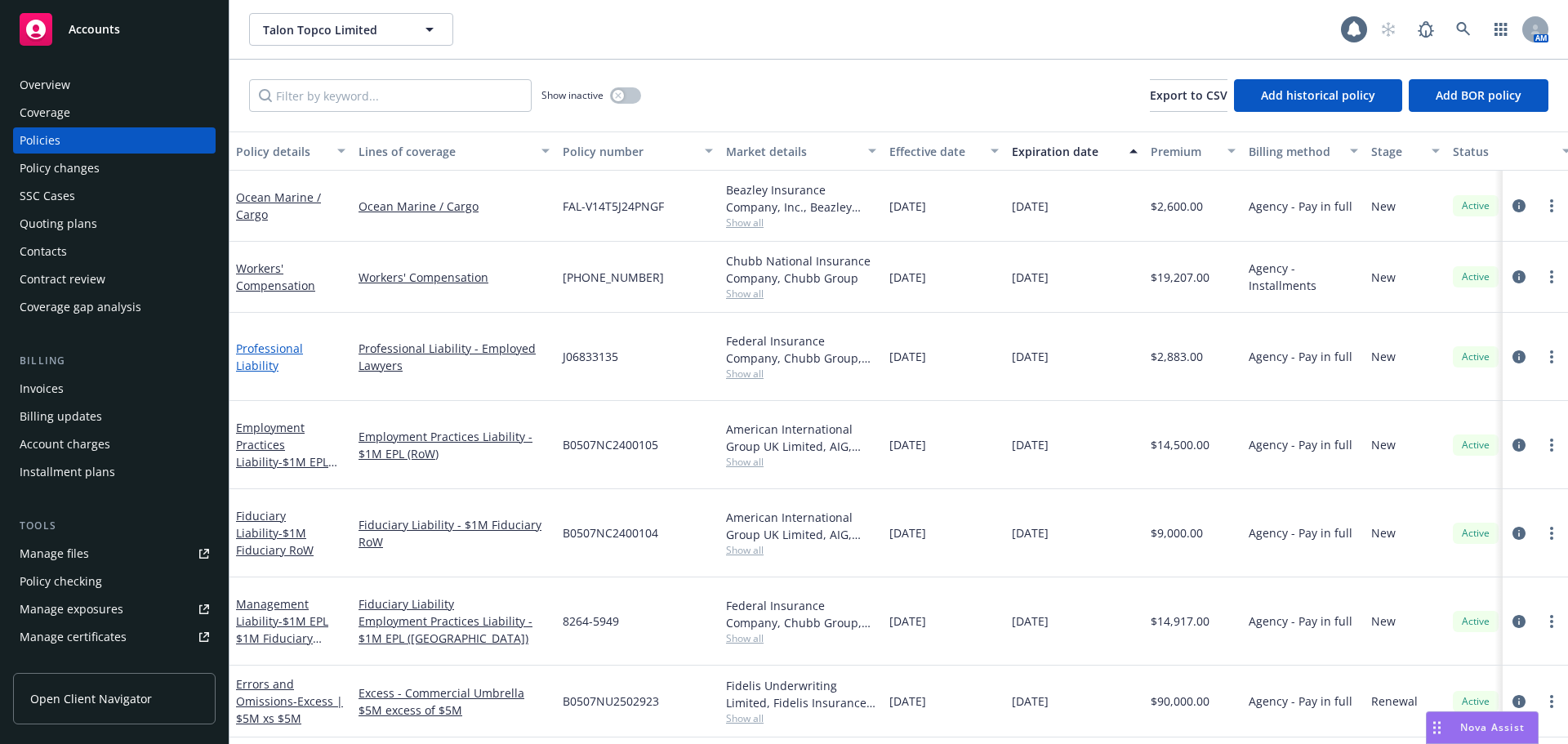
click at [303, 354] on link "Professional Liability" at bounding box center [269, 357] width 67 height 33
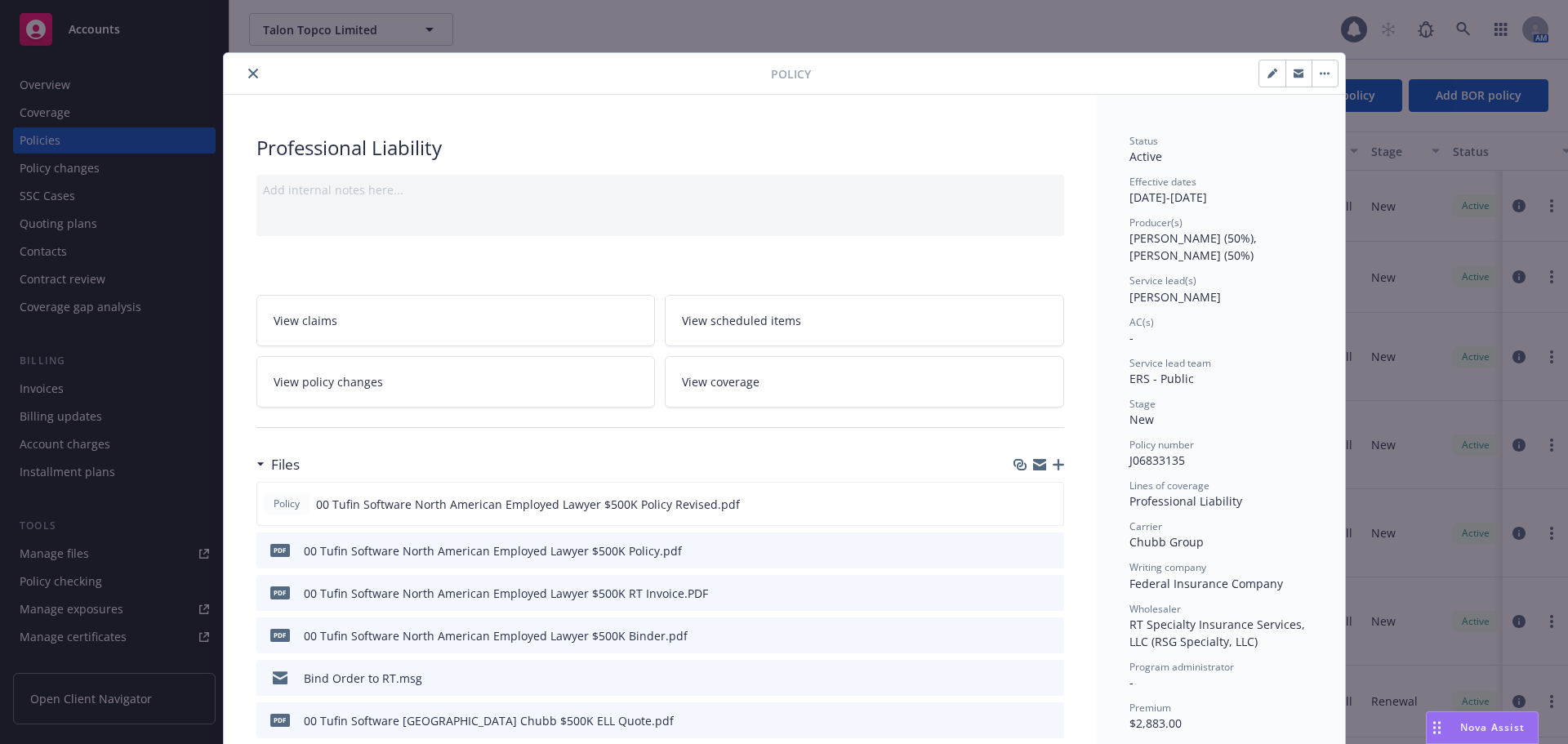
click at [248, 76] on icon "close" at bounding box center [253, 74] width 9 height 9
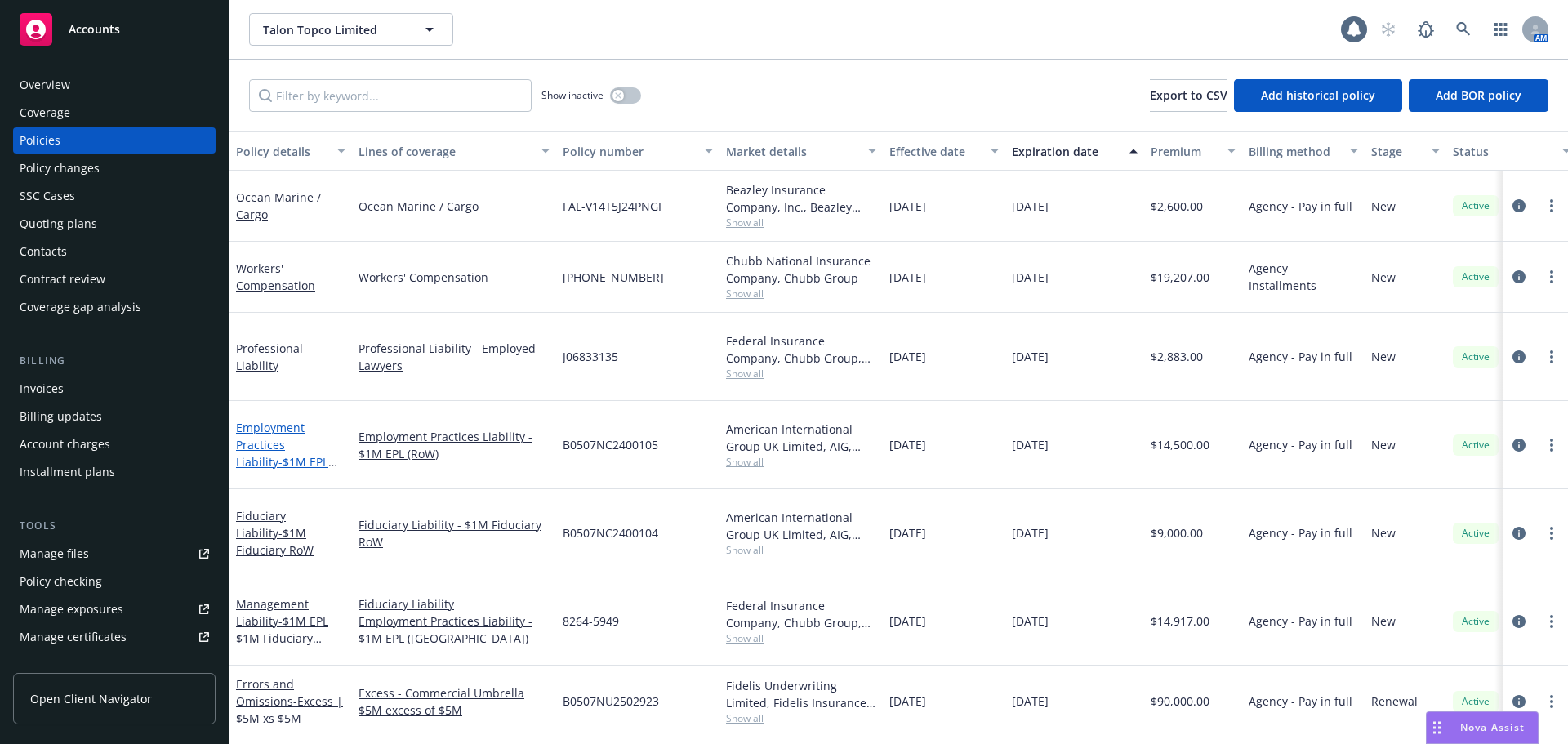
click at [289, 420] on link "Employment Practices Liability - $1M EPL RoW" at bounding box center [282, 453] width 93 height 67
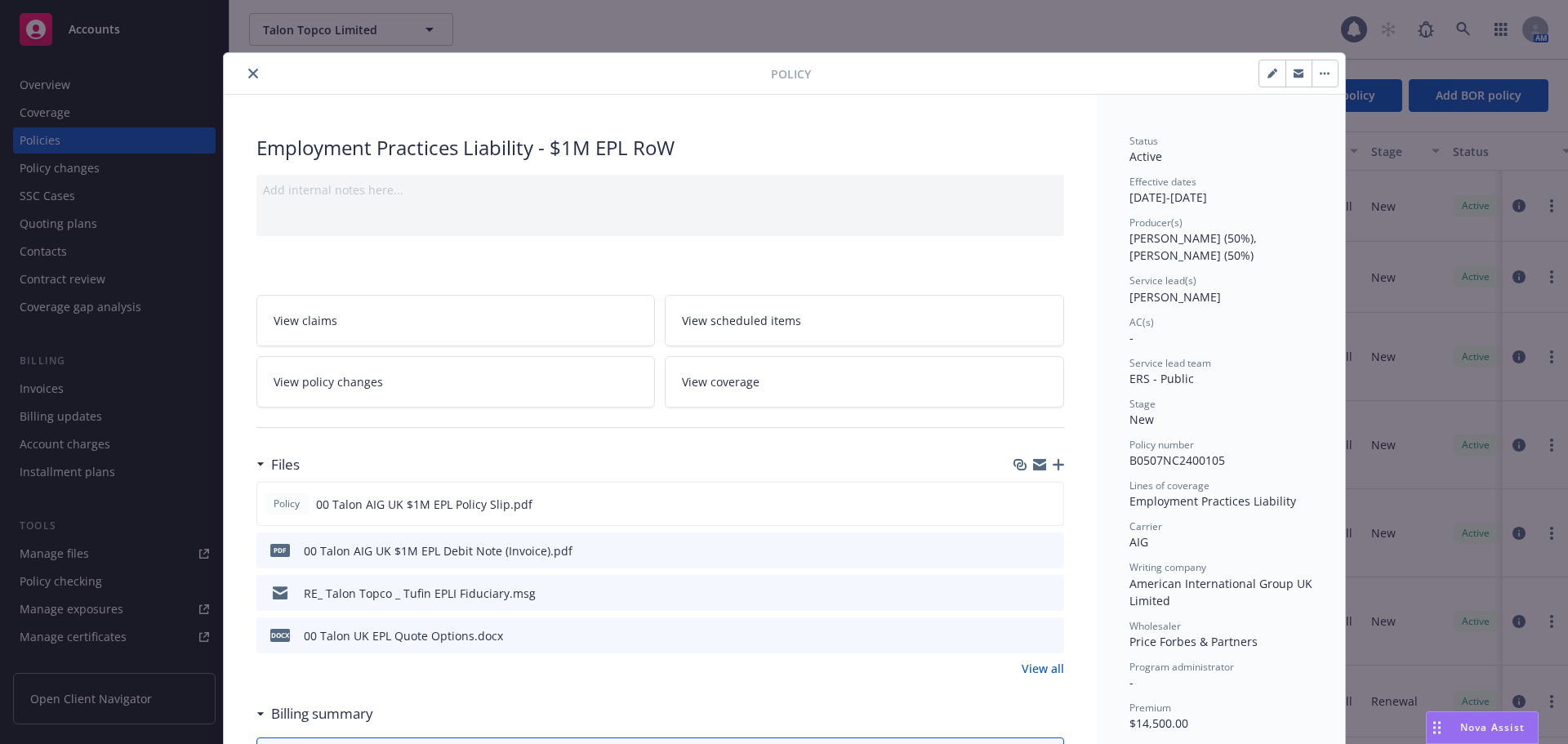
click at [257, 69] on div at bounding box center [500, 73] width 541 height 20
click at [251, 74] on icon "close" at bounding box center [253, 74] width 9 height 9
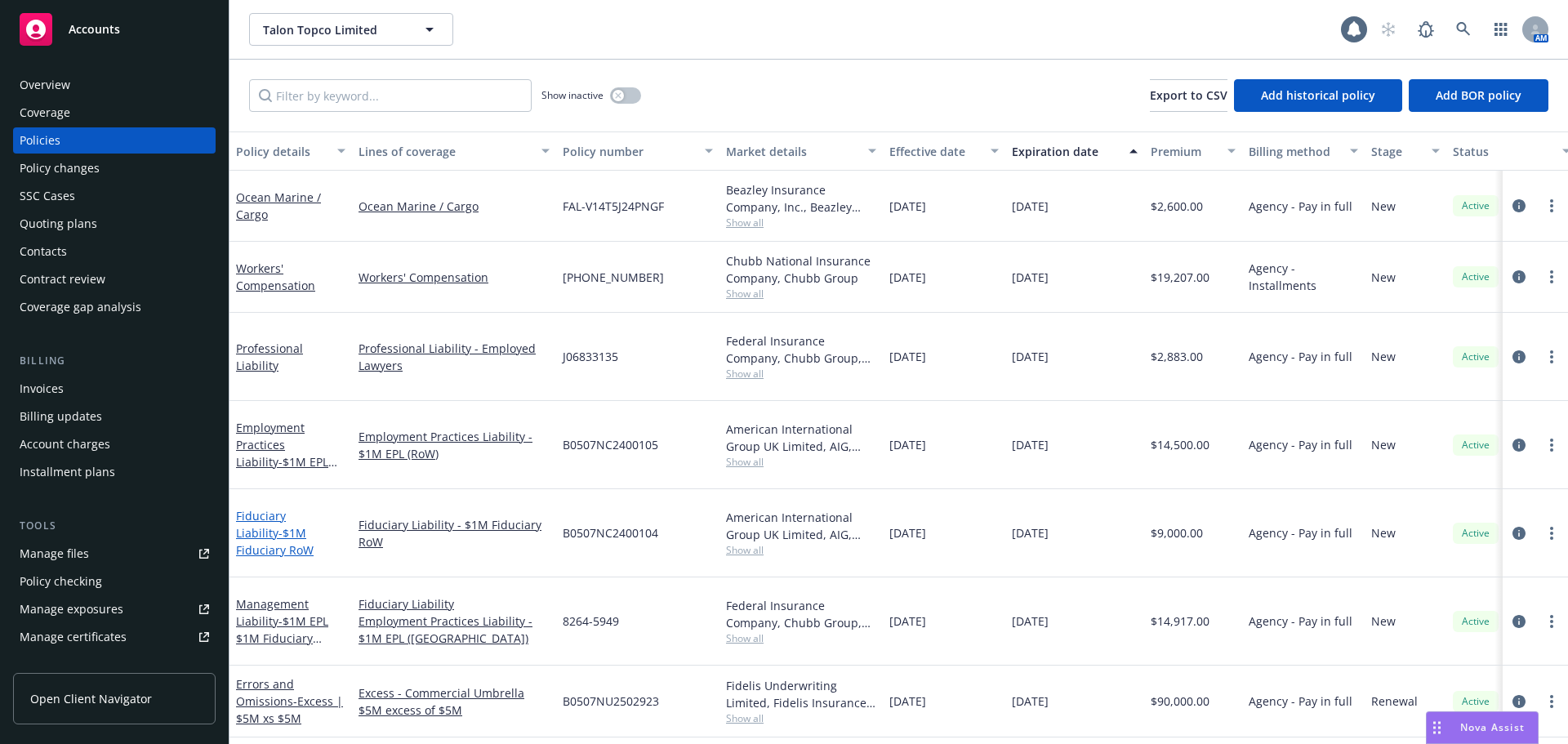
click at [276, 525] on span "- $1M Fiduciary RoW" at bounding box center [275, 541] width 77 height 33
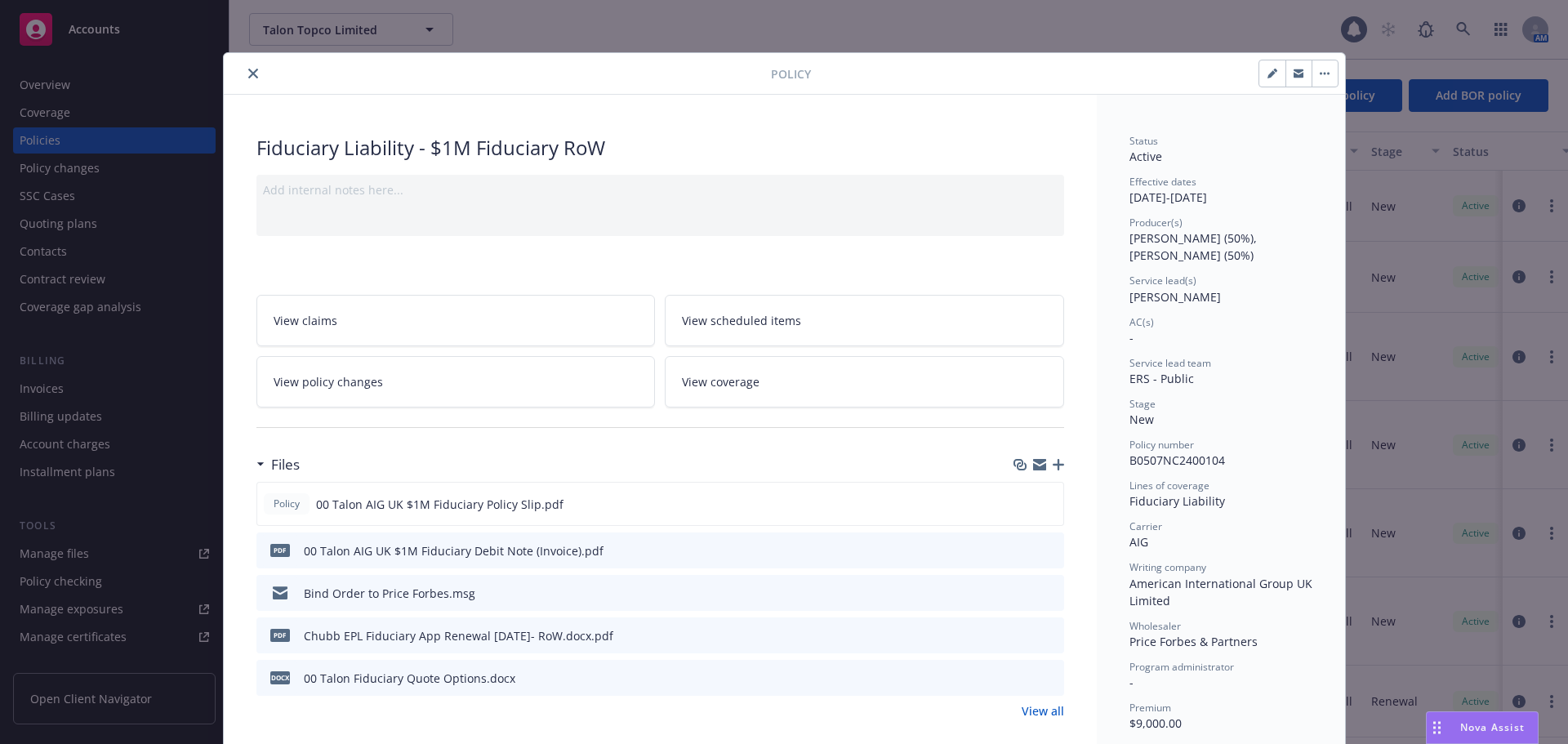
click at [248, 72] on icon "close" at bounding box center [253, 74] width 9 height 9
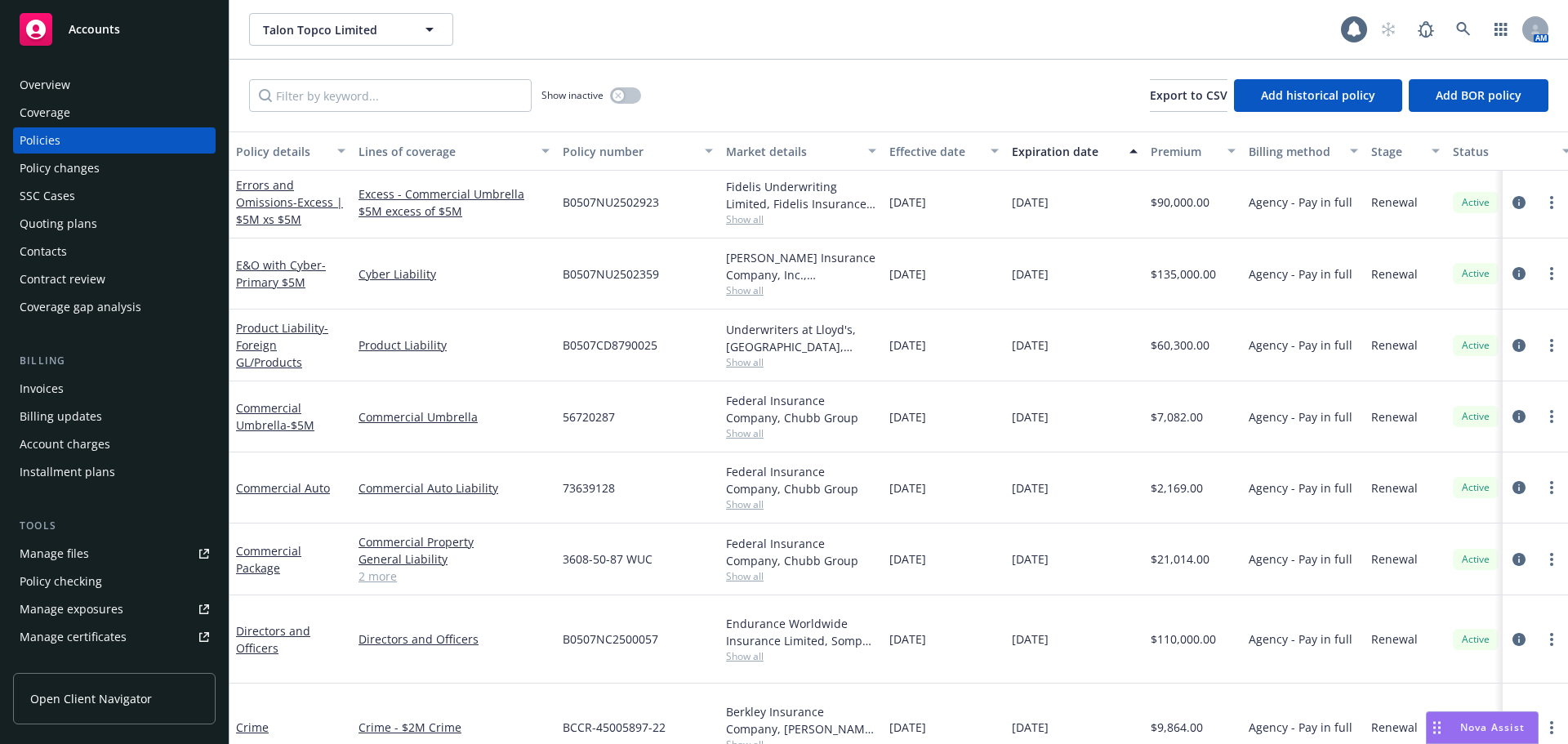
scroll to position [472, 0]
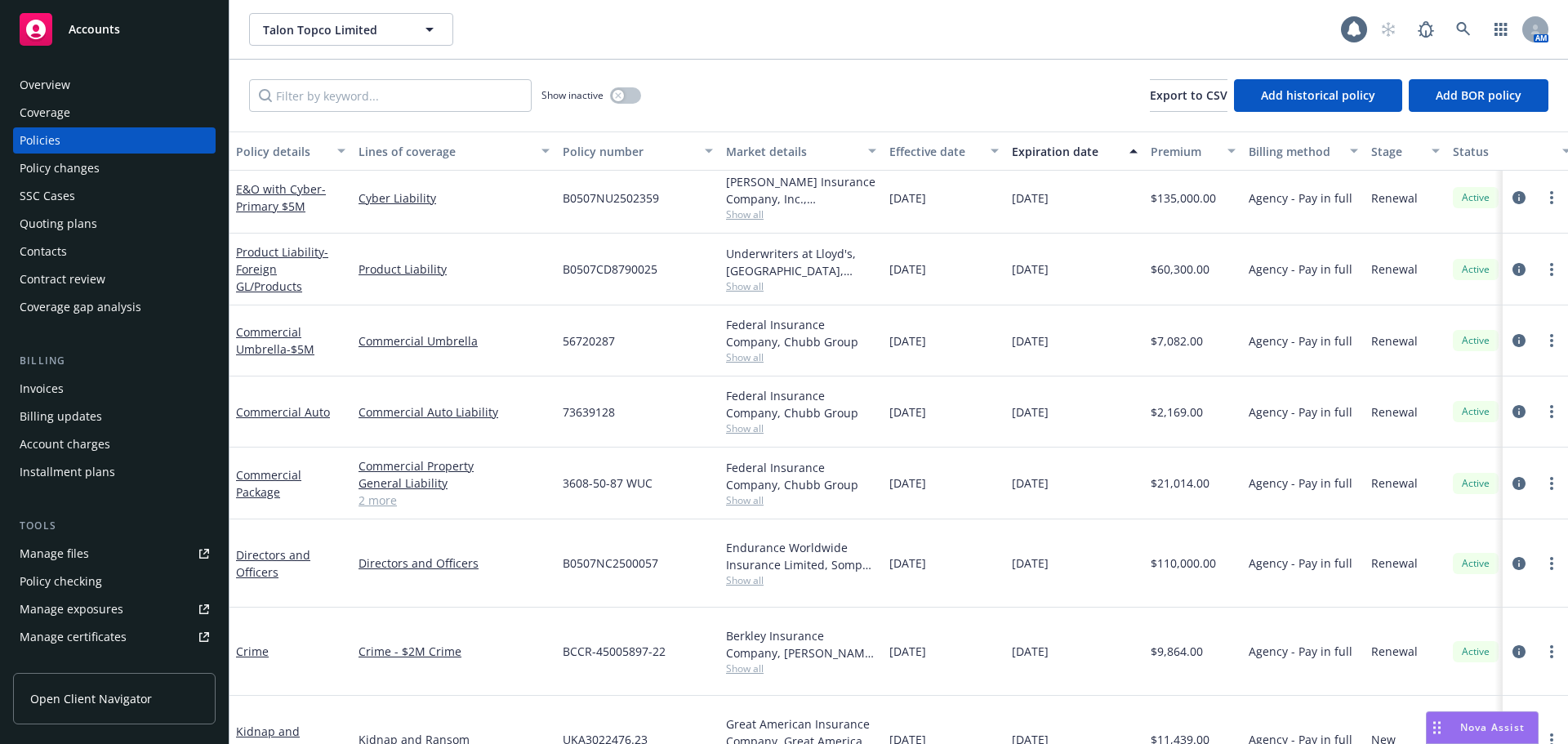
click at [262, 633] on div "Crime" at bounding box center [291, 651] width 123 height 88
click at [260, 644] on link "Crime" at bounding box center [252, 651] width 33 height 15
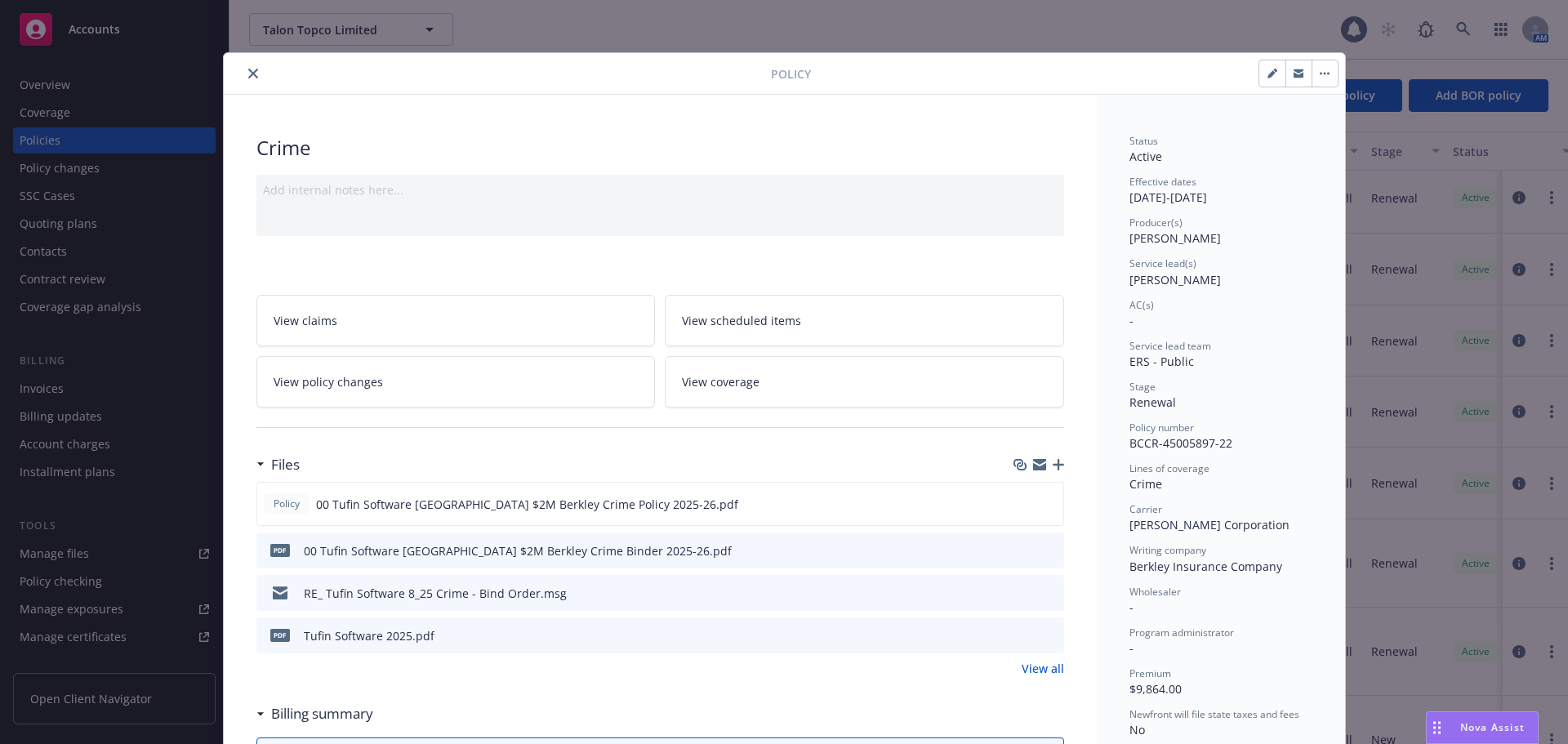
click at [247, 78] on button "close" at bounding box center [253, 73] width 20 height 20
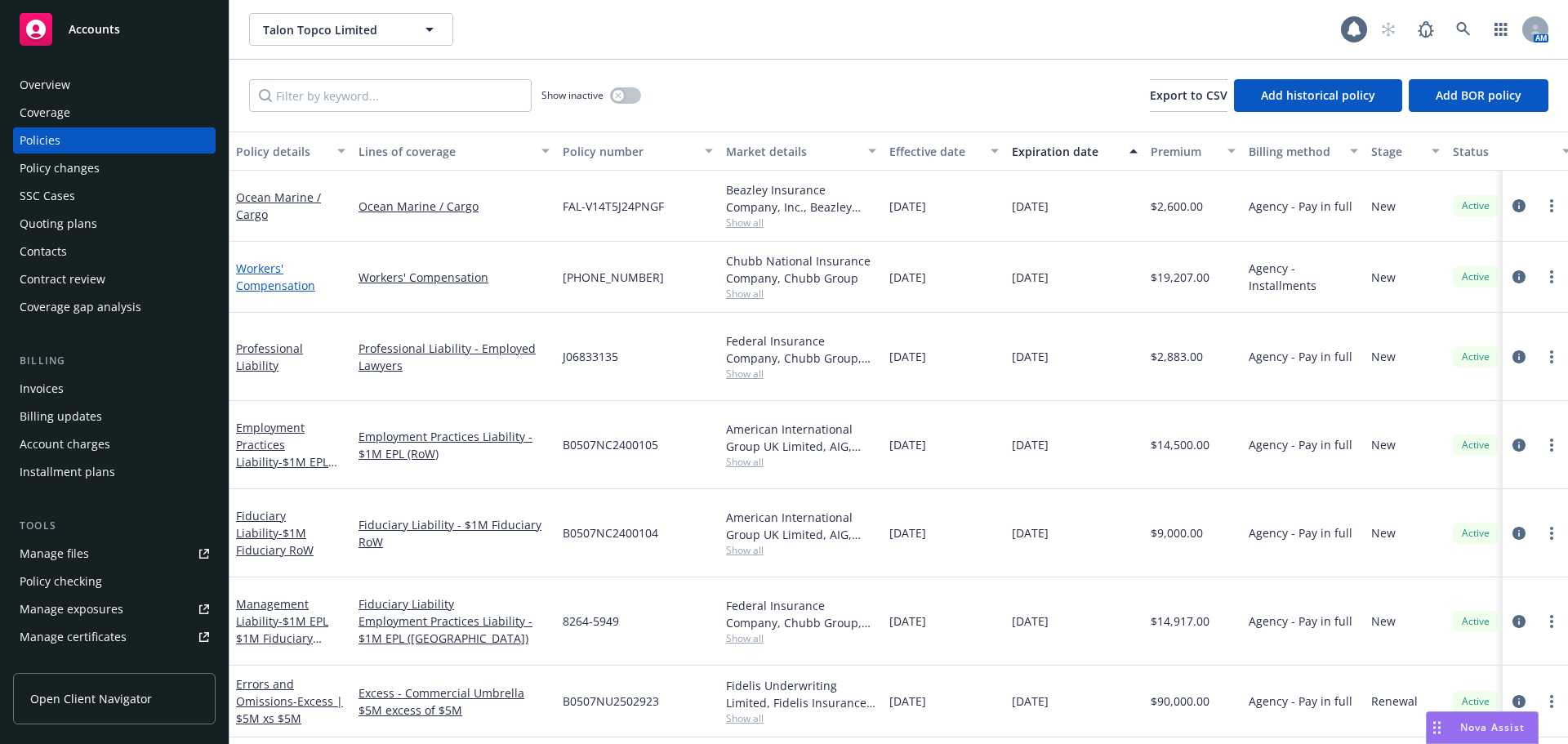
click at [261, 281] on link "Workers' Compensation" at bounding box center [276, 277] width 79 height 33
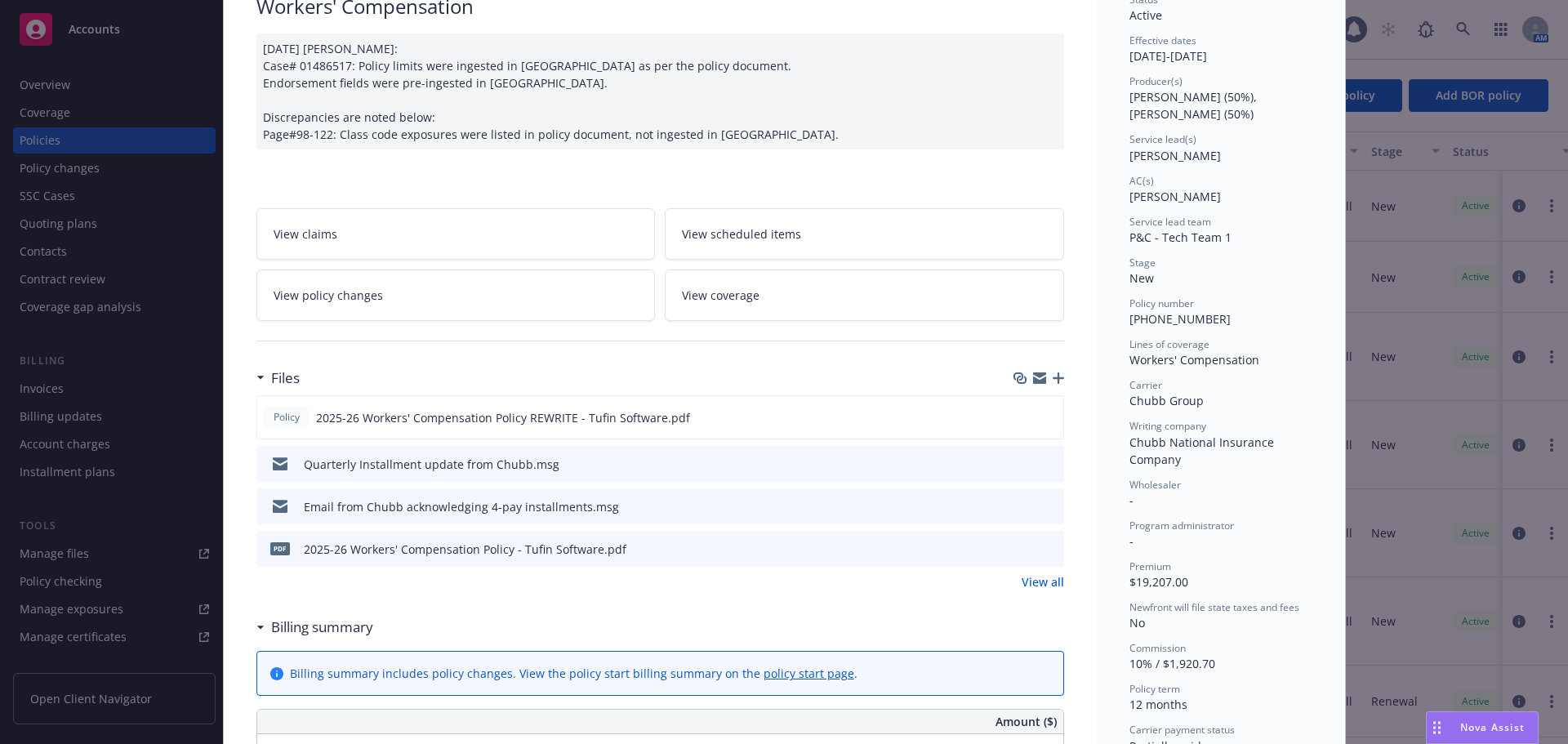
scroll to position [163, 0]
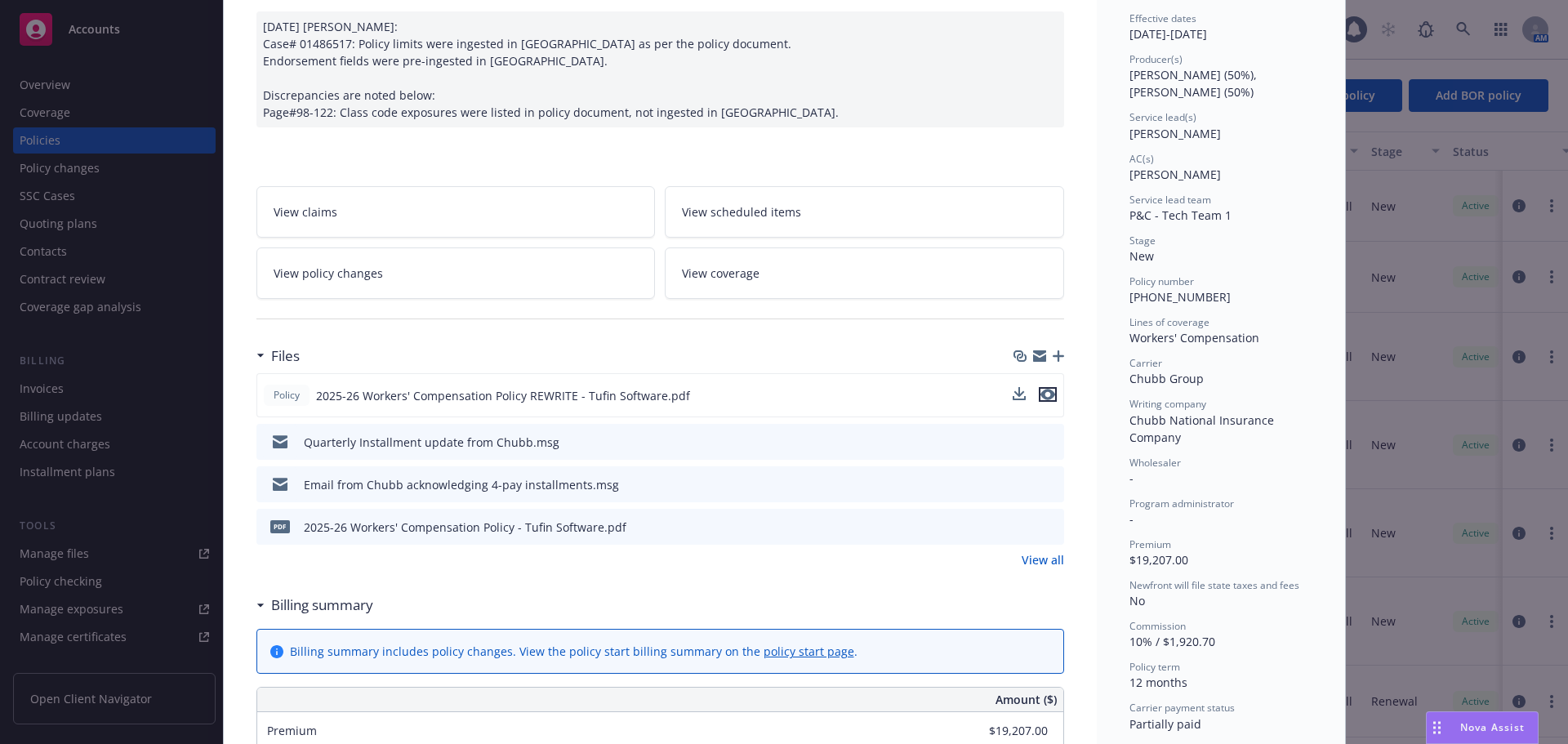
click at [1046, 398] on icon "preview file" at bounding box center [1048, 395] width 15 height 11
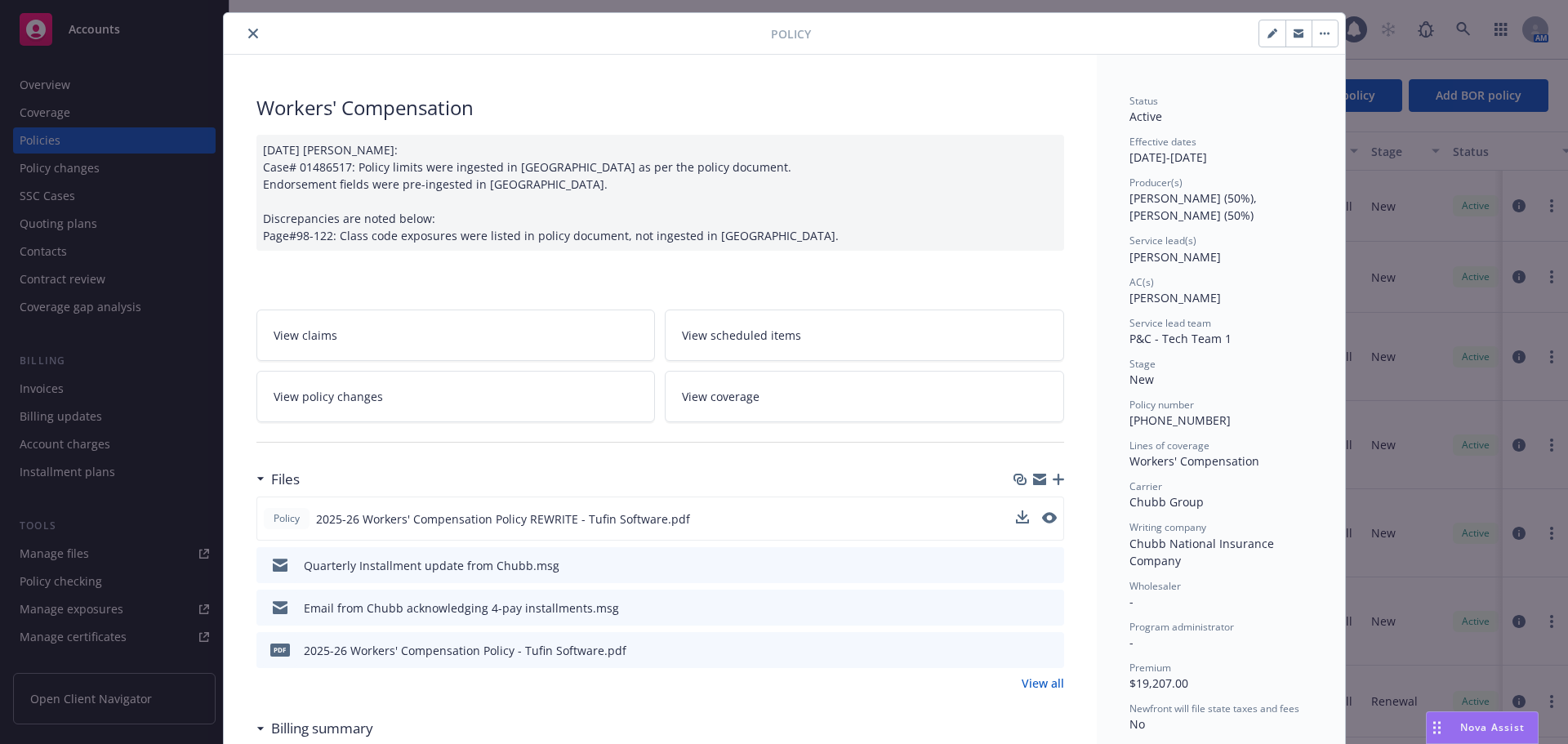
scroll to position [0, 0]
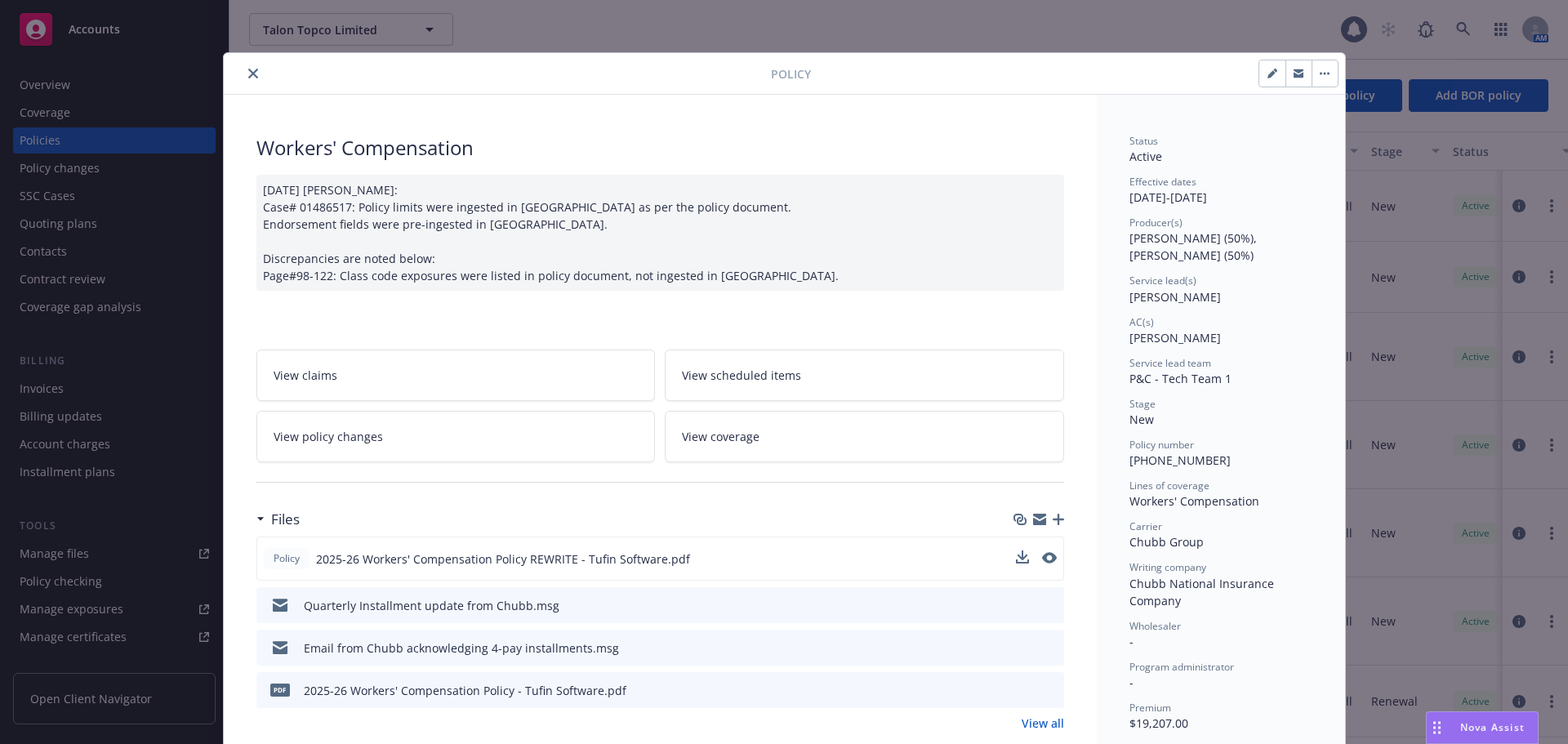
click at [251, 69] on button "close" at bounding box center [253, 73] width 20 height 20
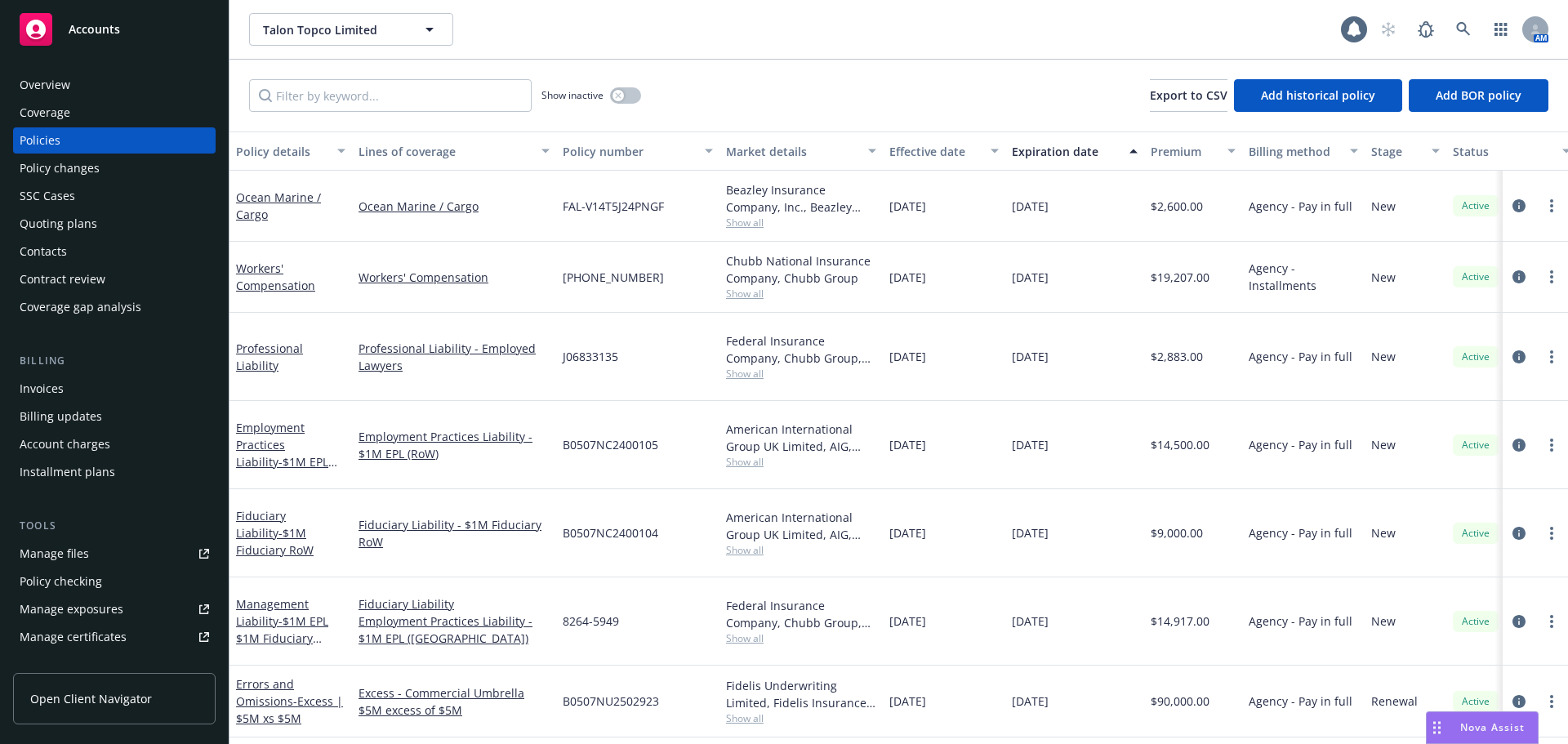
click at [142, 230] on div "Quoting plans" at bounding box center [114, 224] width 190 height 26
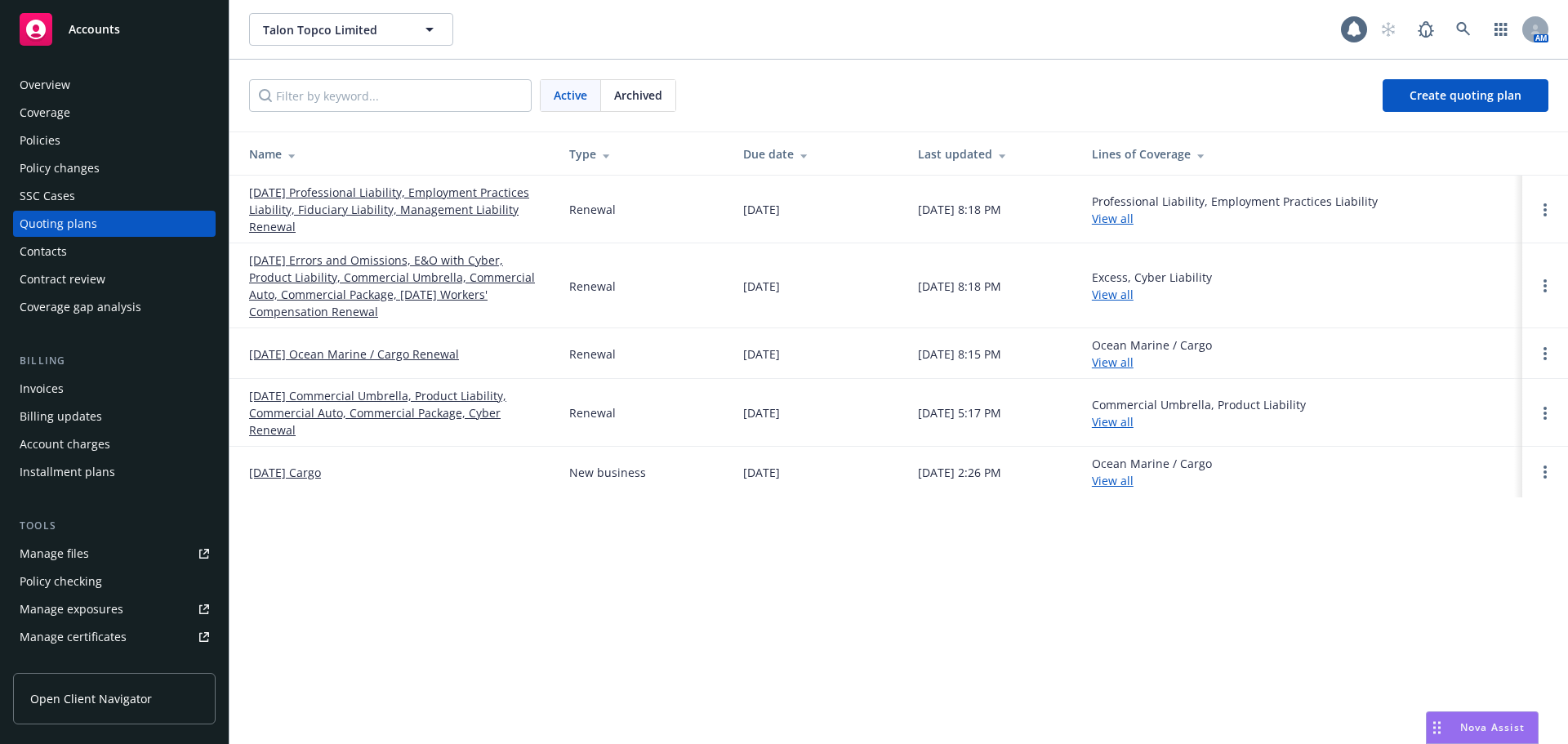
click at [382, 291] on link "01/27/26 Errors and Omissions, E&O with Cyber, Product Liability, Commercial Um…" at bounding box center [396, 285] width 294 height 69
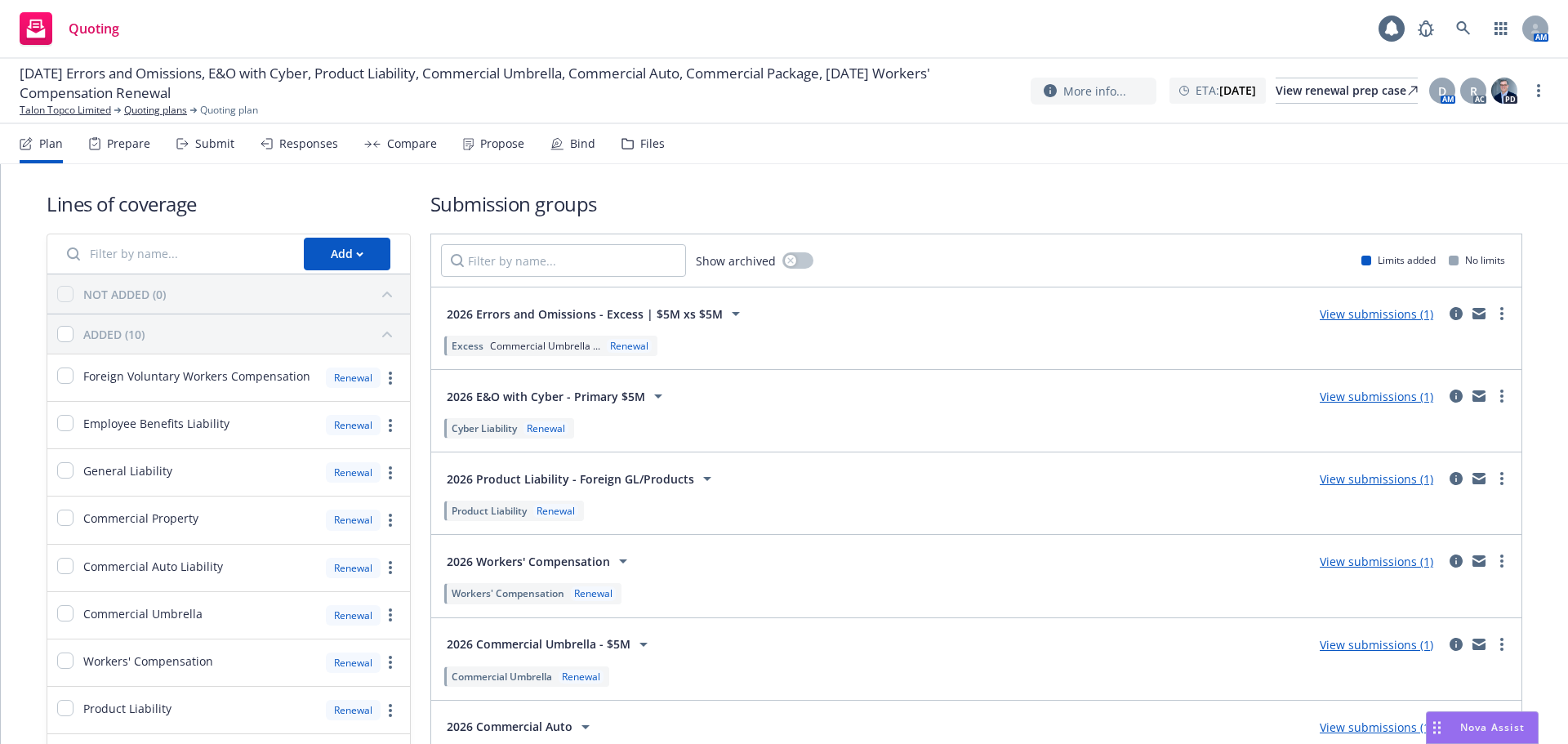
click at [111, 149] on div "Prepare" at bounding box center [128, 144] width 43 height 13
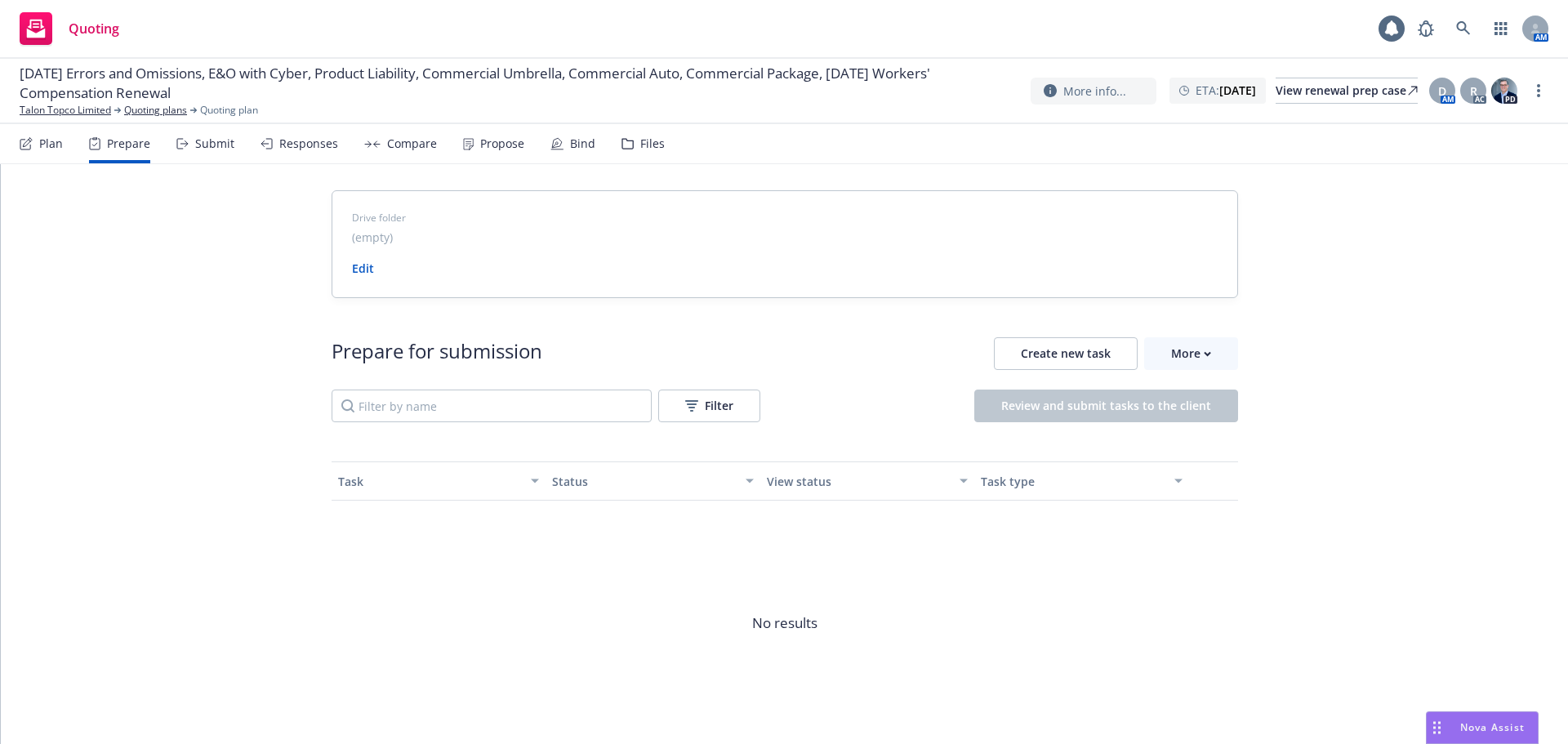
click at [201, 145] on div "Submit" at bounding box center [215, 144] width 40 height 13
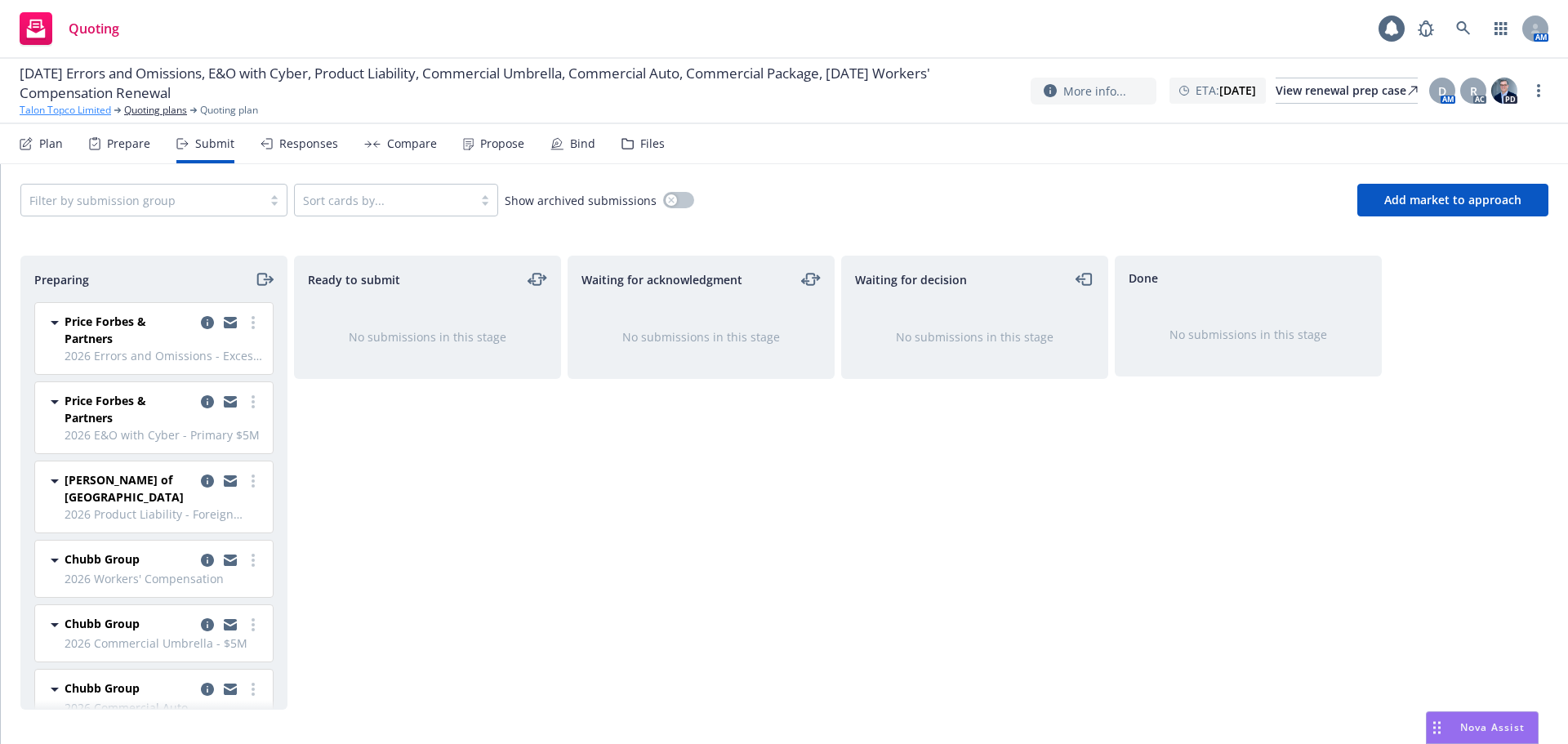
click at [65, 110] on link "Talon Topco Limited" at bounding box center [65, 110] width 92 height 15
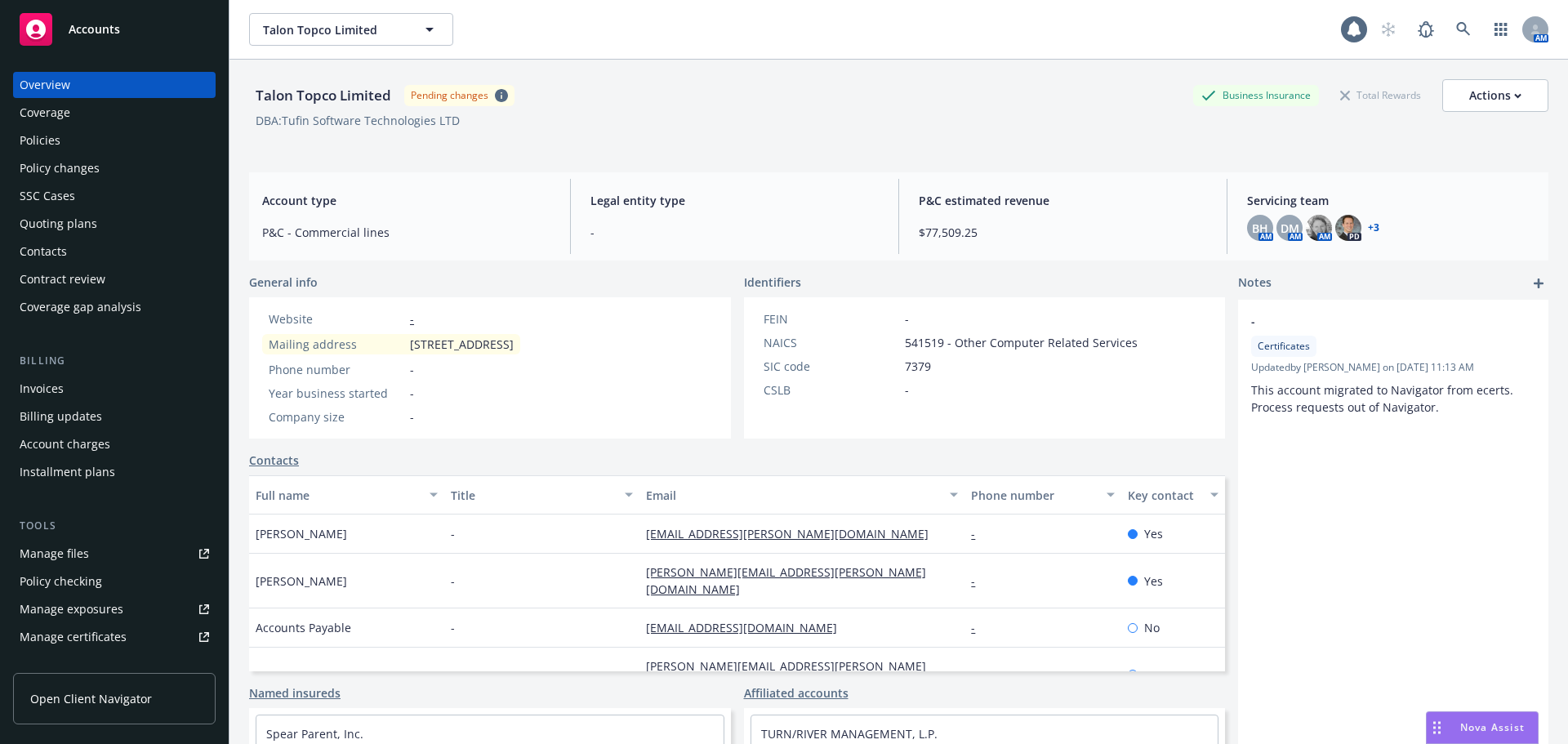
click at [96, 136] on div "Policies" at bounding box center [114, 141] width 190 height 26
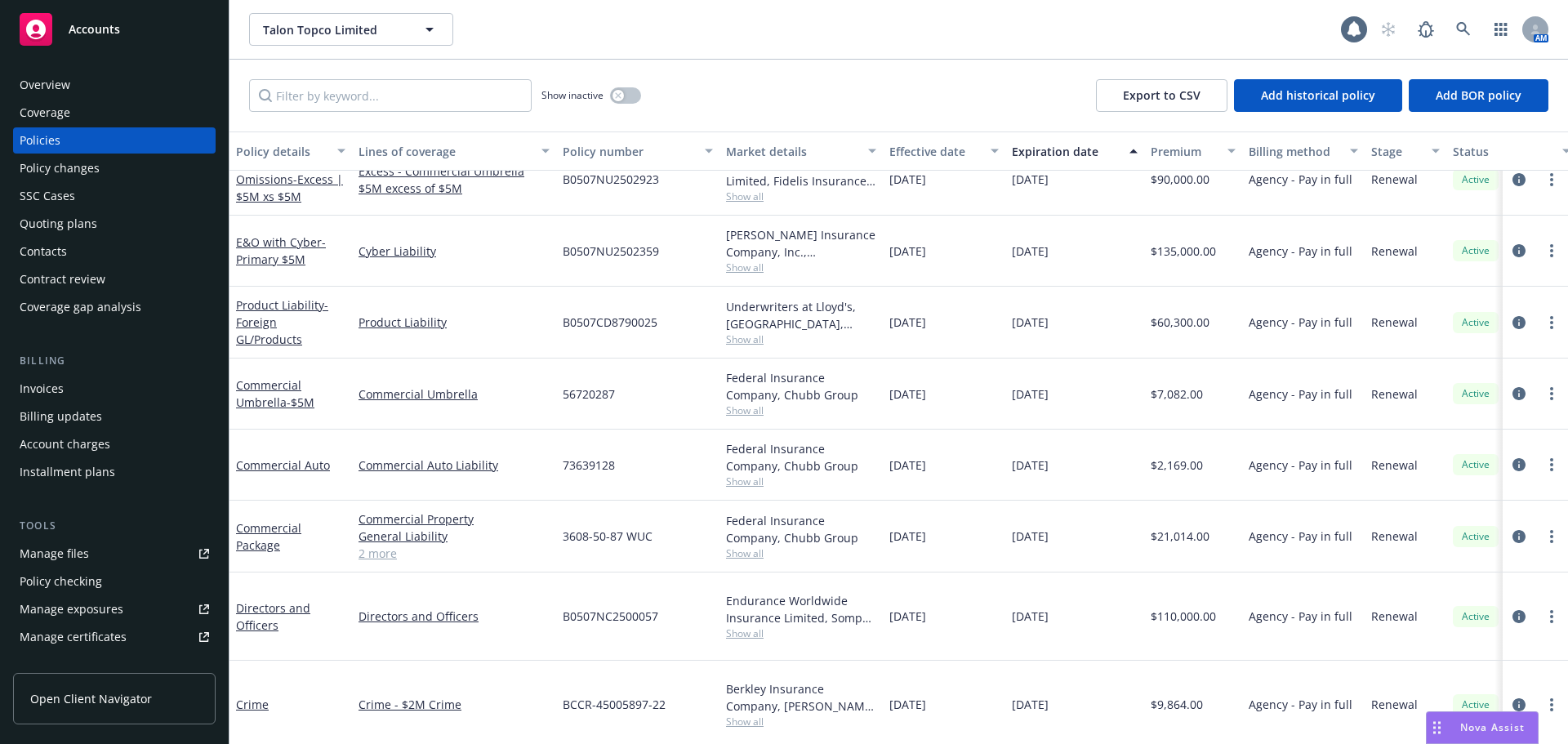
scroll to position [472, 0]
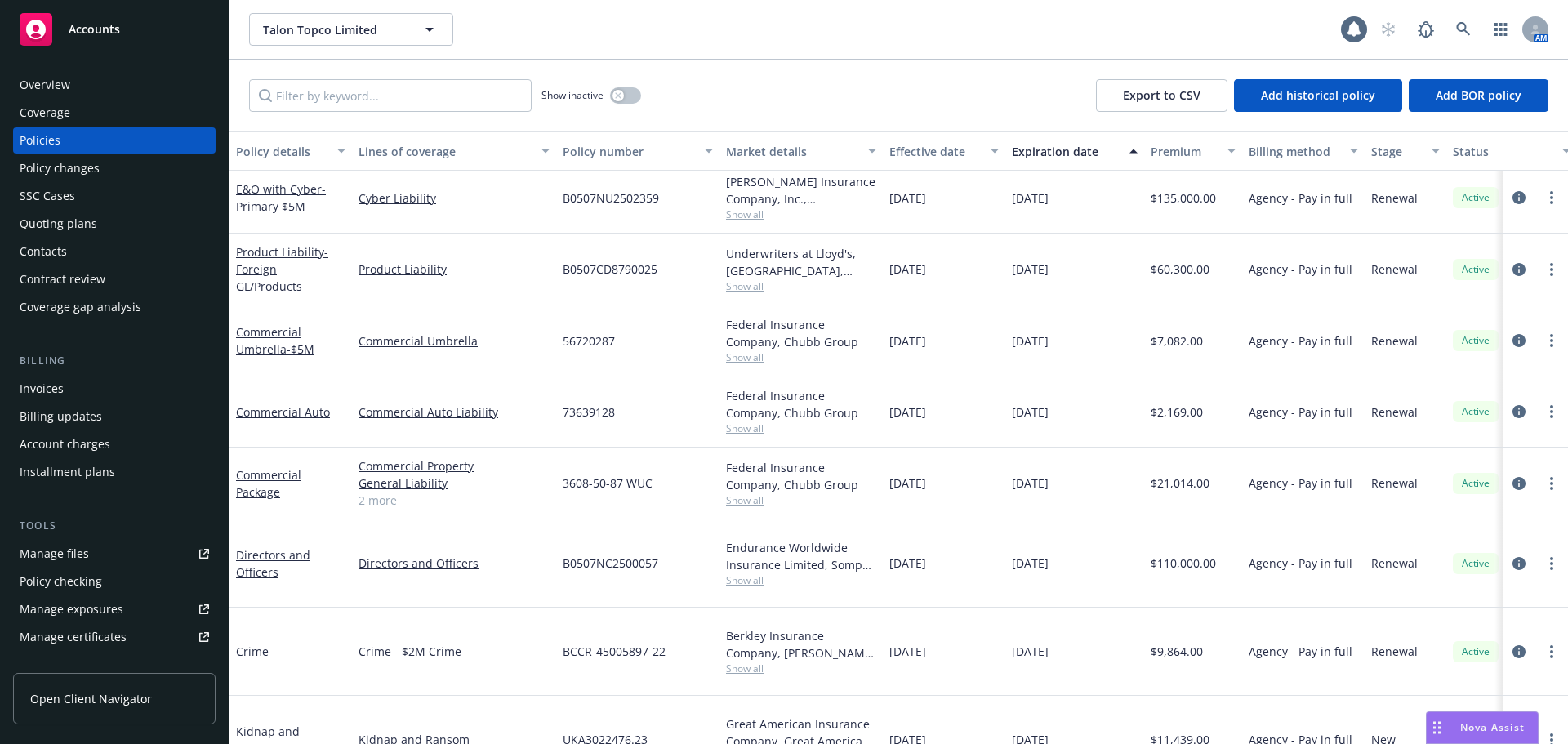
click at [169, 42] on div "Accounts" at bounding box center [114, 29] width 190 height 33
